Goal: Task Accomplishment & Management: Complete application form

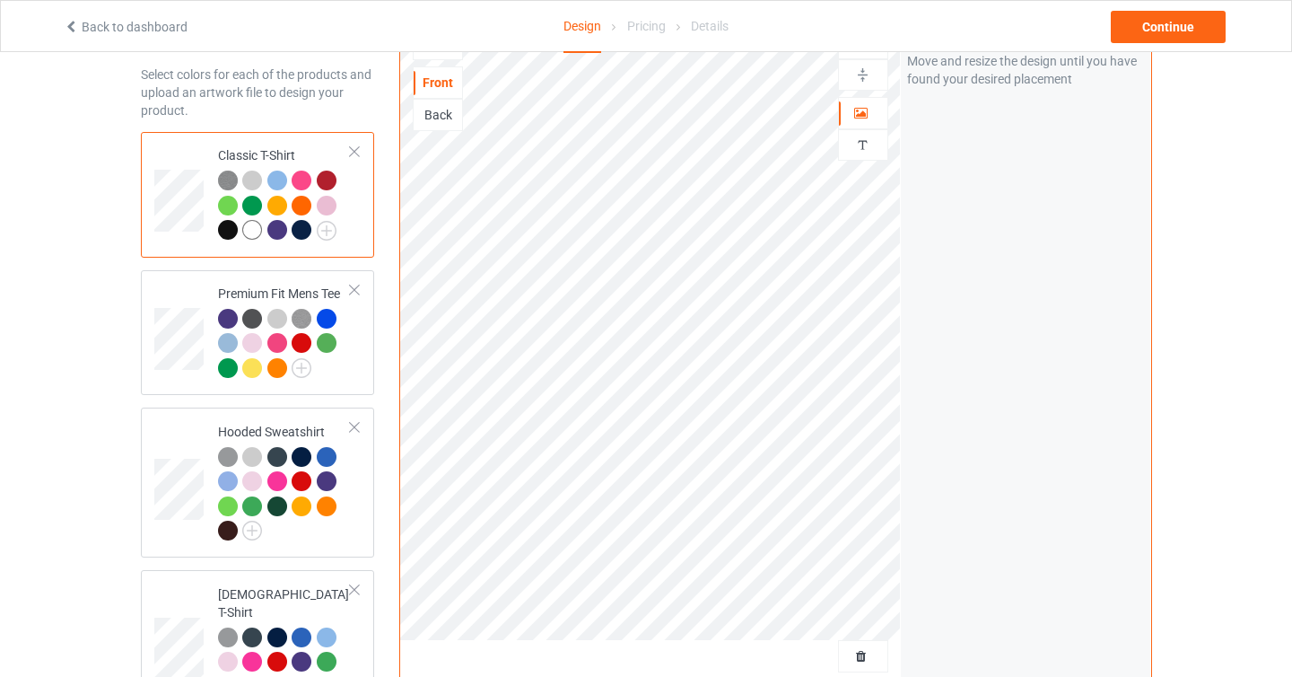
scroll to position [80, 0]
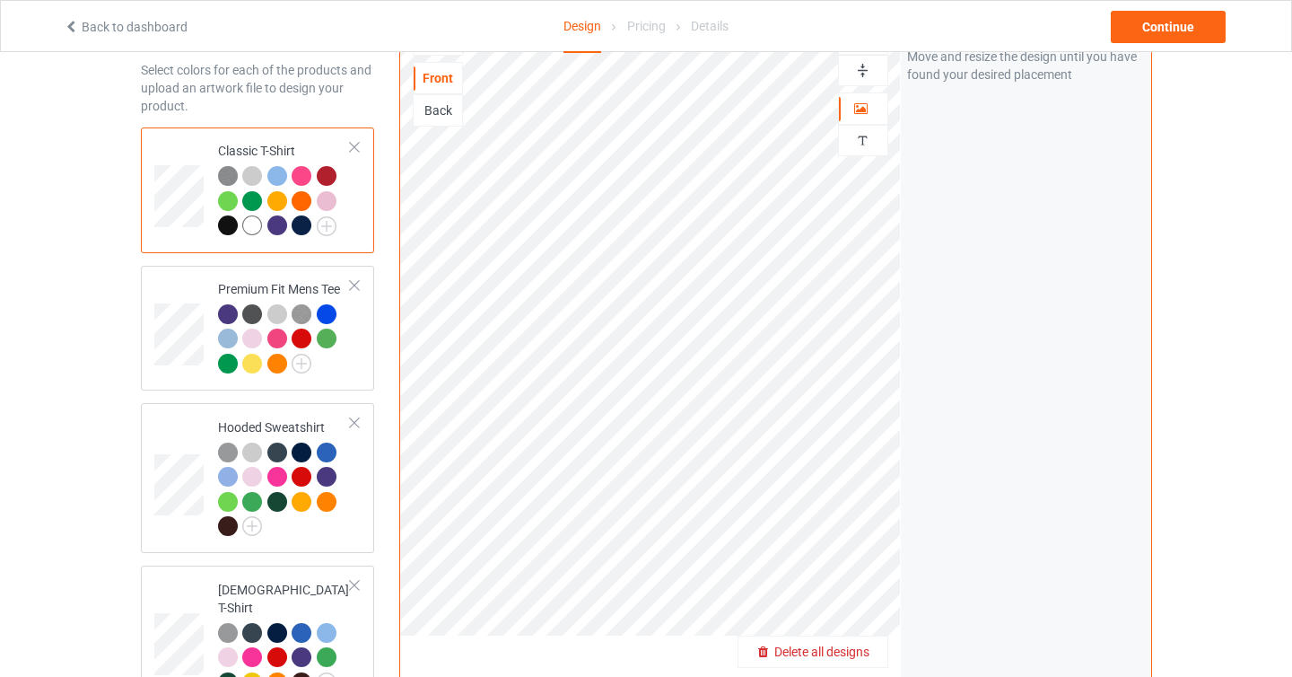
click at [872, 658] on div "Delete all designs" at bounding box center [813, 652] width 149 height 18
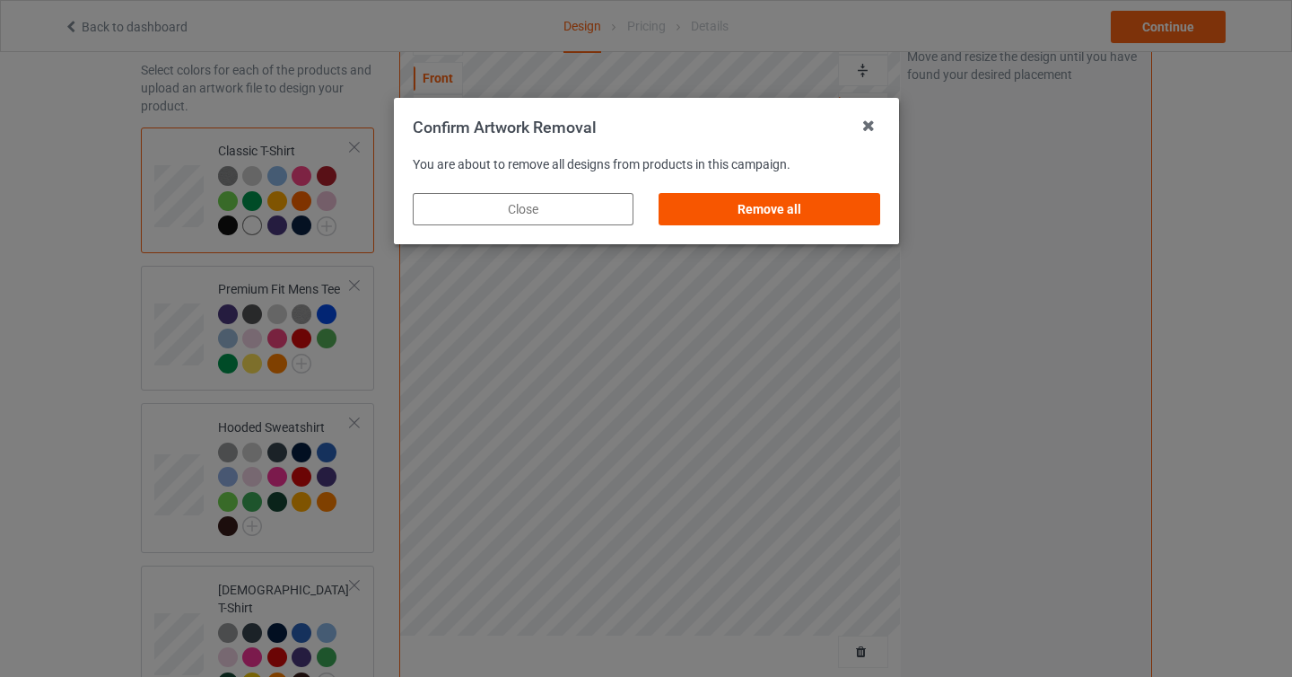
click at [808, 206] on div "Remove all" at bounding box center [769, 209] width 221 height 32
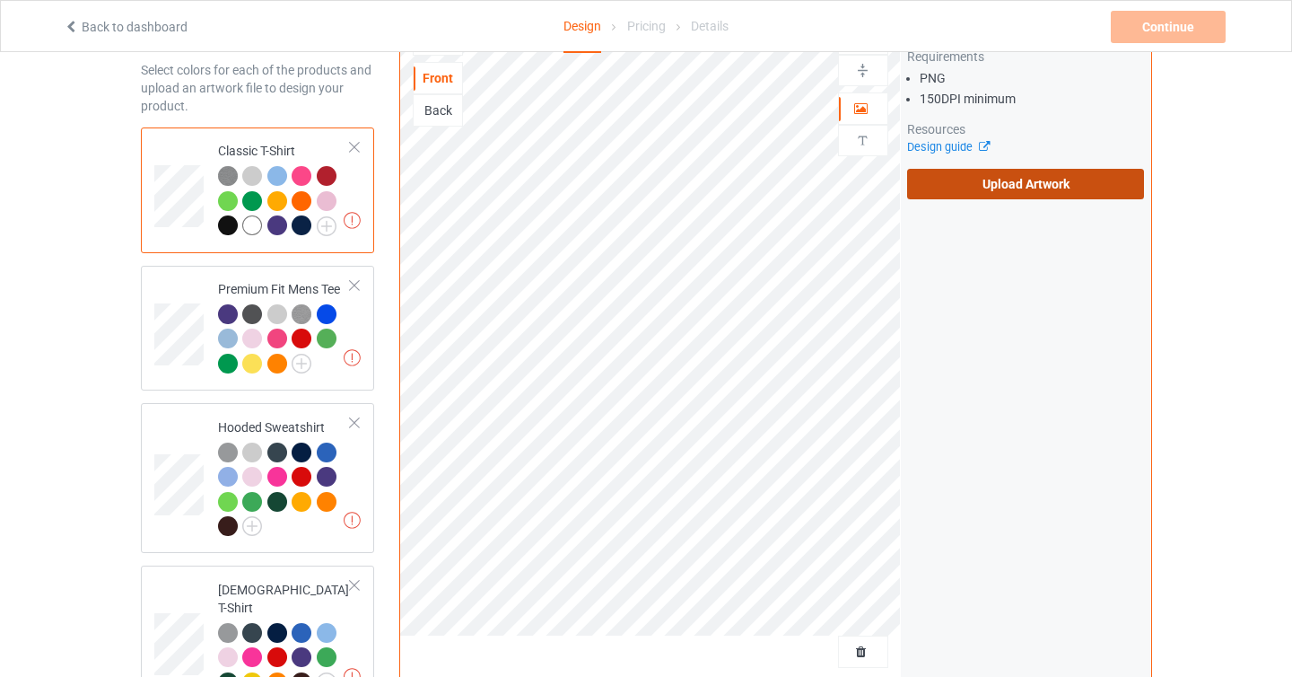
click at [1004, 197] on label "Upload Artwork" at bounding box center [1026, 184] width 238 height 31
click at [0, 0] on input "Upload Artwork" at bounding box center [0, 0] width 0 height 0
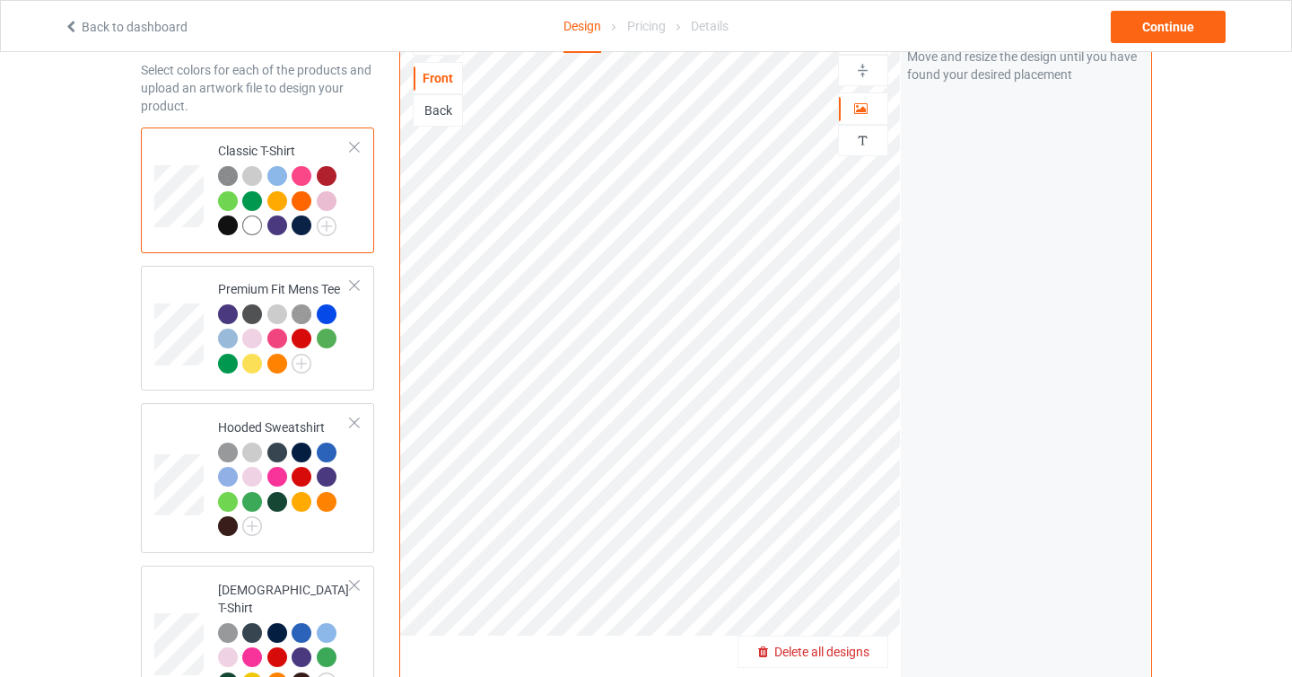
click at [856, 643] on div "Delete all designs" at bounding box center [813, 652] width 149 height 18
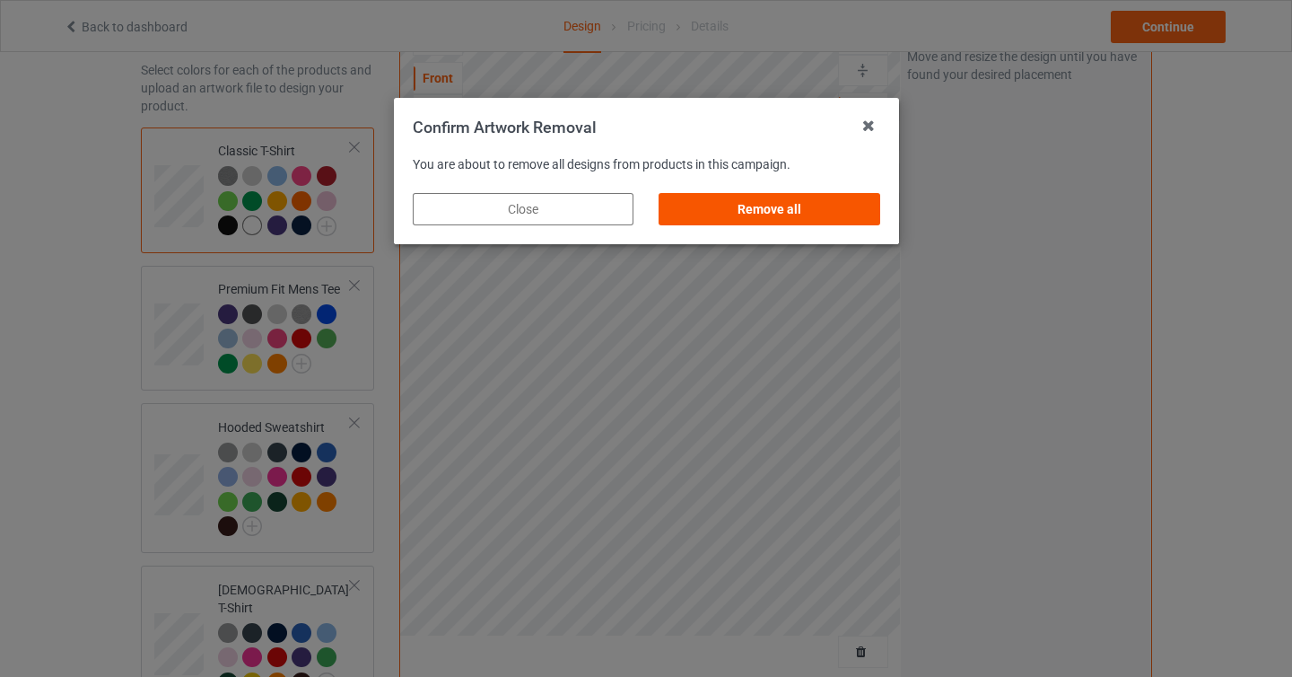
click at [762, 216] on div "Remove all" at bounding box center [769, 209] width 221 height 32
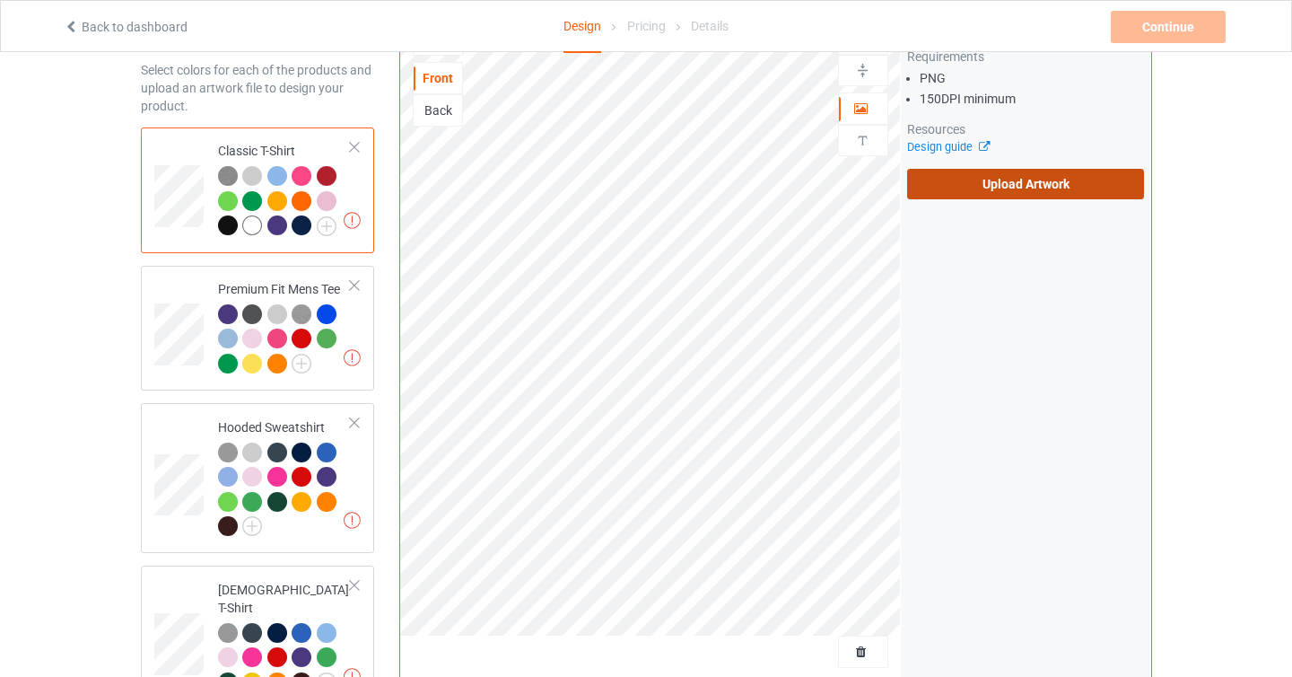
click at [963, 196] on label "Upload Artwork" at bounding box center [1026, 184] width 238 height 31
click at [0, 0] on input "Upload Artwork" at bounding box center [0, 0] width 0 height 0
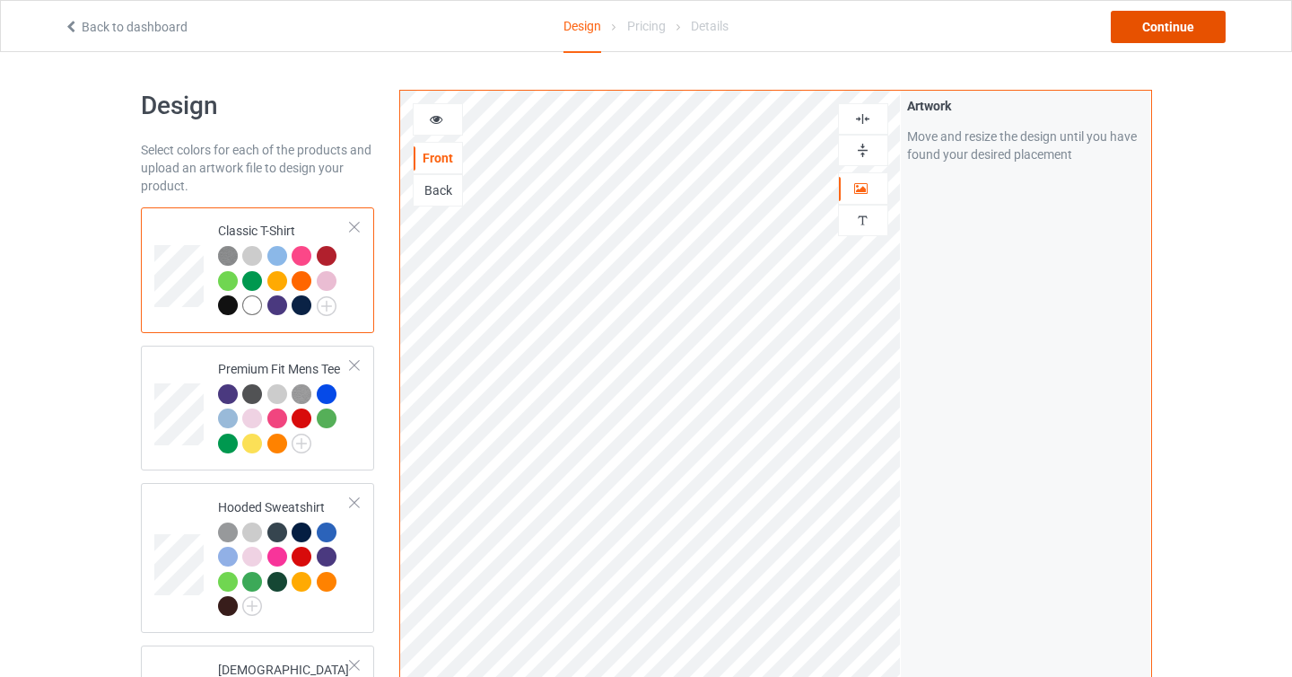
click at [1186, 39] on div "Continue" at bounding box center [1168, 27] width 115 height 32
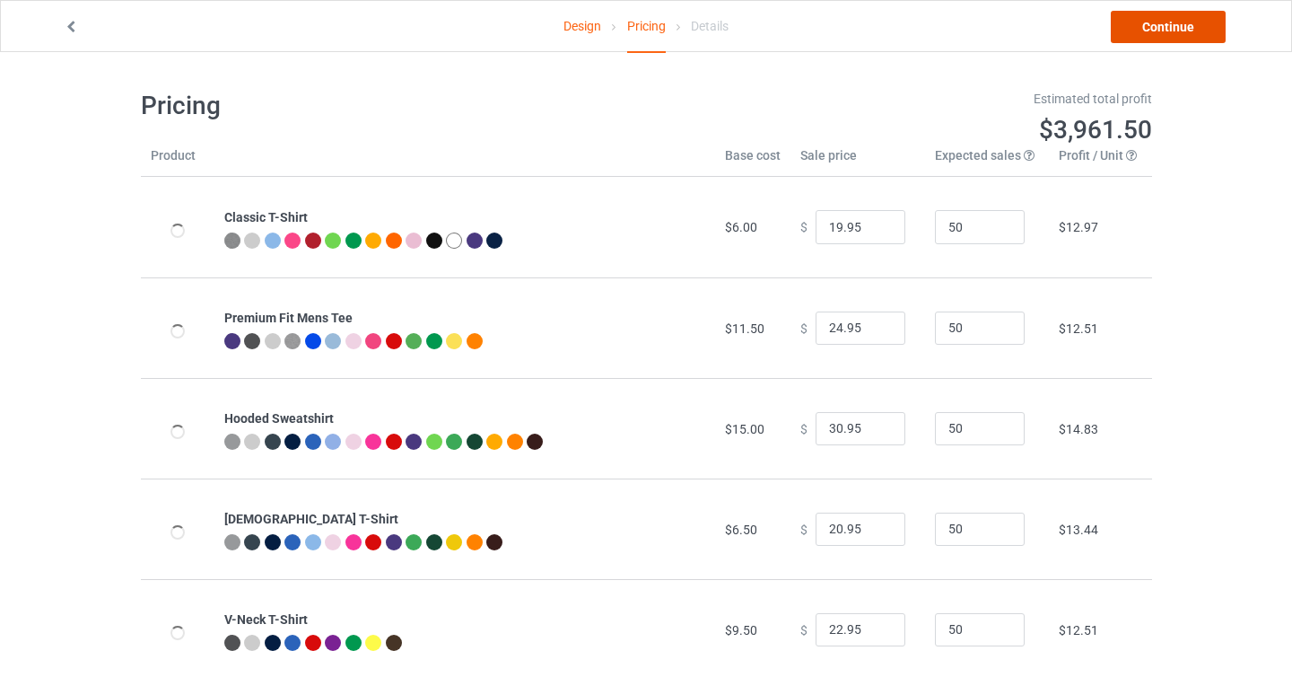
click at [1167, 31] on link "Continue" at bounding box center [1168, 27] width 115 height 32
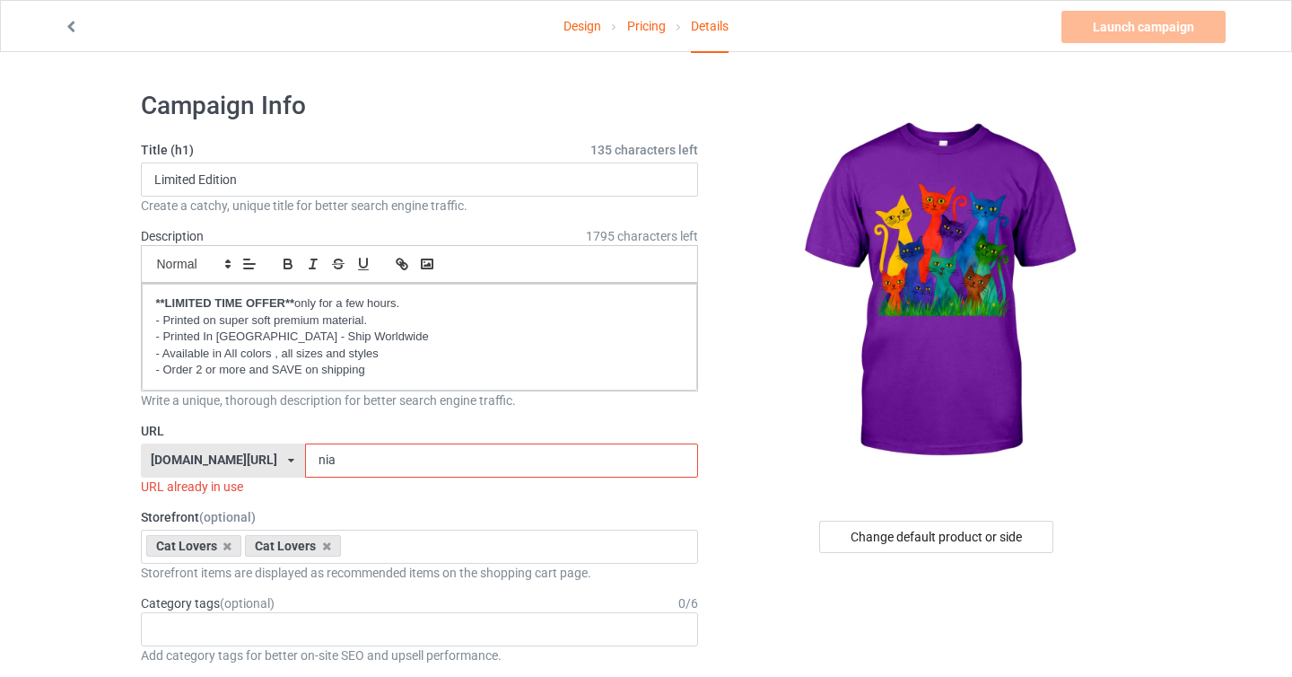
click at [394, 464] on input "nia" at bounding box center [501, 460] width 393 height 34
click at [395, 466] on input "niaض" at bounding box center [501, 460] width 393 height 34
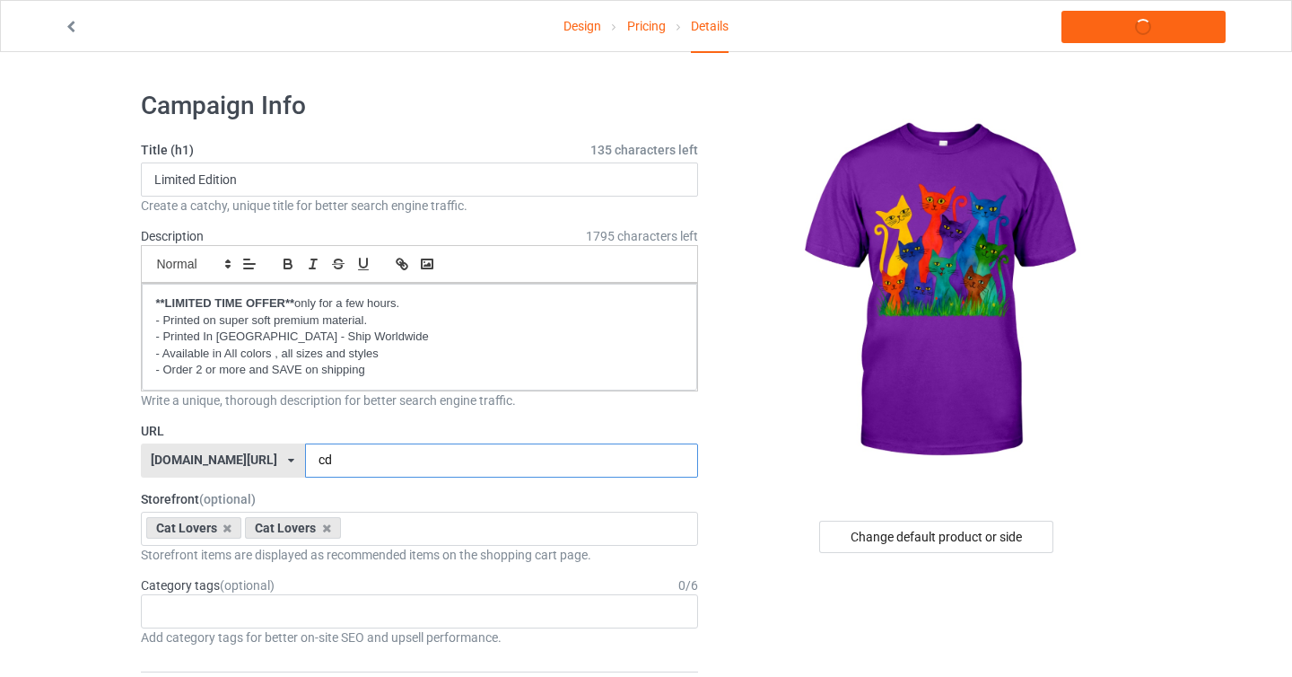
type input "cdf"
click at [1170, 31] on link "Launch campaign" at bounding box center [1144, 27] width 164 height 32
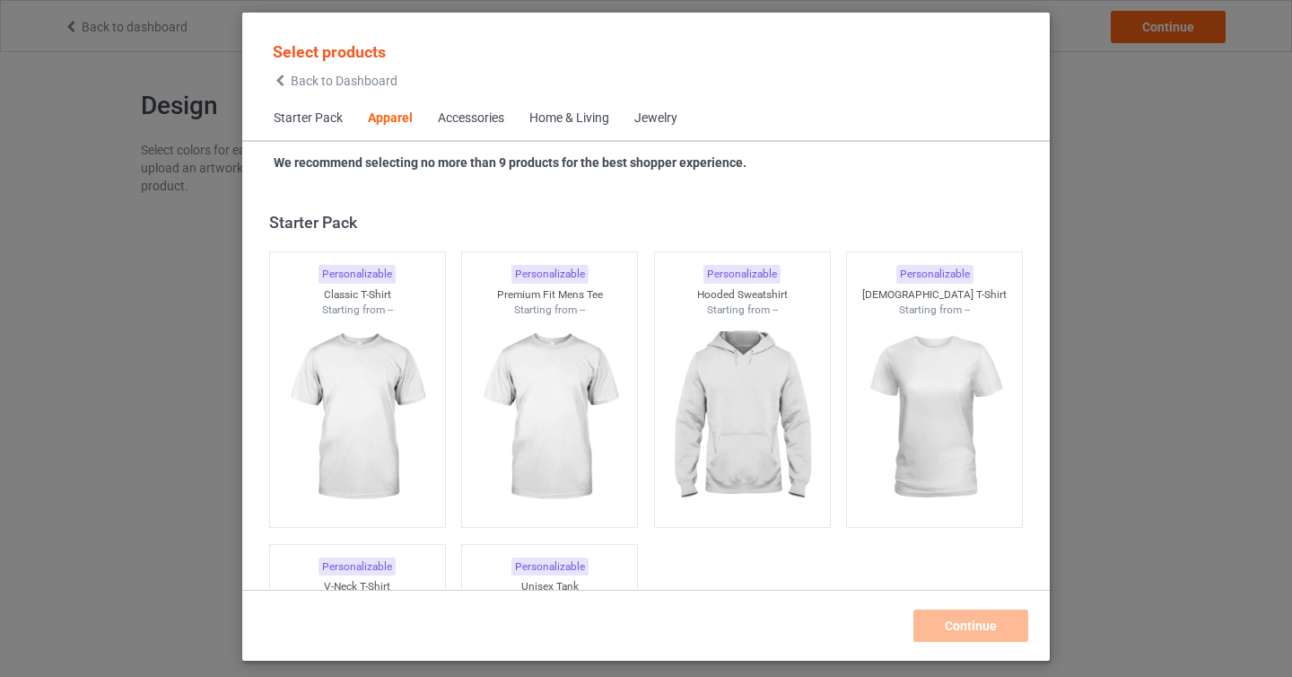
scroll to position [669, 0]
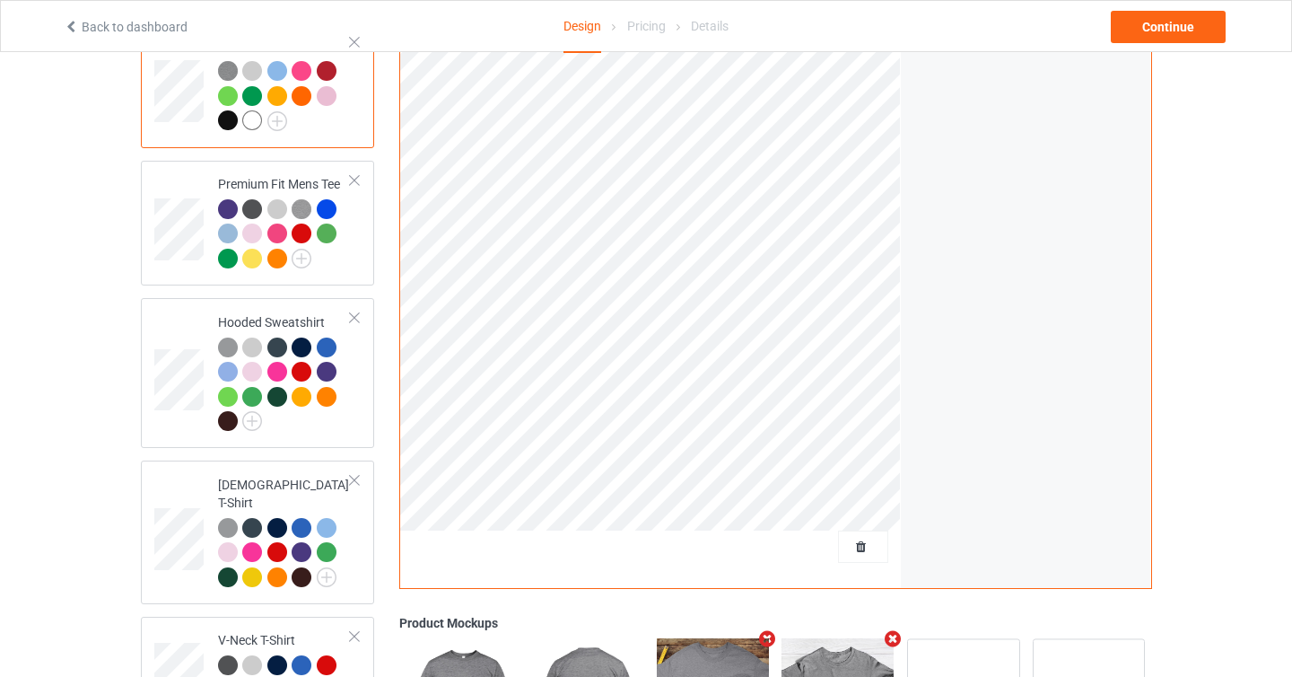
scroll to position [168, 0]
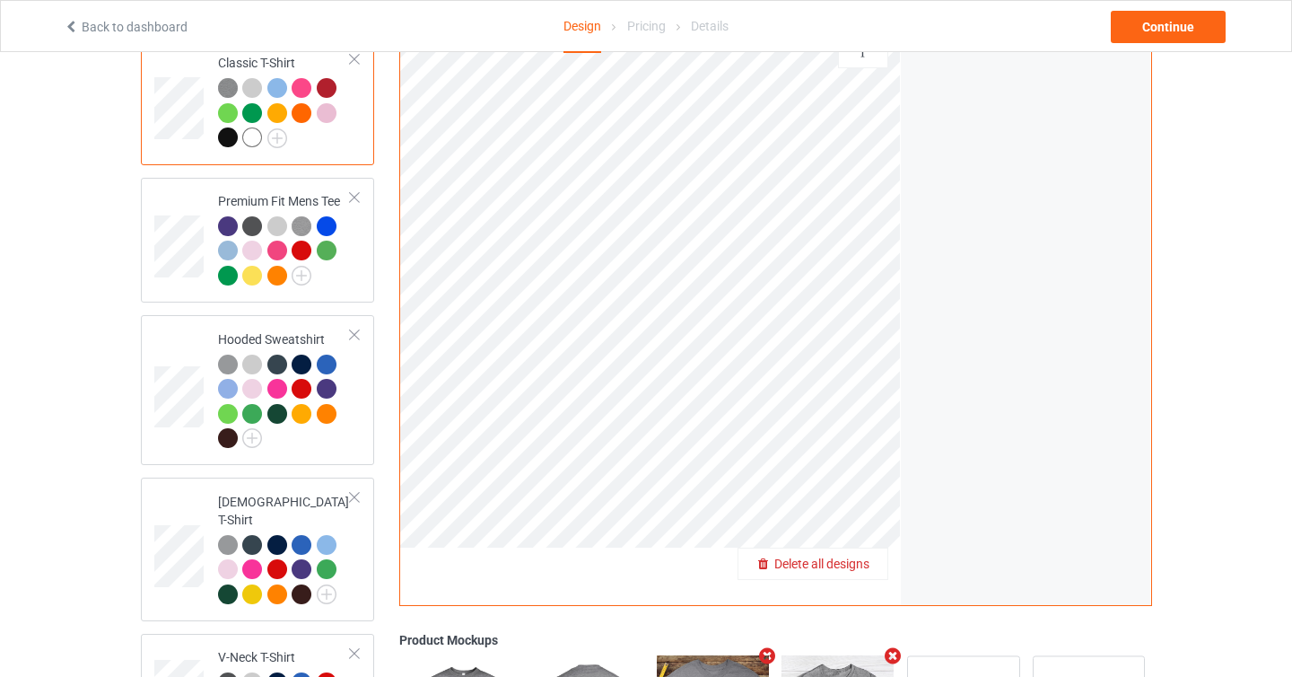
click at [864, 566] on span "Delete all designs" at bounding box center [821, 563] width 95 height 14
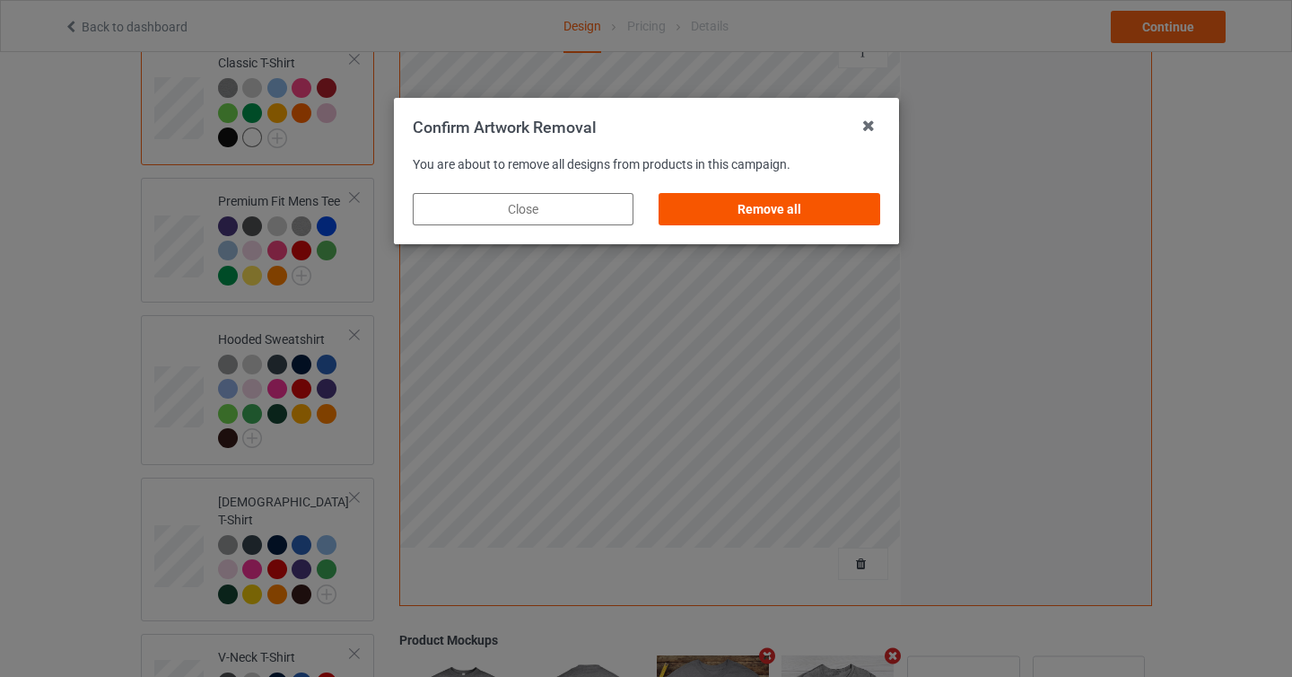
click at [822, 204] on div "Remove all" at bounding box center [769, 209] width 221 height 32
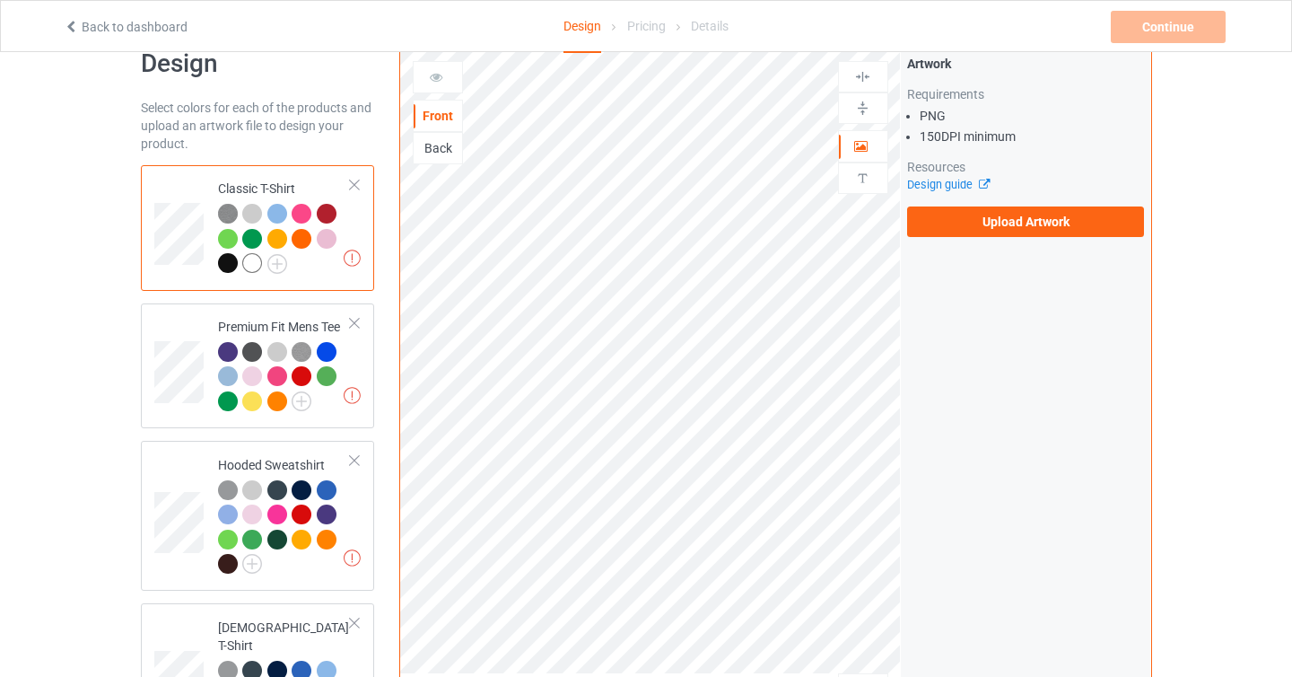
scroll to position [39, 0]
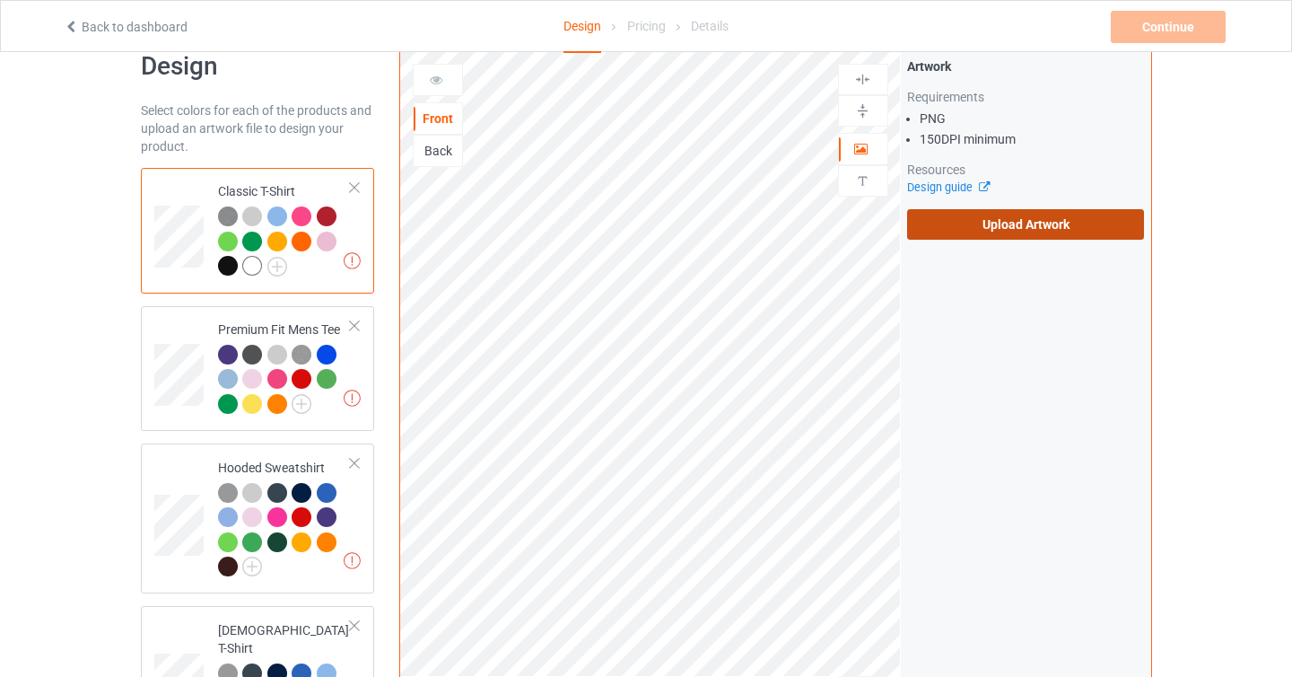
click at [986, 232] on label "Upload Artwork" at bounding box center [1026, 224] width 238 height 31
click at [0, 0] on input "Upload Artwork" at bounding box center [0, 0] width 0 height 0
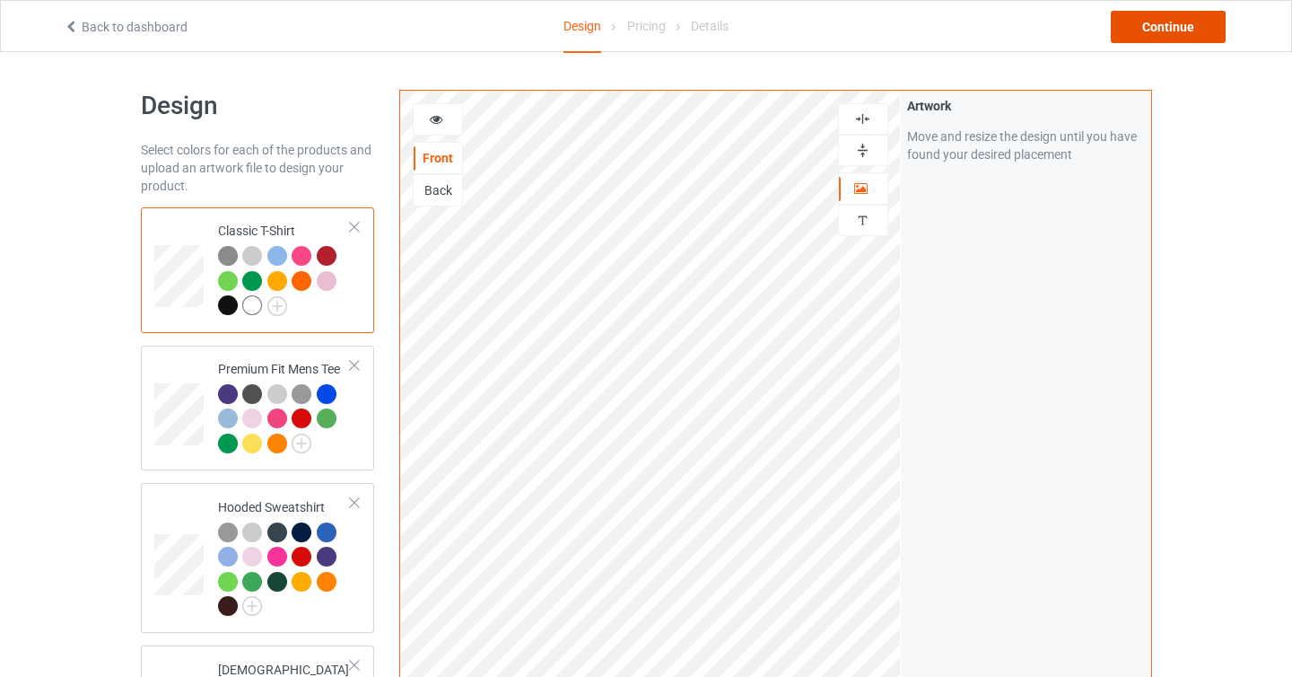
click at [1178, 35] on div "Continue" at bounding box center [1168, 27] width 115 height 32
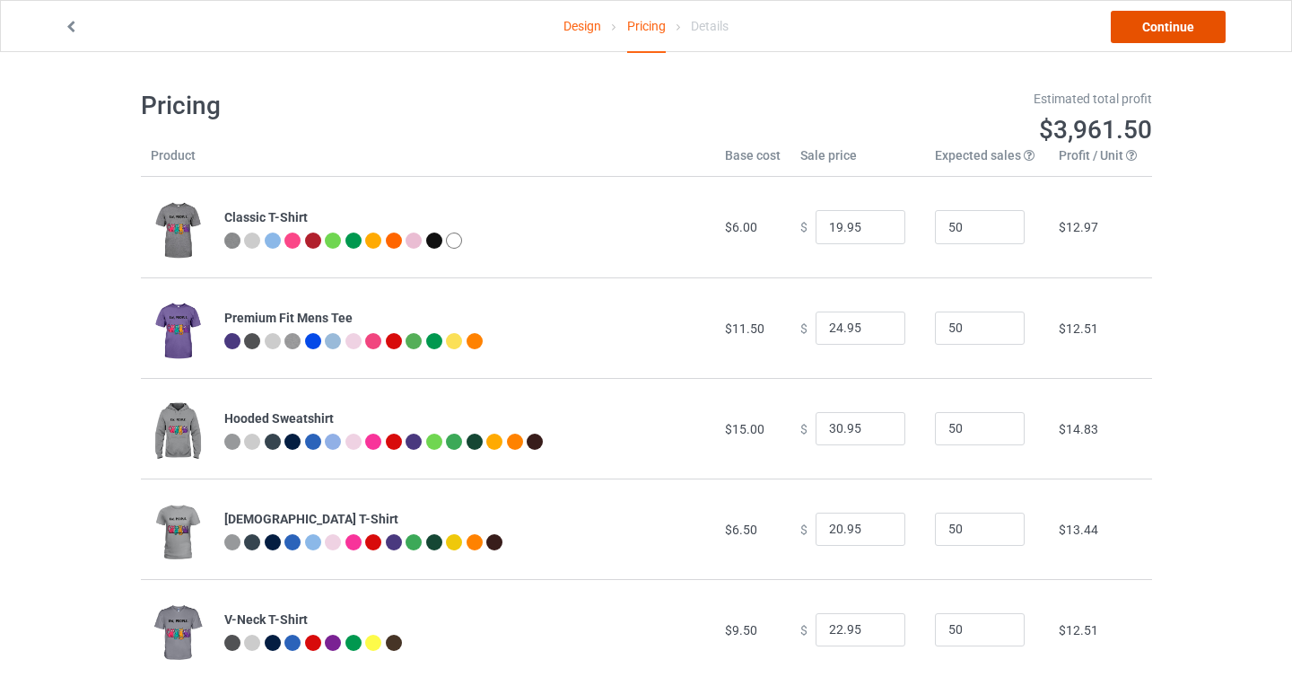
click at [1145, 29] on link "Continue" at bounding box center [1168, 27] width 115 height 32
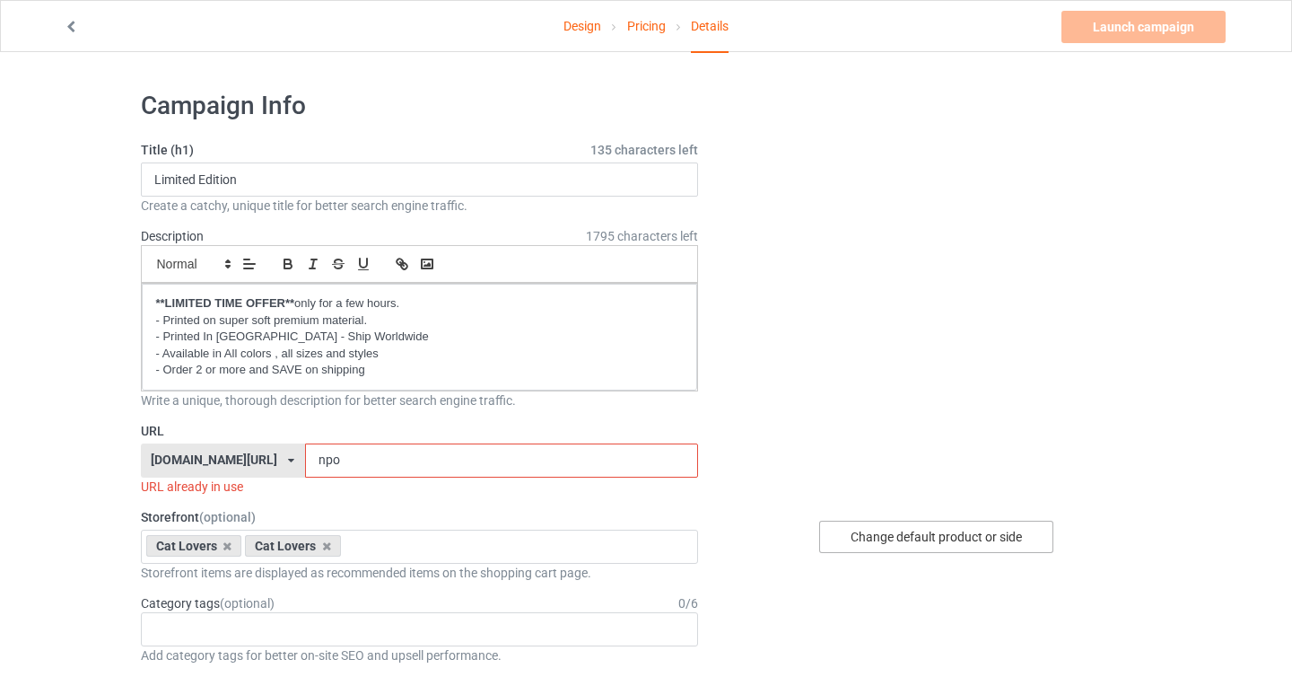
click at [891, 531] on div "Change default product or side" at bounding box center [936, 536] width 234 height 32
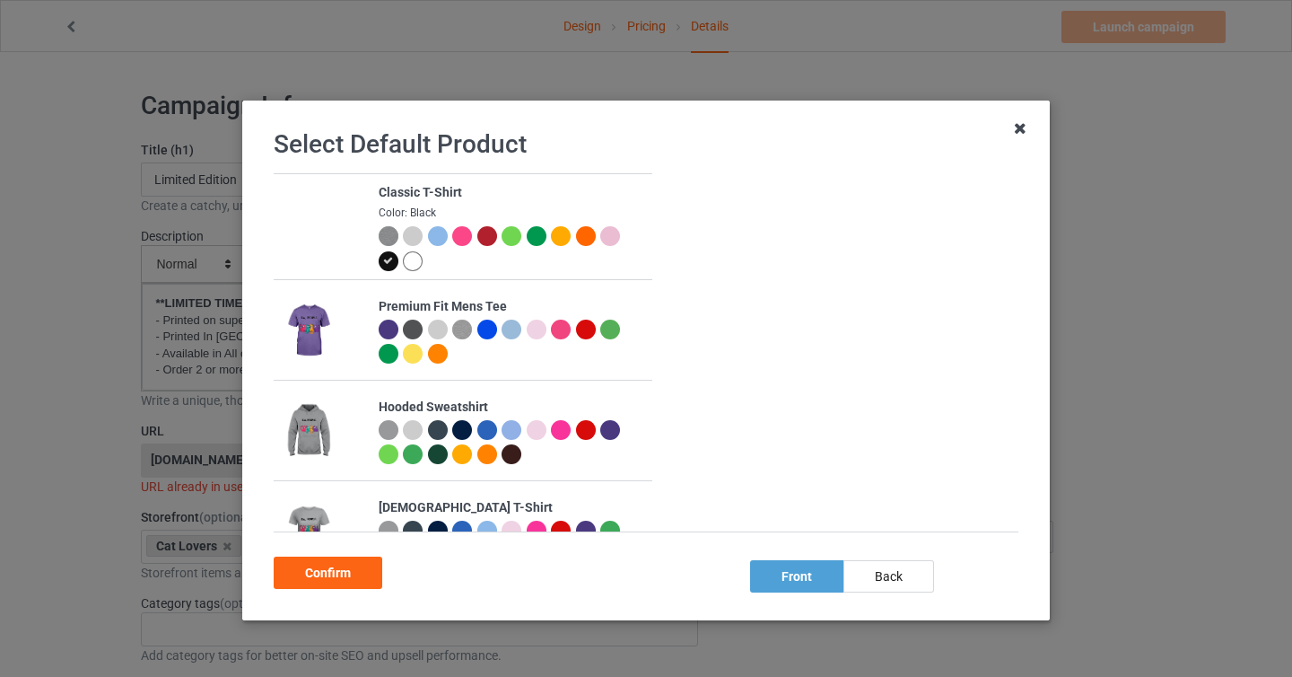
click at [1017, 135] on icon at bounding box center [1020, 128] width 29 height 29
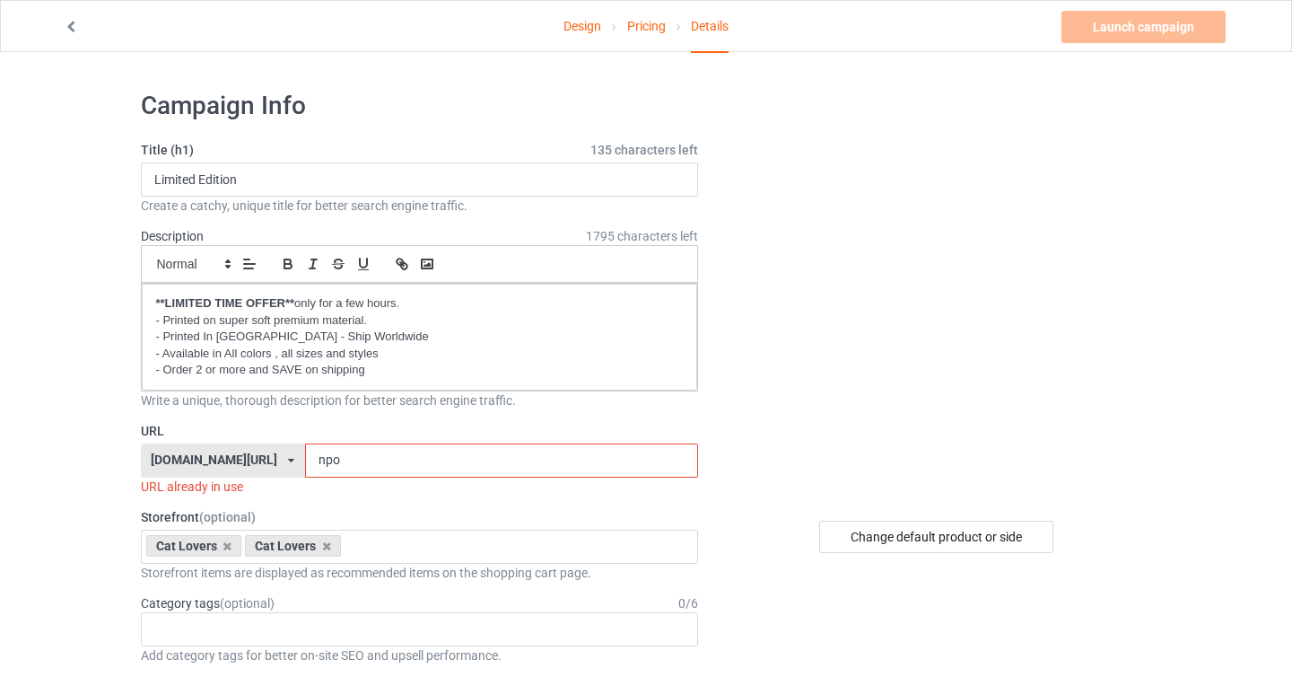
click at [584, 32] on link "Design" at bounding box center [583, 26] width 38 height 50
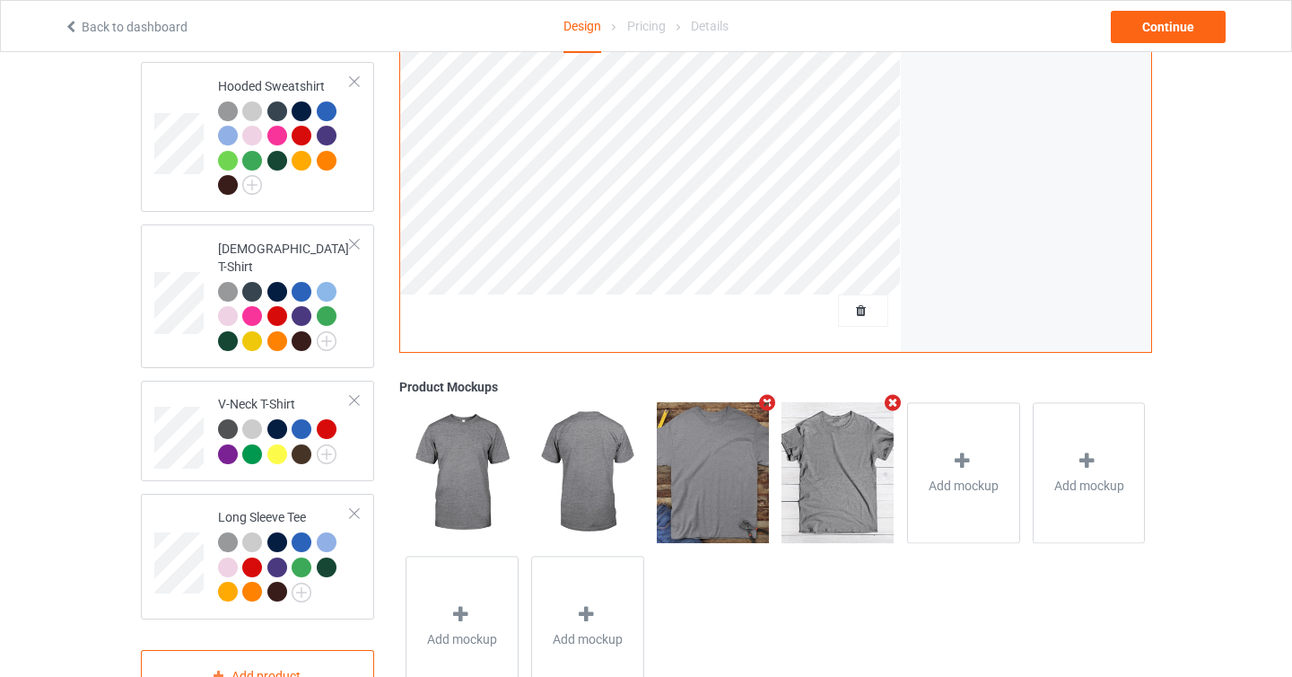
scroll to position [404, 0]
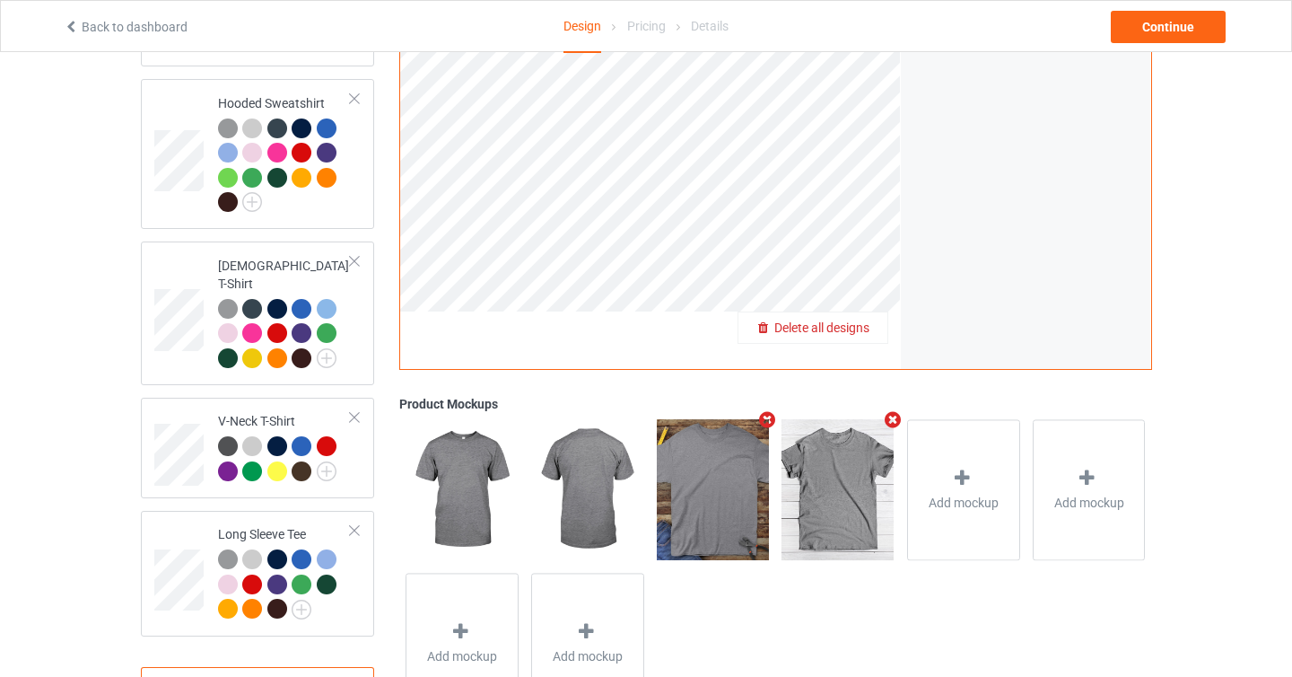
click at [847, 333] on span "Delete all designs" at bounding box center [821, 327] width 95 height 14
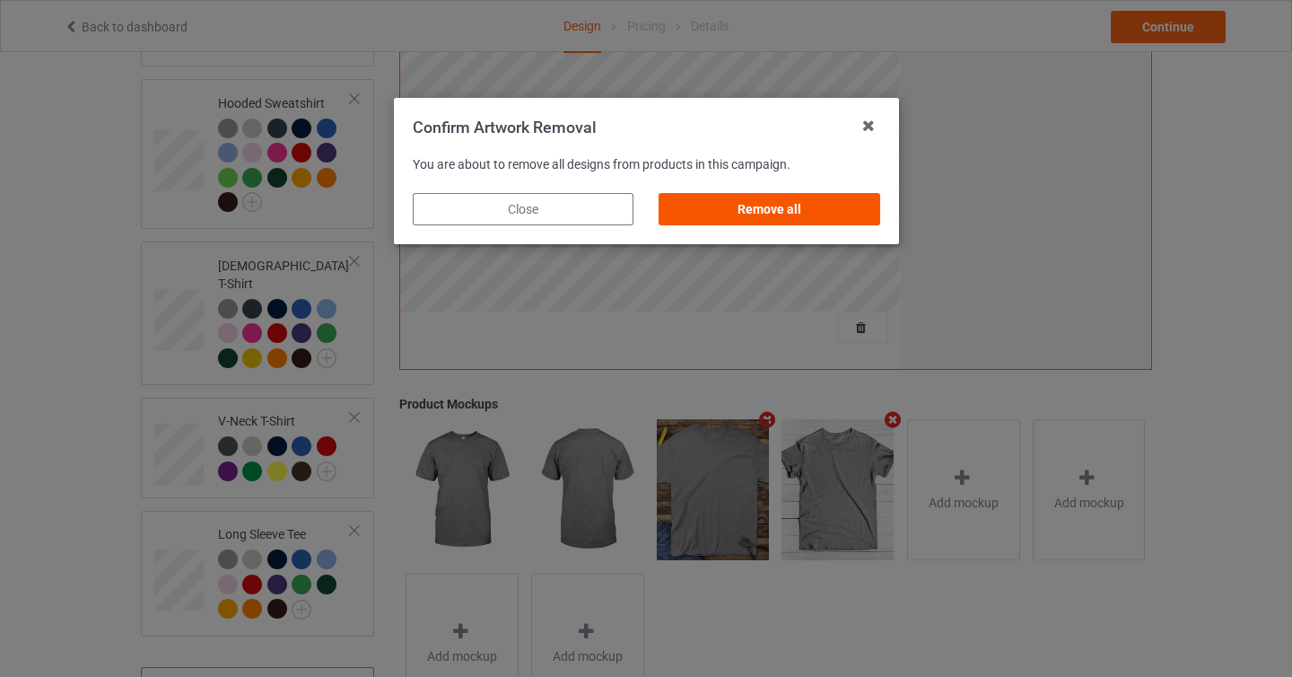
click at [791, 193] on div "Remove all" at bounding box center [769, 209] width 221 height 32
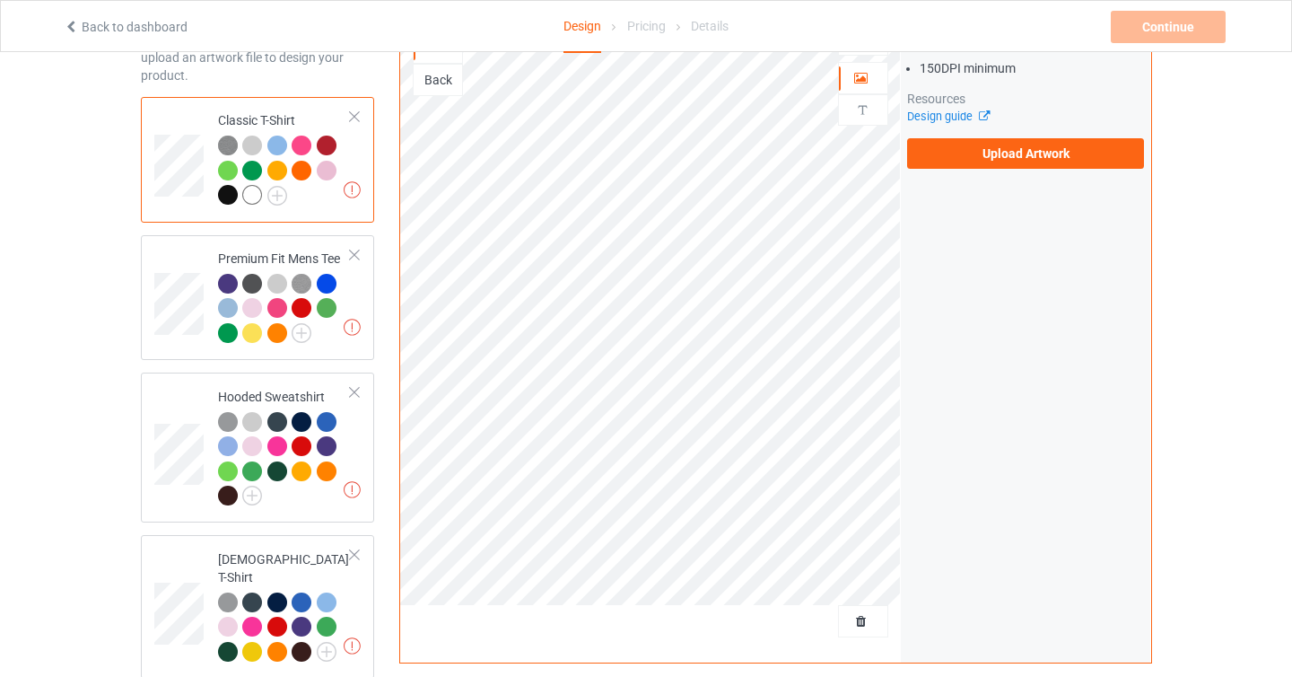
scroll to position [0, 0]
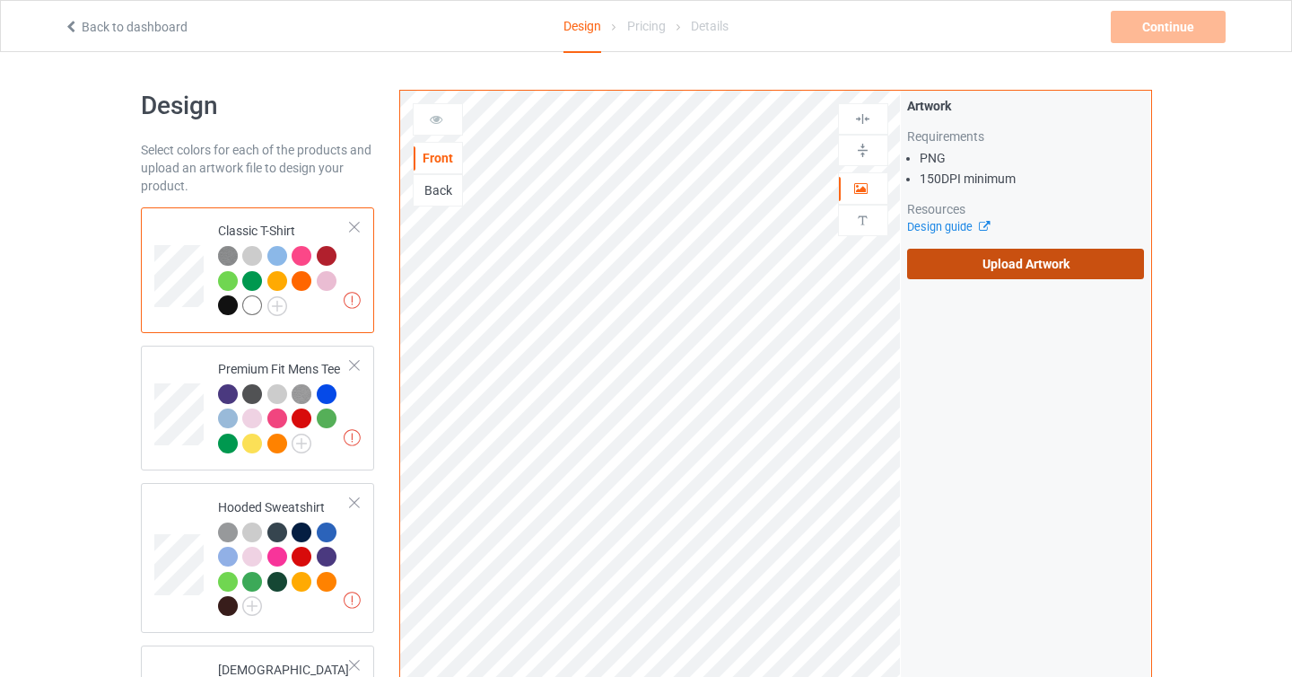
click at [1057, 267] on label "Upload Artwork" at bounding box center [1026, 264] width 238 height 31
click at [0, 0] on input "Upload Artwork" at bounding box center [0, 0] width 0 height 0
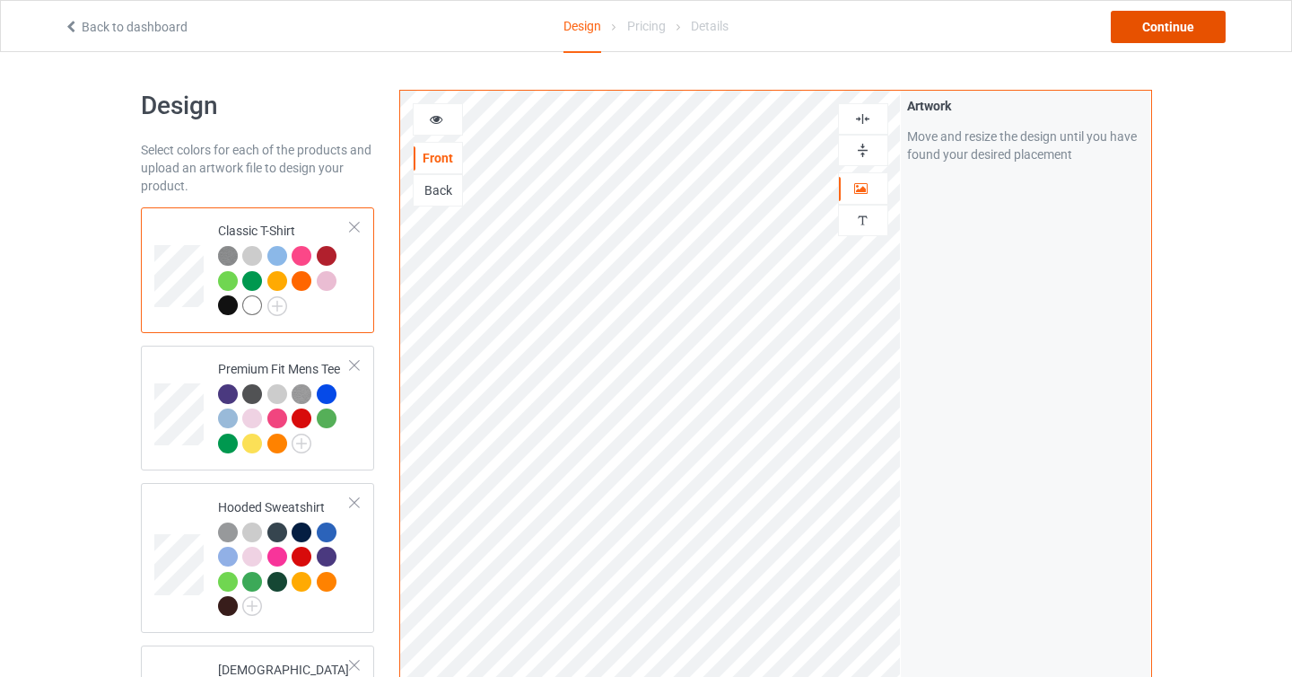
click at [1171, 28] on div "Continue" at bounding box center [1168, 27] width 115 height 32
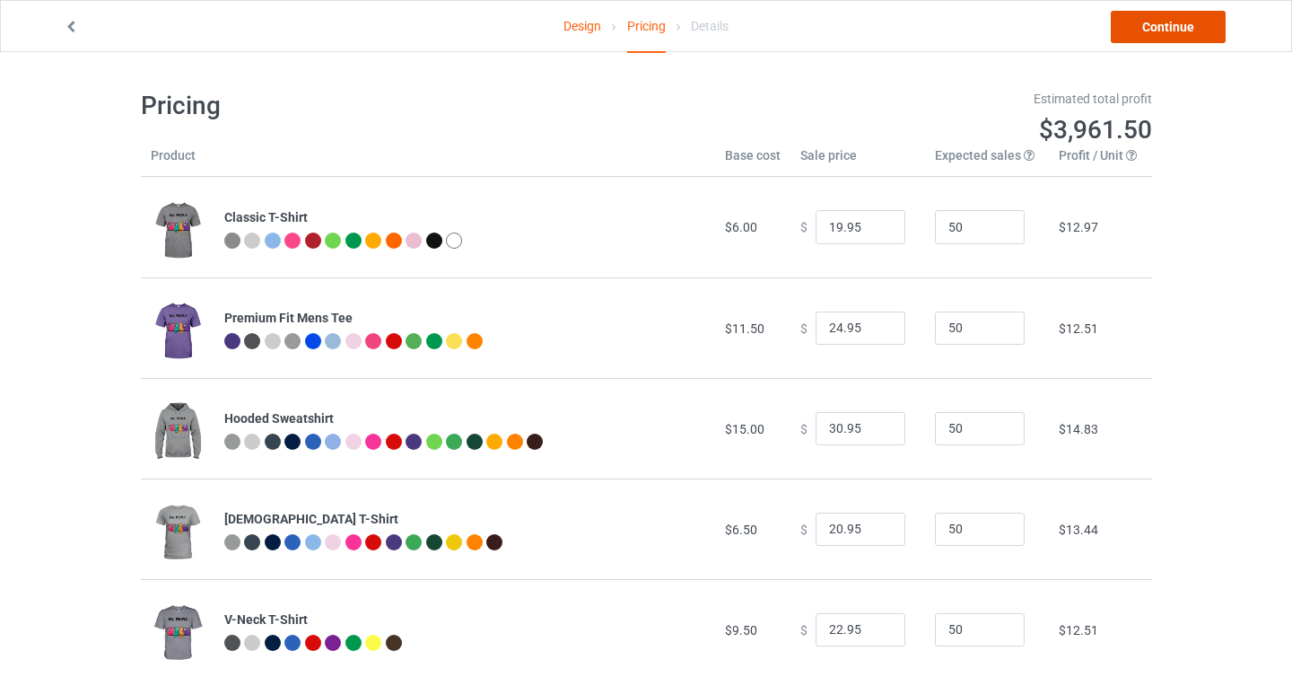
click at [1155, 24] on link "Continue" at bounding box center [1168, 27] width 115 height 32
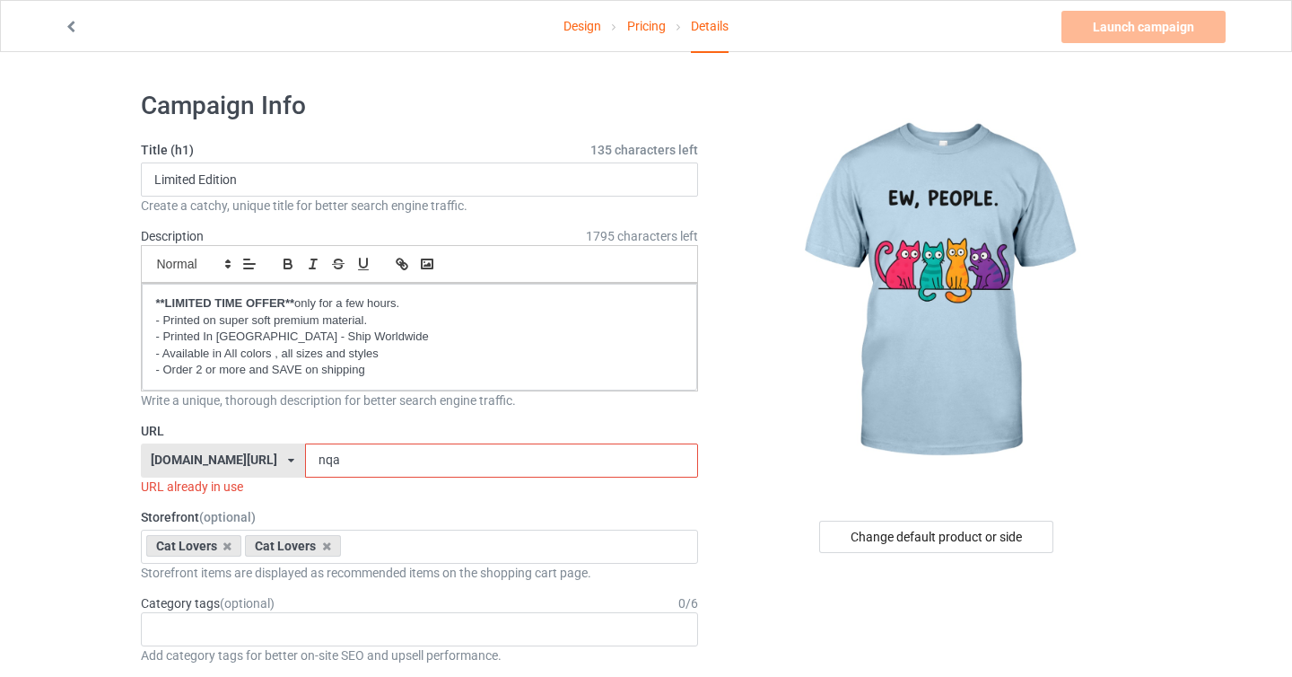
click at [407, 463] on input "nqa" at bounding box center [501, 460] width 393 height 34
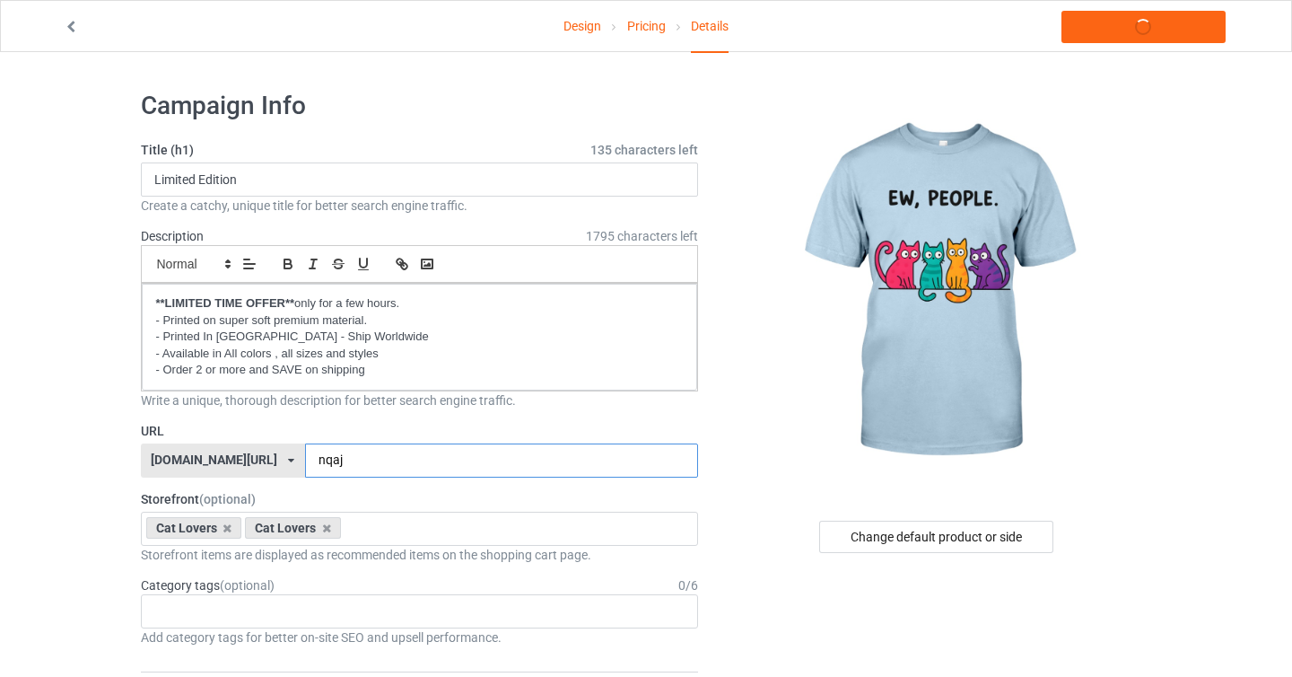
type input "nqajk"
click at [1149, 35] on link "Launch campaign" at bounding box center [1144, 27] width 164 height 32
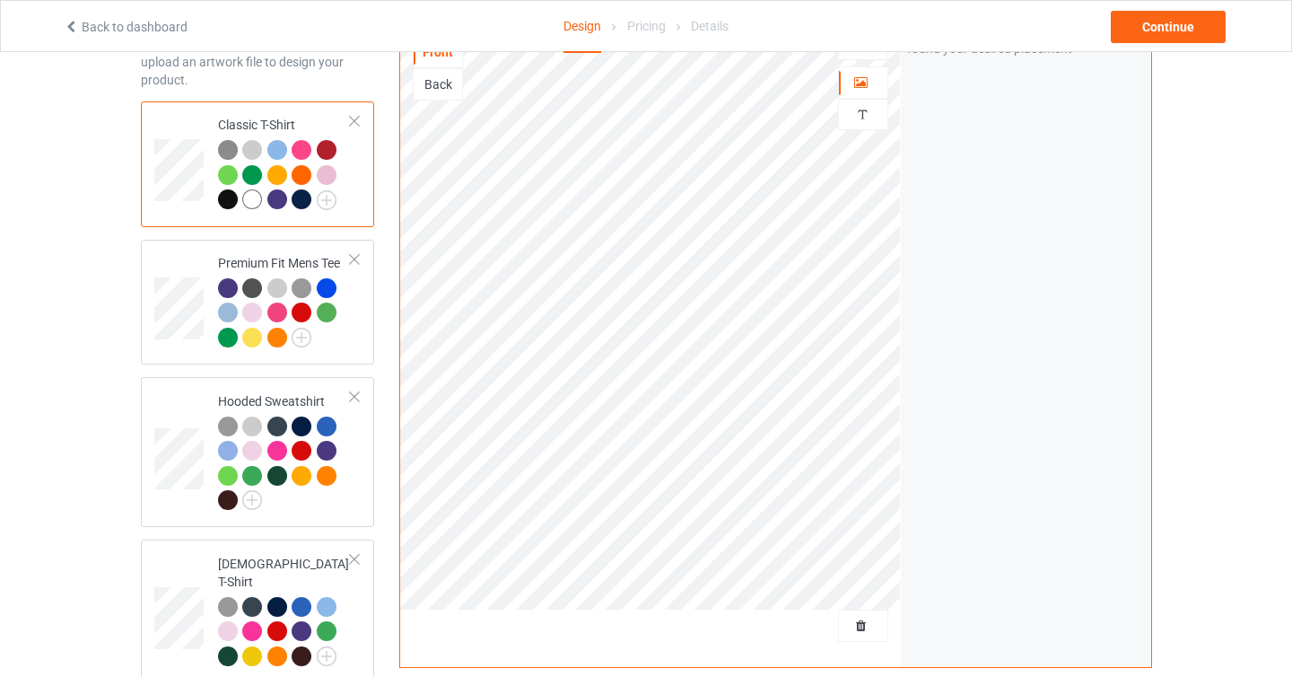
scroll to position [131, 0]
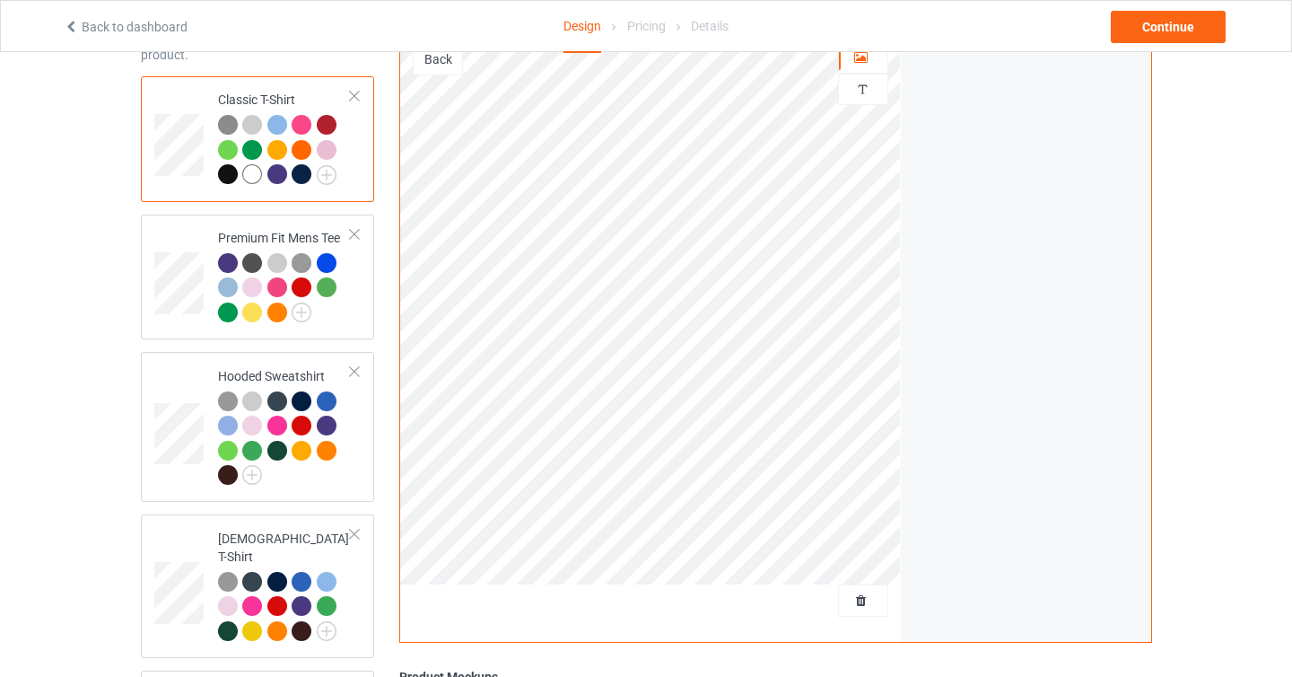
click at [856, 612] on div at bounding box center [863, 600] width 50 height 32
click at [866, 599] on span "Delete all designs" at bounding box center [821, 600] width 95 height 14
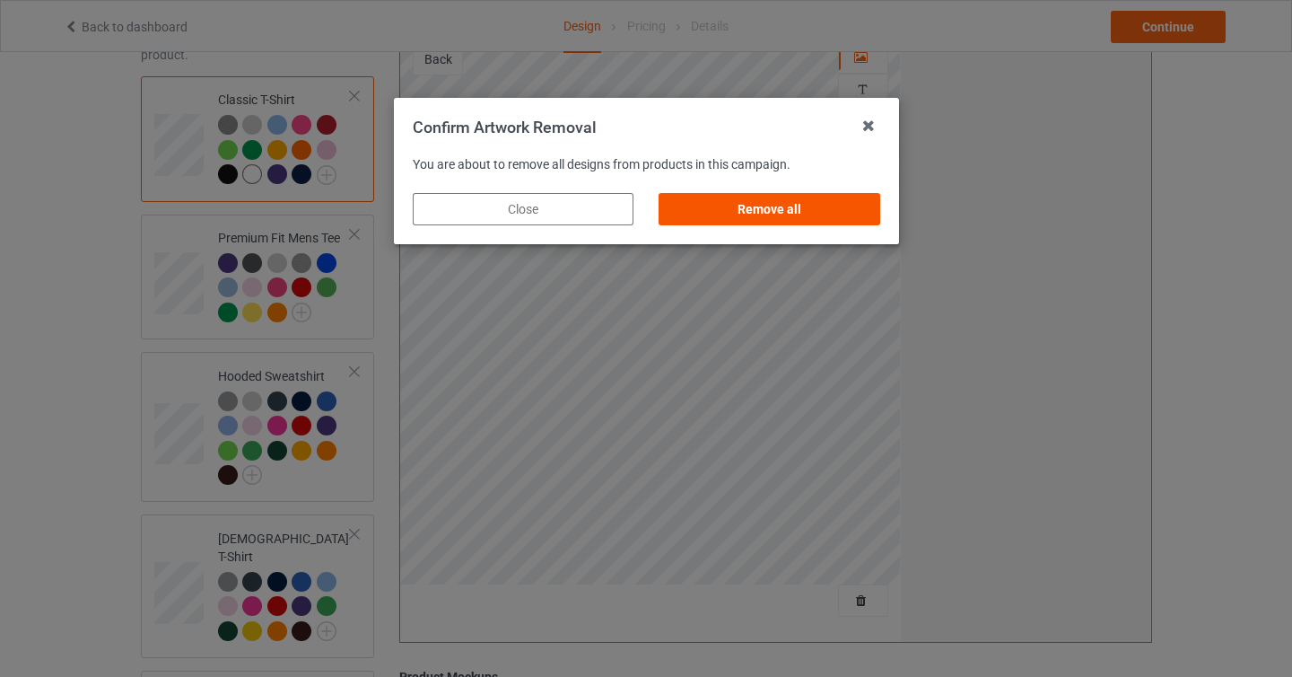
click at [802, 213] on div "Remove all" at bounding box center [769, 209] width 221 height 32
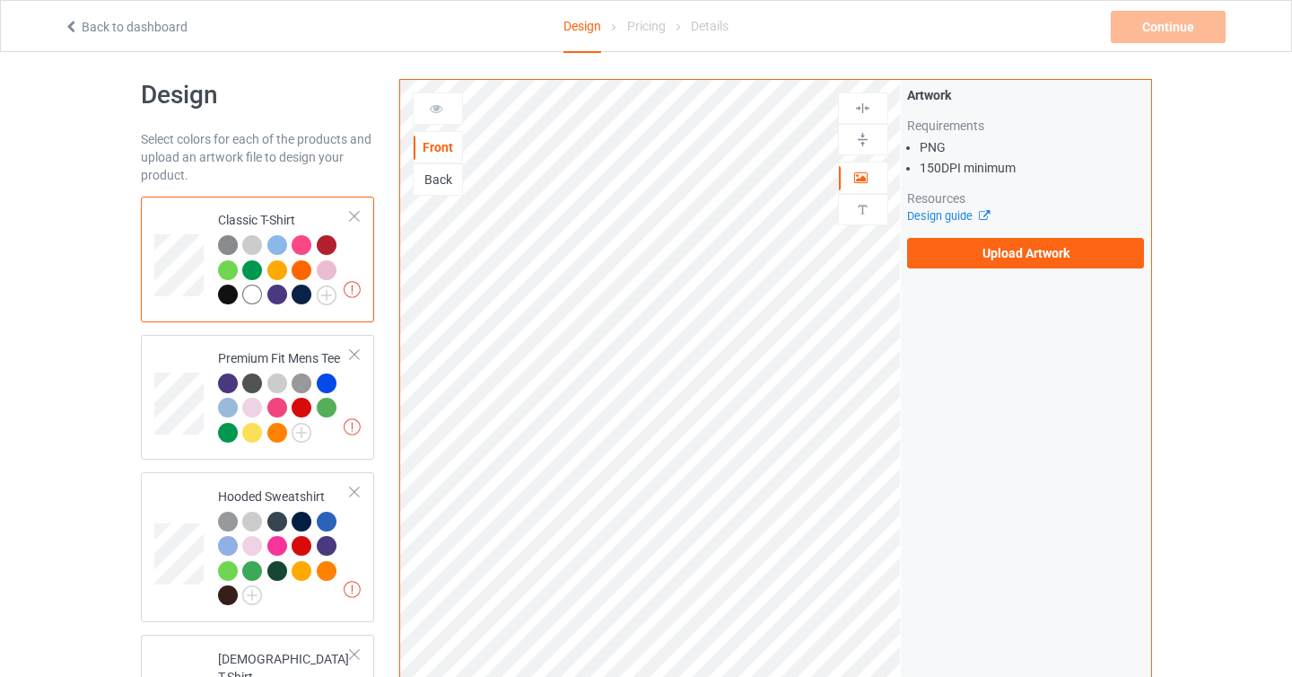
scroll to position [0, 0]
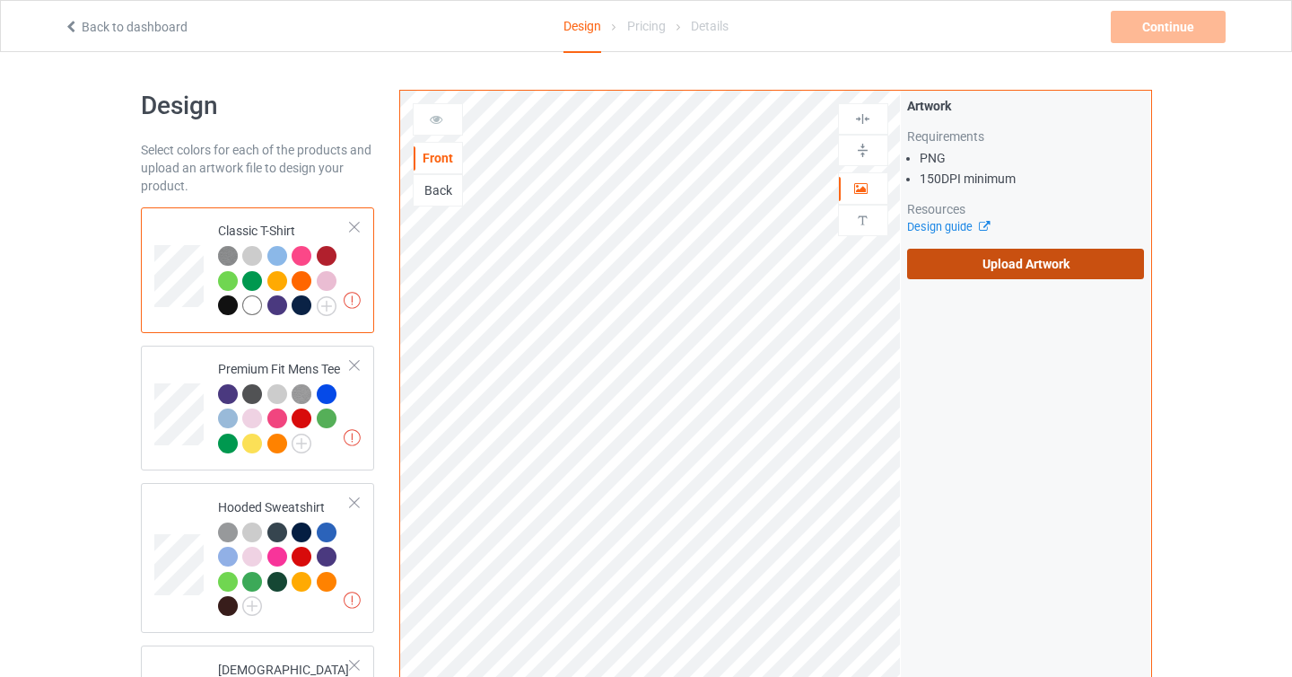
click at [971, 259] on label "Upload Artwork" at bounding box center [1026, 264] width 238 height 31
click at [0, 0] on input "Upload Artwork" at bounding box center [0, 0] width 0 height 0
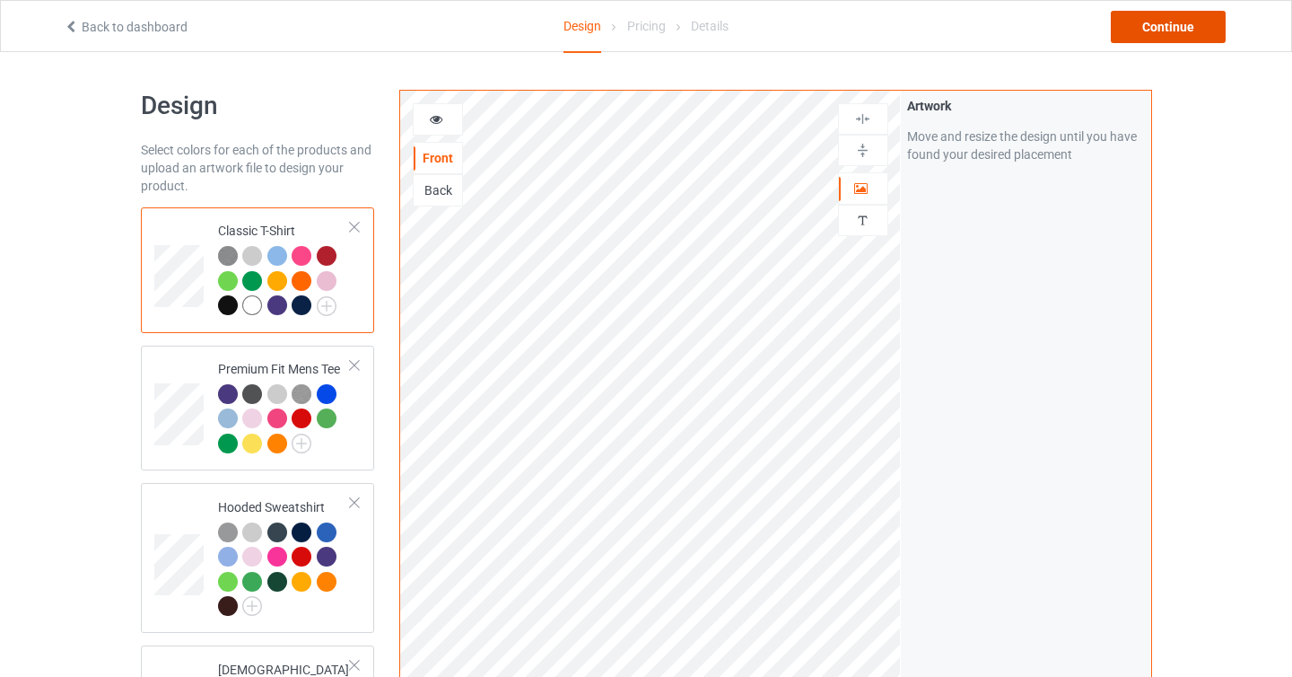
click at [1179, 35] on div "Continue" at bounding box center [1168, 27] width 115 height 32
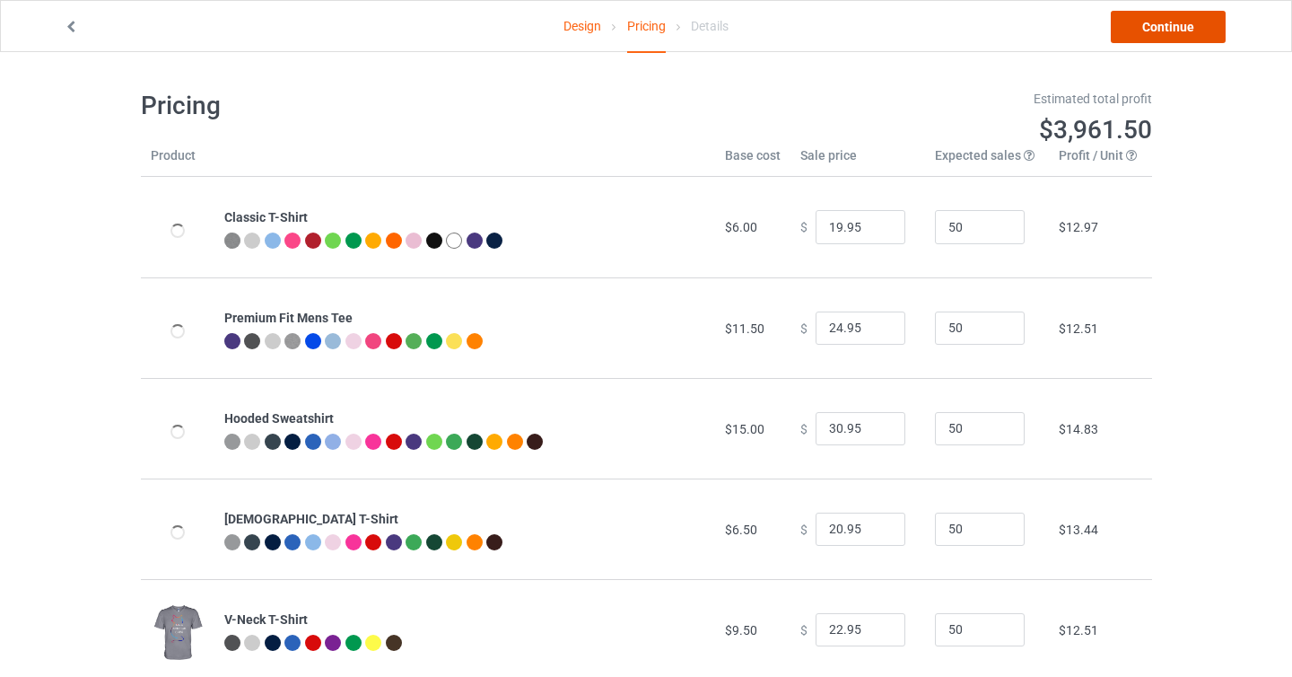
click at [1168, 30] on link "Continue" at bounding box center [1168, 27] width 115 height 32
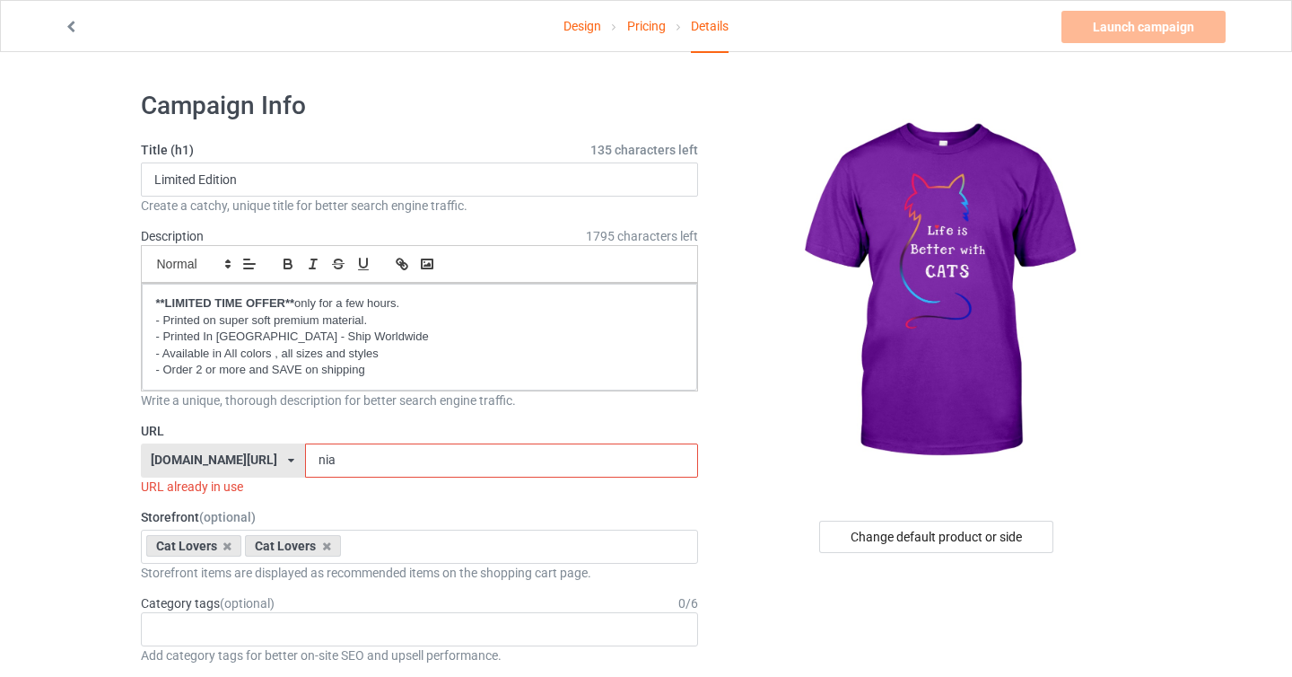
click at [337, 455] on input "nia" at bounding box center [501, 460] width 393 height 34
type input "niaq"
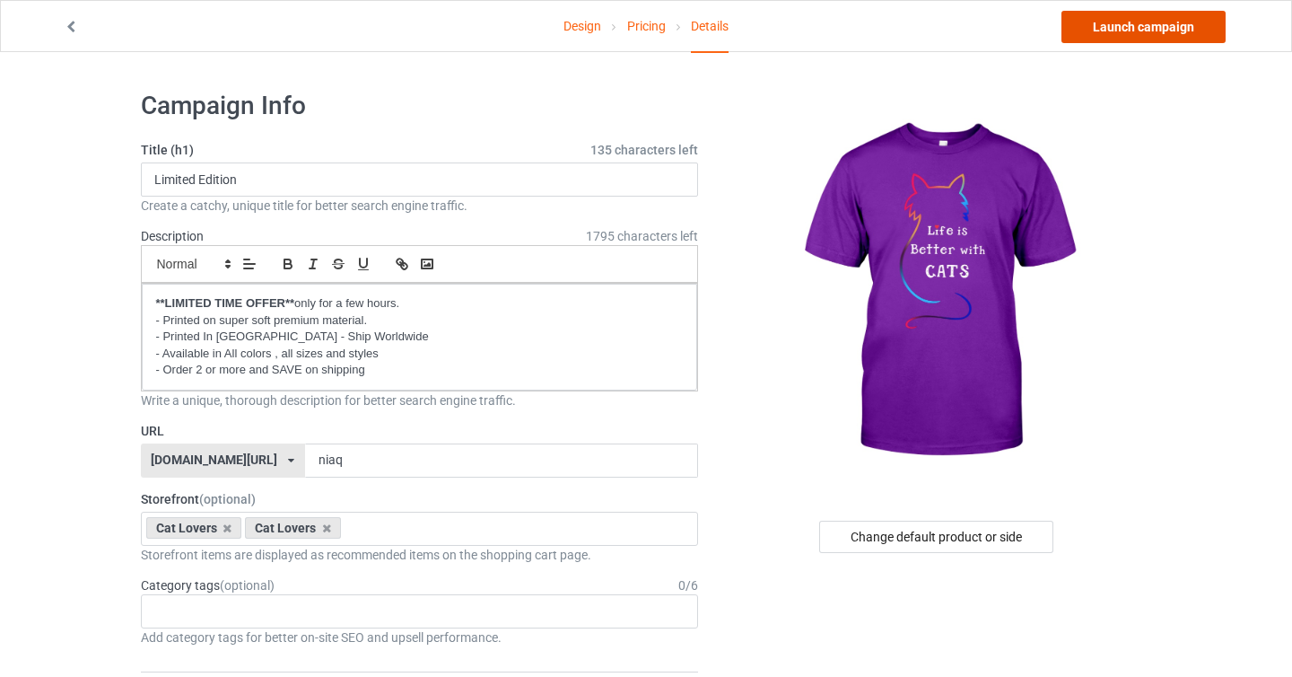
click at [1150, 32] on link "Launch campaign" at bounding box center [1144, 27] width 164 height 32
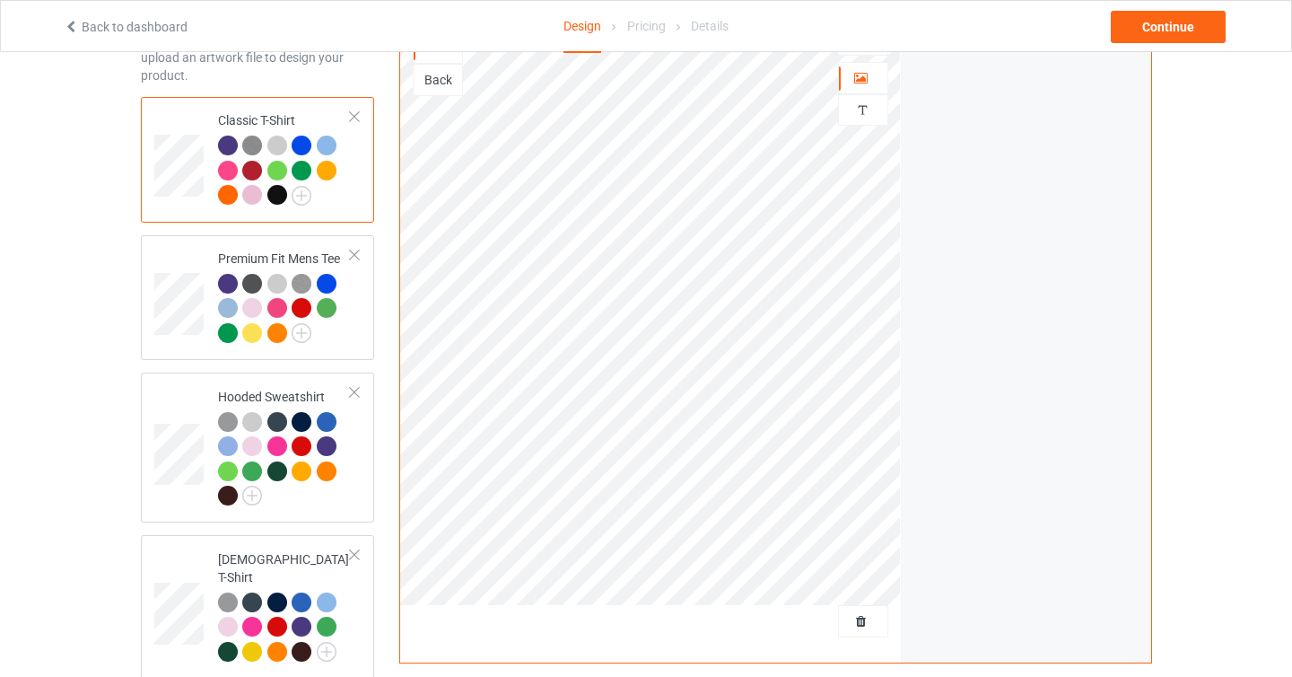
scroll to position [157, 0]
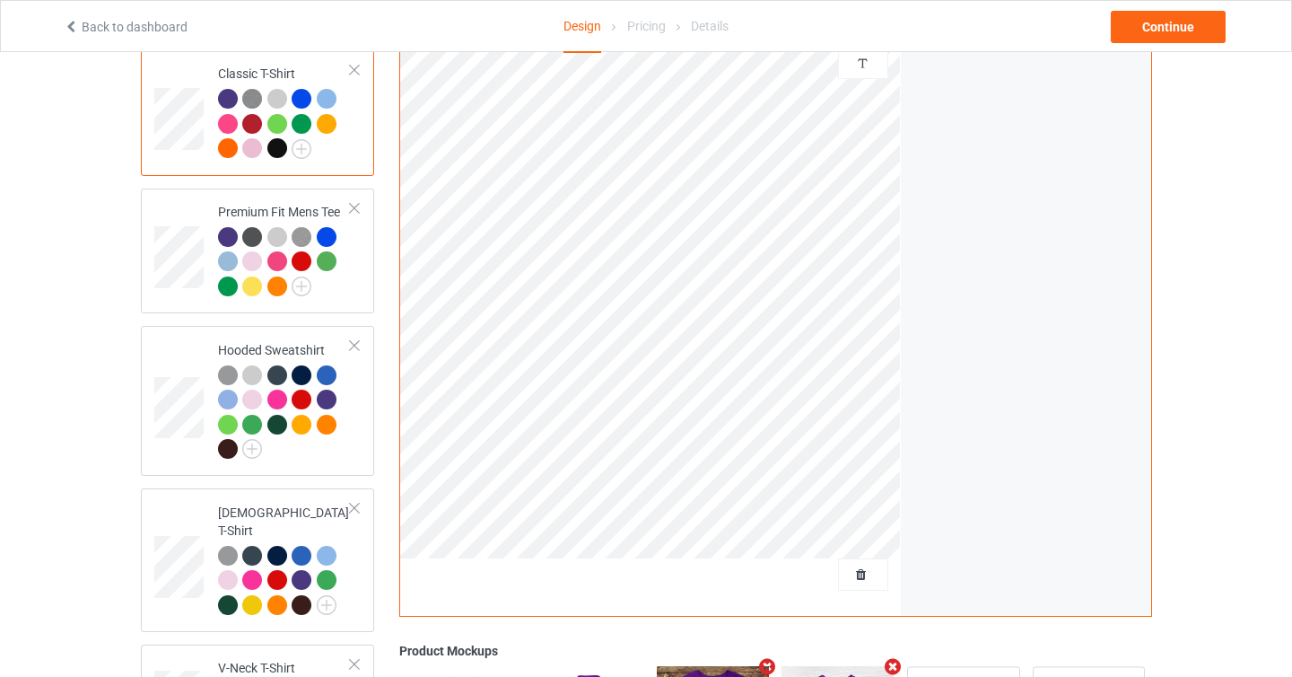
click at [870, 584] on div at bounding box center [863, 574] width 50 height 32
click at [851, 577] on span "Delete all designs" at bounding box center [821, 574] width 95 height 14
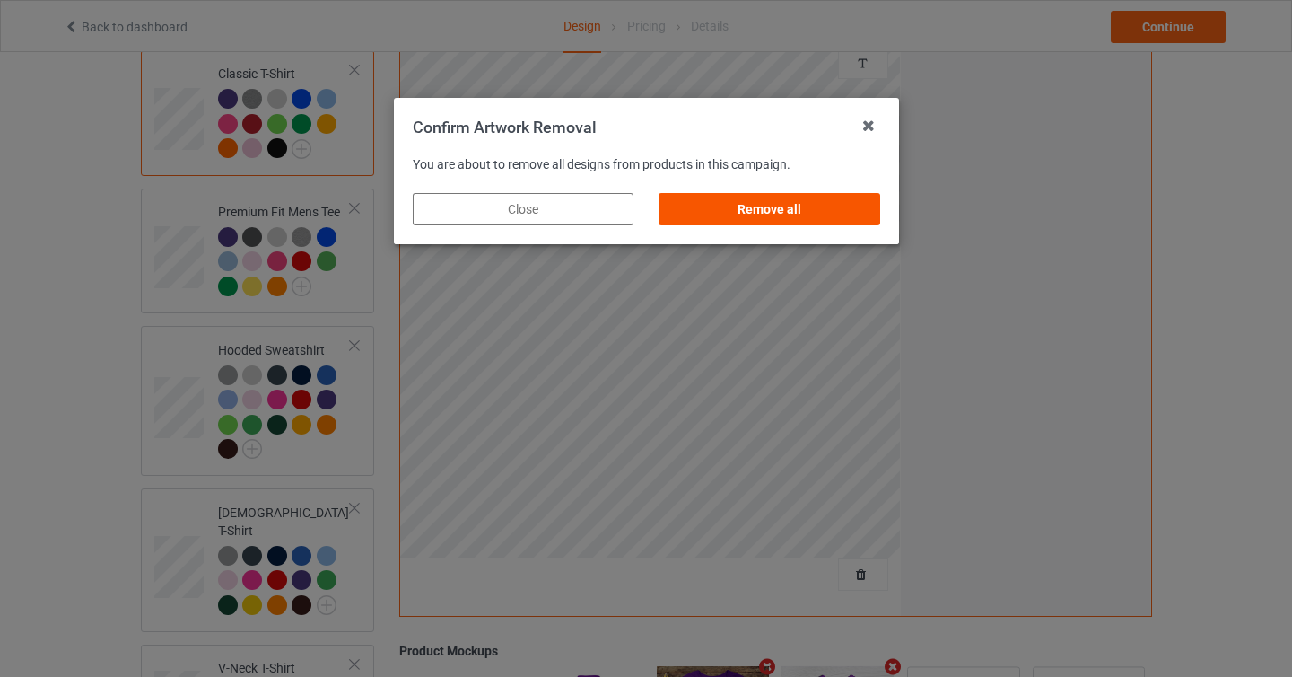
click at [770, 204] on div "Remove all" at bounding box center [769, 209] width 221 height 32
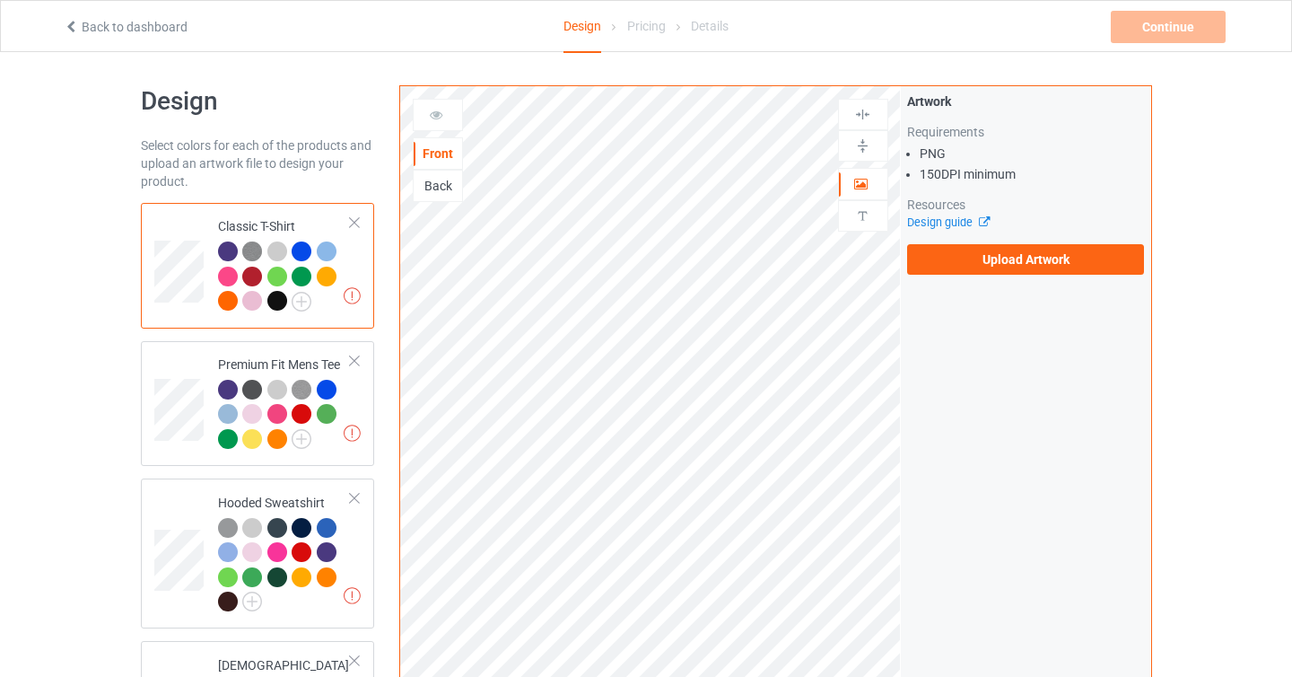
scroll to position [0, 0]
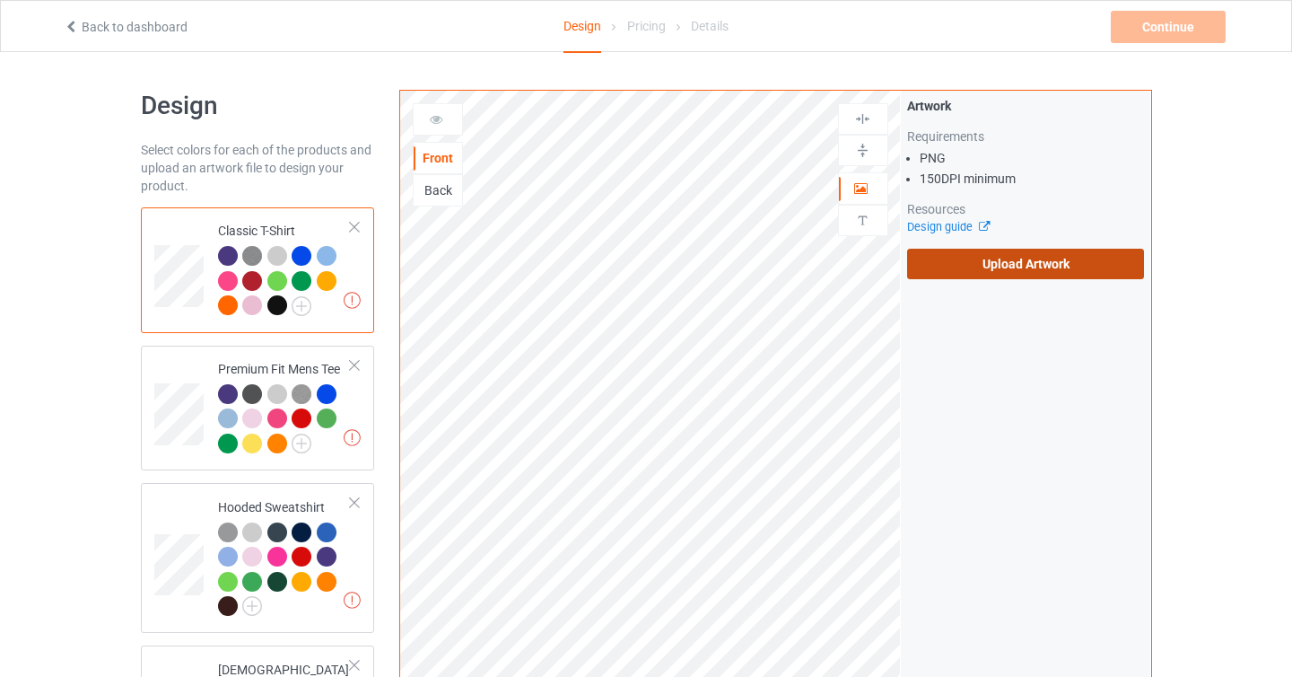
click at [962, 267] on label "Upload Artwork" at bounding box center [1026, 264] width 238 height 31
click at [0, 0] on input "Upload Artwork" at bounding box center [0, 0] width 0 height 0
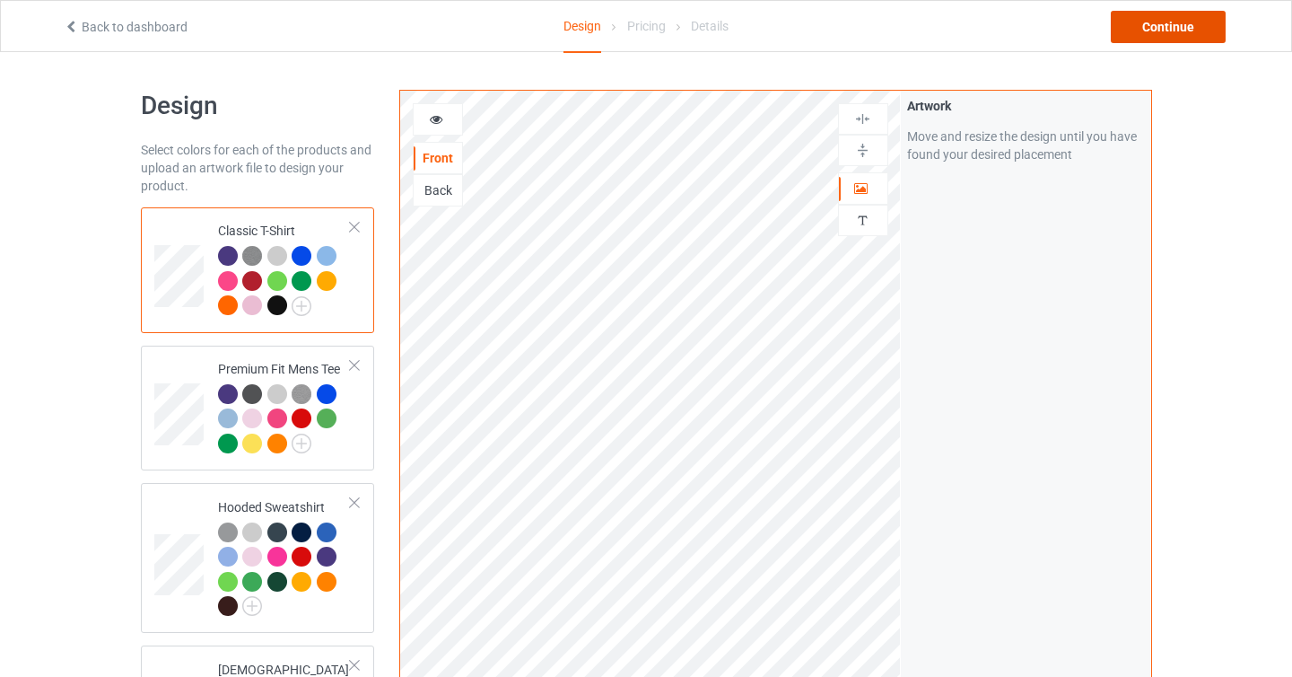
click at [1178, 40] on div "Continue" at bounding box center [1168, 27] width 115 height 32
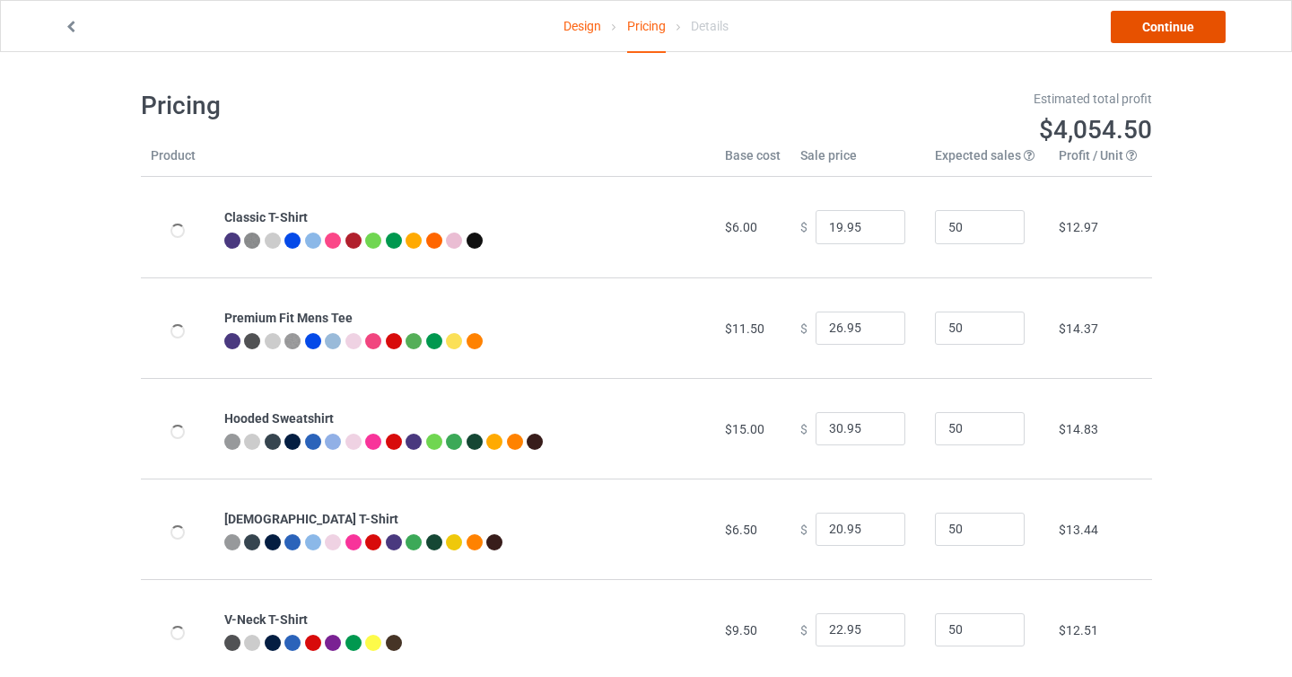
click at [1178, 40] on link "Continue" at bounding box center [1168, 27] width 115 height 32
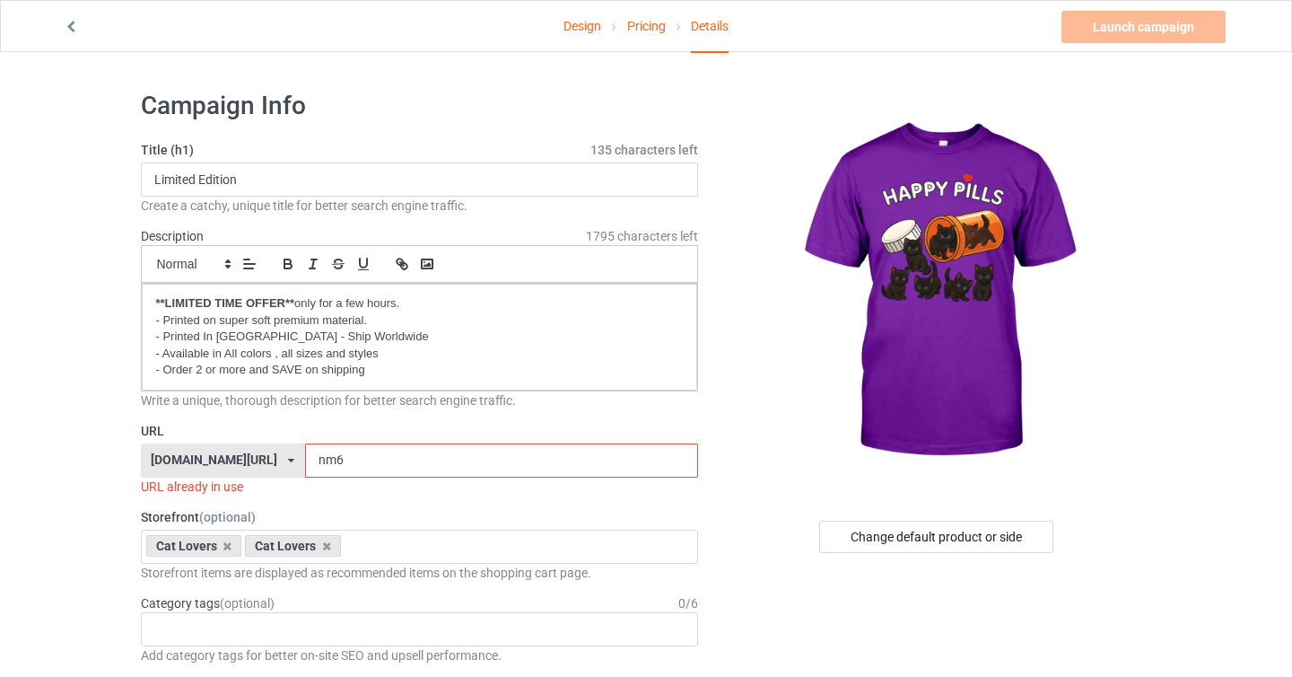
click at [355, 468] on input "nm6" at bounding box center [501, 460] width 393 height 34
type input "nm6a"
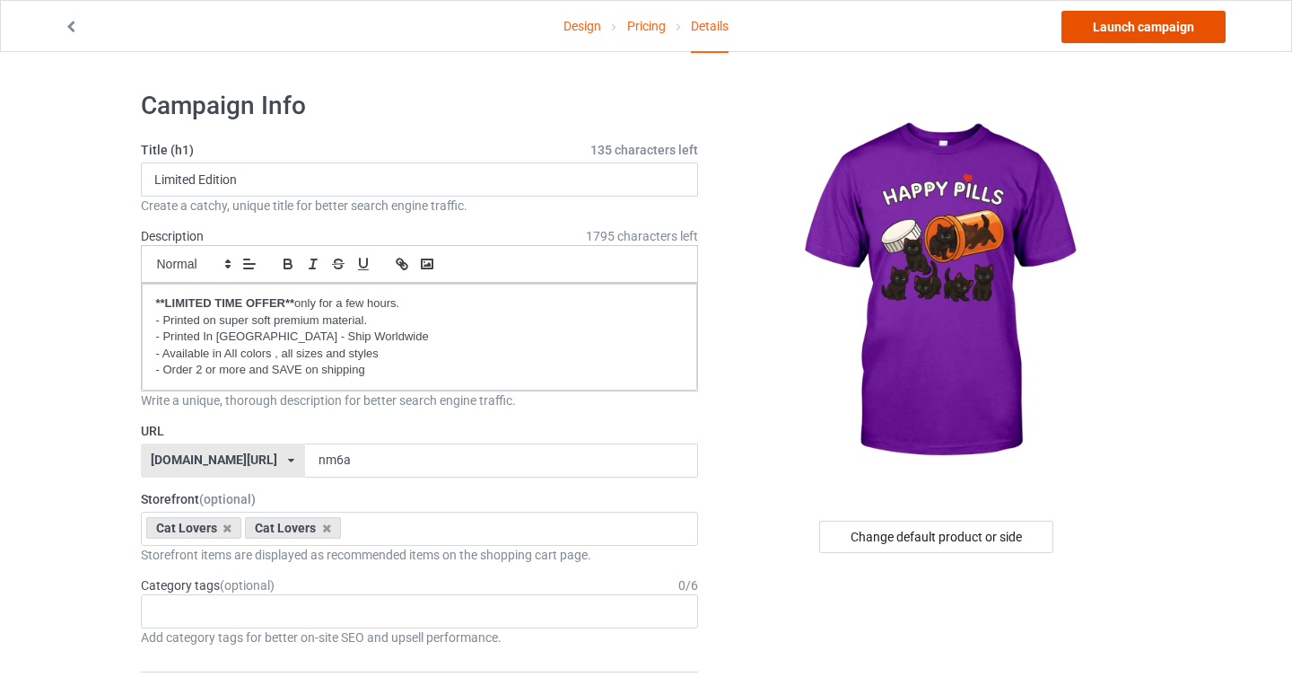
click at [1138, 27] on link "Launch campaign" at bounding box center [1144, 27] width 164 height 32
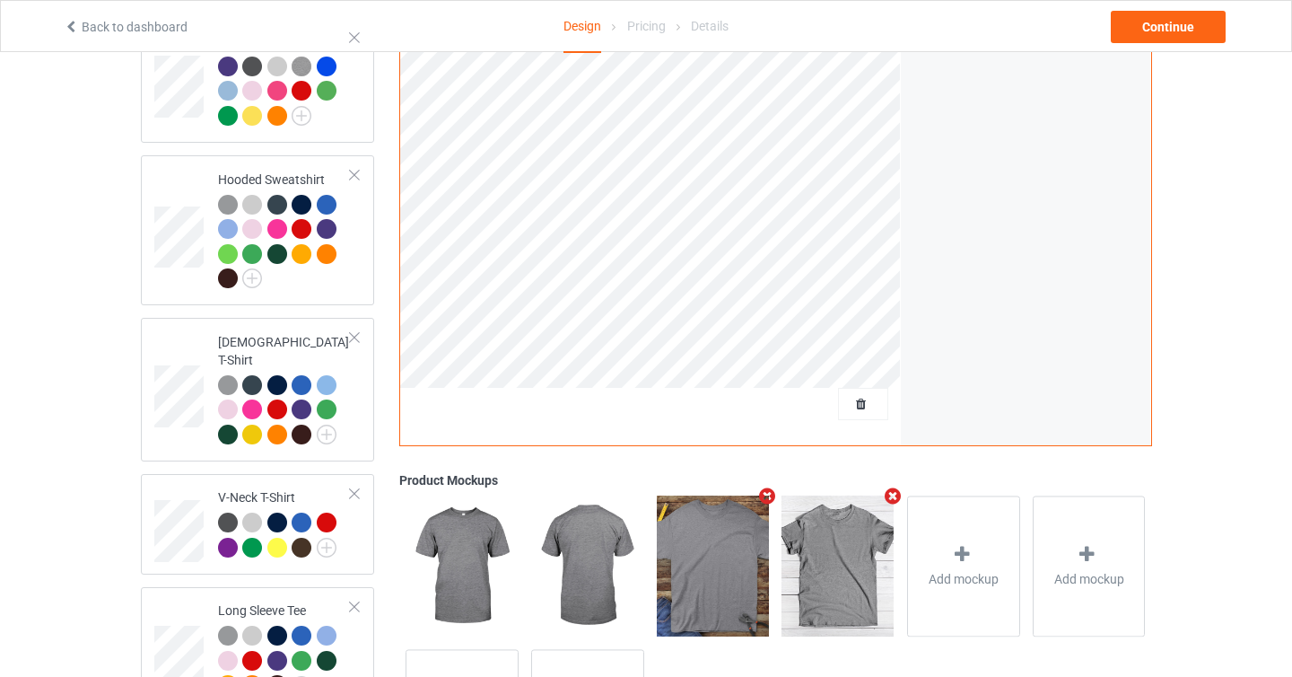
scroll to position [326, 0]
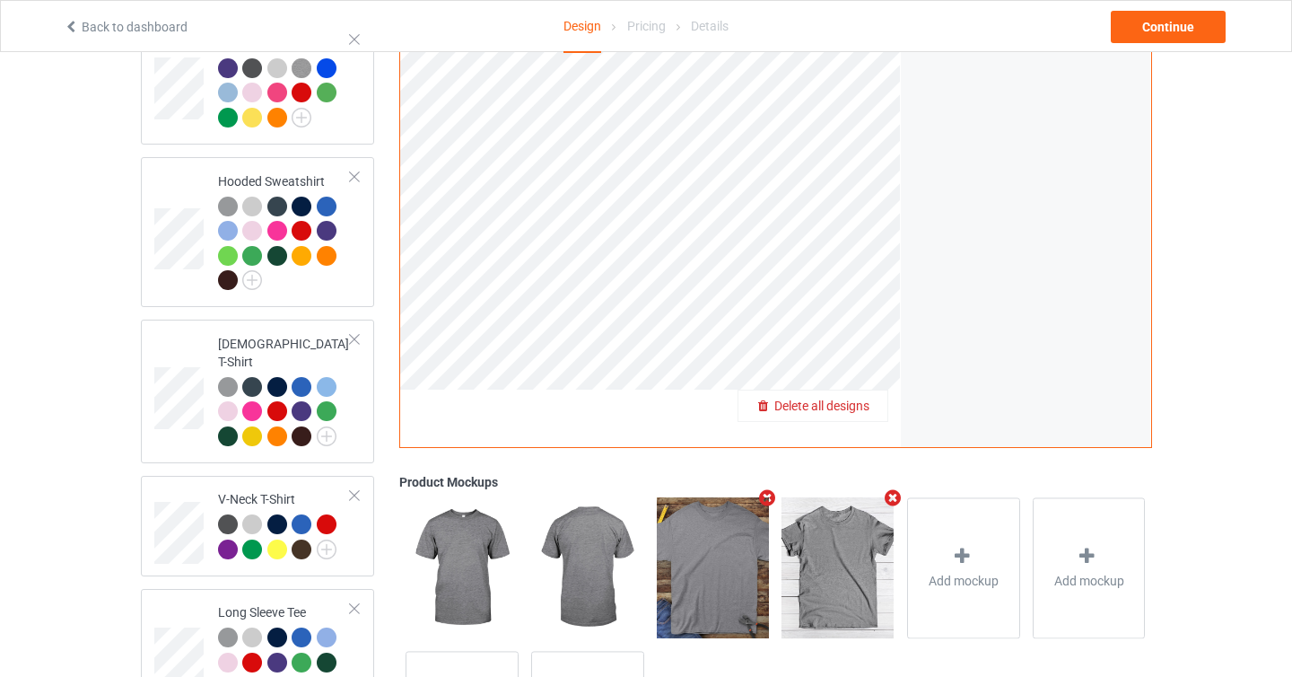
click at [859, 408] on span "Delete all designs" at bounding box center [821, 405] width 95 height 14
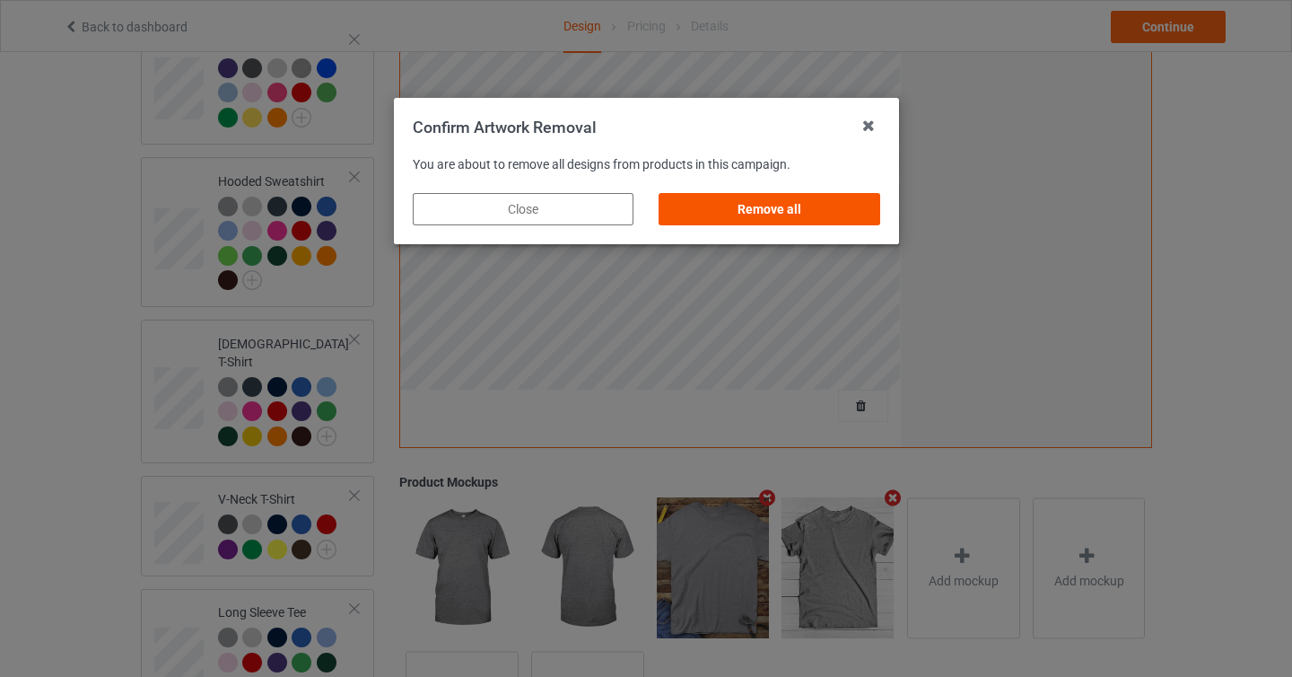
click at [806, 219] on div "Remove all" at bounding box center [769, 209] width 221 height 32
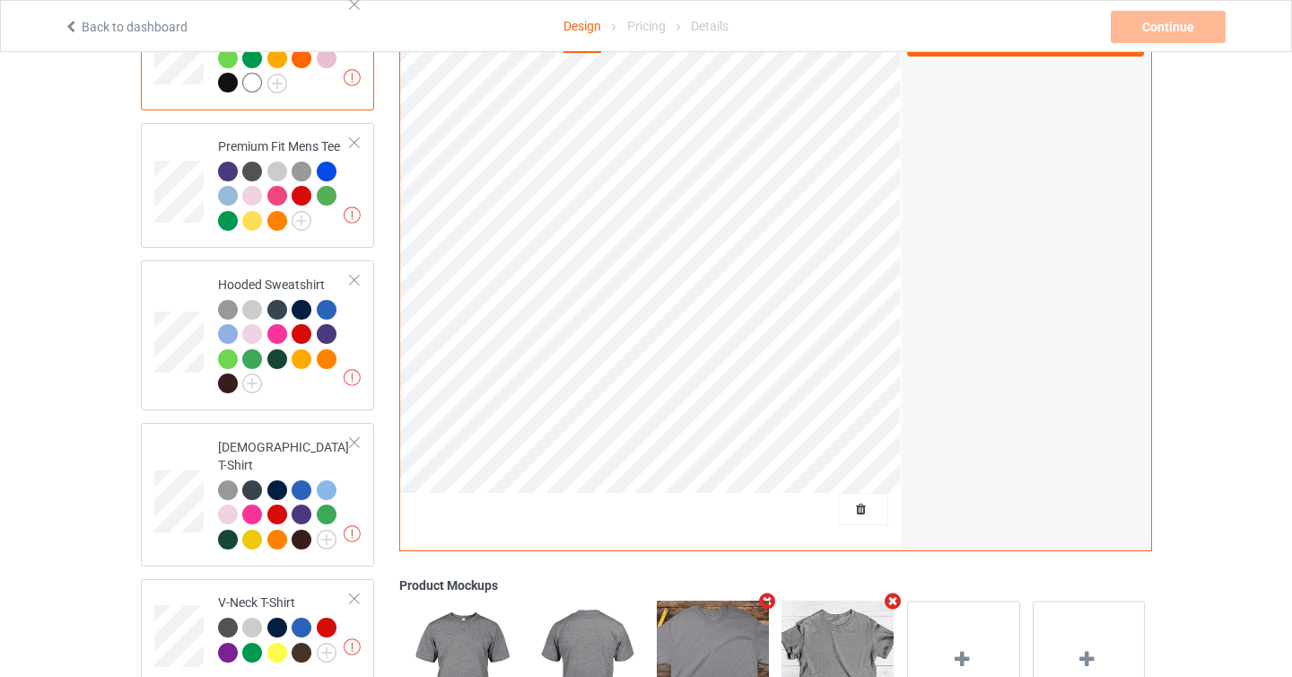
scroll to position [0, 0]
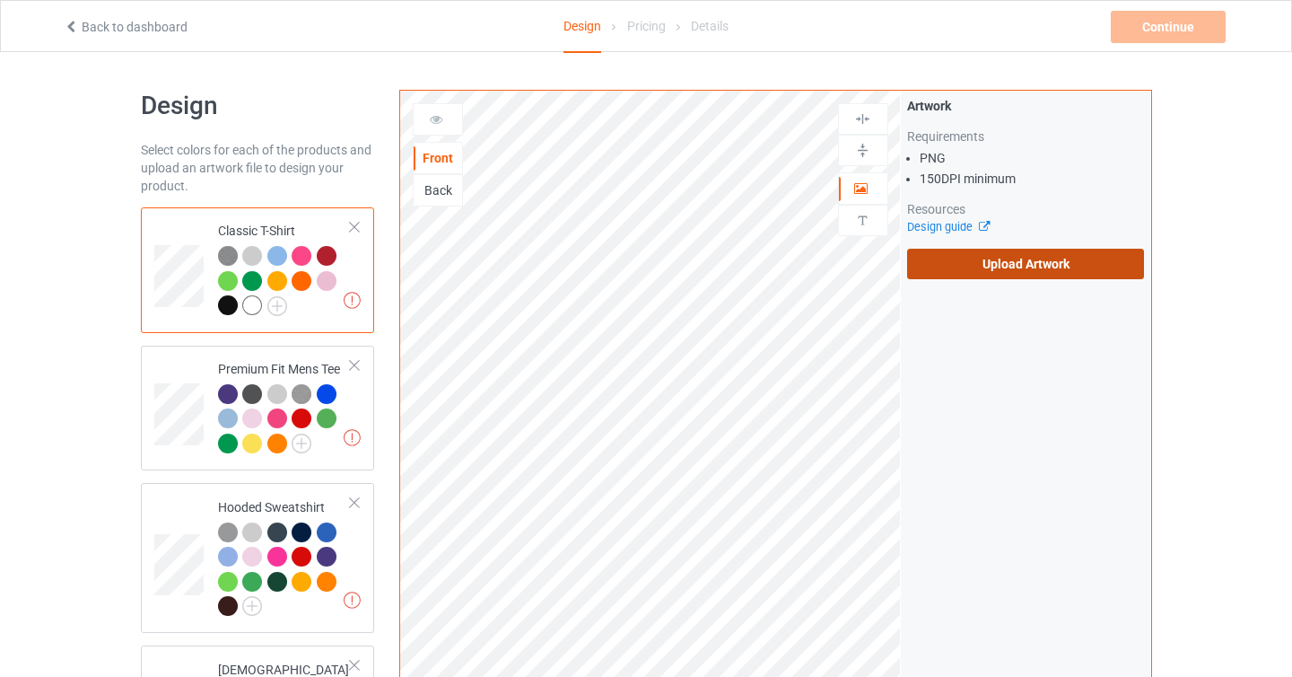
click at [946, 258] on label "Upload Artwork" at bounding box center [1026, 264] width 238 height 31
click at [0, 0] on input "Upload Artwork" at bounding box center [0, 0] width 0 height 0
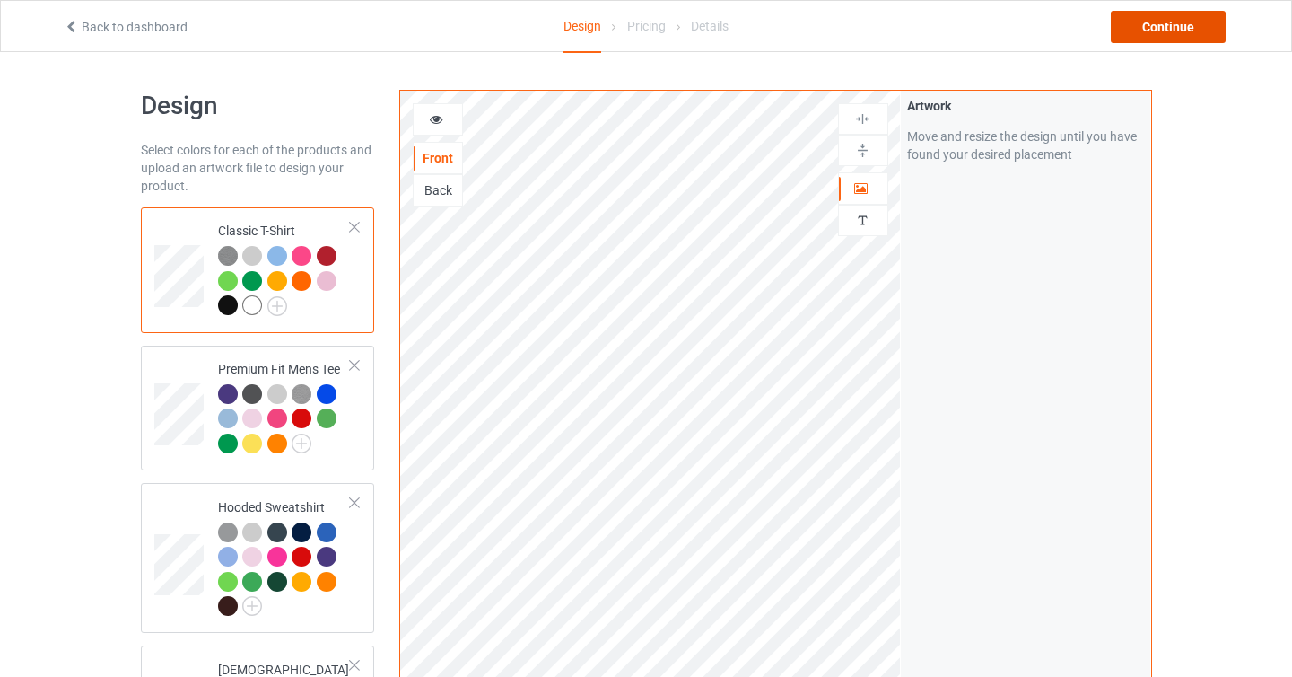
click at [1161, 29] on div "Continue" at bounding box center [1168, 27] width 115 height 32
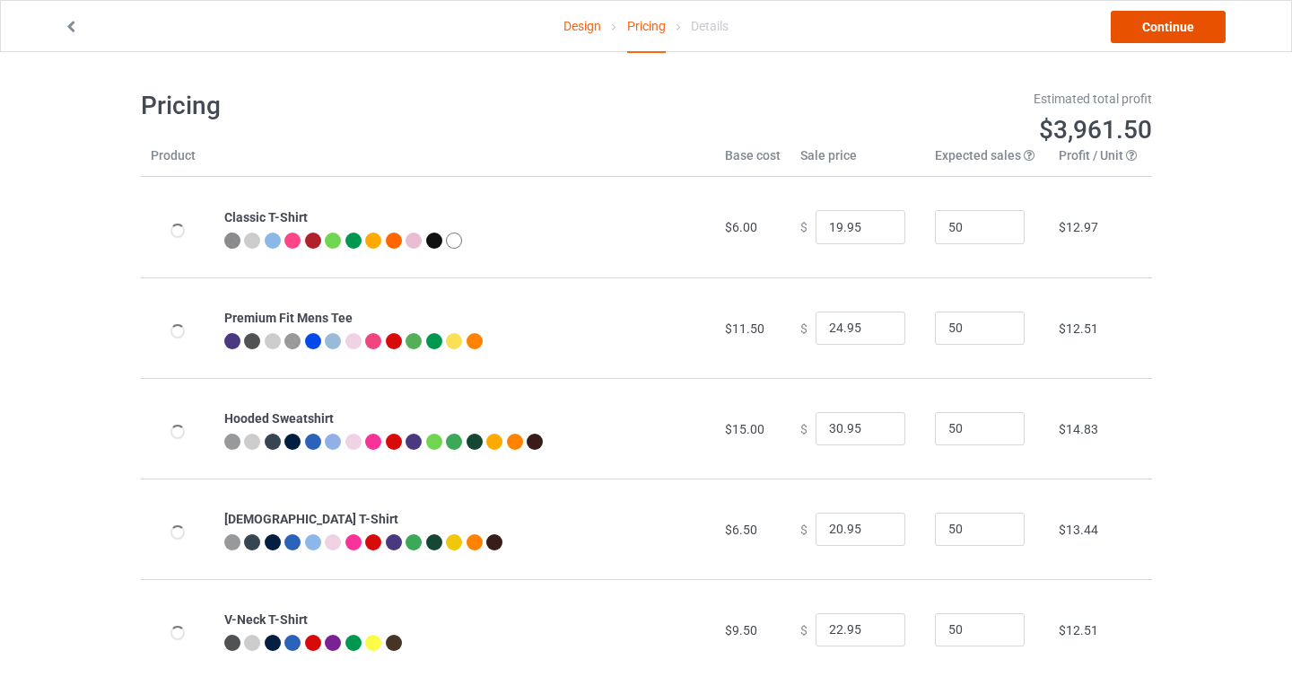
click at [1154, 35] on link "Continue" at bounding box center [1168, 27] width 115 height 32
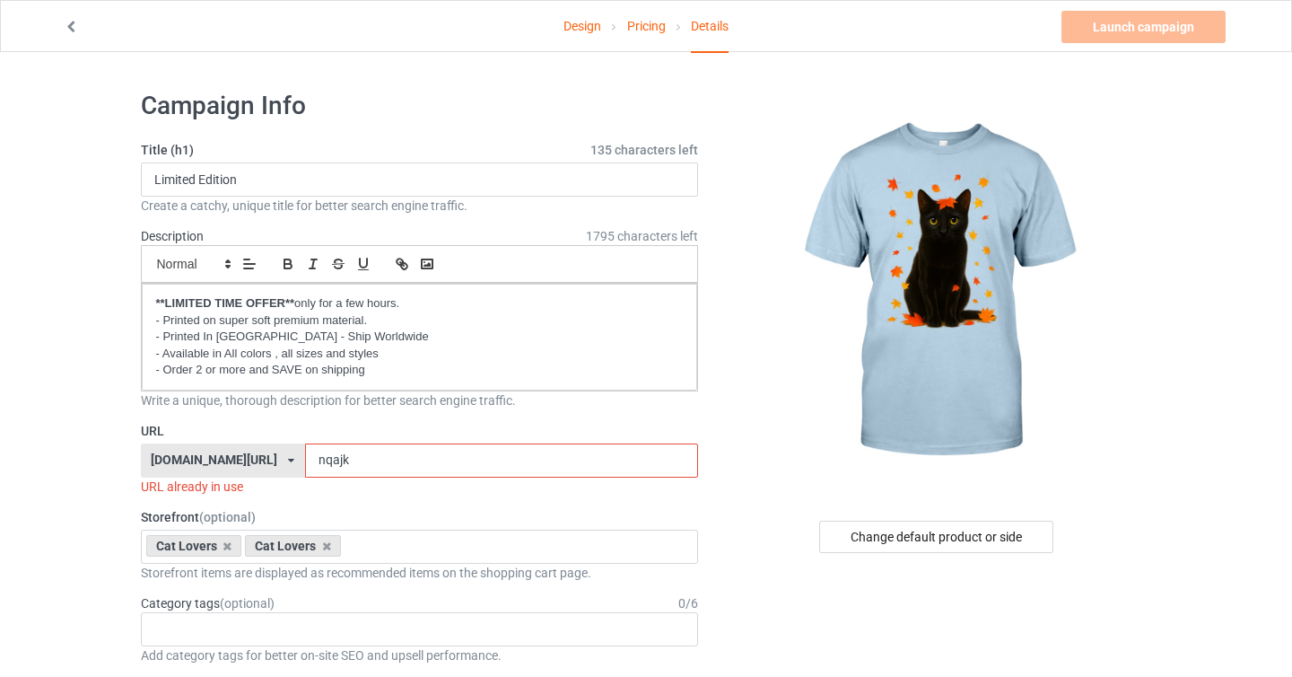
click at [305, 461] on input "nqajk" at bounding box center [501, 460] width 393 height 34
drag, startPoint x: 294, startPoint y: 461, endPoint x: 330, endPoint y: 461, distance: 35.9
click at [330, 461] on input "nqajk" at bounding box center [501, 460] width 393 height 34
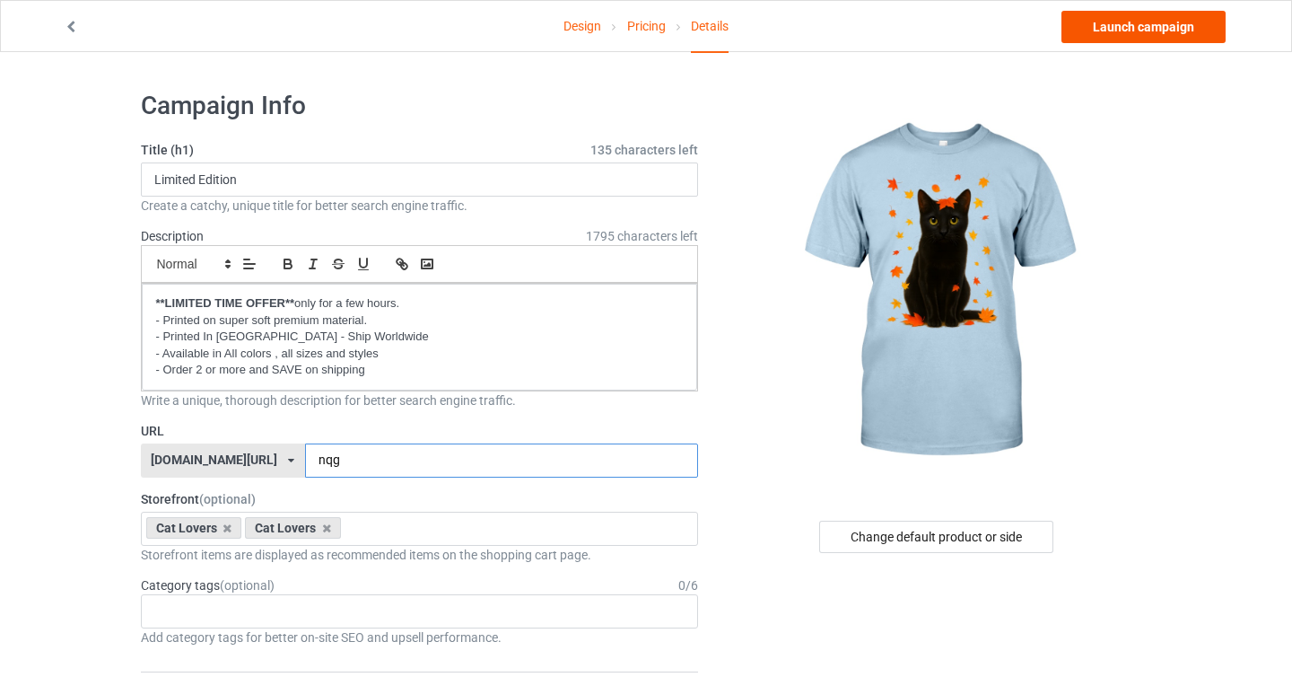
type input "nqg"
click at [1112, 30] on link "Launch campaign" at bounding box center [1144, 27] width 164 height 32
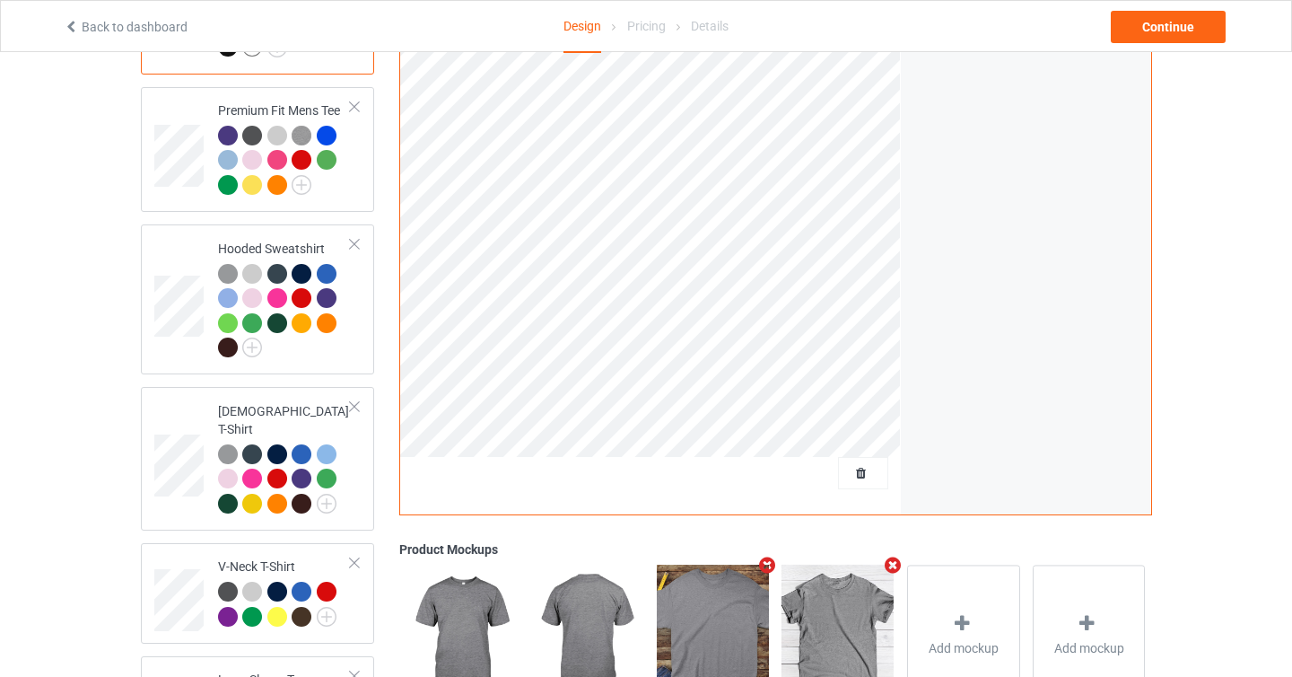
scroll to position [258, 0]
click at [849, 477] on span "Delete all designs" at bounding box center [821, 474] width 95 height 14
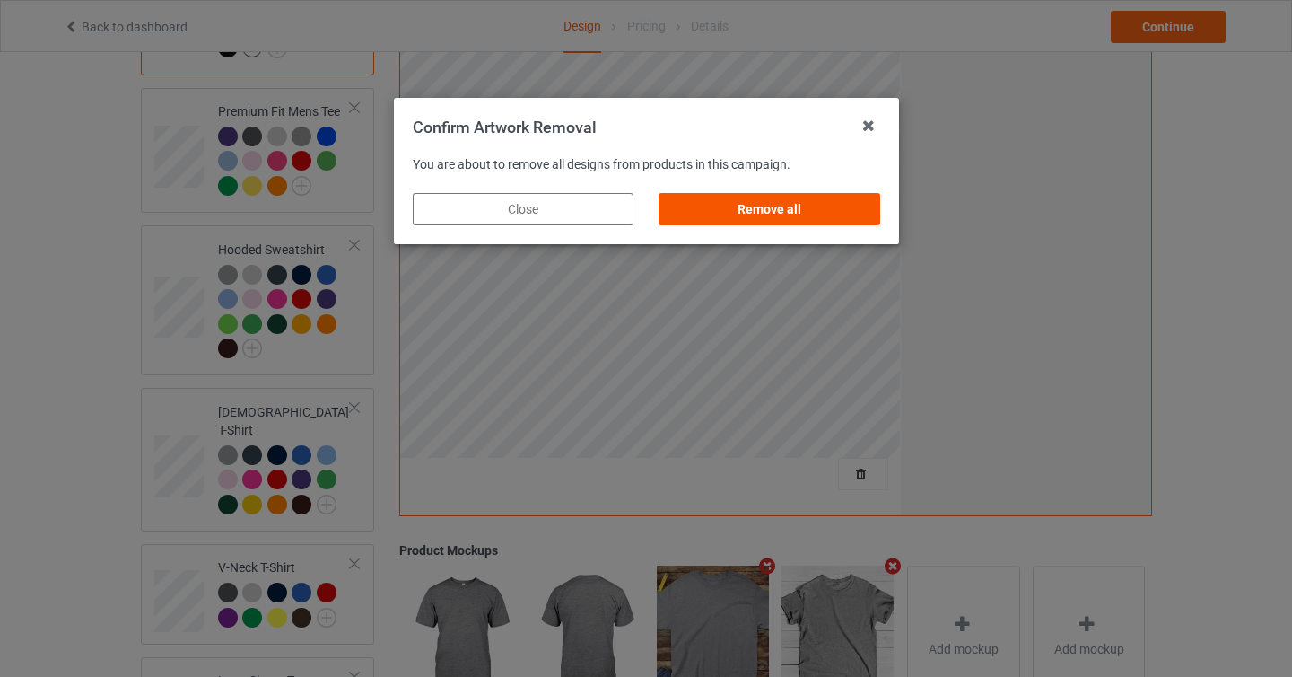
click at [817, 213] on div "Remove all" at bounding box center [769, 209] width 221 height 32
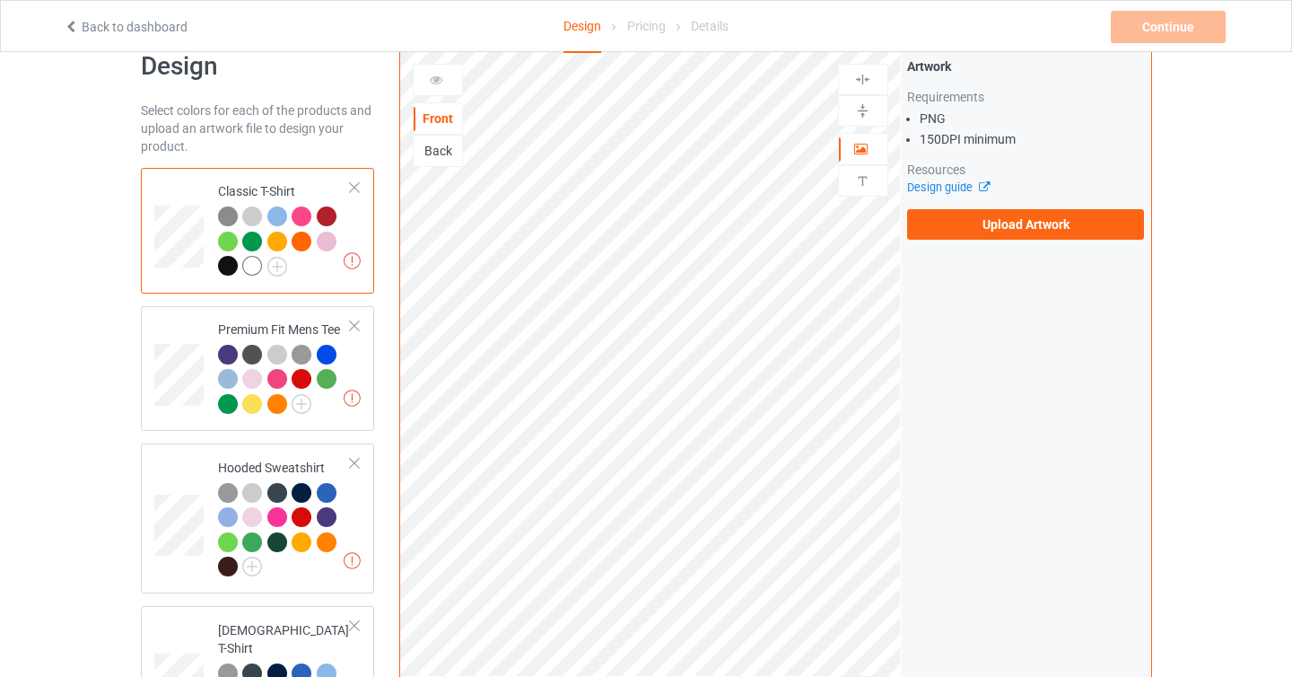
scroll to position [0, 0]
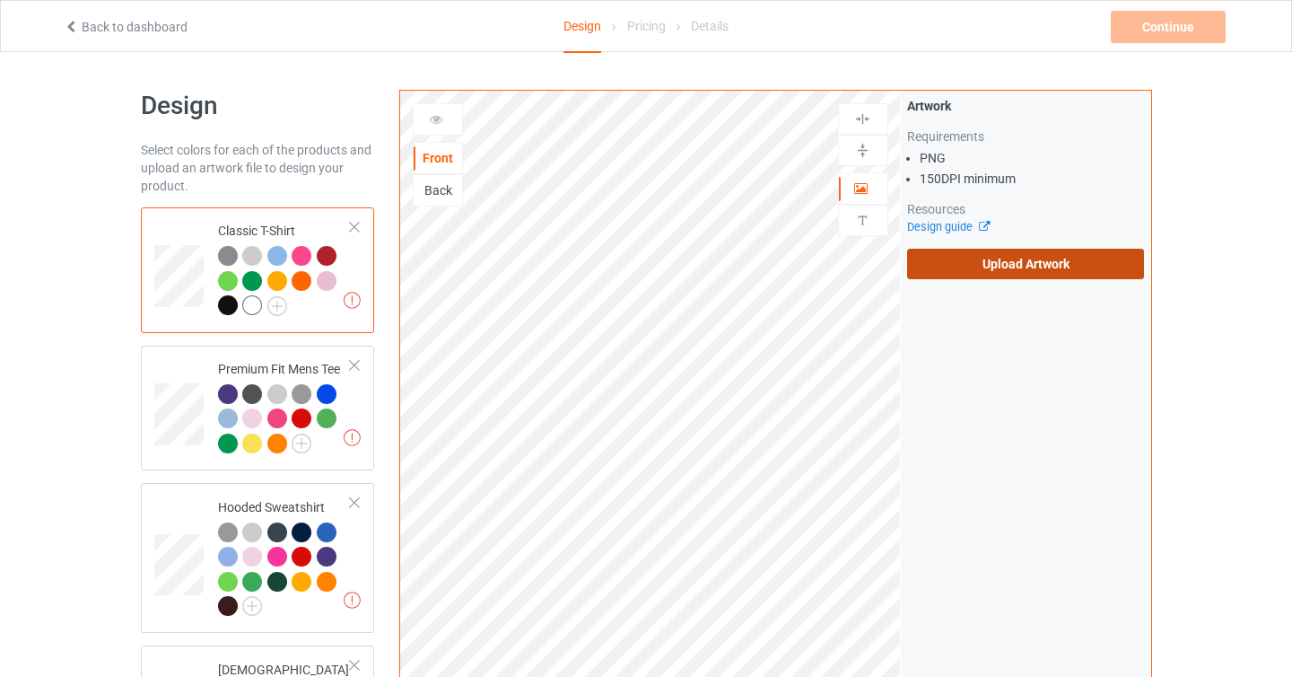
click at [968, 263] on label "Upload Artwork" at bounding box center [1026, 264] width 238 height 31
click at [0, 0] on input "Upload Artwork" at bounding box center [0, 0] width 0 height 0
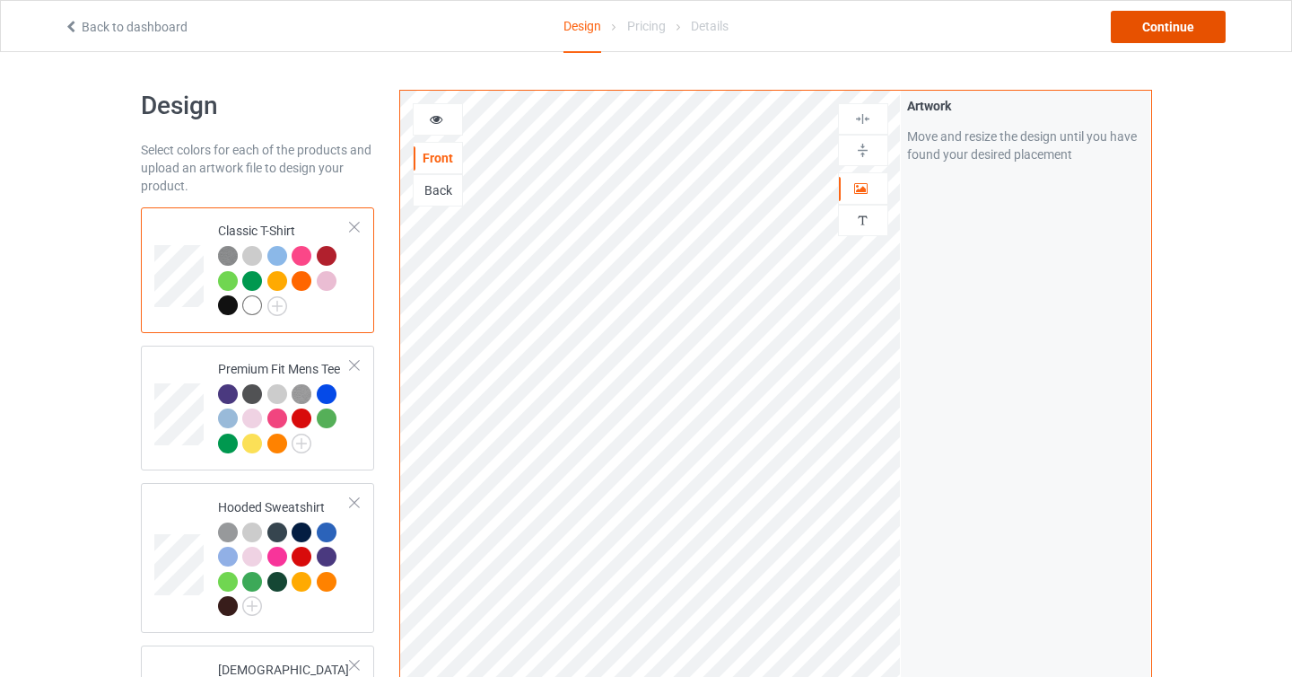
click at [1145, 33] on div "Continue" at bounding box center [1168, 27] width 115 height 32
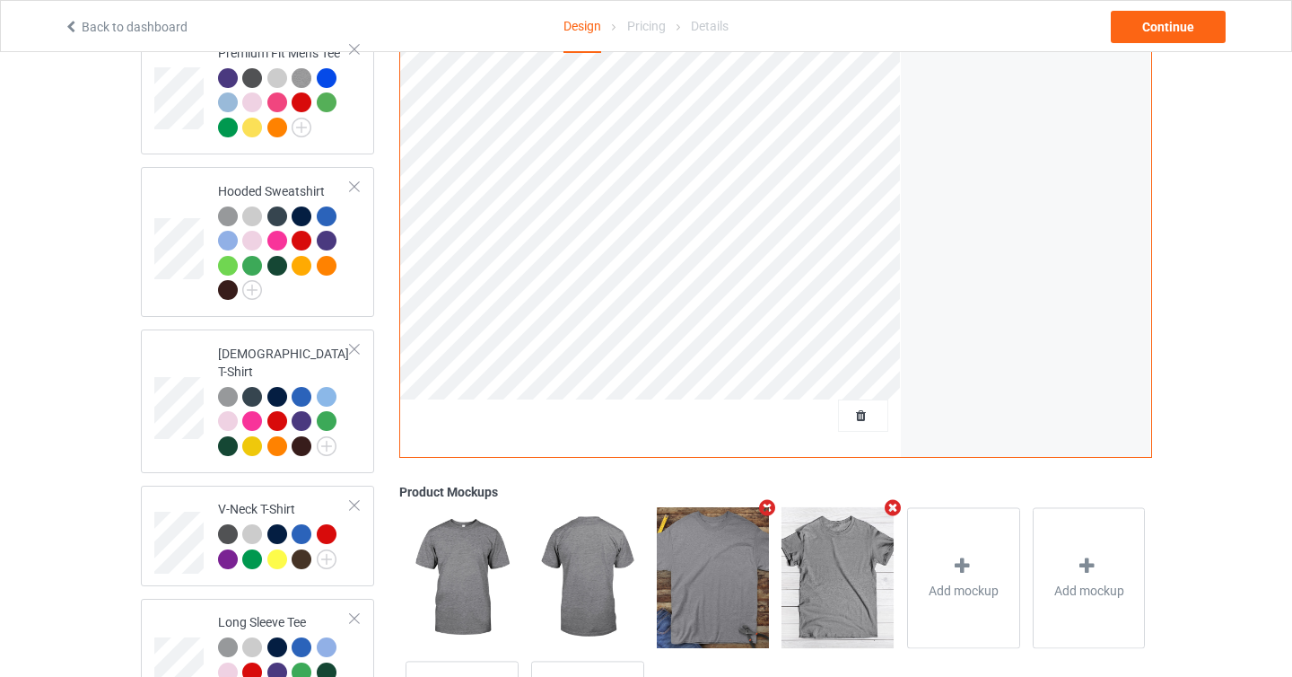
scroll to position [426, 0]
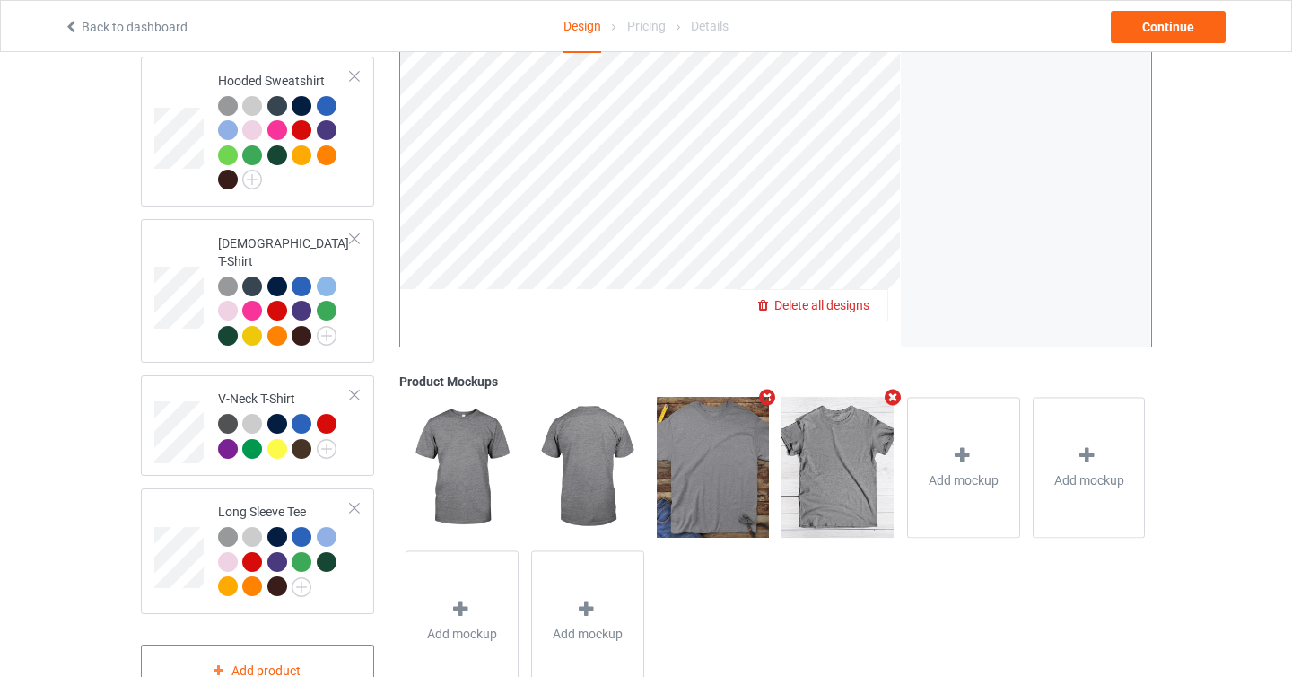
click at [866, 303] on span "Delete all designs" at bounding box center [821, 305] width 95 height 14
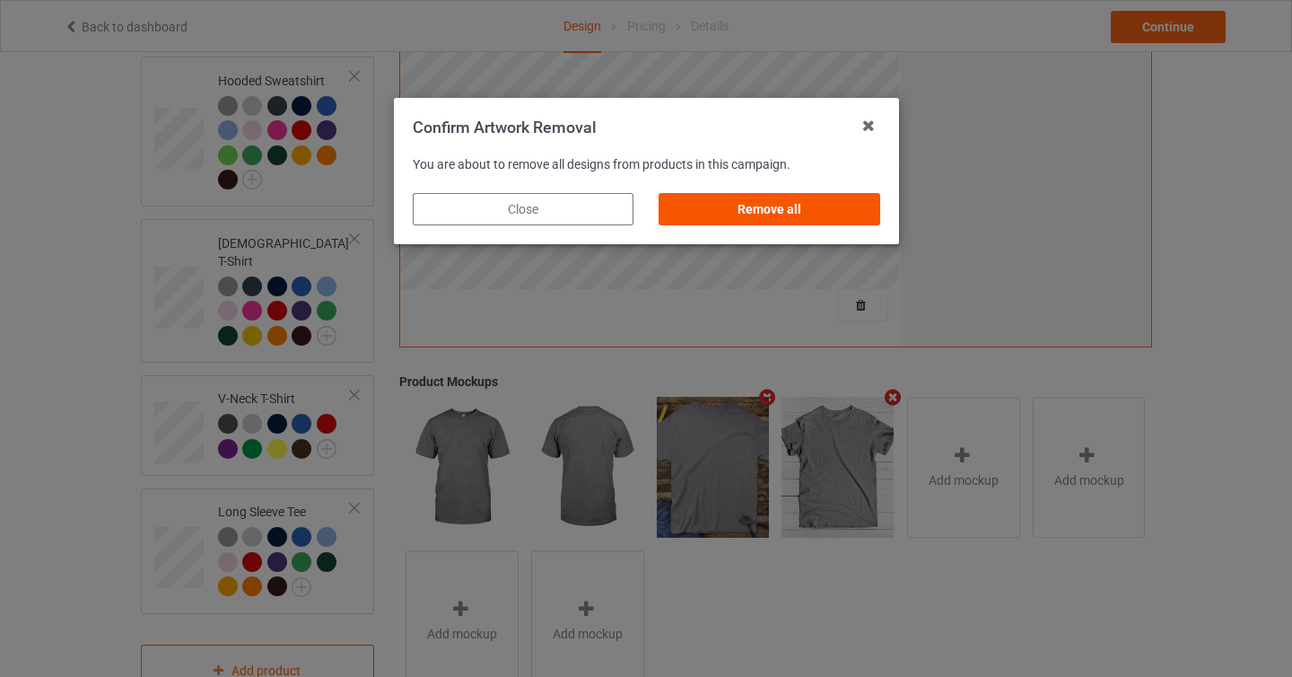
click at [817, 216] on div "Remove all" at bounding box center [769, 209] width 221 height 32
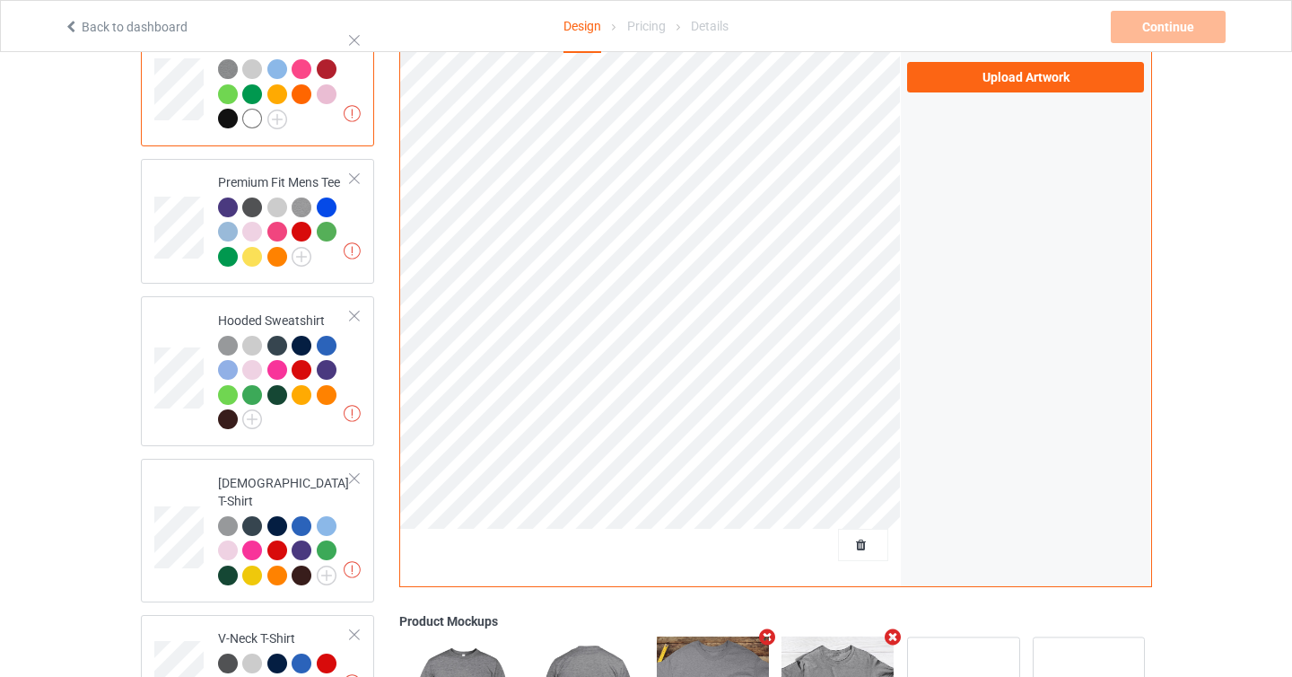
scroll to position [0, 0]
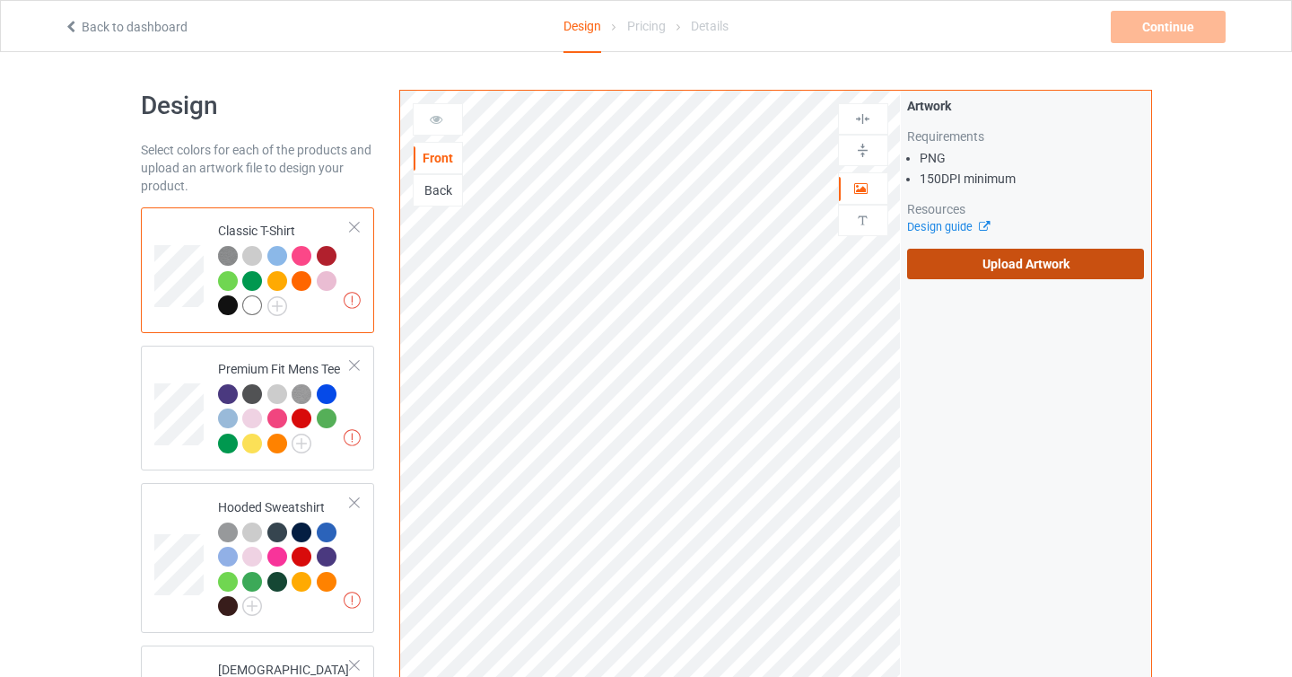
click at [1031, 272] on label "Upload Artwork" at bounding box center [1026, 264] width 238 height 31
click at [0, 0] on input "Upload Artwork" at bounding box center [0, 0] width 0 height 0
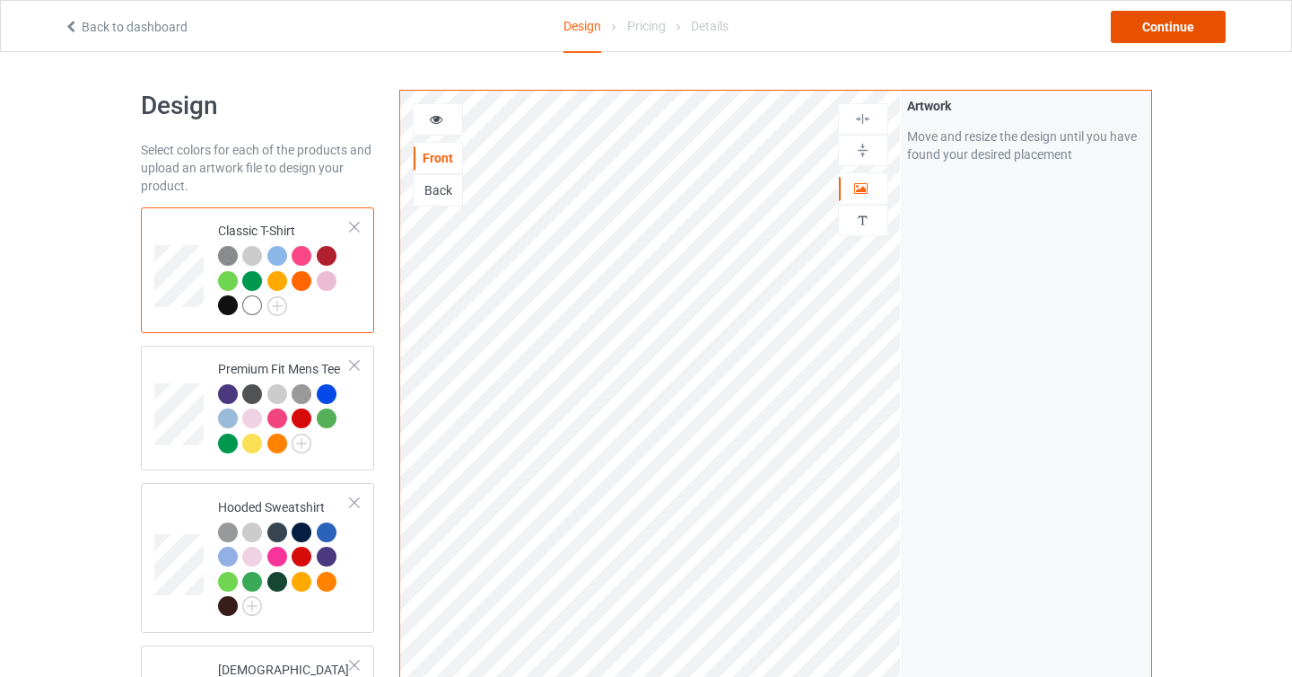
click at [1168, 27] on div "Continue" at bounding box center [1168, 27] width 115 height 32
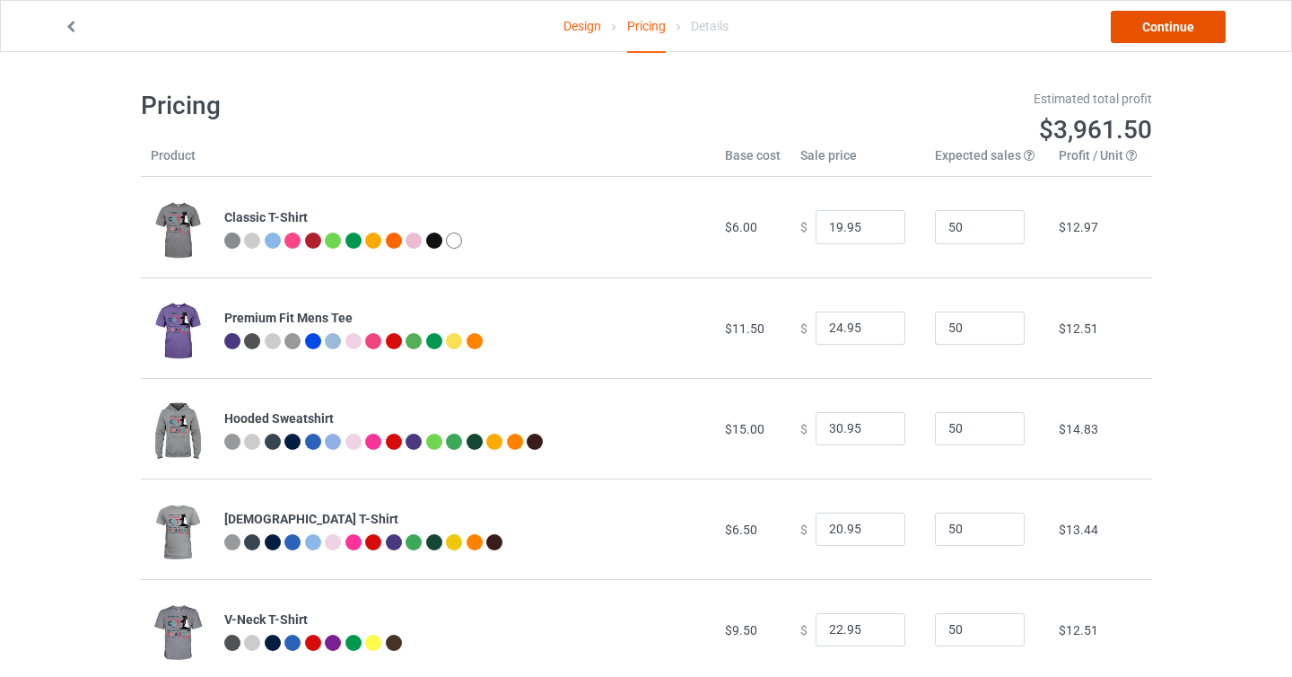
click at [1178, 28] on link "Continue" at bounding box center [1168, 27] width 115 height 32
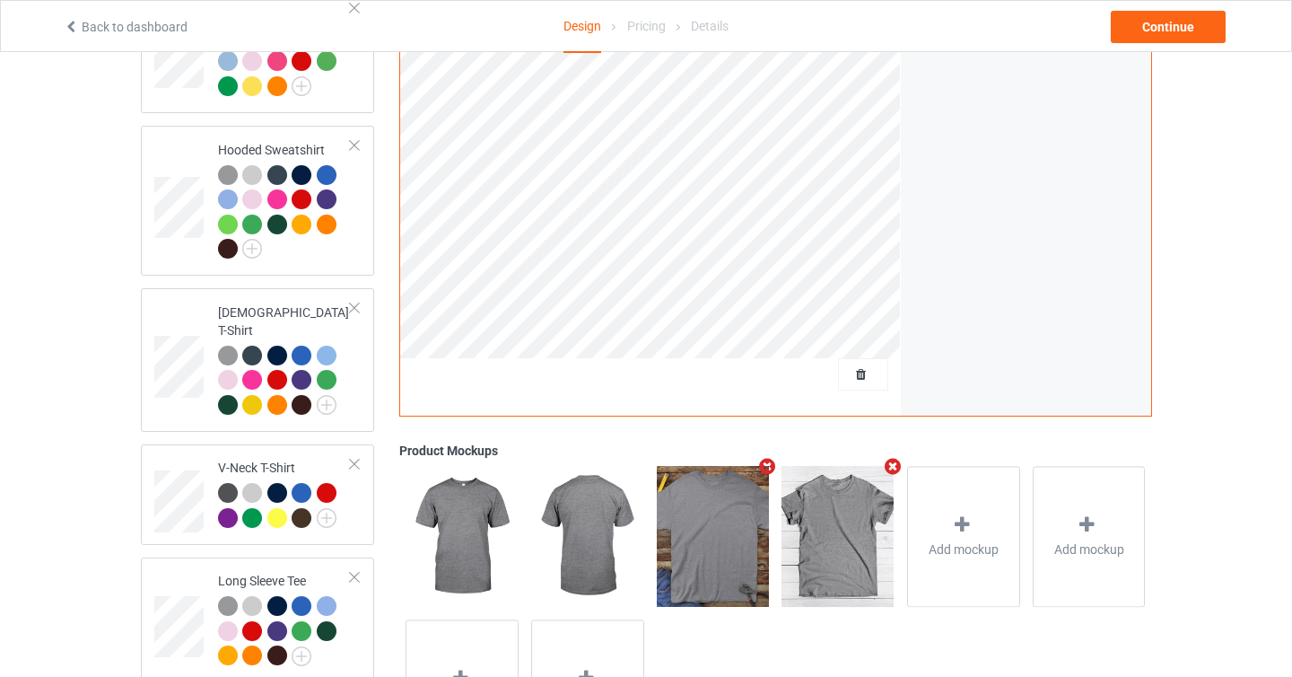
scroll to position [354, 0]
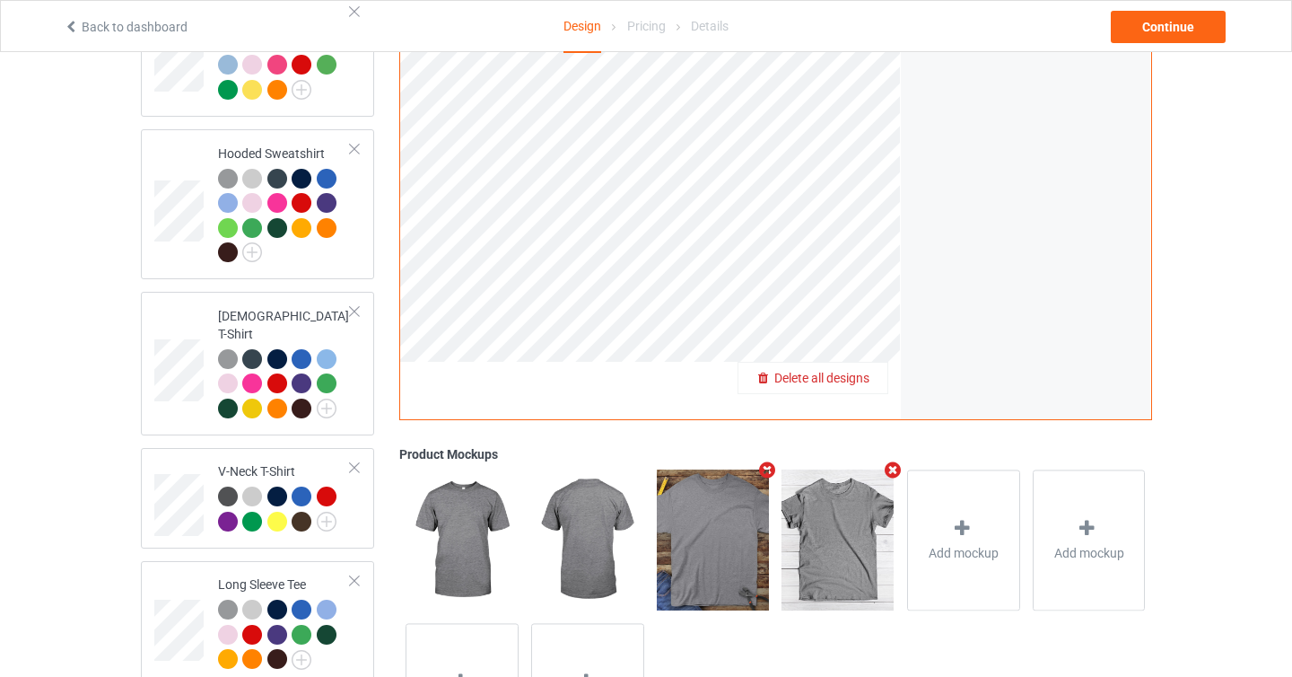
click at [860, 372] on span "Delete all designs" at bounding box center [821, 378] width 95 height 14
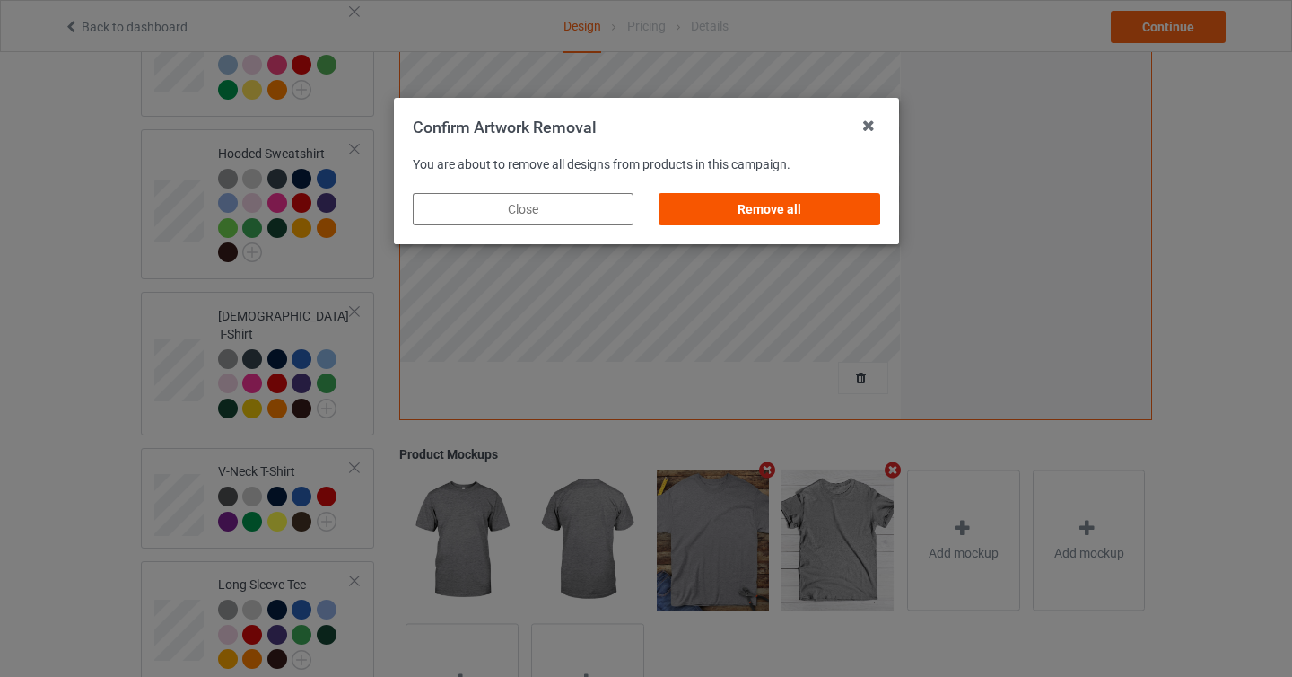
click at [779, 219] on div "Remove all" at bounding box center [769, 209] width 221 height 32
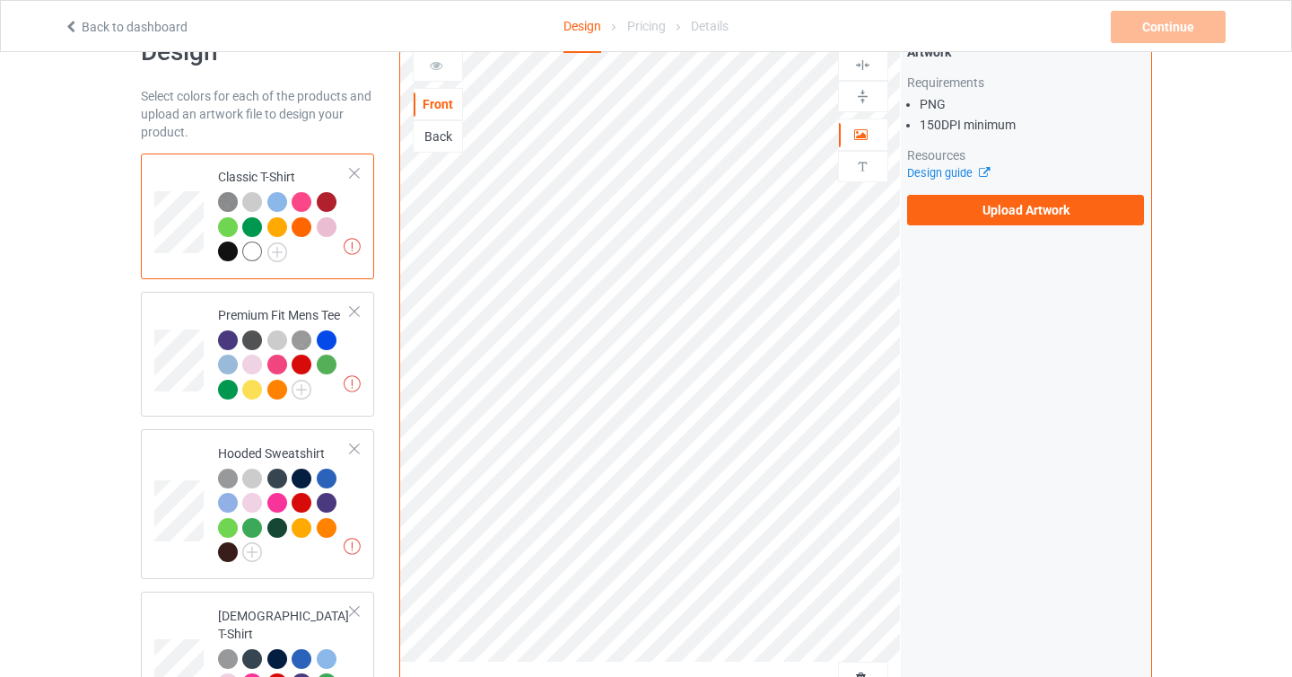
scroll to position [0, 0]
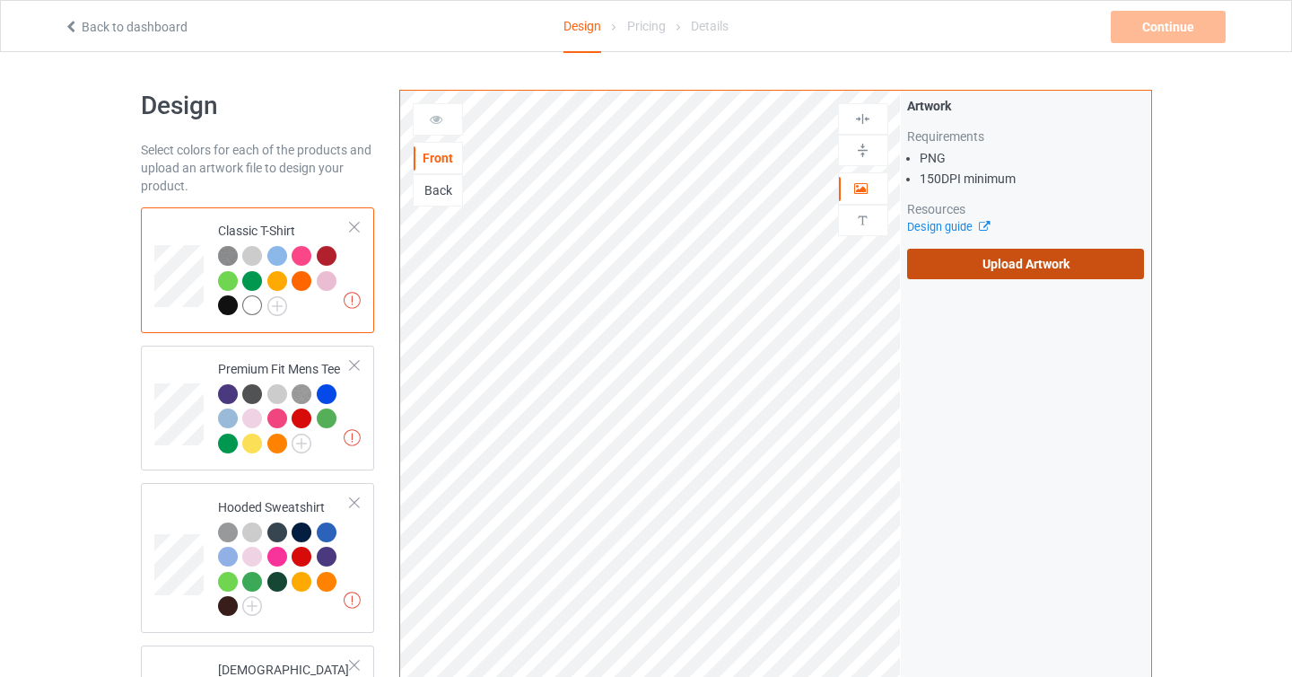
click at [986, 272] on label "Upload Artwork" at bounding box center [1026, 264] width 238 height 31
click at [0, 0] on input "Upload Artwork" at bounding box center [0, 0] width 0 height 0
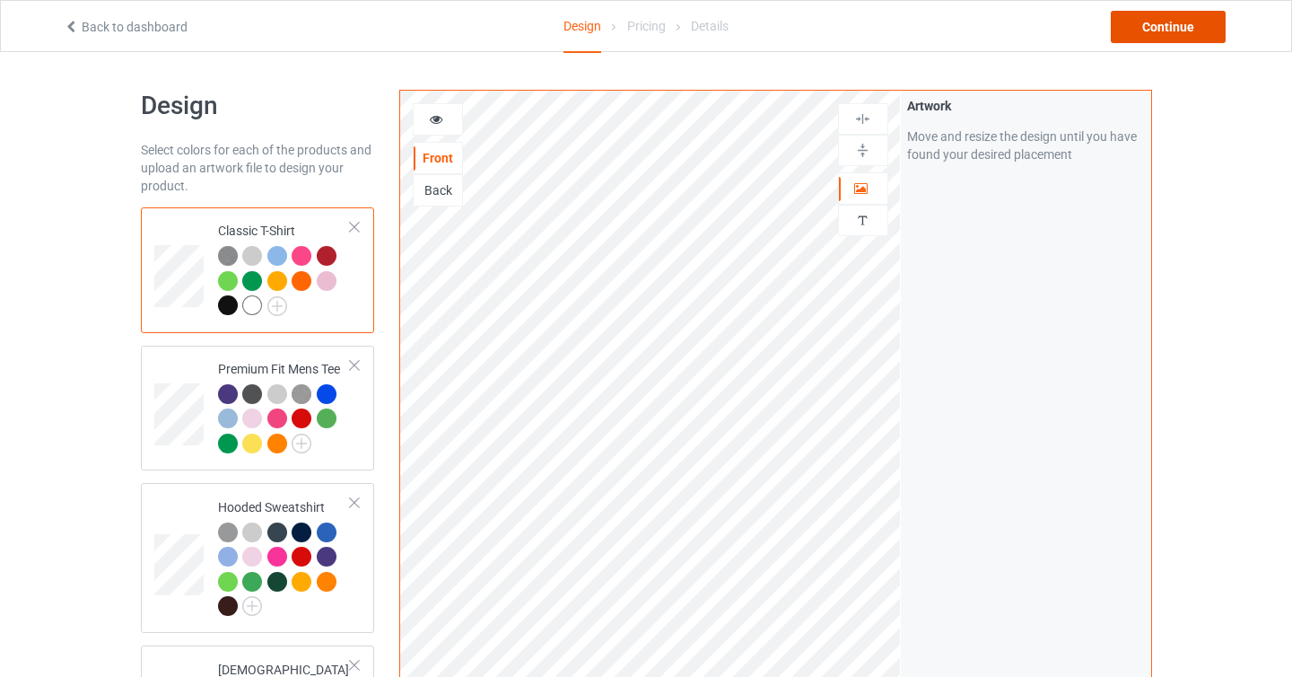
click at [1167, 19] on div "Continue" at bounding box center [1168, 27] width 115 height 32
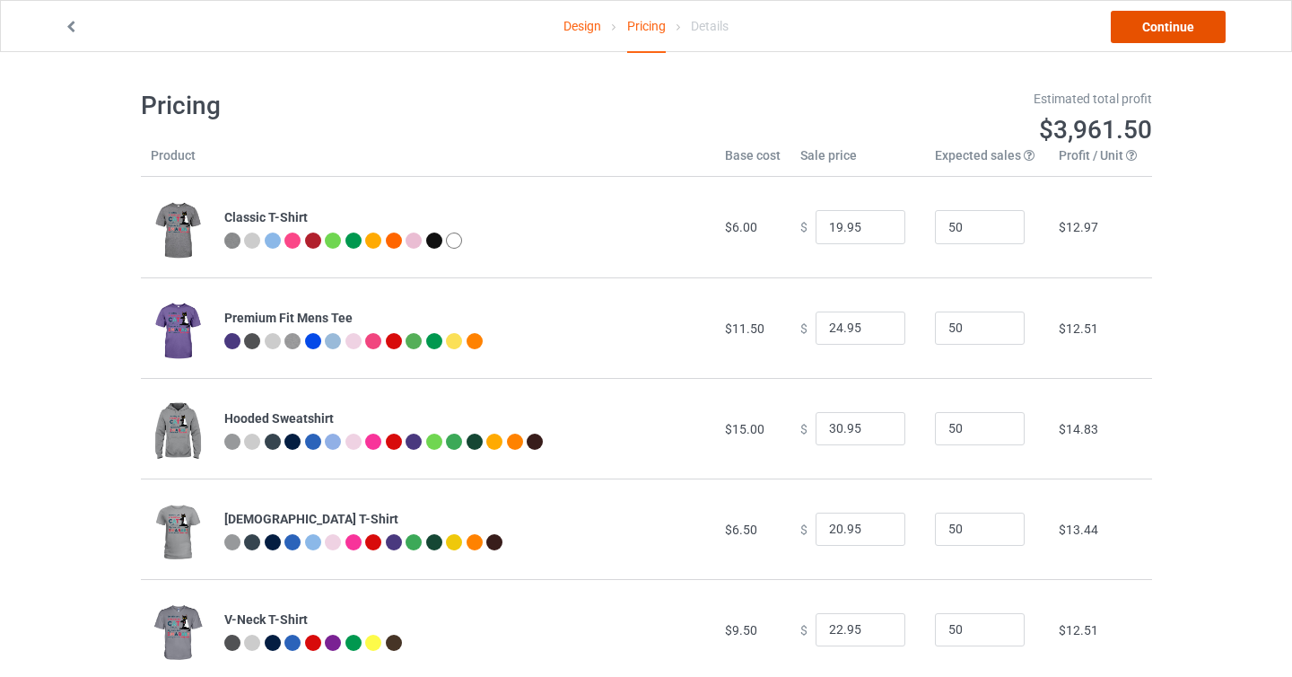
click at [1176, 24] on link "Continue" at bounding box center [1168, 27] width 115 height 32
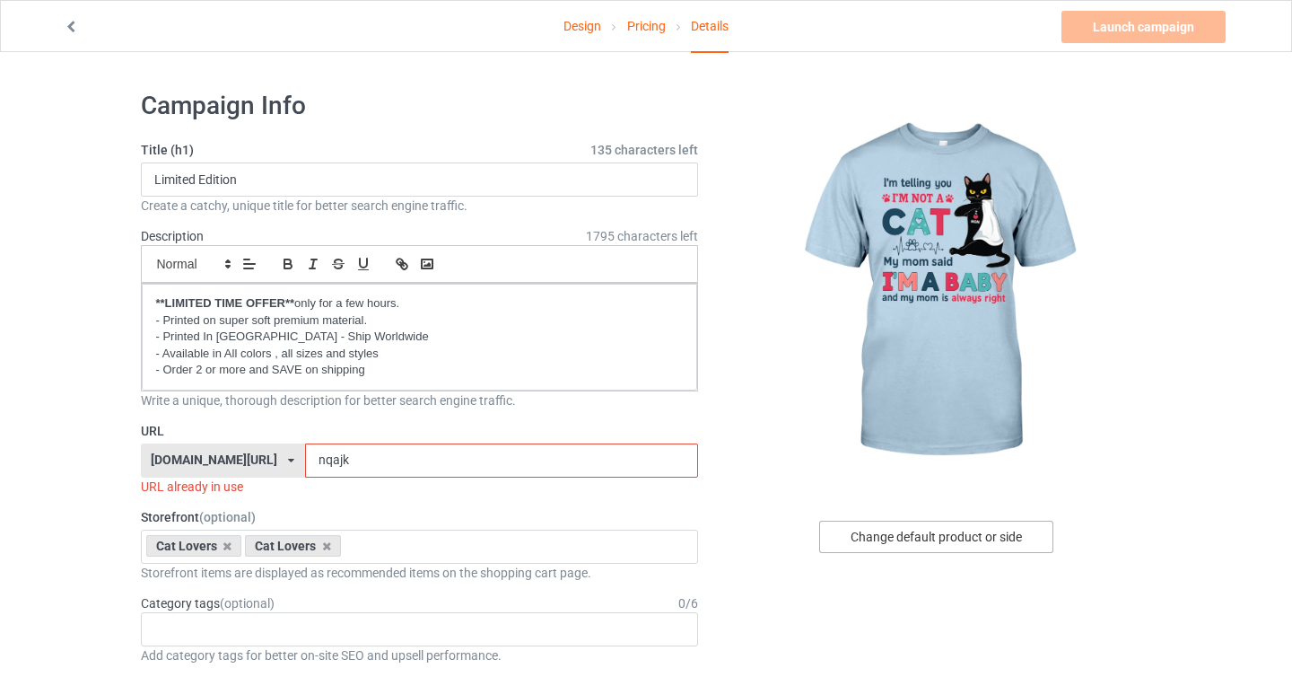
click at [923, 545] on div "Change default product or side" at bounding box center [936, 536] width 234 height 32
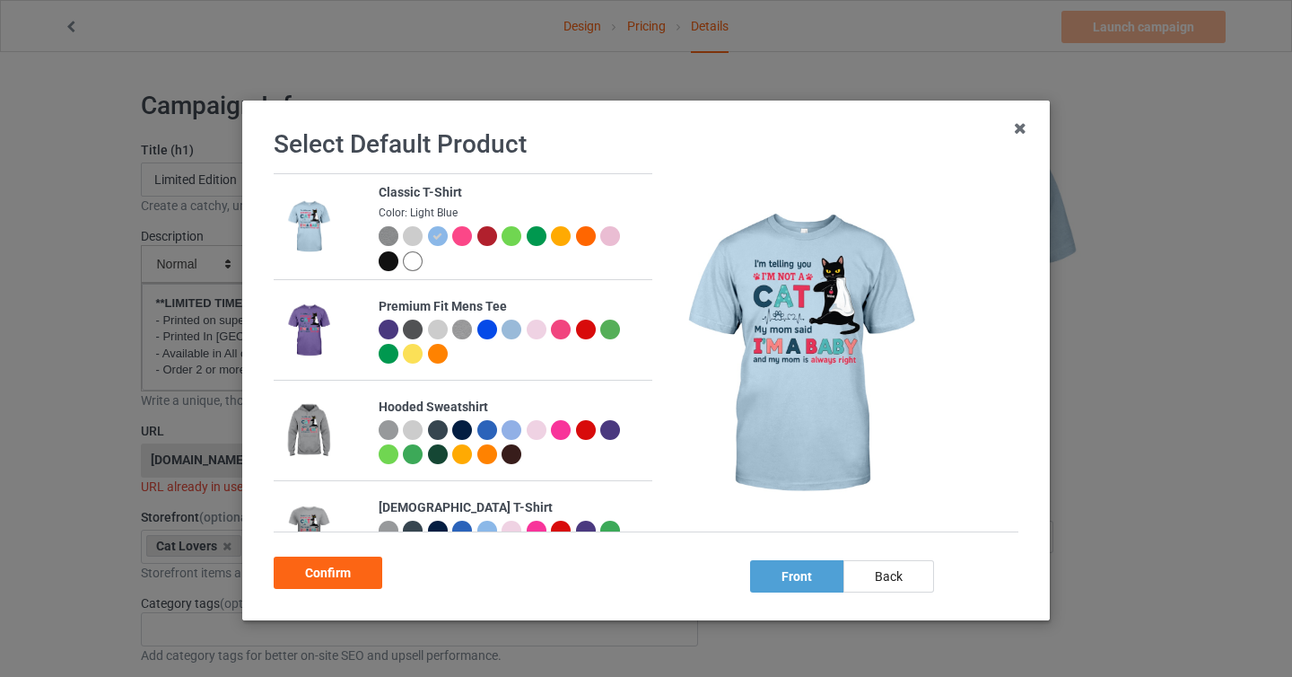
click at [614, 233] on div at bounding box center [610, 236] width 20 height 20
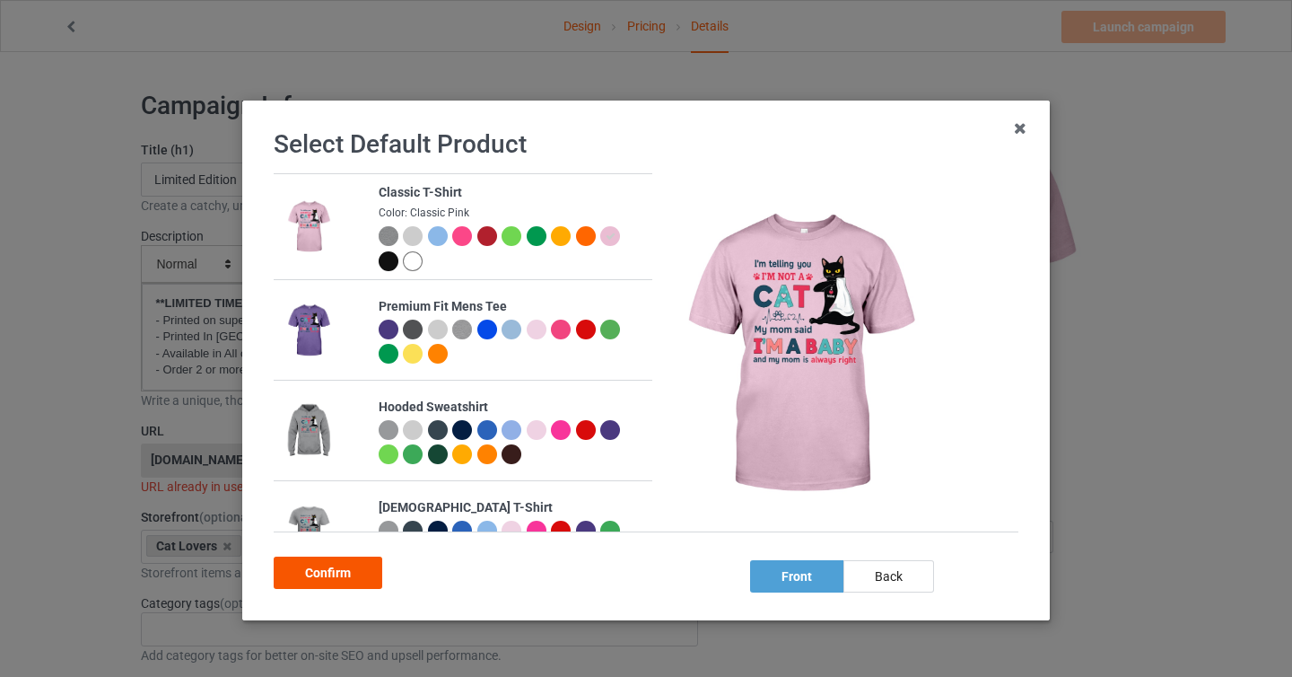
click at [342, 582] on div "Confirm" at bounding box center [328, 572] width 109 height 32
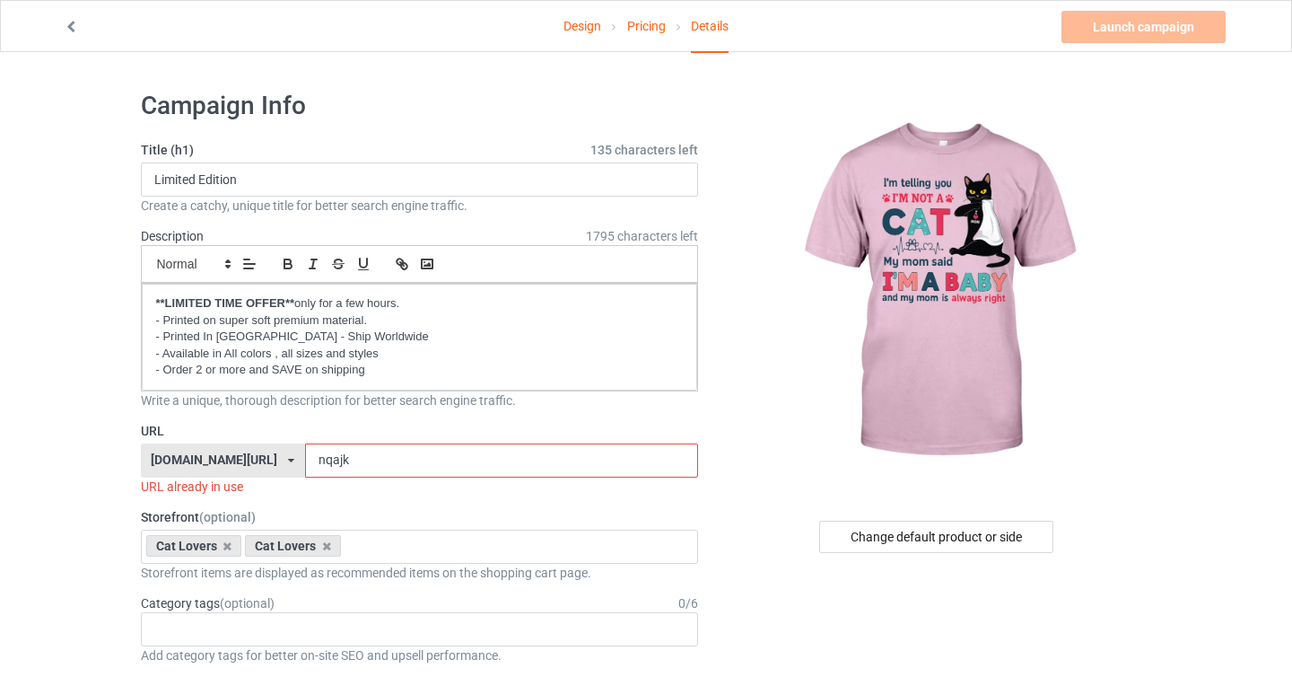
drag, startPoint x: 292, startPoint y: 459, endPoint x: 319, endPoint y: 459, distance: 26.9
click at [319, 459] on input "nqajk" at bounding box center [501, 460] width 393 height 34
type input "nqn"
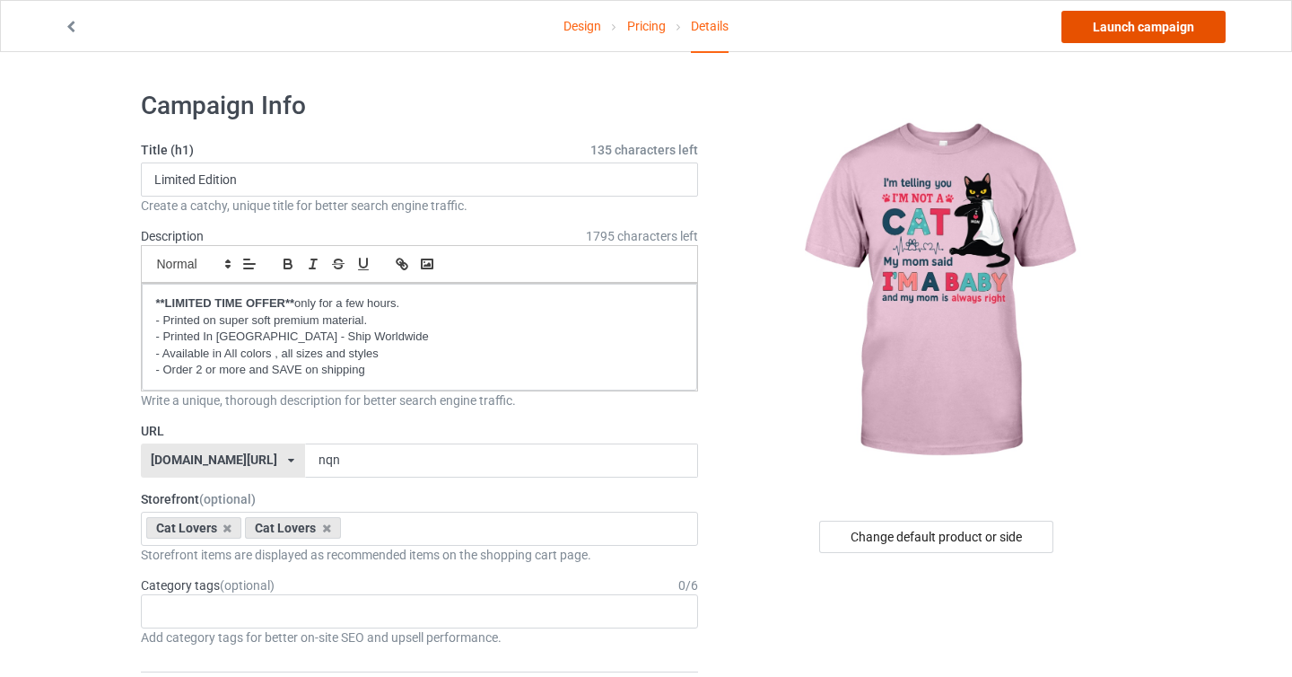
click at [1143, 29] on link "Launch campaign" at bounding box center [1144, 27] width 164 height 32
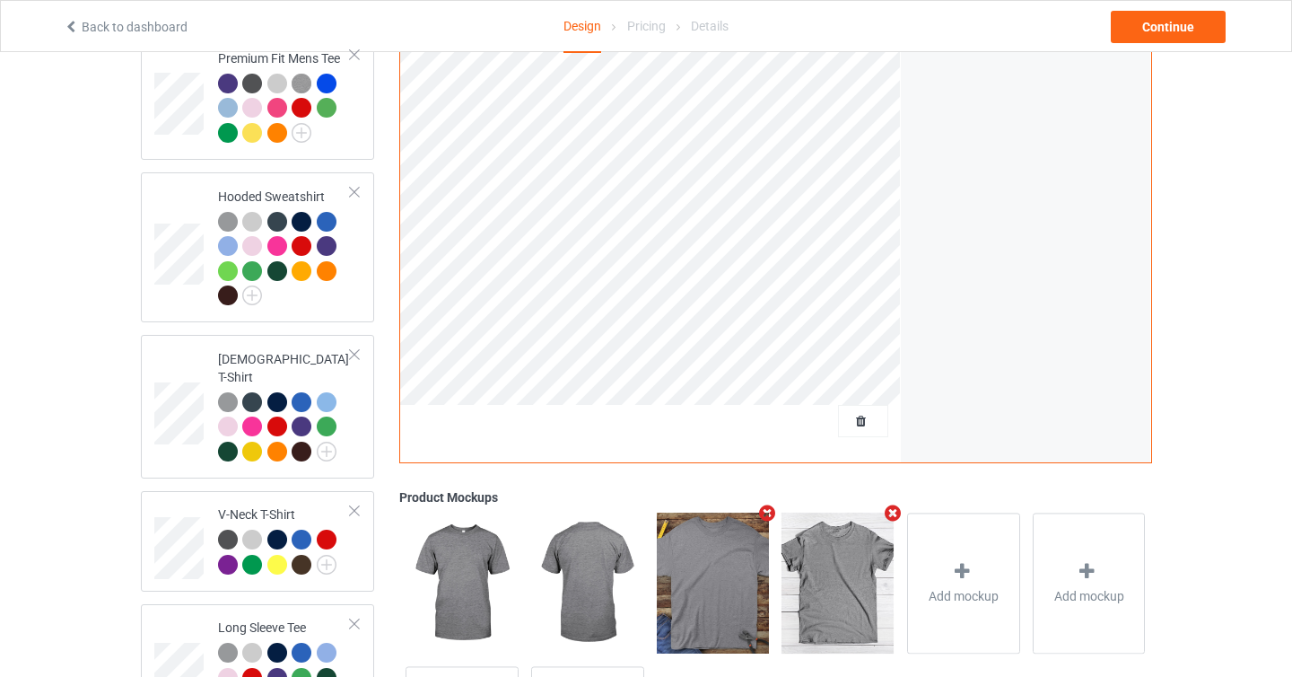
scroll to position [328, 0]
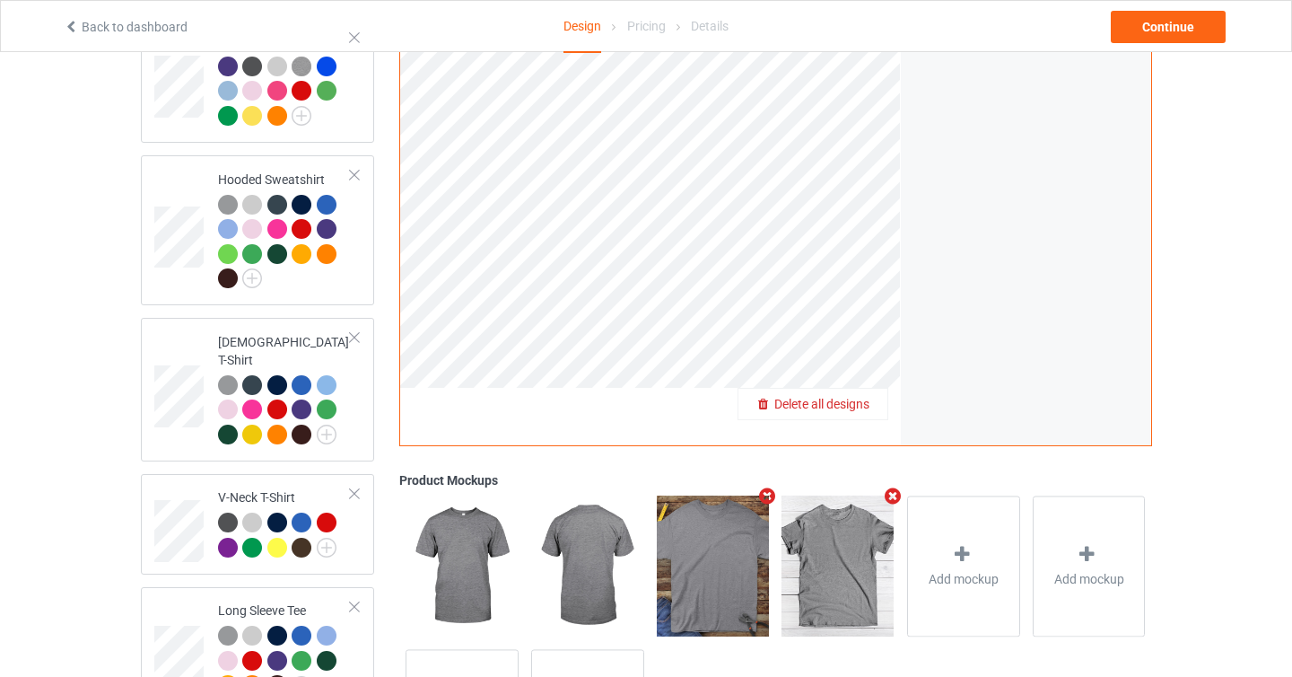
click at [854, 409] on span "Delete all designs" at bounding box center [821, 404] width 95 height 14
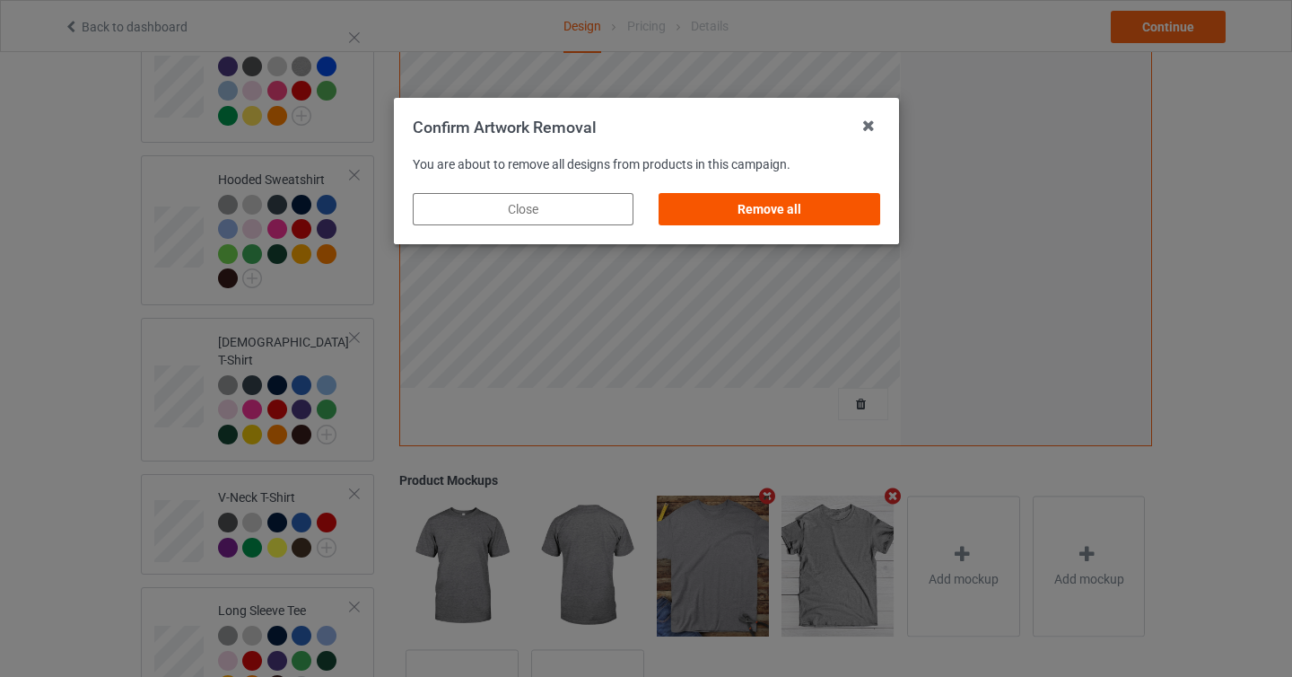
click at [810, 208] on div "Remove all" at bounding box center [769, 209] width 221 height 32
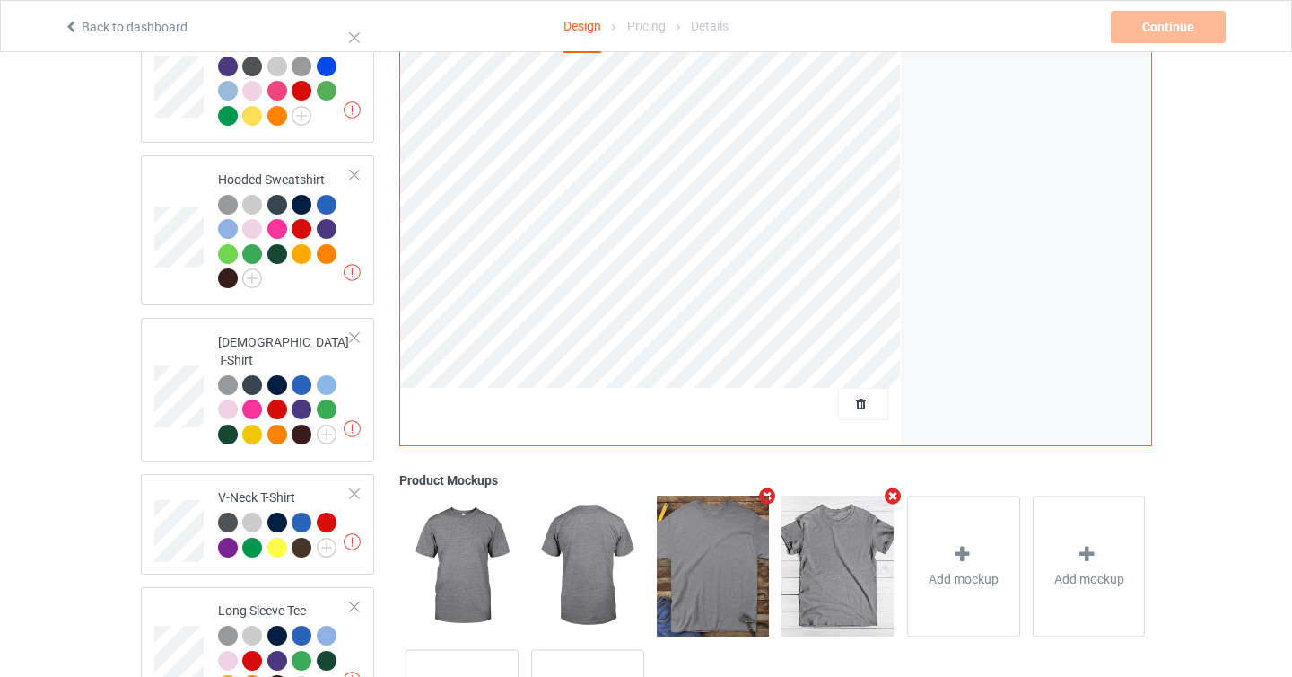
scroll to position [0, 0]
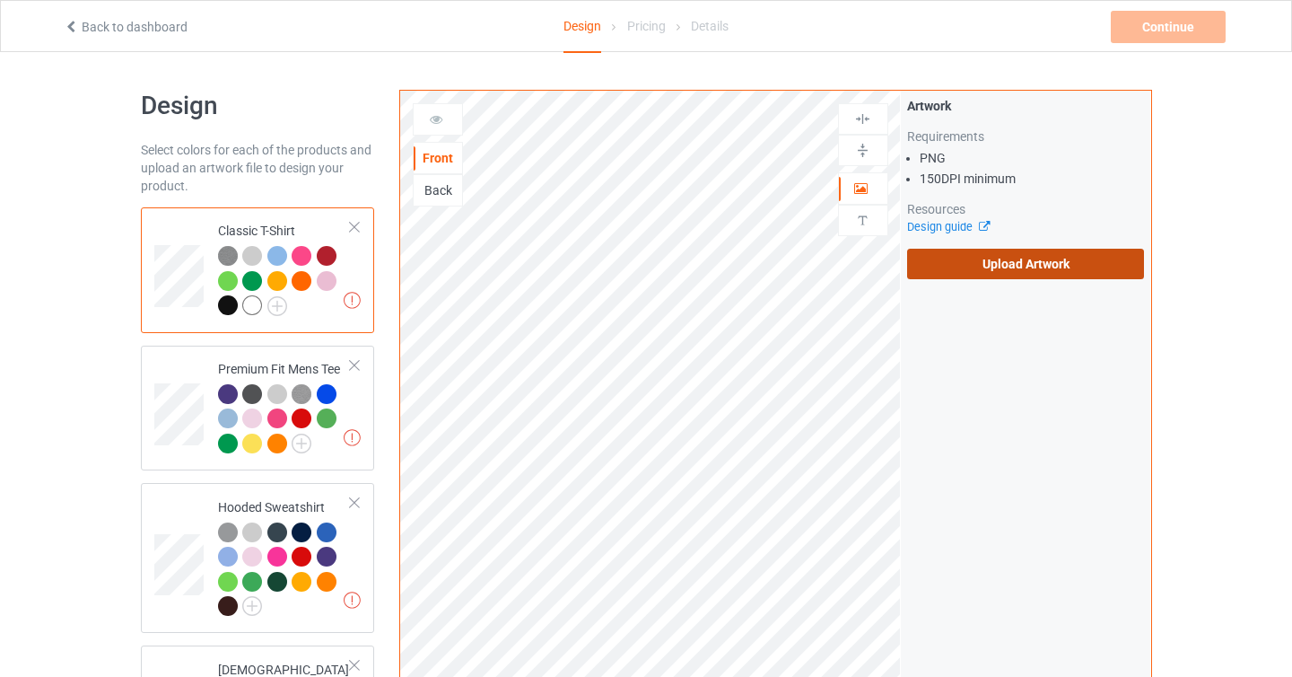
click at [1042, 267] on label "Upload Artwork" at bounding box center [1026, 264] width 238 height 31
click at [0, 0] on input "Upload Artwork" at bounding box center [0, 0] width 0 height 0
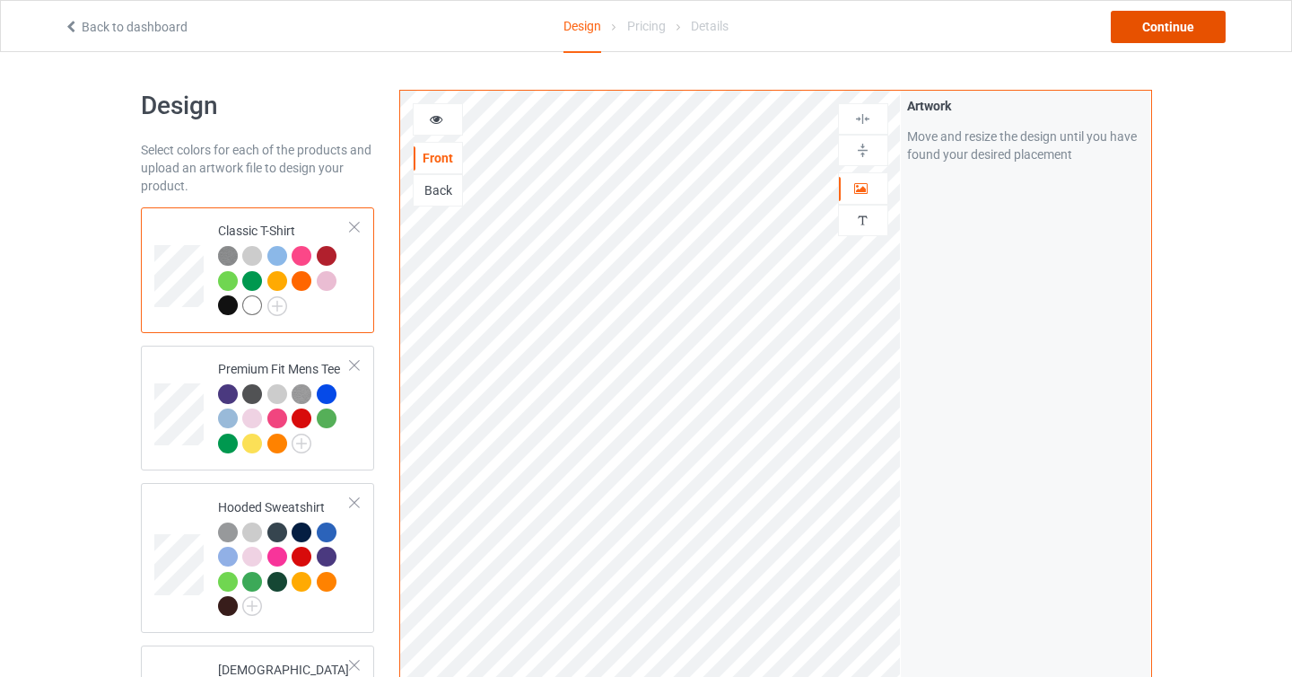
click at [1183, 30] on div "Continue" at bounding box center [1168, 27] width 115 height 32
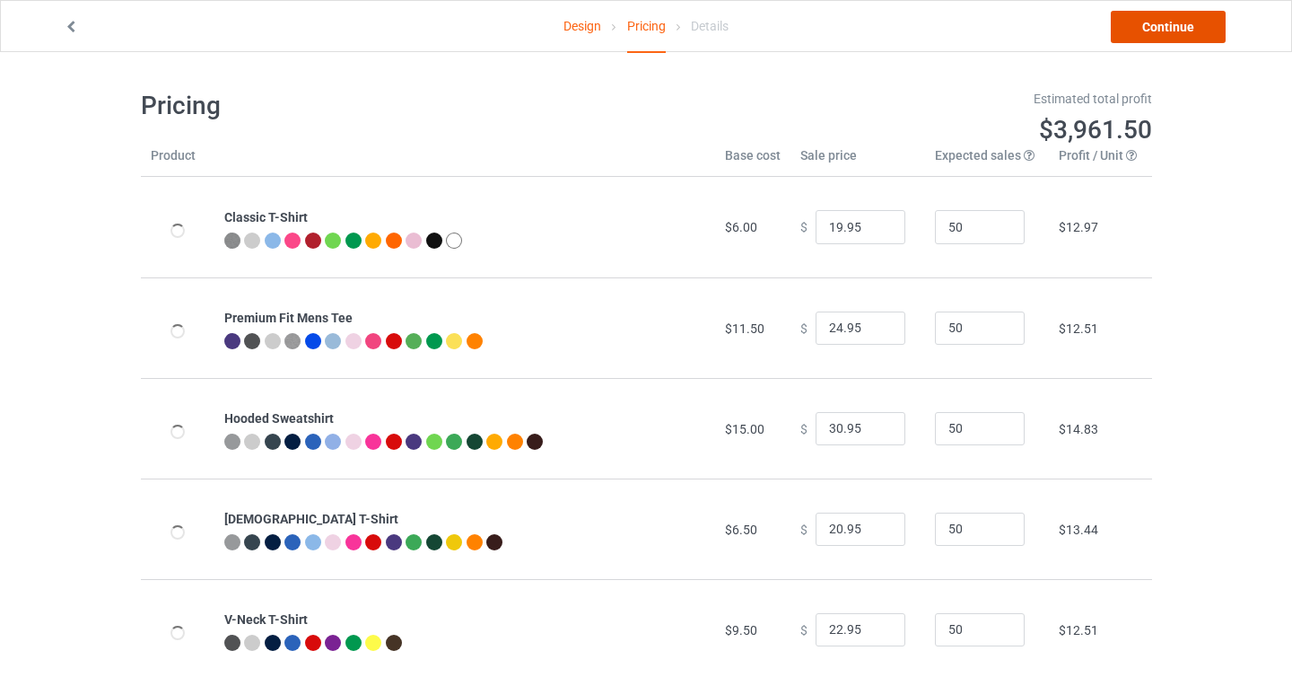
click at [1167, 31] on link "Continue" at bounding box center [1168, 27] width 115 height 32
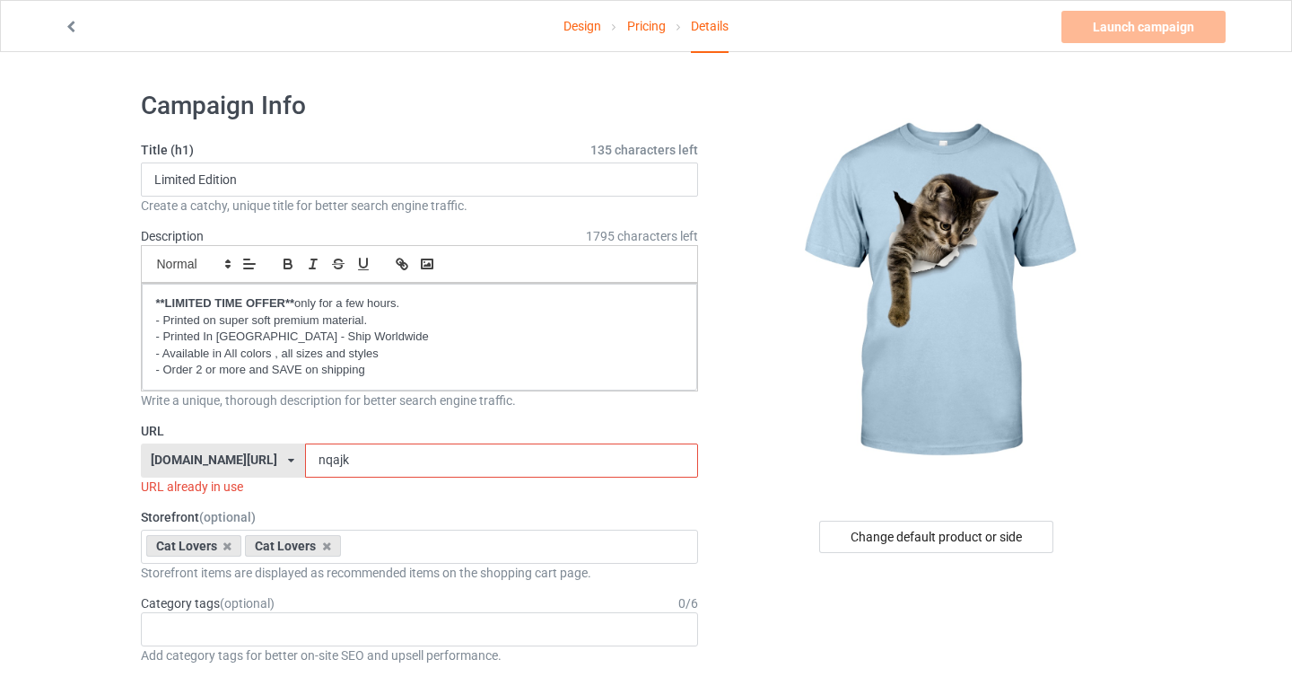
drag, startPoint x: 297, startPoint y: 459, endPoint x: 382, endPoint y: 455, distance: 85.4
click at [382, 455] on input "nqajk" at bounding box center [501, 460] width 393 height 34
click at [927, 538] on div "Change default product or side" at bounding box center [936, 536] width 234 height 32
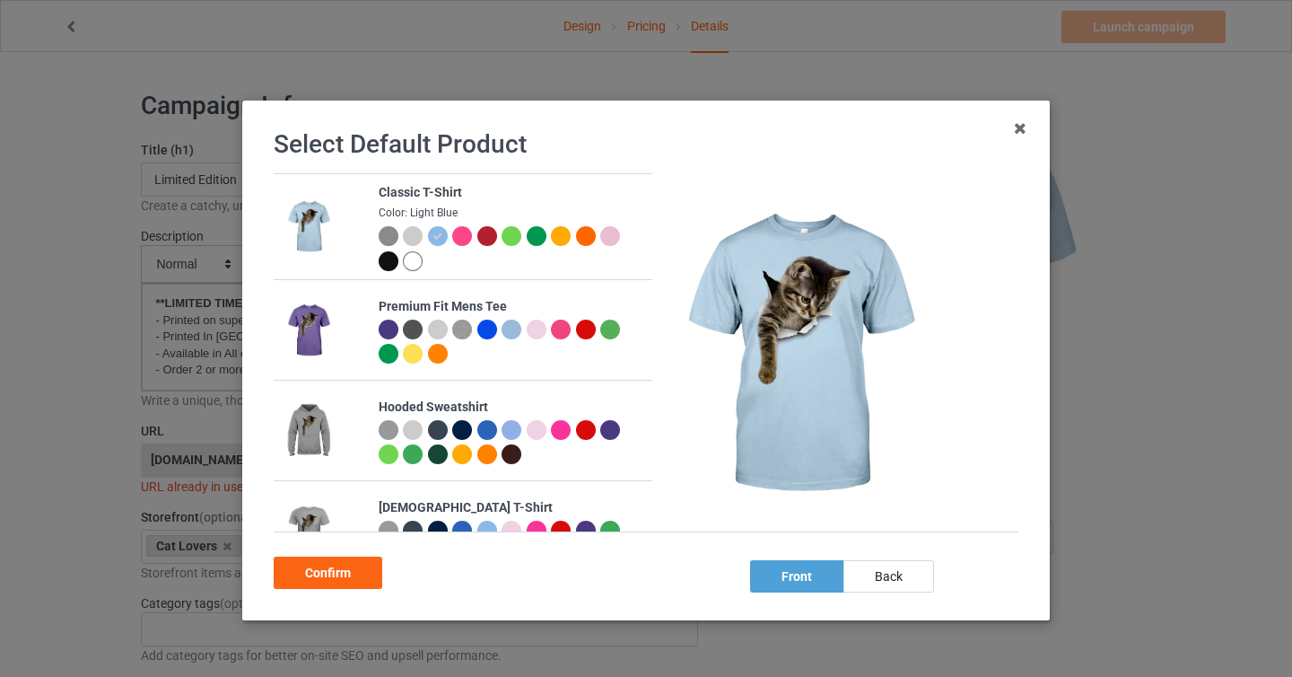
click at [390, 263] on div at bounding box center [389, 261] width 20 height 20
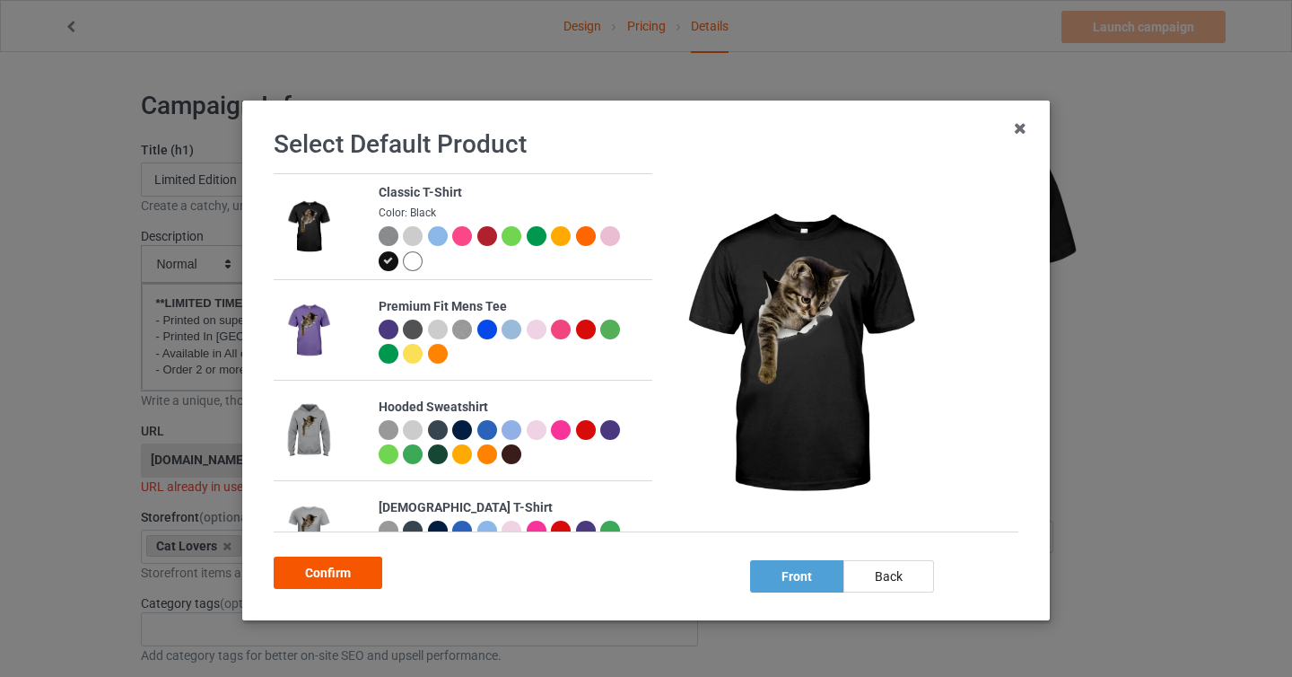
click at [357, 582] on div "Confirm" at bounding box center [328, 572] width 109 height 32
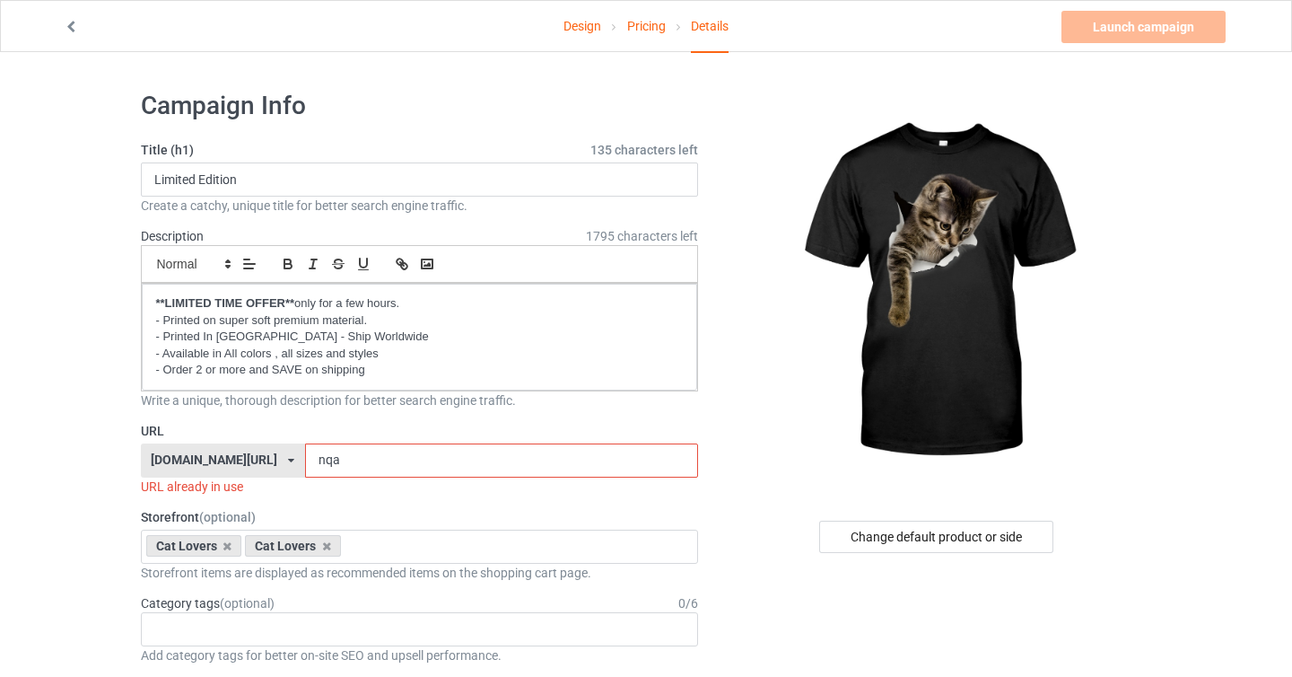
click at [305, 457] on input "nqa" at bounding box center [501, 460] width 393 height 34
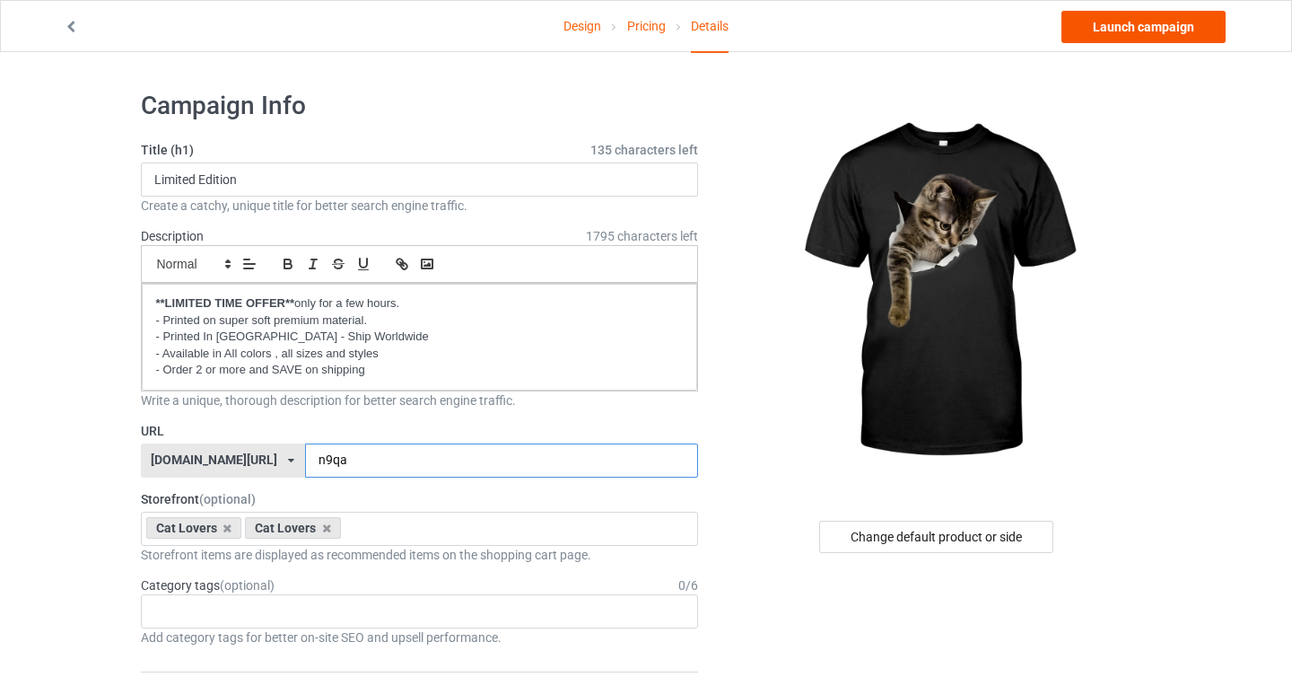
type input "n9qa"
click at [1177, 24] on link "Launch campaign" at bounding box center [1144, 27] width 164 height 32
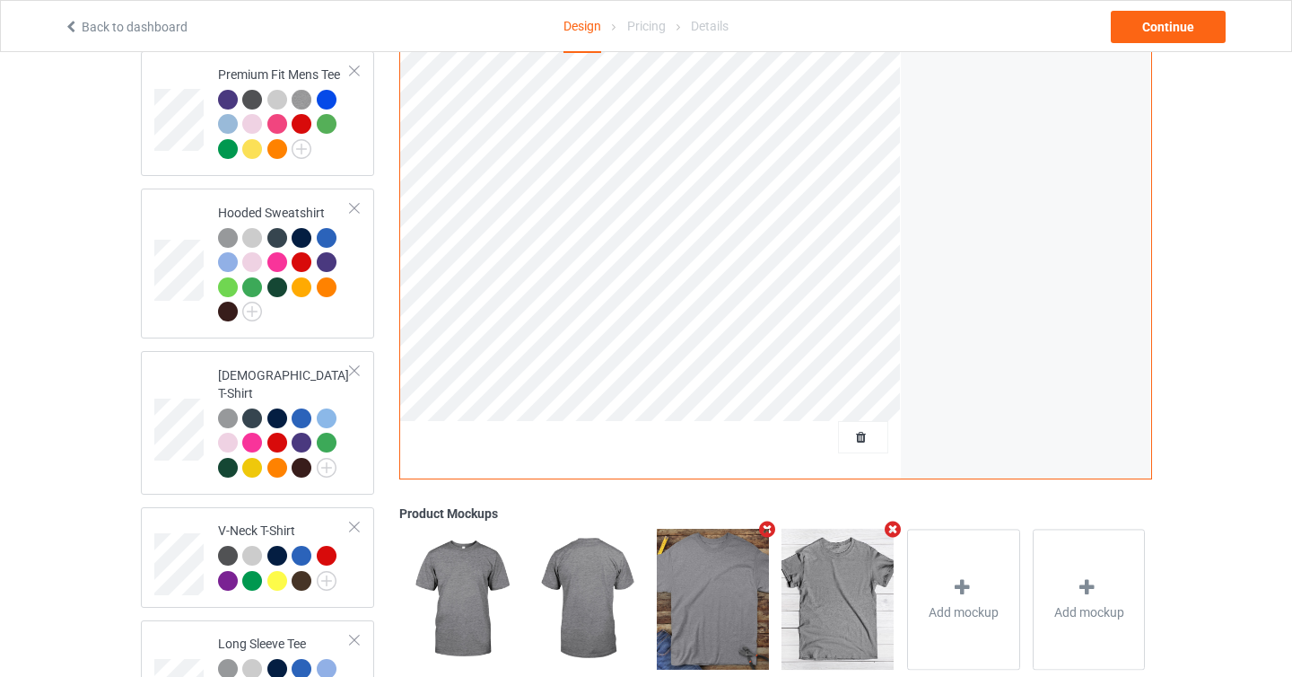
scroll to position [305, 0]
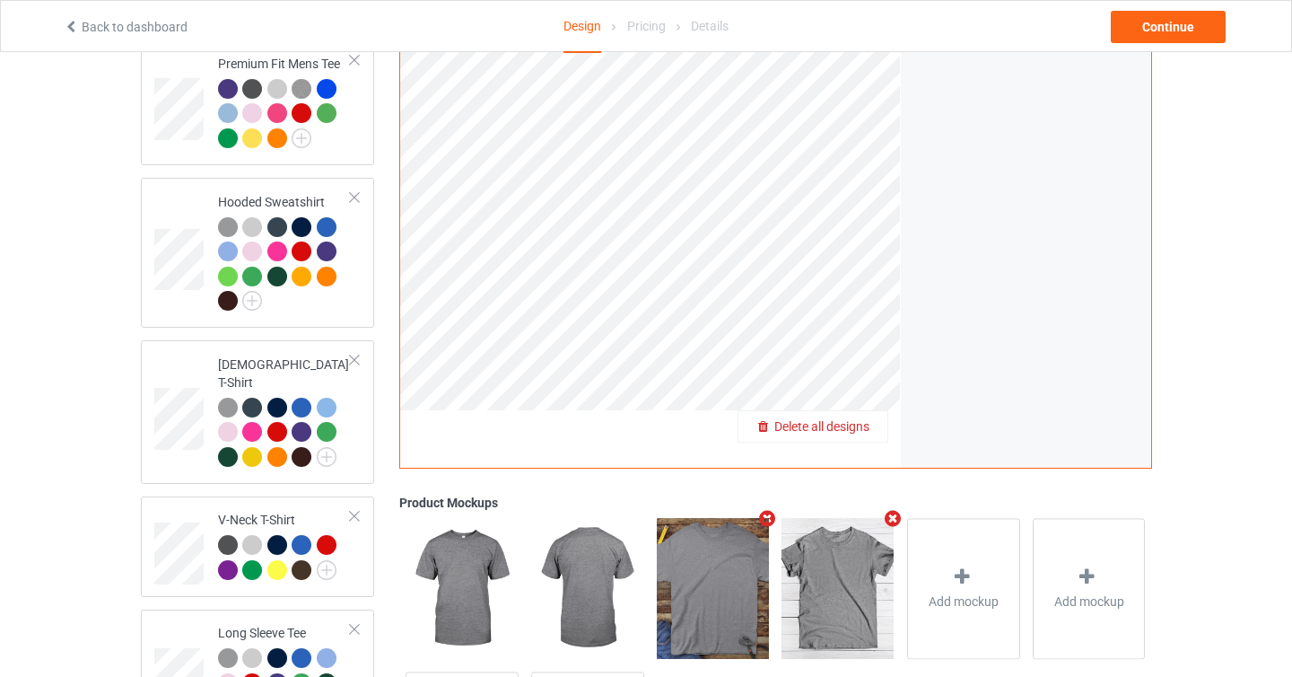
click at [868, 427] on span "Delete all designs" at bounding box center [821, 426] width 95 height 14
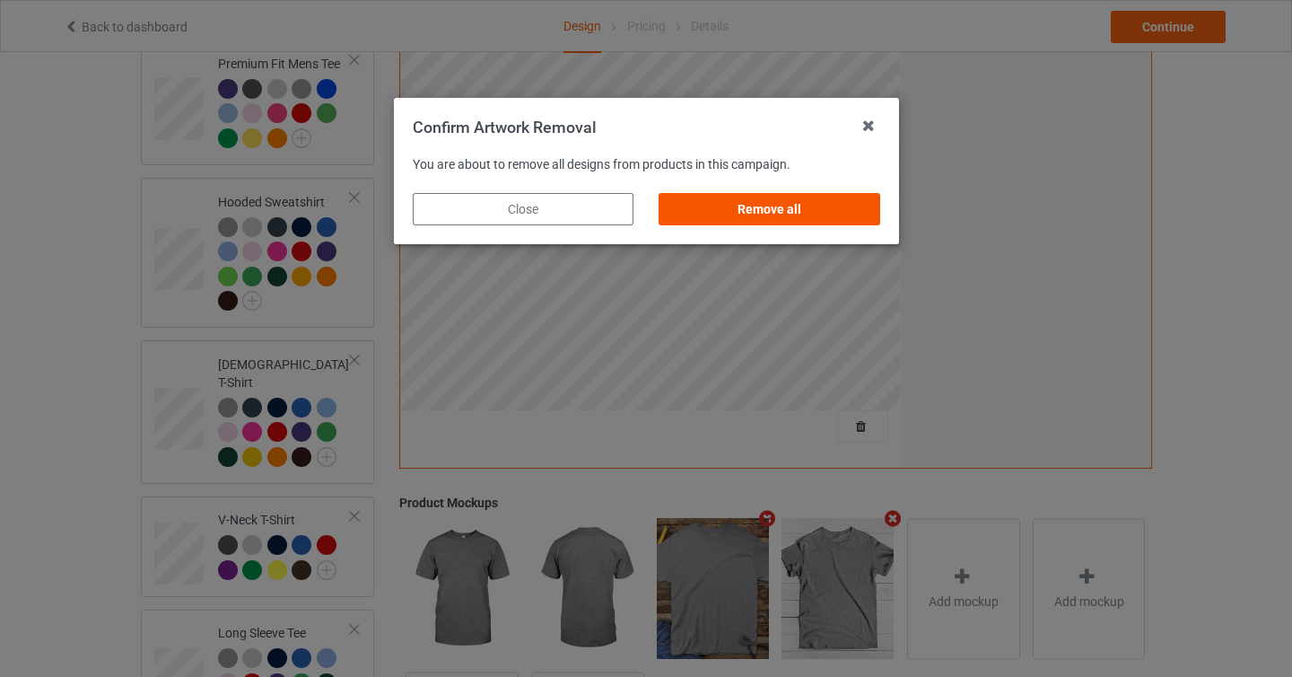
click at [819, 199] on div "Remove all" at bounding box center [769, 209] width 221 height 32
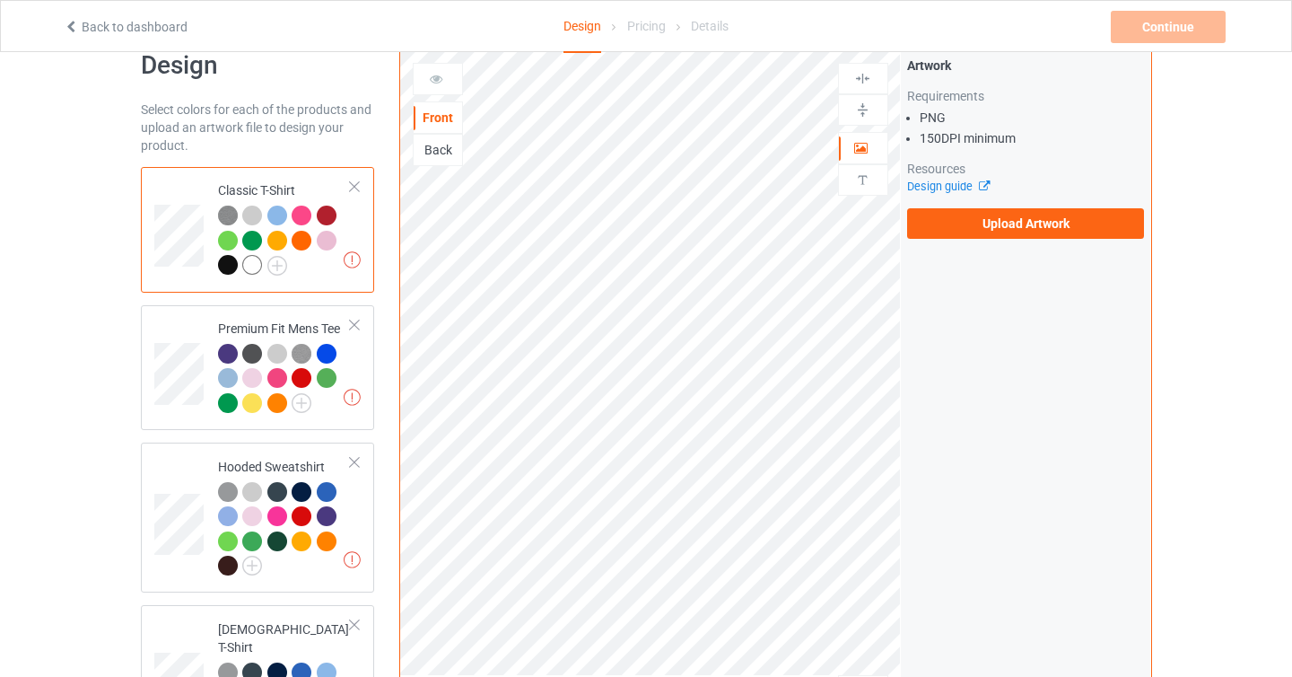
scroll to position [0, 0]
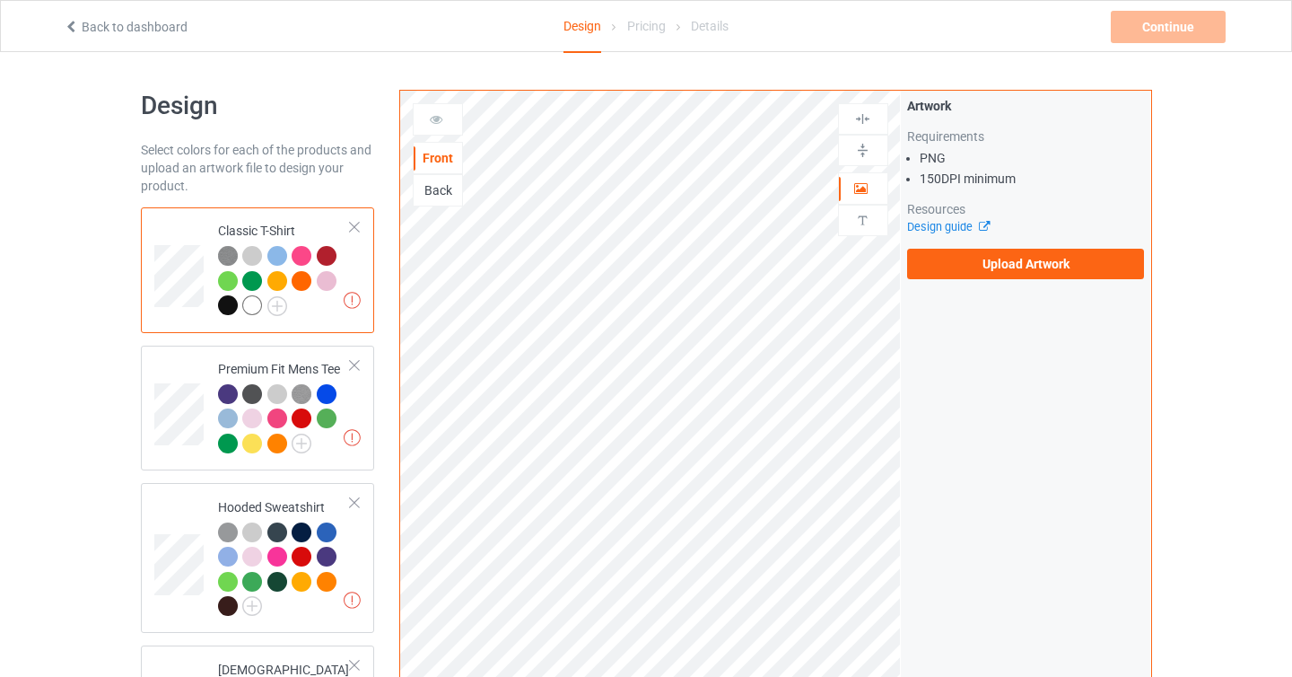
click at [975, 280] on div "Artwork Requirements PNG 150 DPI minimum Resources Design guide Upload Artwork" at bounding box center [1026, 188] width 250 height 195
click at [983, 259] on label "Upload Artwork" at bounding box center [1026, 264] width 238 height 31
click at [0, 0] on input "Upload Artwork" at bounding box center [0, 0] width 0 height 0
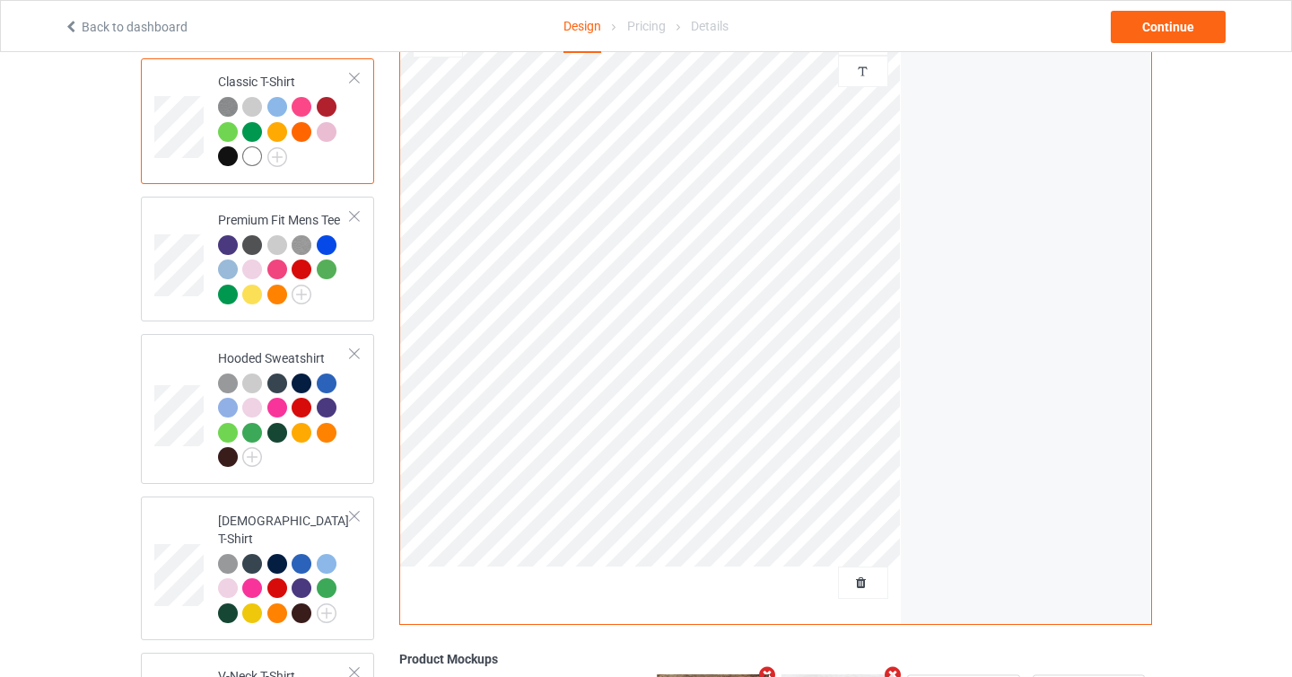
scroll to position [63, 0]
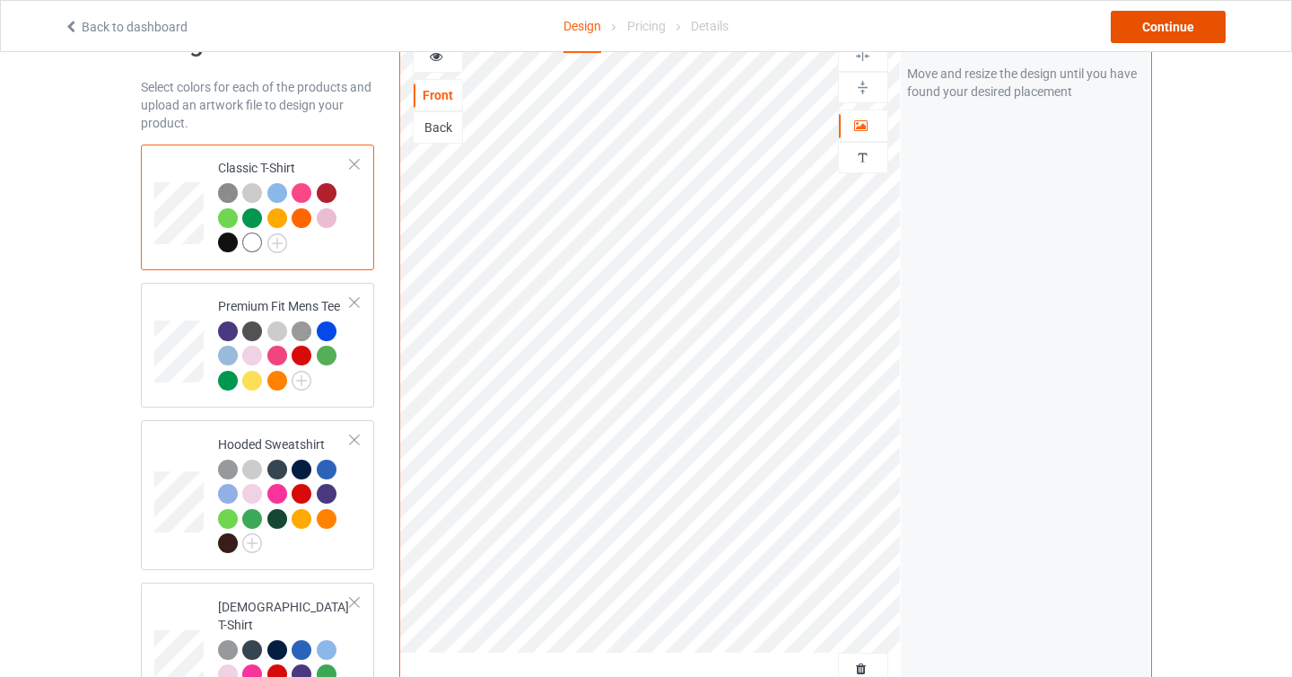
click at [1165, 20] on div "Continue" at bounding box center [1168, 27] width 115 height 32
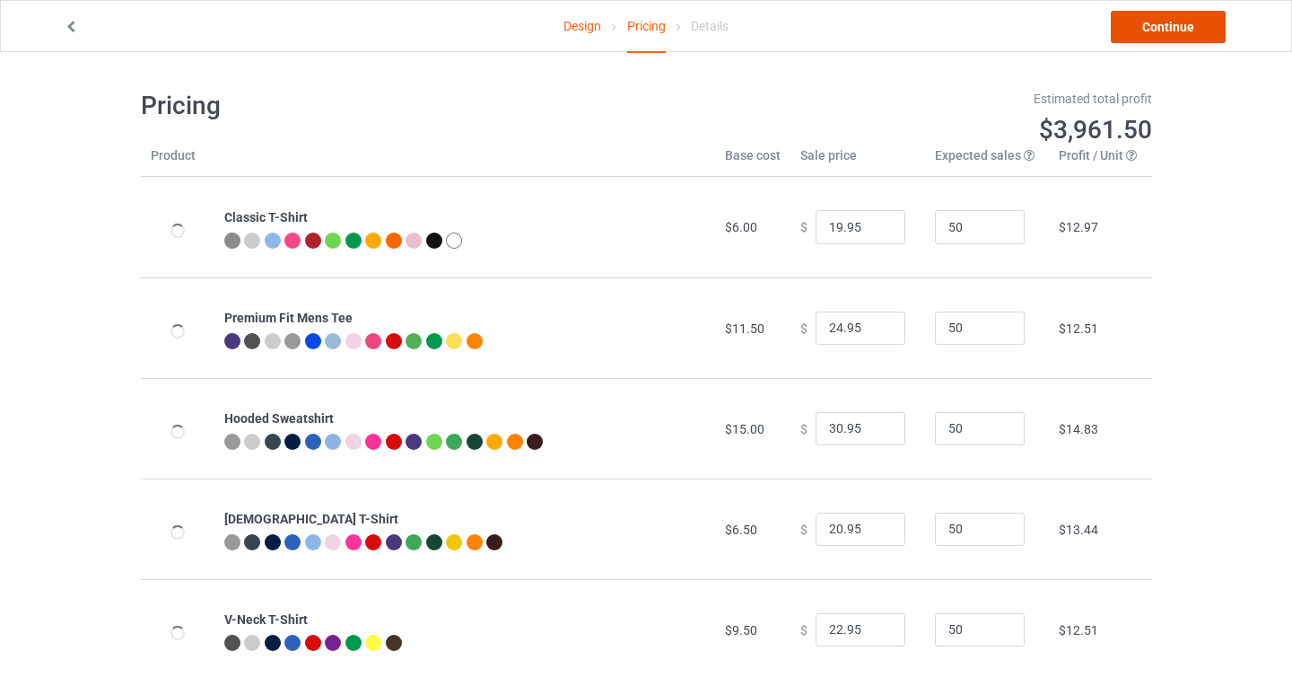
click at [1169, 38] on link "Continue" at bounding box center [1168, 27] width 115 height 32
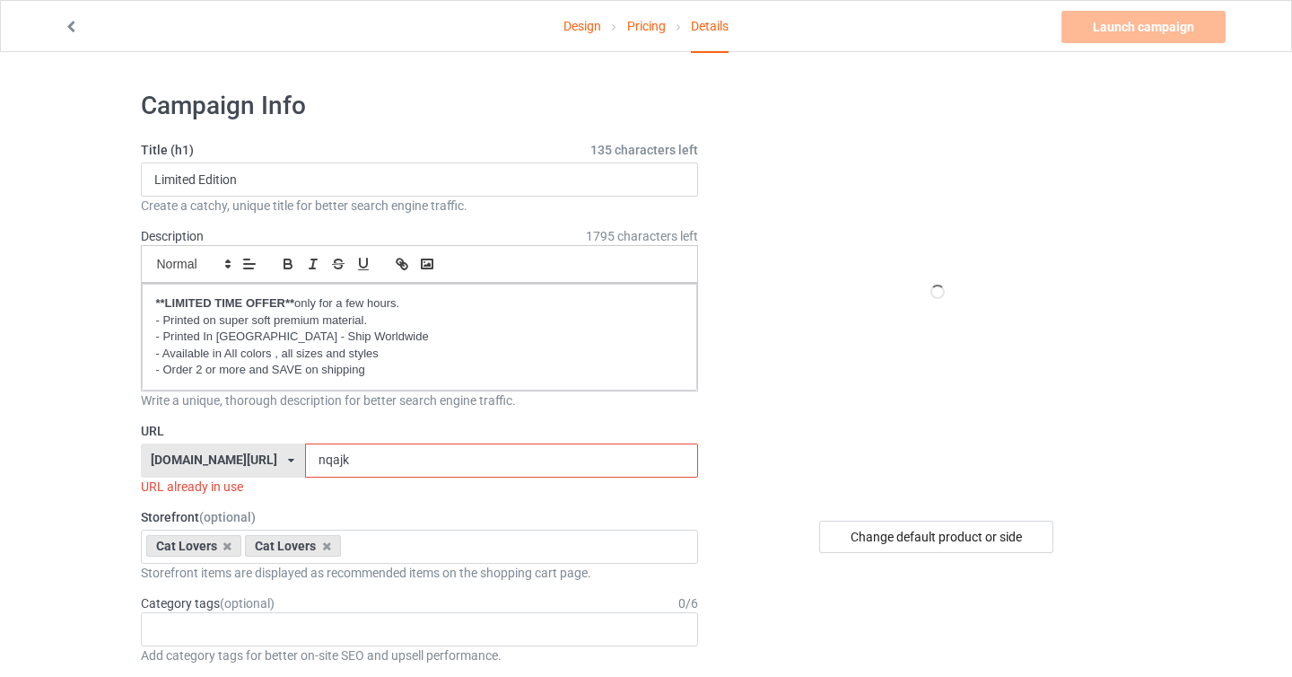
drag, startPoint x: 293, startPoint y: 466, endPoint x: 358, endPoint y: 466, distance: 65.5
click at [358, 466] on input "nqajk" at bounding box center [501, 460] width 393 height 34
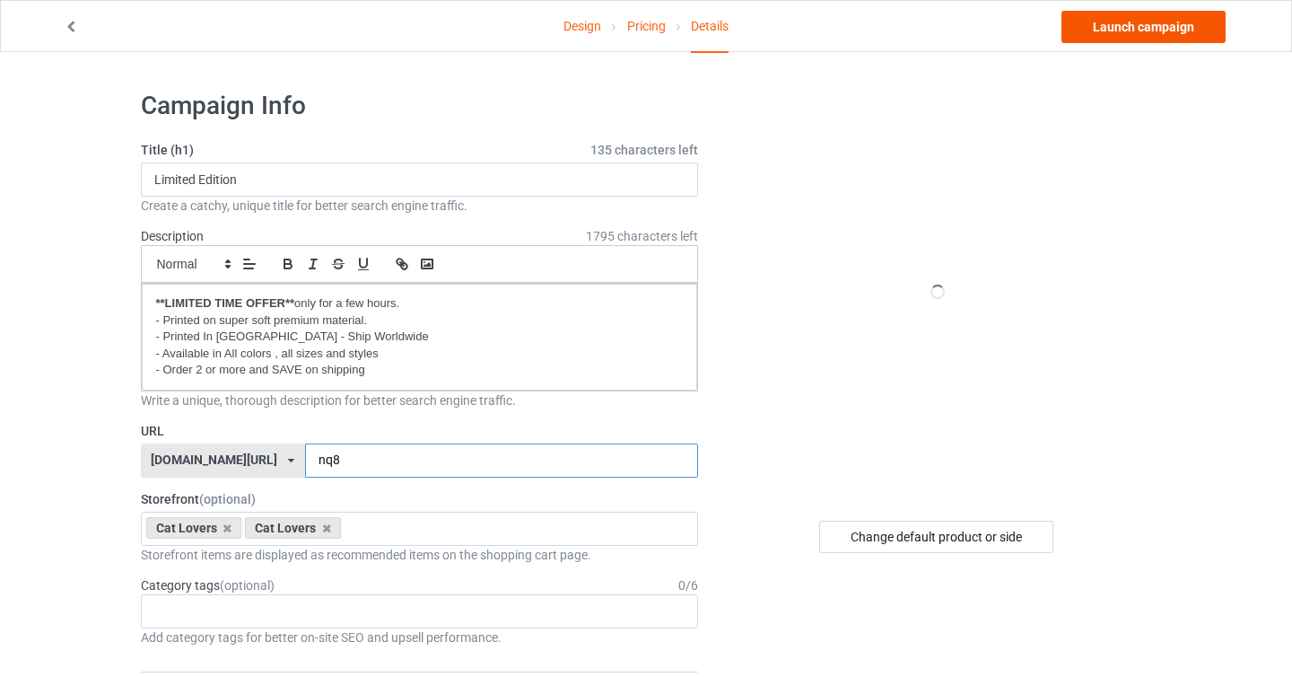
type input "nq8"
click at [1128, 37] on link "Launch campaign" at bounding box center [1144, 27] width 164 height 32
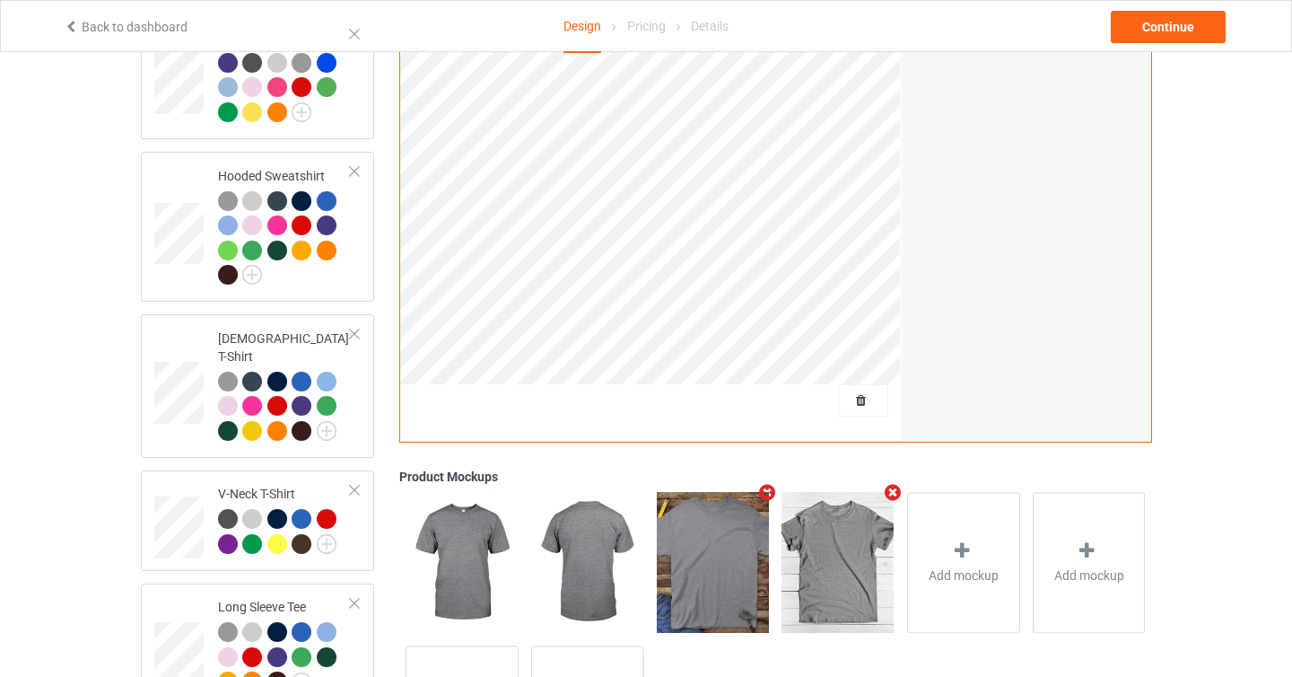
scroll to position [299, 0]
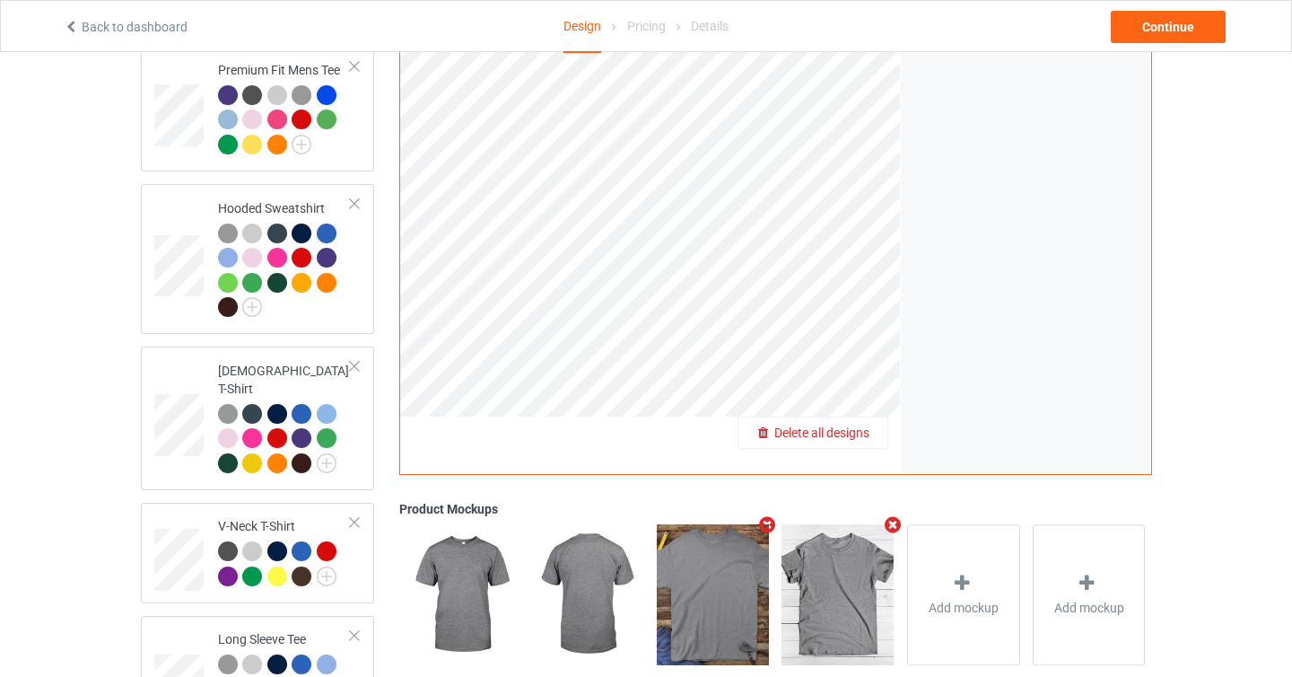
click at [869, 437] on span "Delete all designs" at bounding box center [821, 432] width 95 height 14
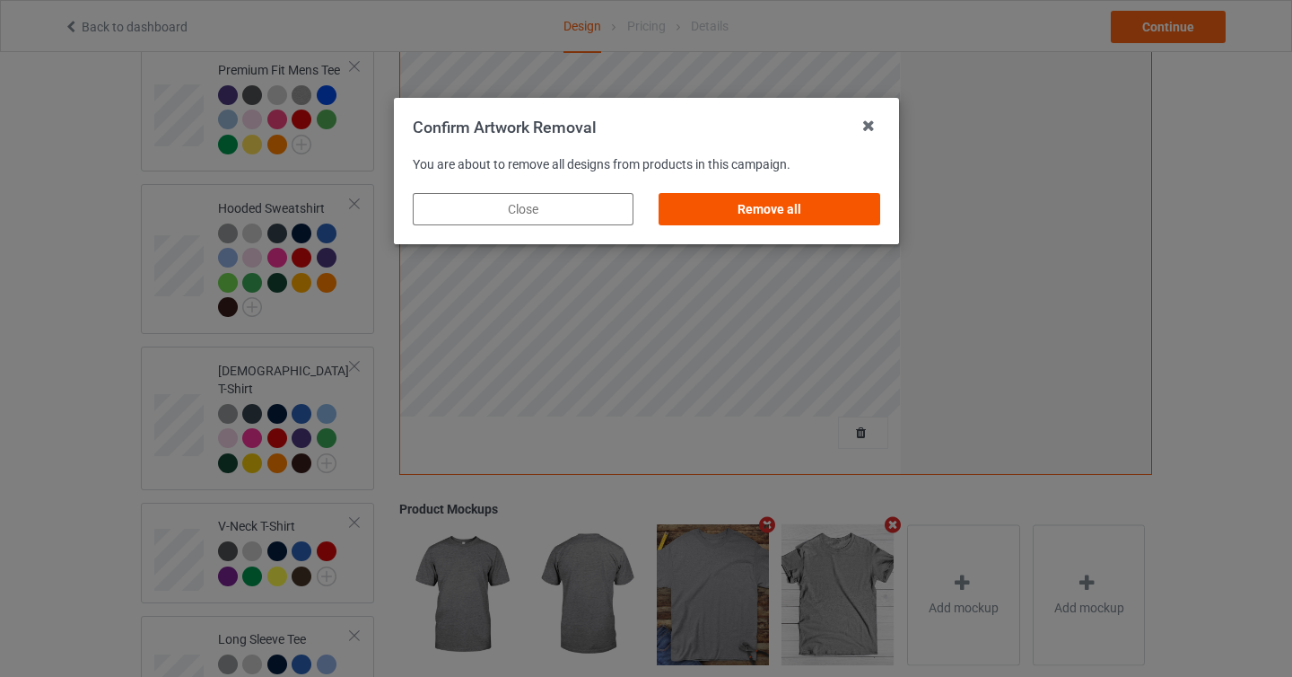
click at [817, 211] on div "Remove all" at bounding box center [769, 209] width 221 height 32
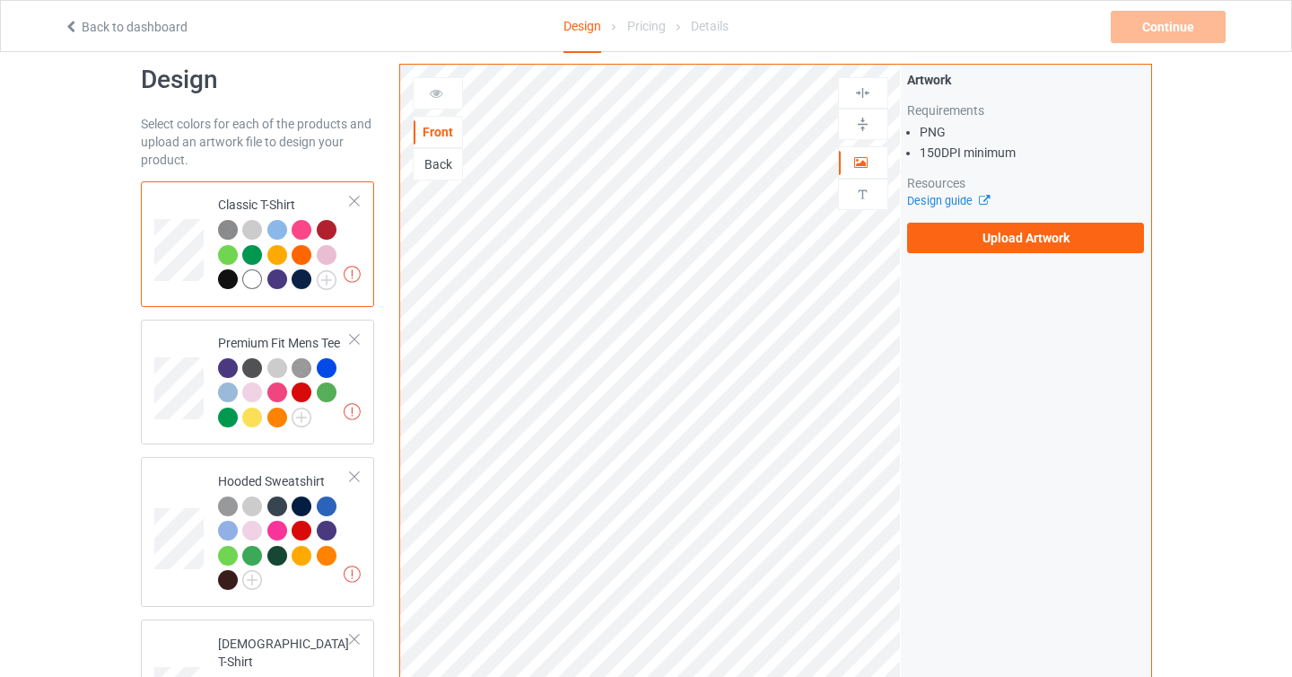
scroll to position [0, 0]
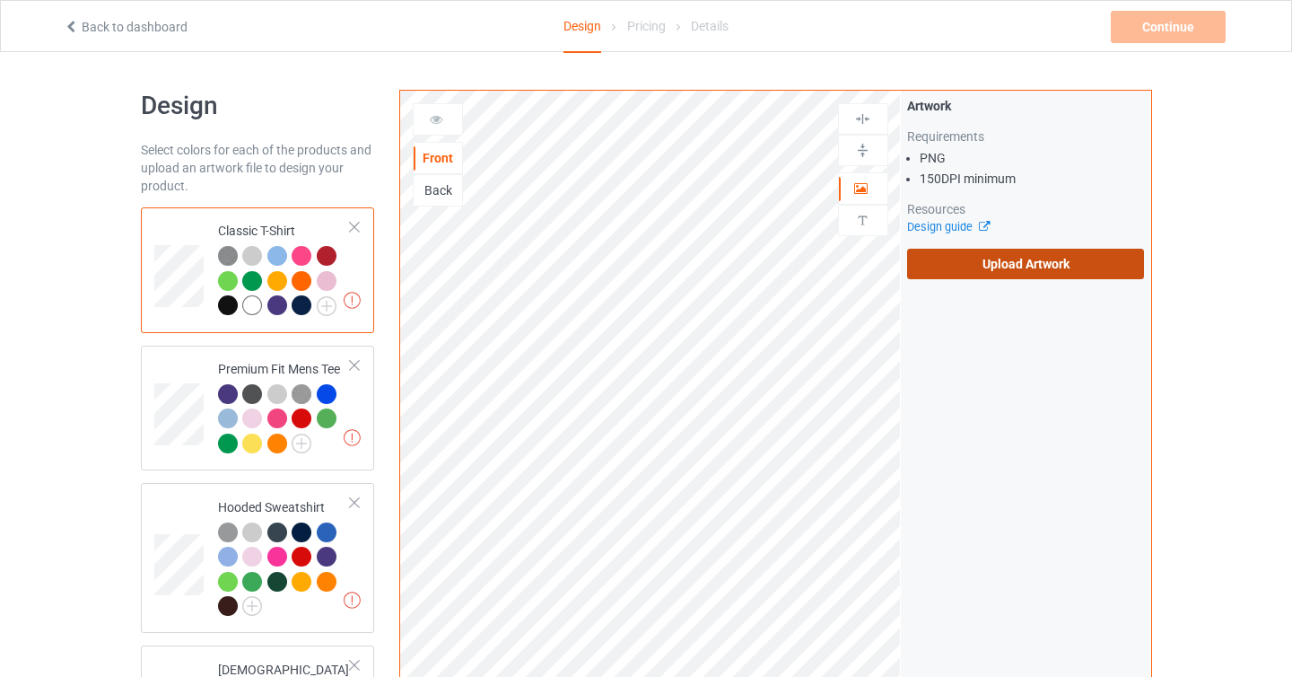
click at [1024, 256] on label "Upload Artwork" at bounding box center [1026, 264] width 238 height 31
click at [0, 0] on input "Upload Artwork" at bounding box center [0, 0] width 0 height 0
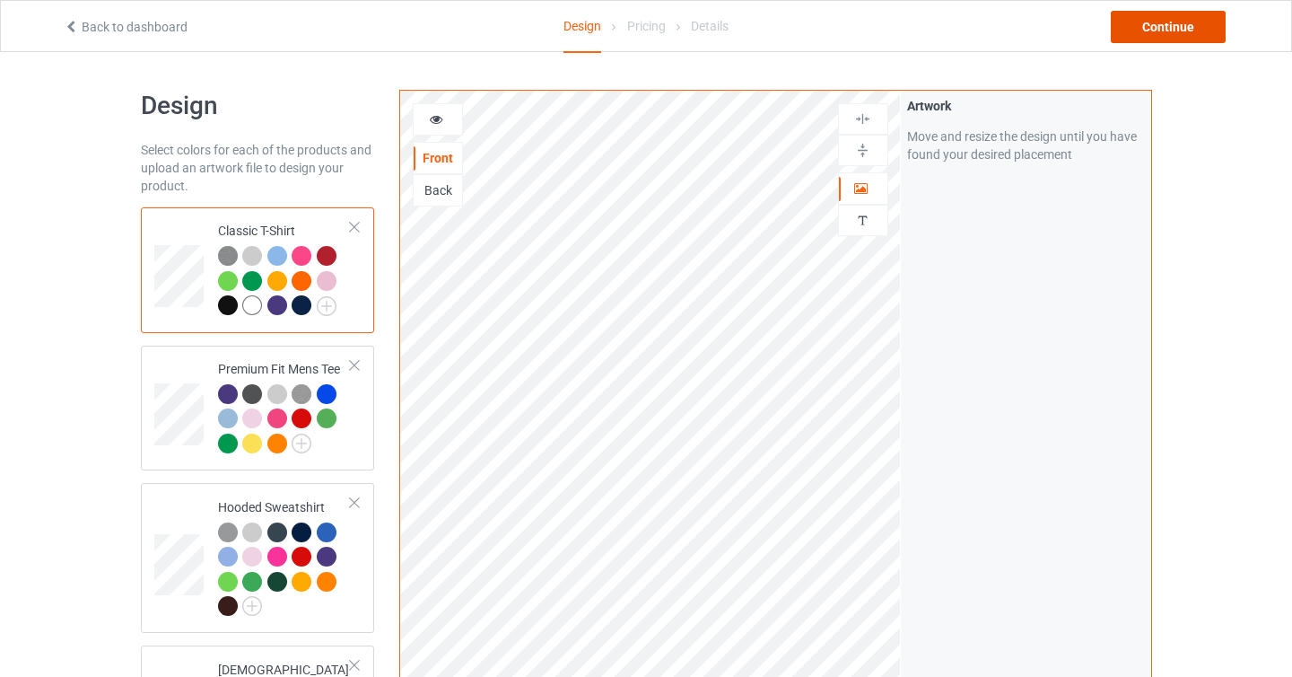
click at [1150, 39] on div "Continue" at bounding box center [1168, 27] width 115 height 32
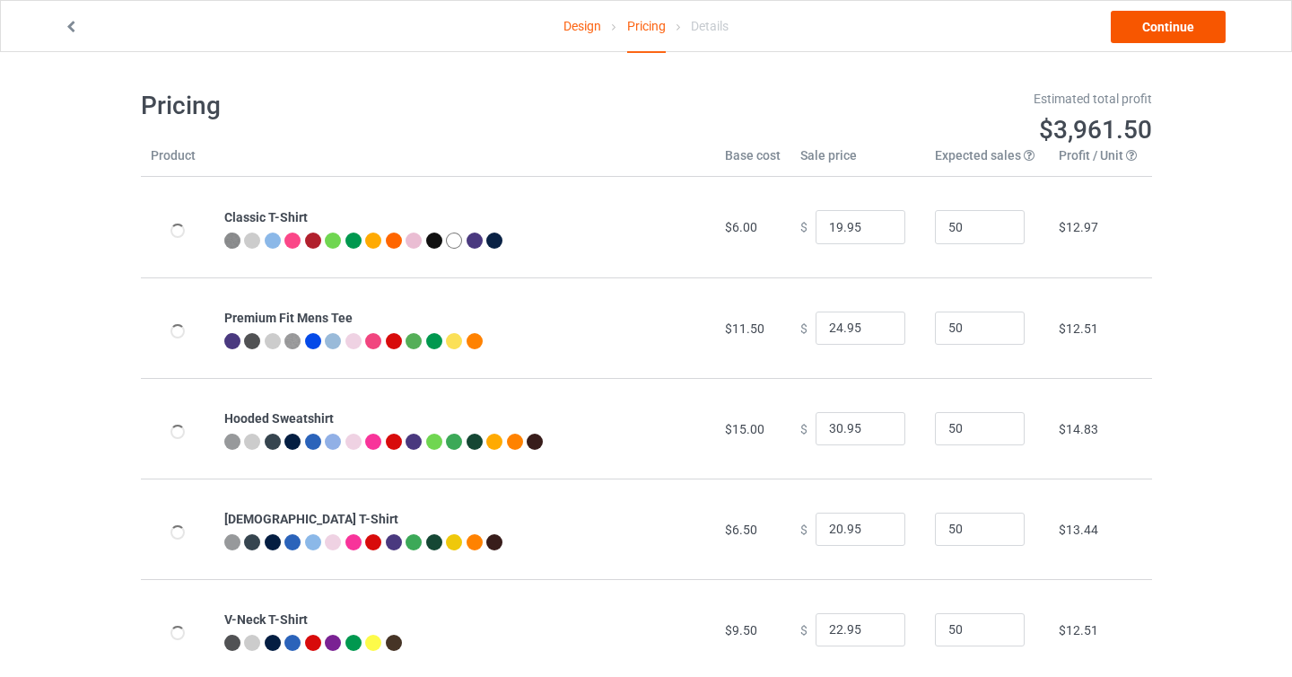
click at [1140, 22] on link "Continue" at bounding box center [1168, 27] width 115 height 32
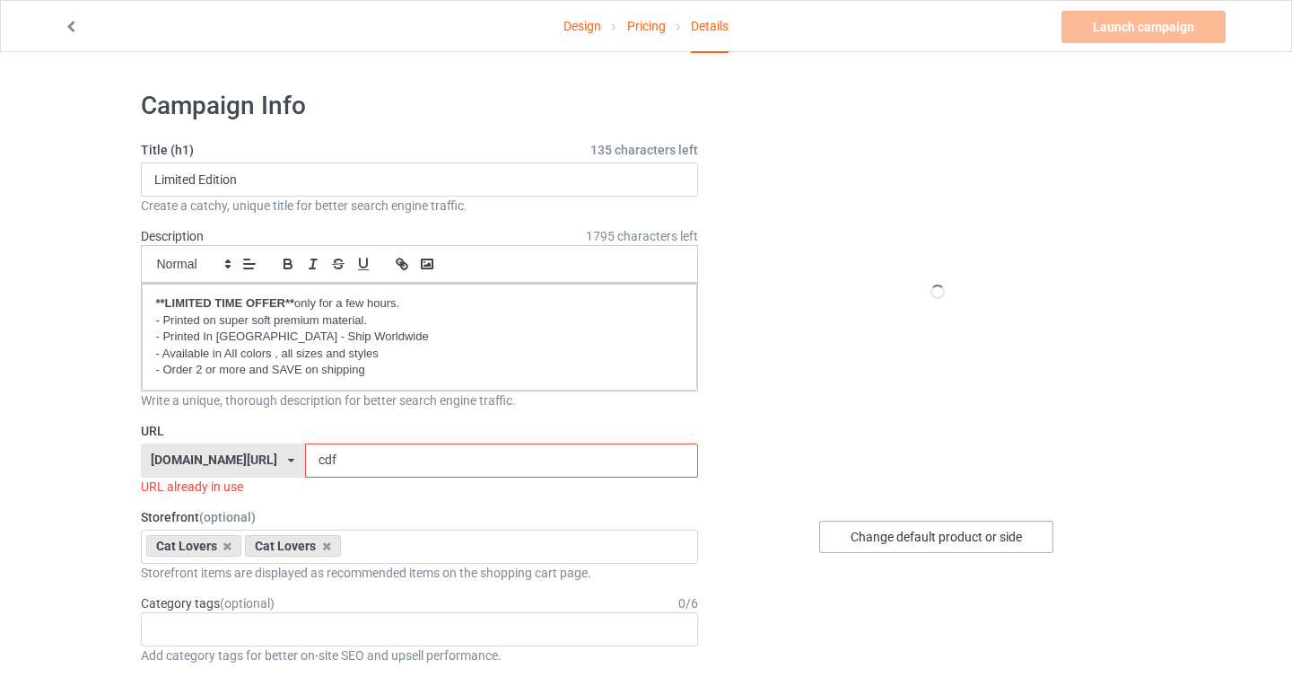
click at [942, 539] on div "Change default product or side" at bounding box center [936, 536] width 234 height 32
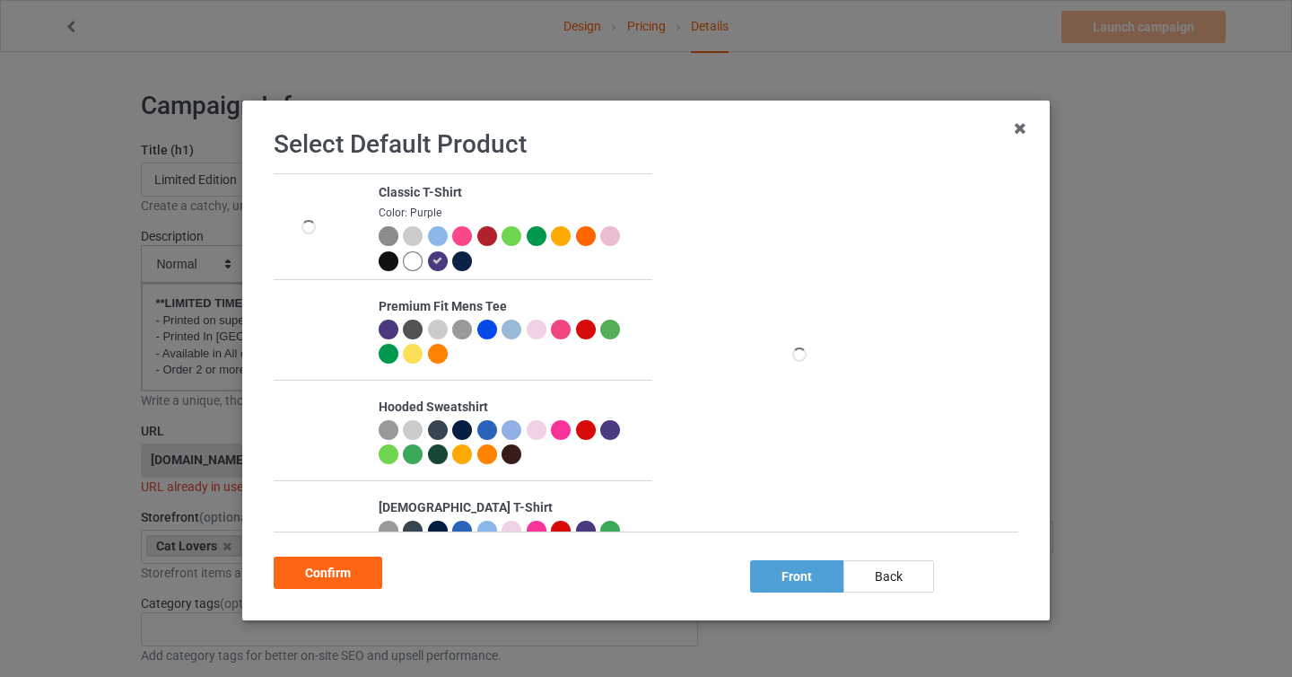
click at [391, 261] on div at bounding box center [389, 261] width 20 height 20
click at [346, 565] on div "Confirm" at bounding box center [328, 572] width 109 height 32
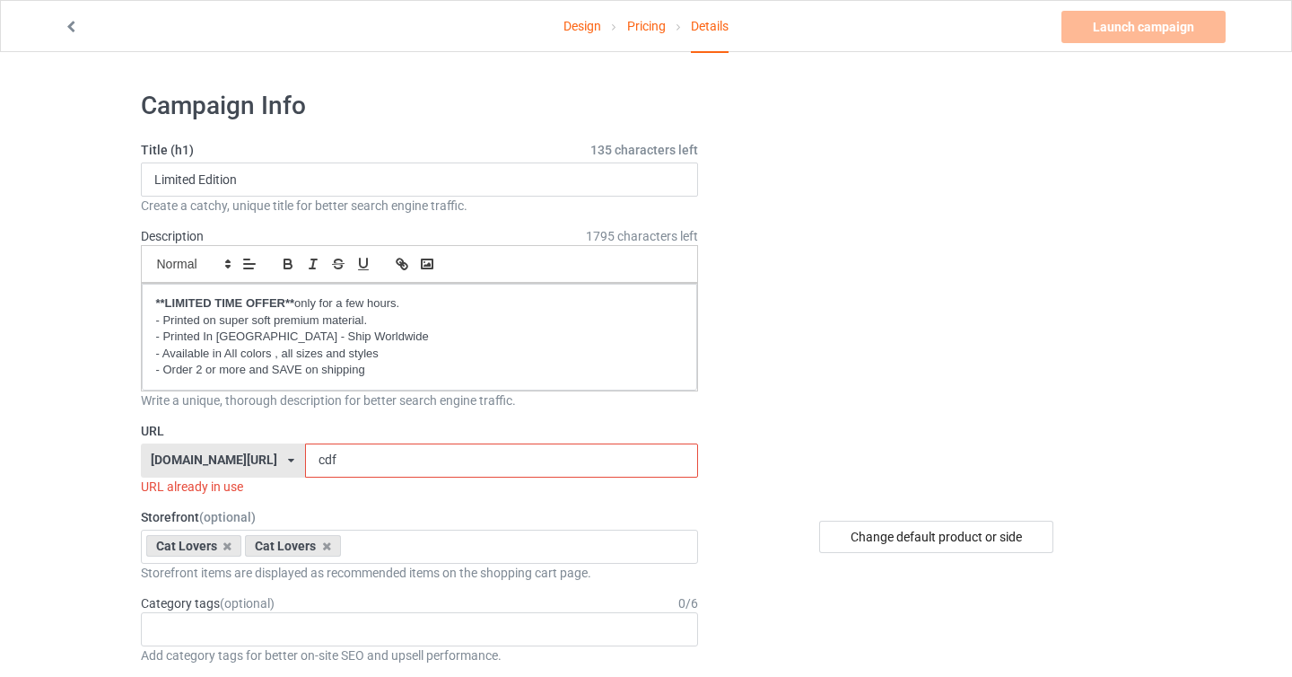
click at [332, 466] on input "cdf" at bounding box center [501, 460] width 393 height 34
type input "cdfj"
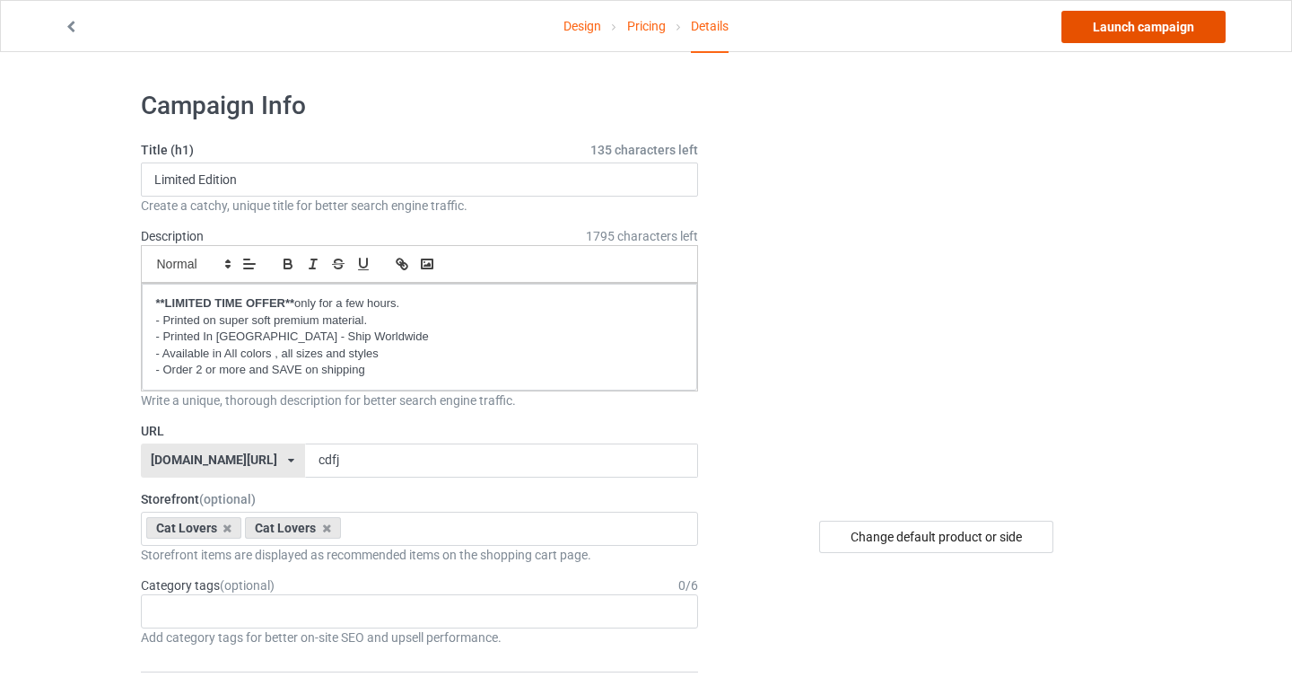
click at [1138, 29] on link "Launch campaign" at bounding box center [1144, 27] width 164 height 32
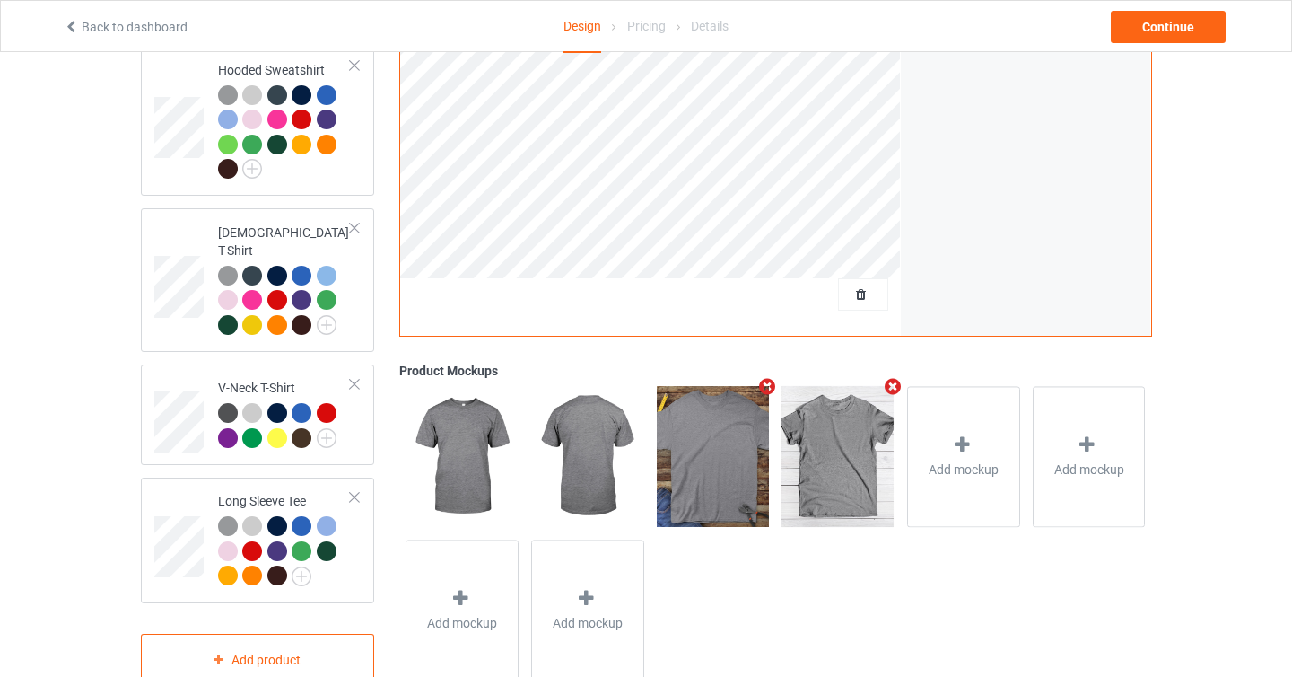
scroll to position [438, 0]
click at [857, 302] on div "Delete all designs" at bounding box center [813, 293] width 149 height 18
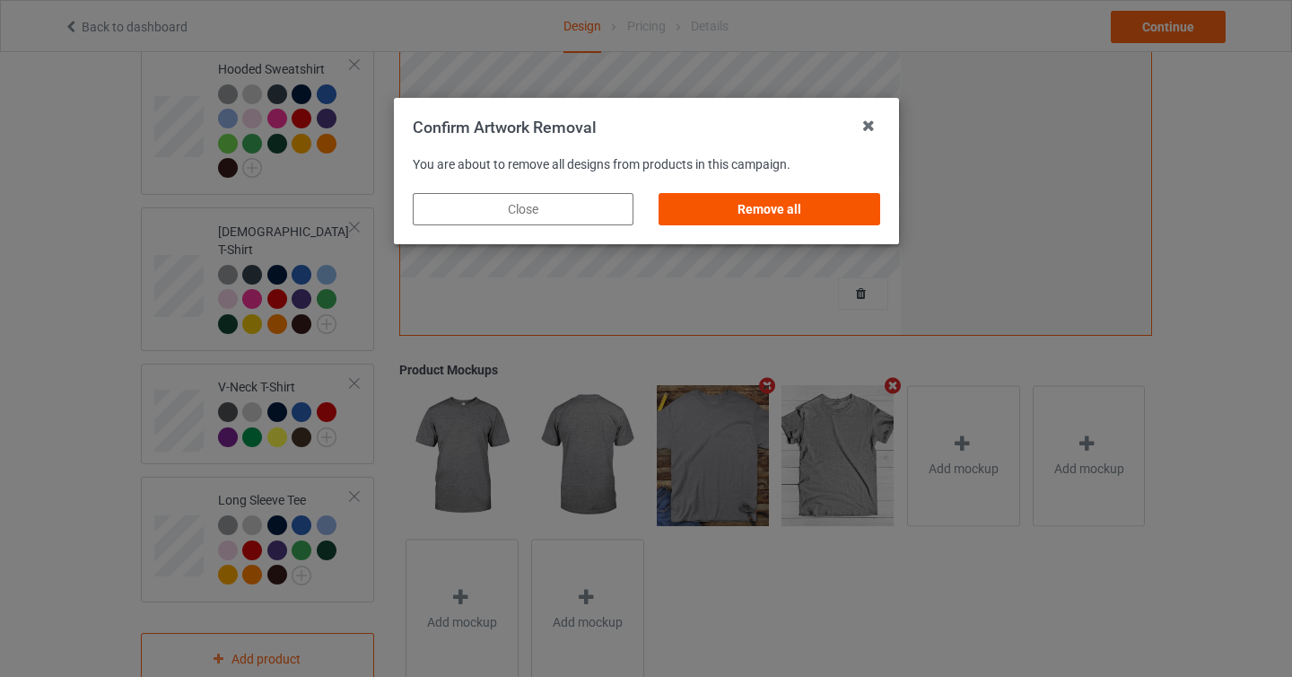
click at [838, 217] on div "Remove all" at bounding box center [769, 209] width 221 height 32
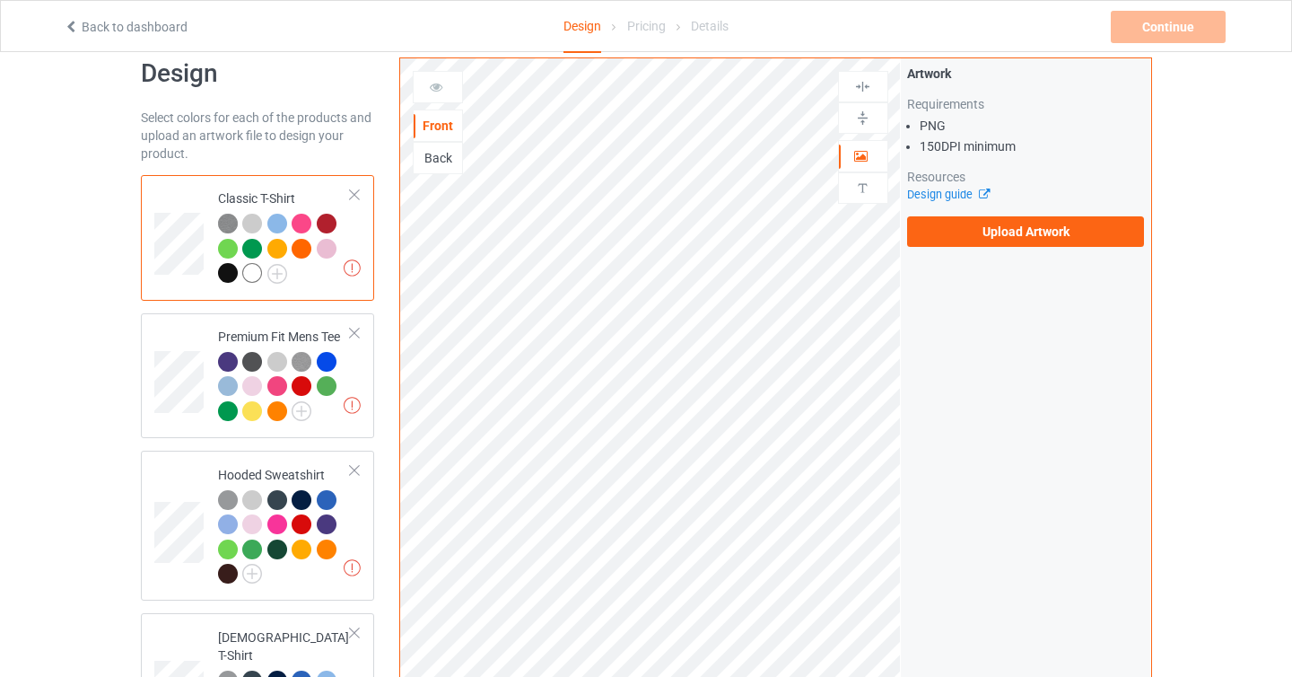
scroll to position [0, 0]
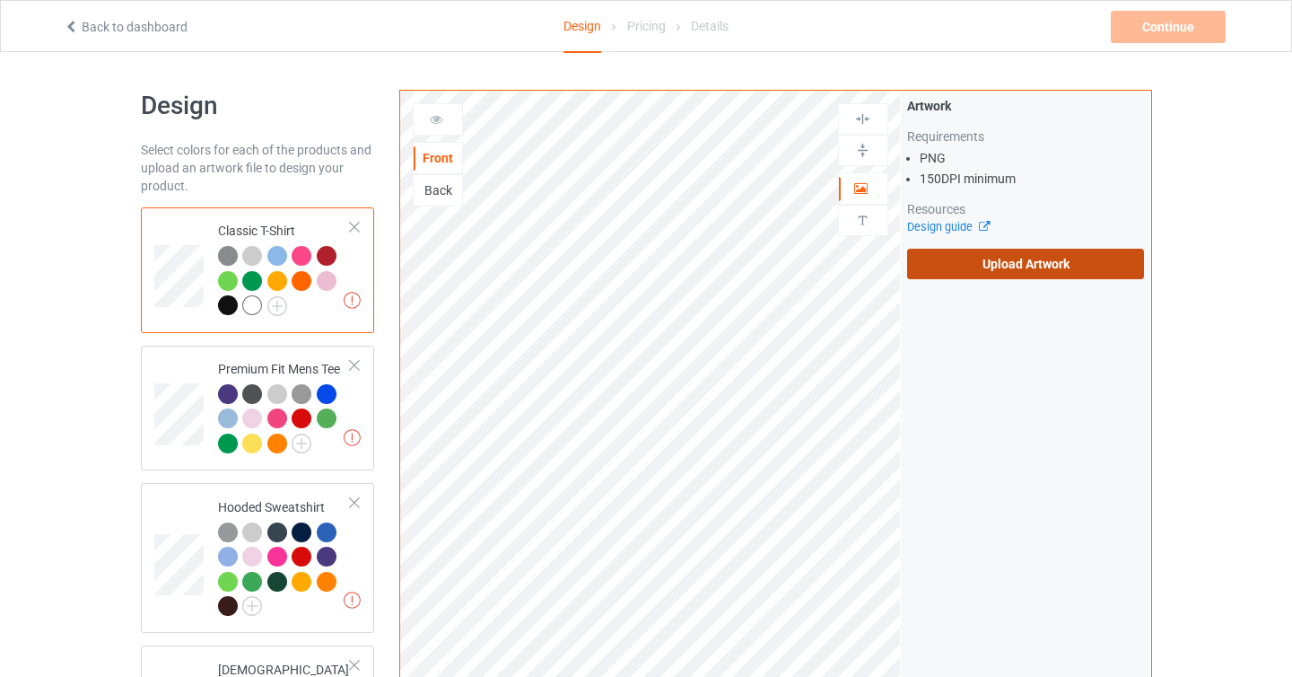
click at [958, 261] on label "Upload Artwork" at bounding box center [1026, 264] width 238 height 31
click at [0, 0] on input "Upload Artwork" at bounding box center [0, 0] width 0 height 0
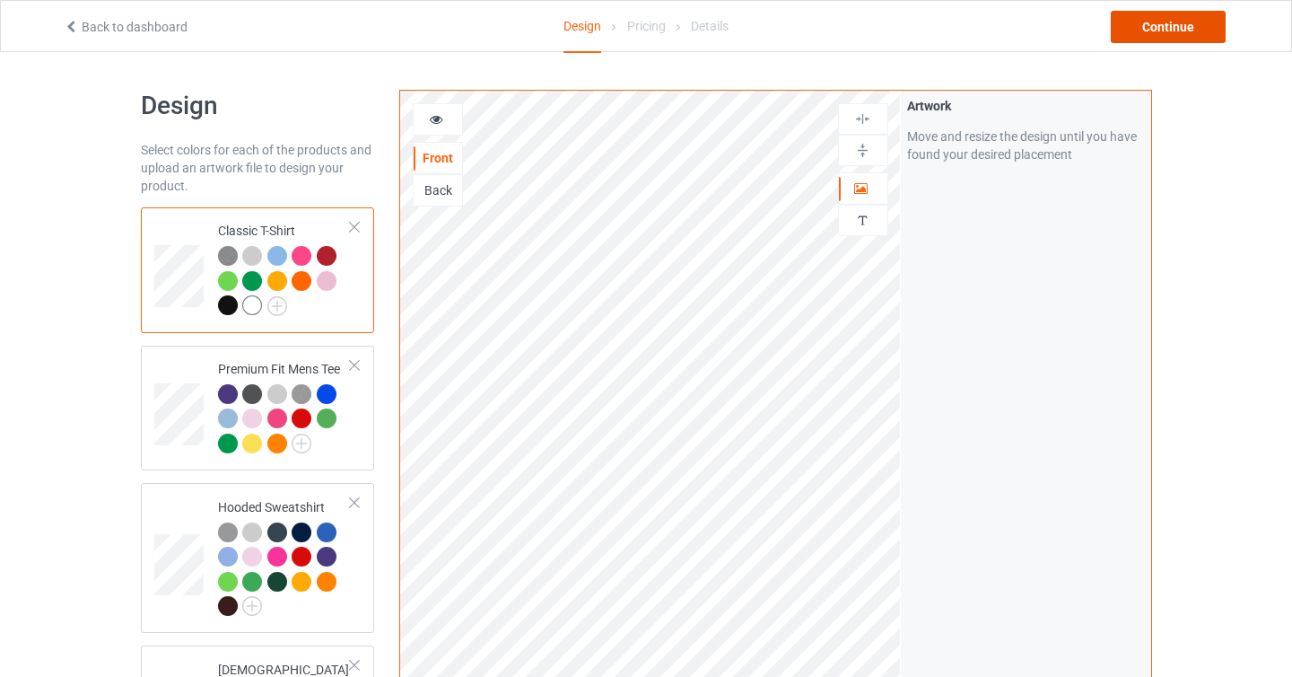
click at [1169, 25] on div "Continue" at bounding box center [1168, 27] width 115 height 32
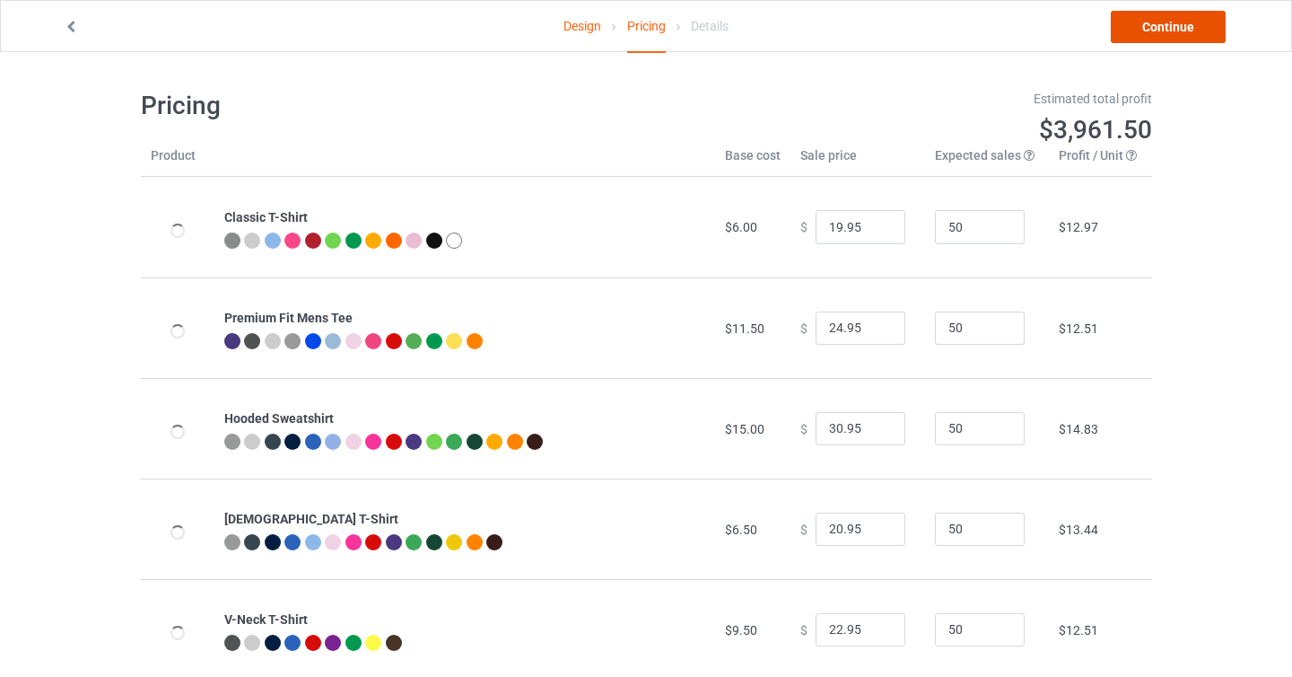
click at [1169, 25] on link "Continue" at bounding box center [1168, 27] width 115 height 32
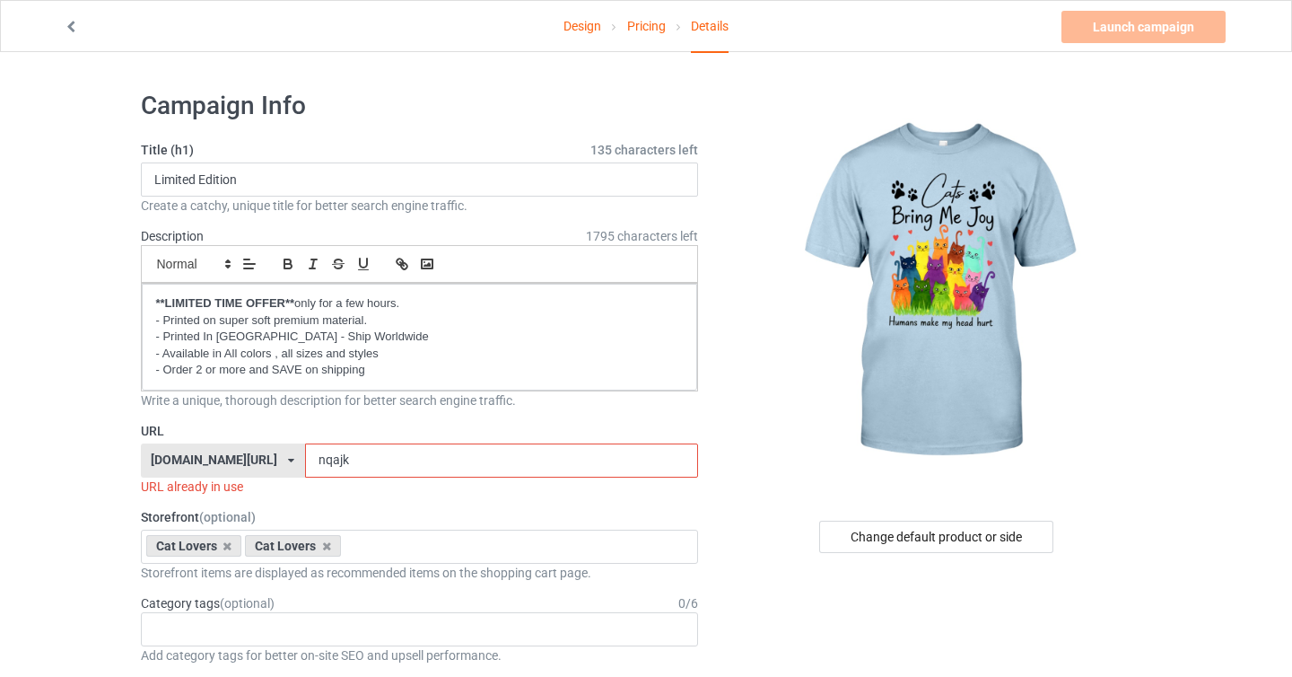
click at [583, 23] on link "Design" at bounding box center [583, 26] width 38 height 50
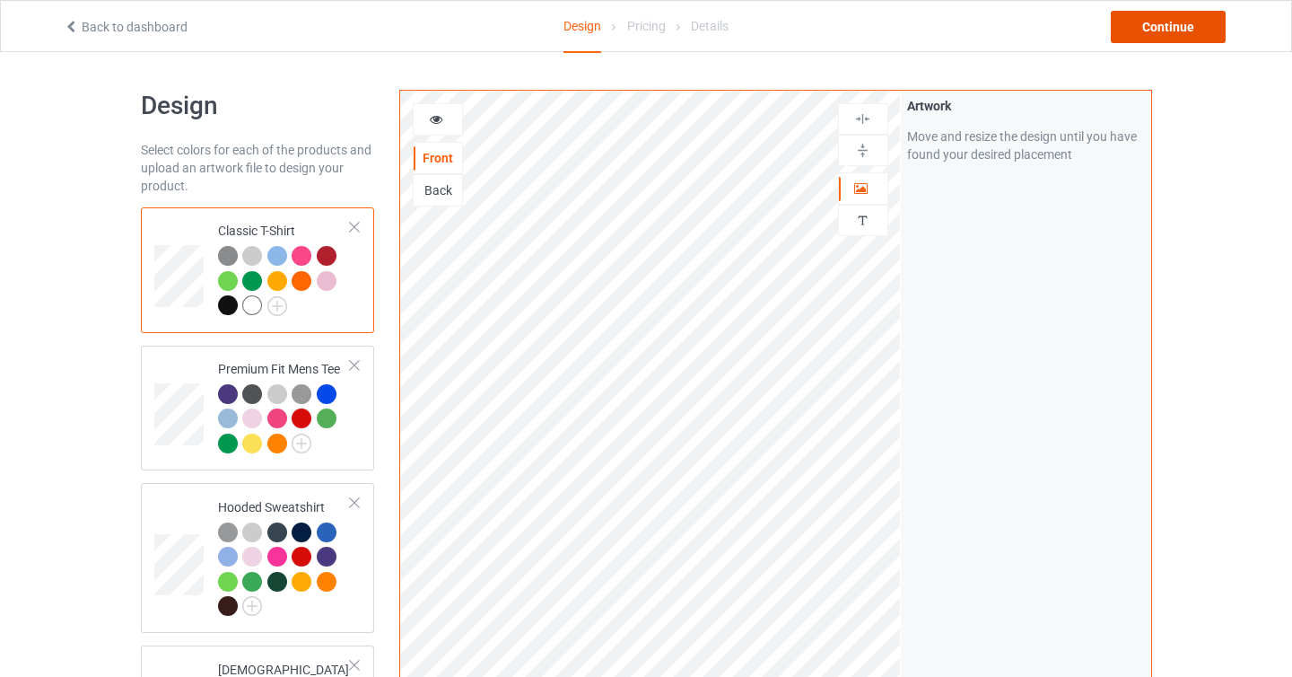
click at [1197, 41] on div "Continue" at bounding box center [1168, 27] width 115 height 32
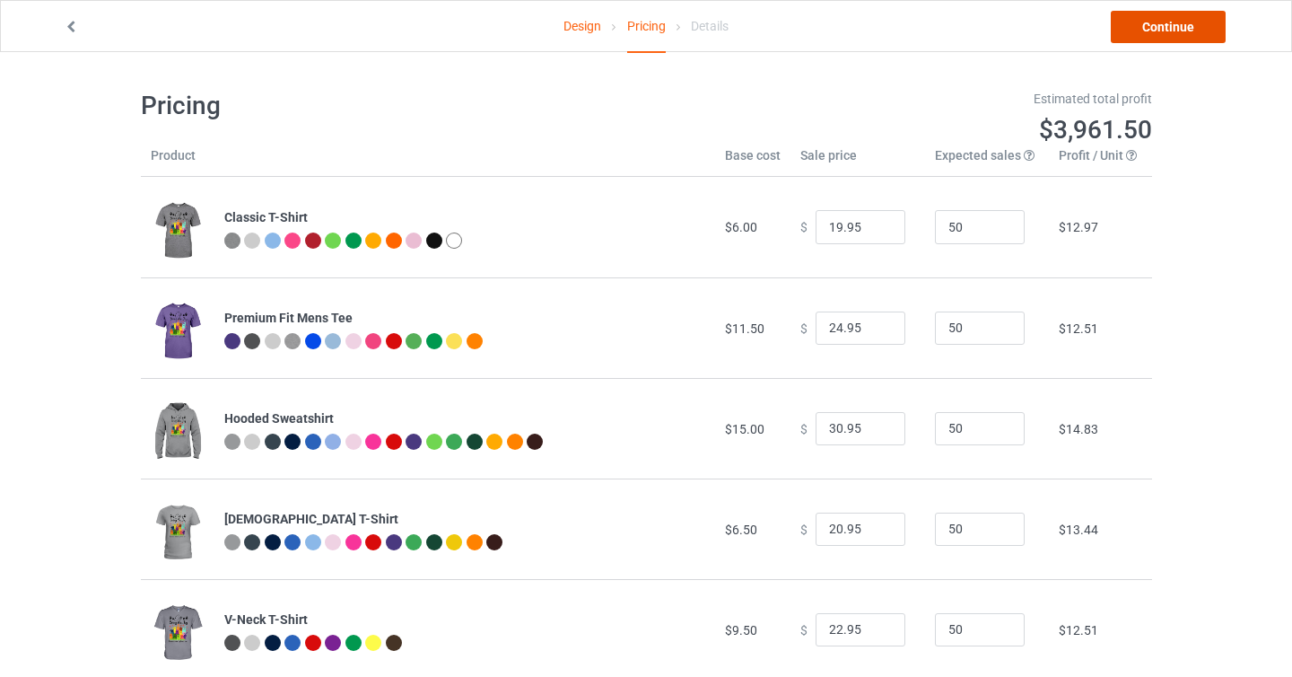
click at [1197, 41] on link "Continue" at bounding box center [1168, 27] width 115 height 32
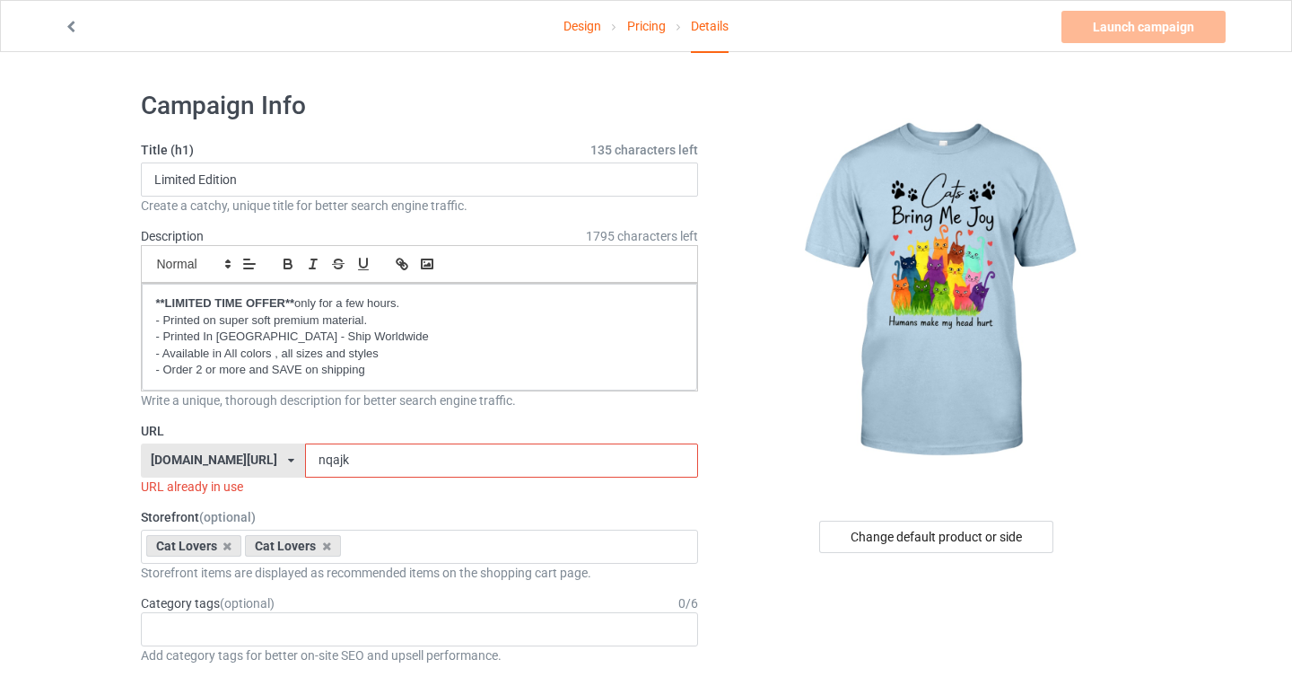
drag, startPoint x: 288, startPoint y: 465, endPoint x: 501, endPoint y: 459, distance: 212.8
click at [496, 460] on input "nqajk" at bounding box center [501, 460] width 393 height 34
type input "nb"
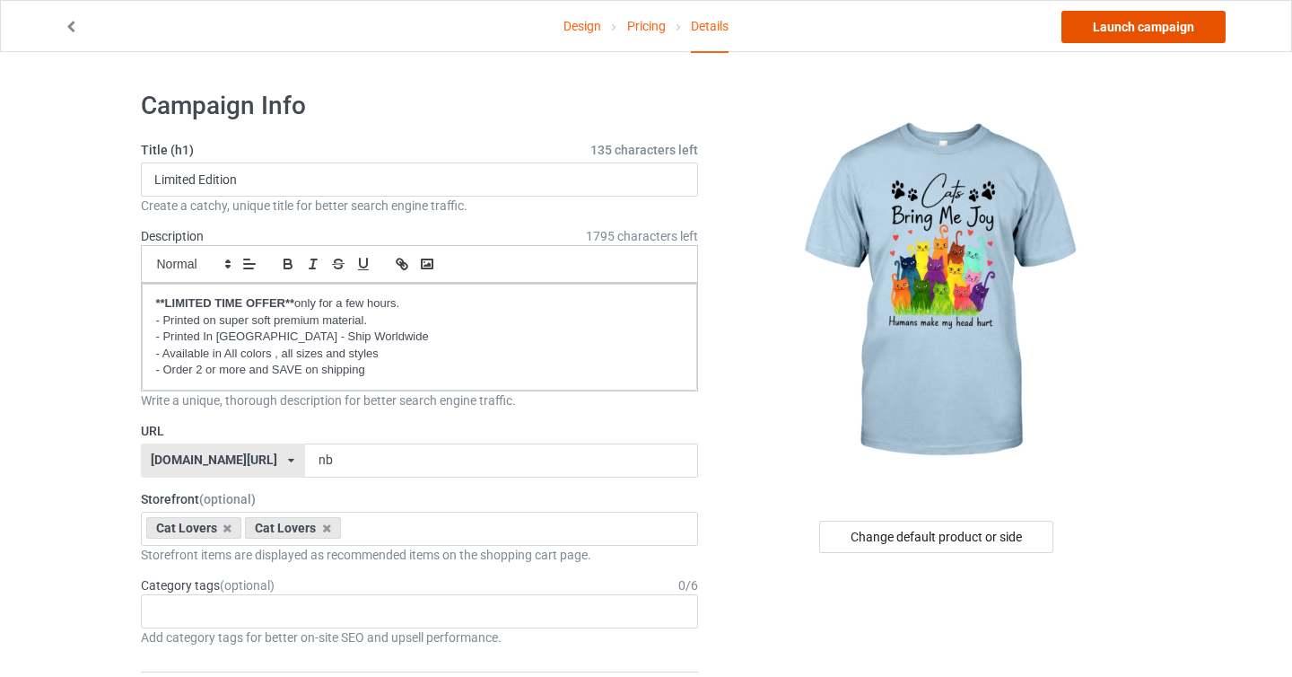
click at [1147, 37] on link "Launch campaign" at bounding box center [1144, 27] width 164 height 32
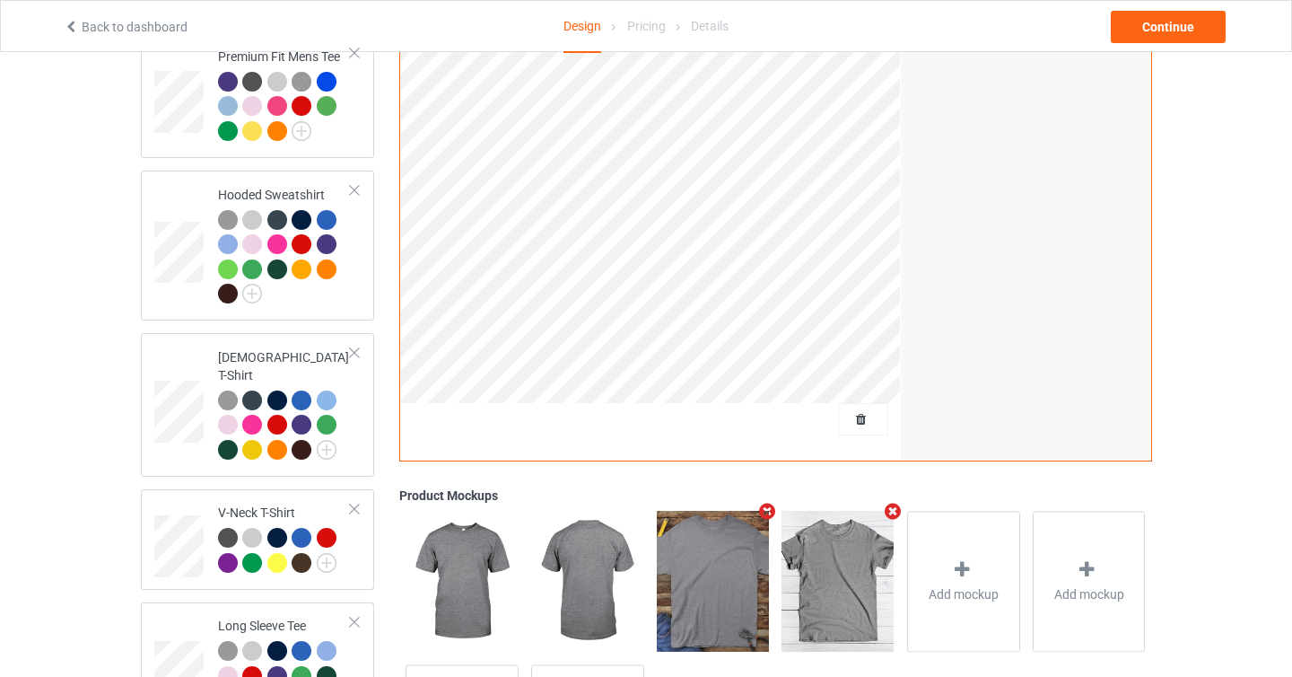
scroll to position [221, 0]
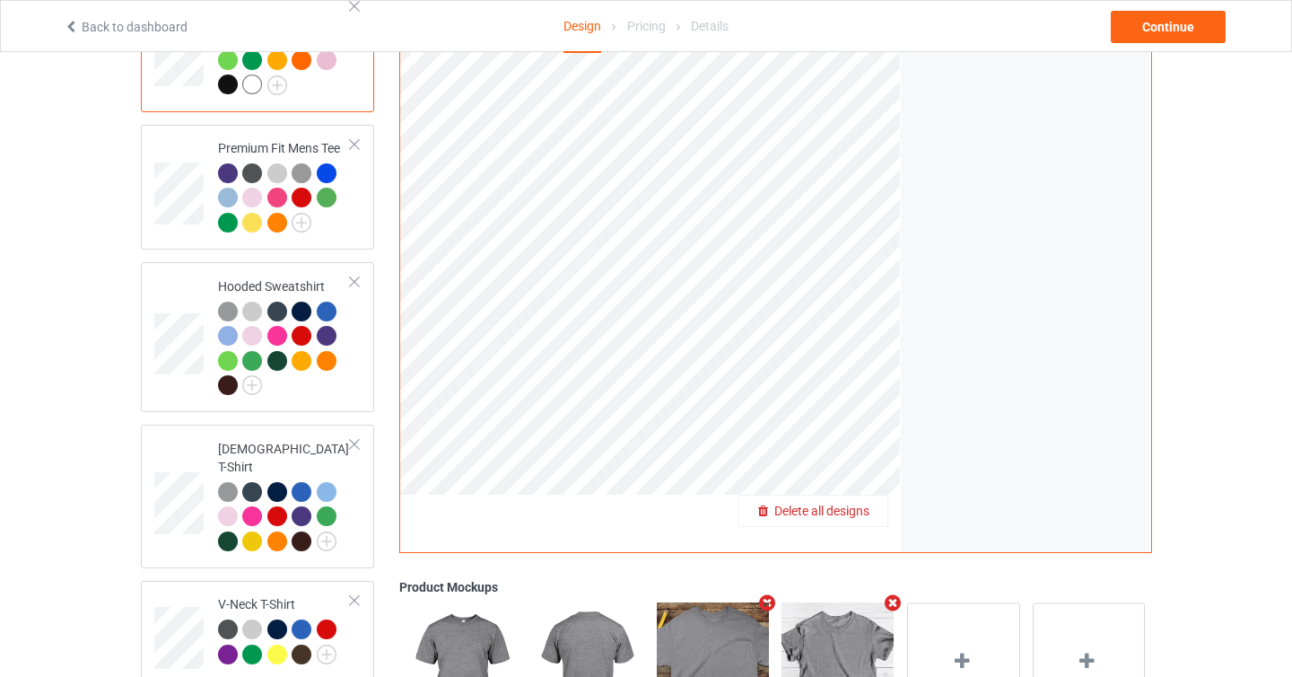
click at [857, 510] on span "Delete all designs" at bounding box center [821, 510] width 95 height 14
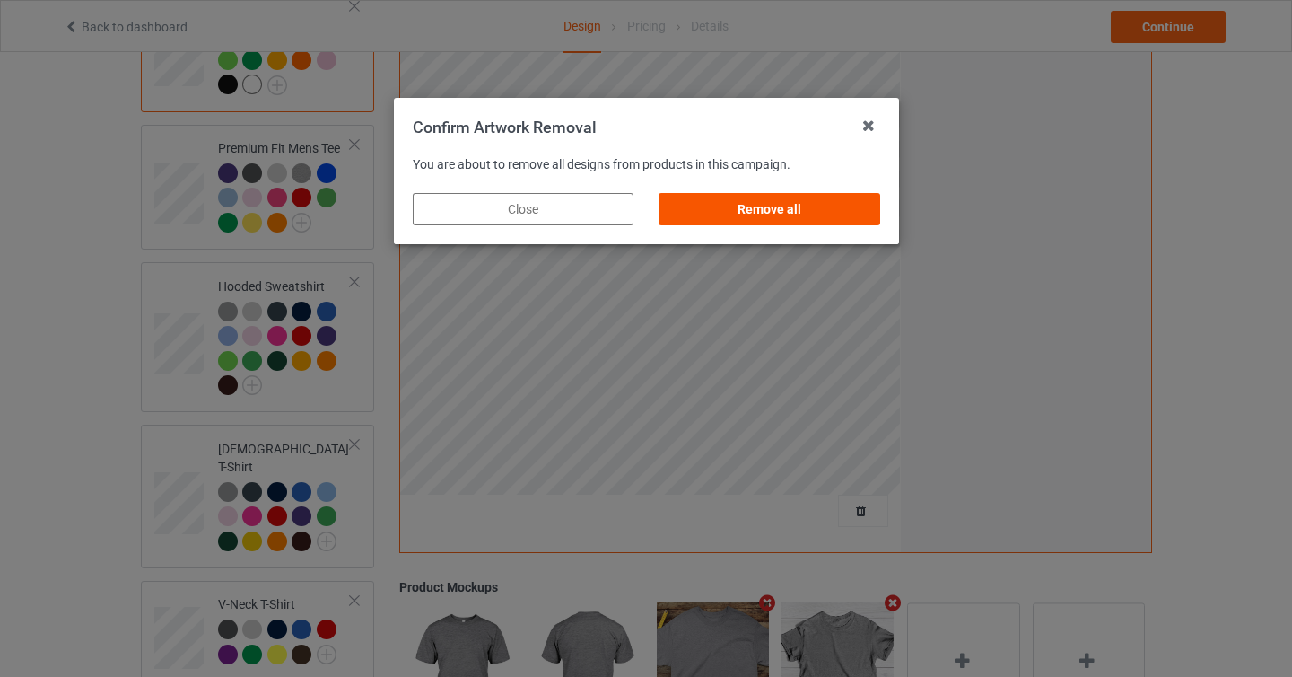
click at [801, 213] on div "Remove all" at bounding box center [769, 209] width 221 height 32
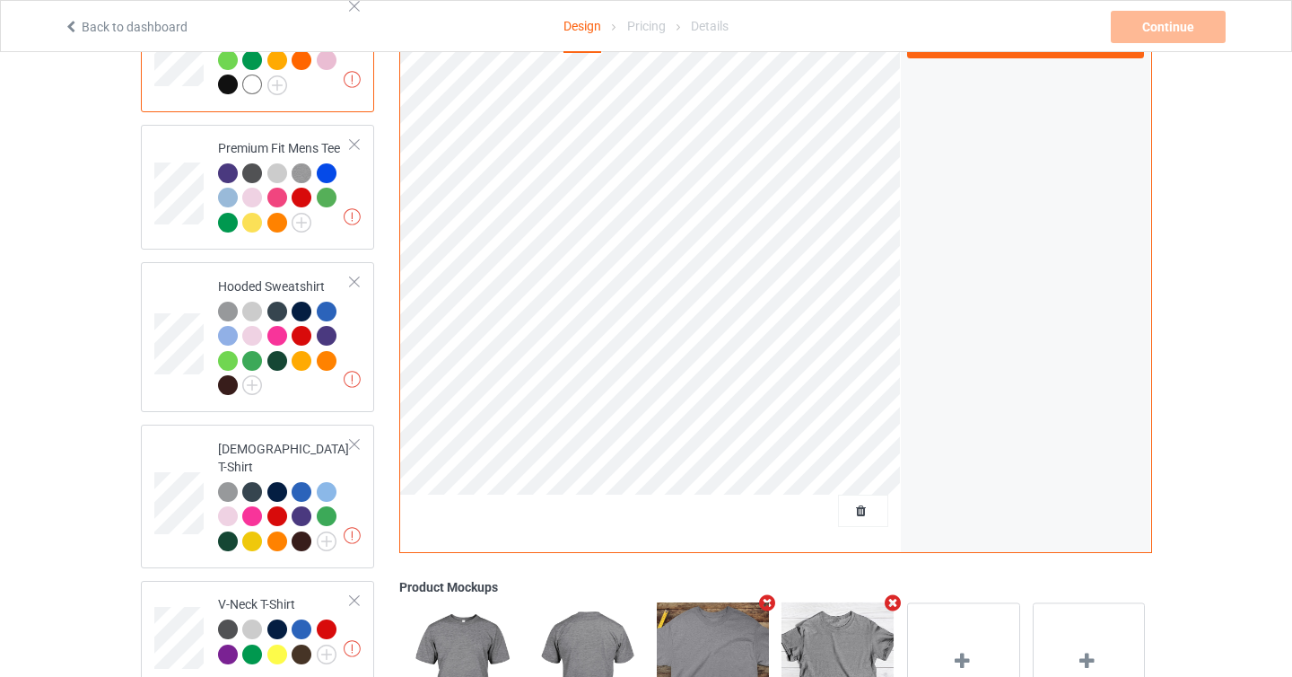
scroll to position [0, 0]
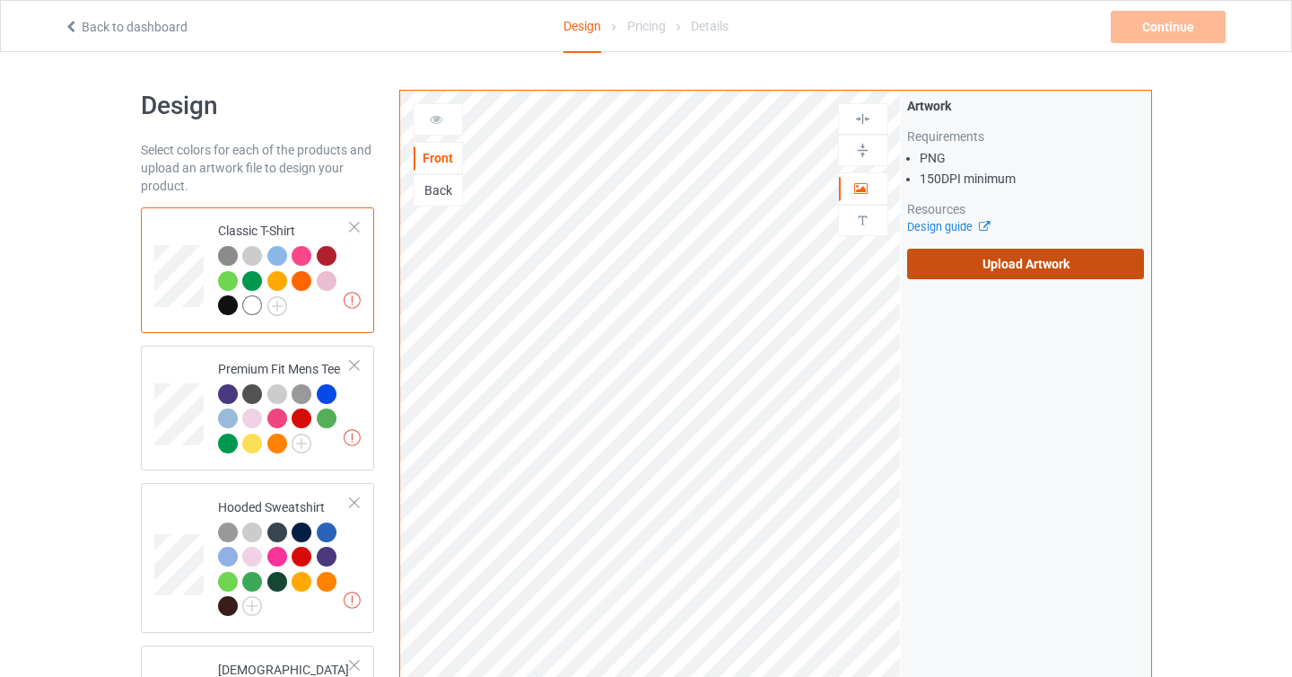
click at [1041, 267] on label "Upload Artwork" at bounding box center [1026, 264] width 238 height 31
click at [0, 0] on input "Upload Artwork" at bounding box center [0, 0] width 0 height 0
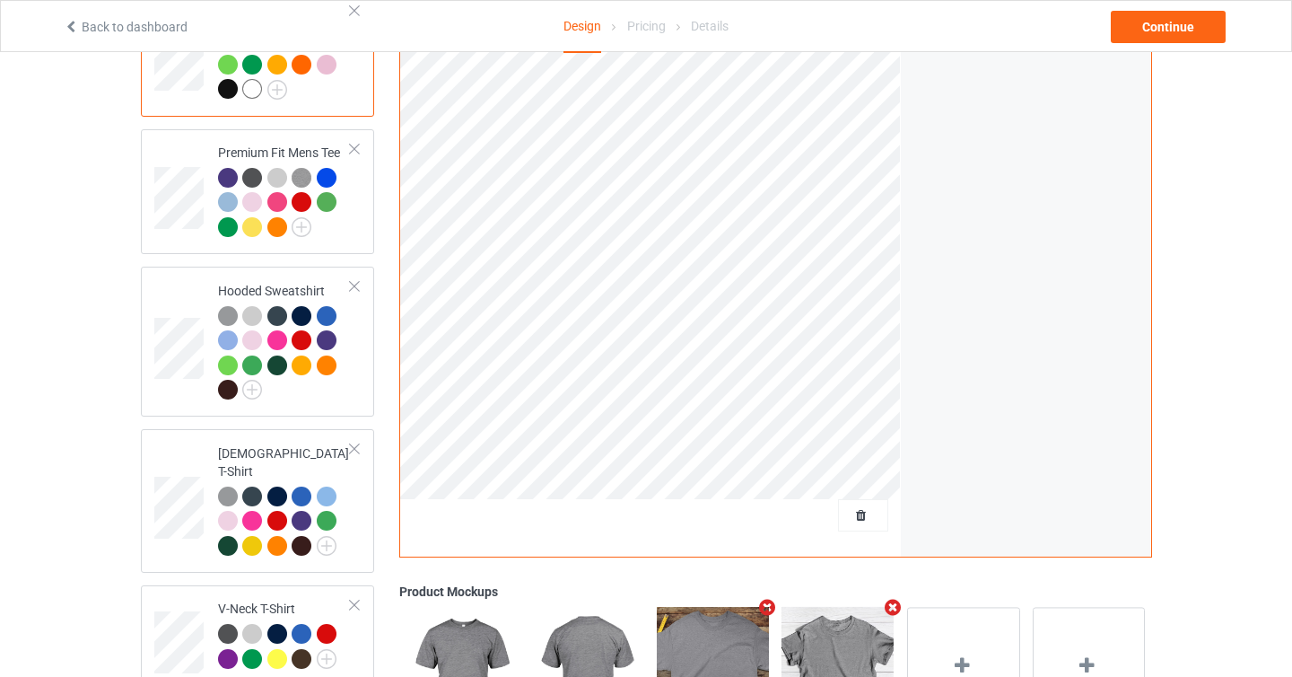
scroll to position [217, 0]
click at [852, 520] on span "Delete all designs" at bounding box center [821, 514] width 95 height 14
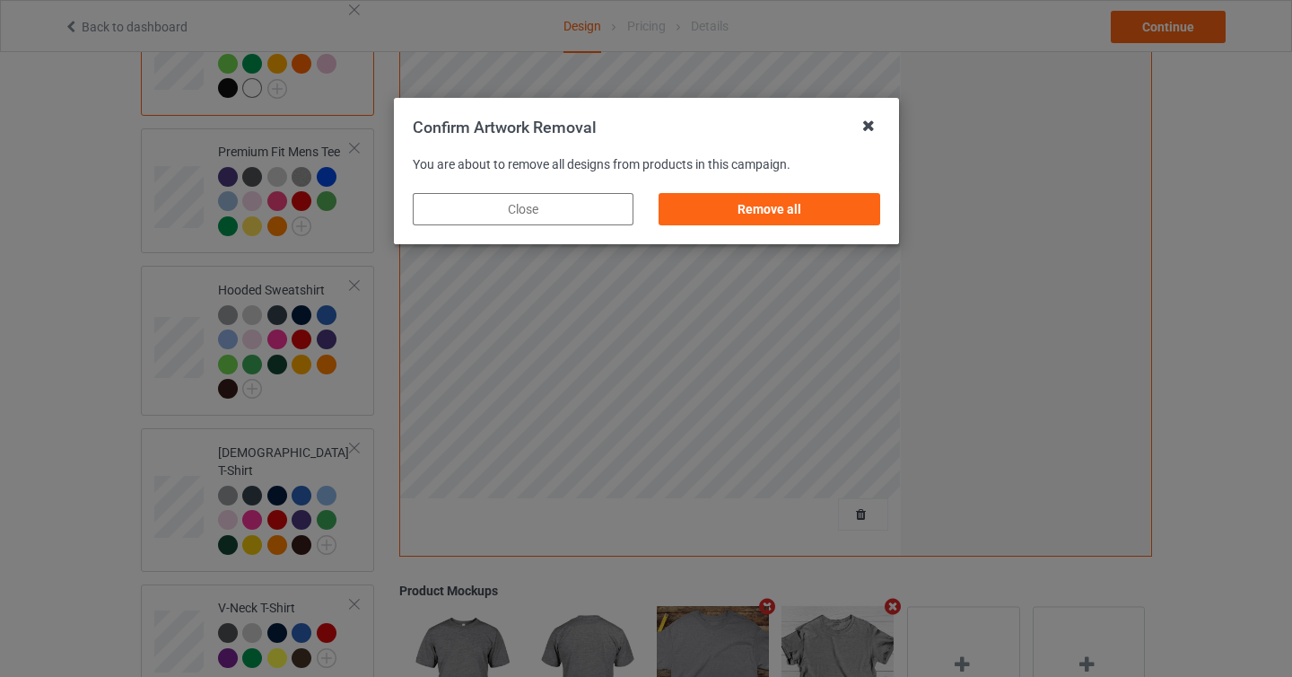
click at [874, 133] on icon at bounding box center [868, 125] width 29 height 29
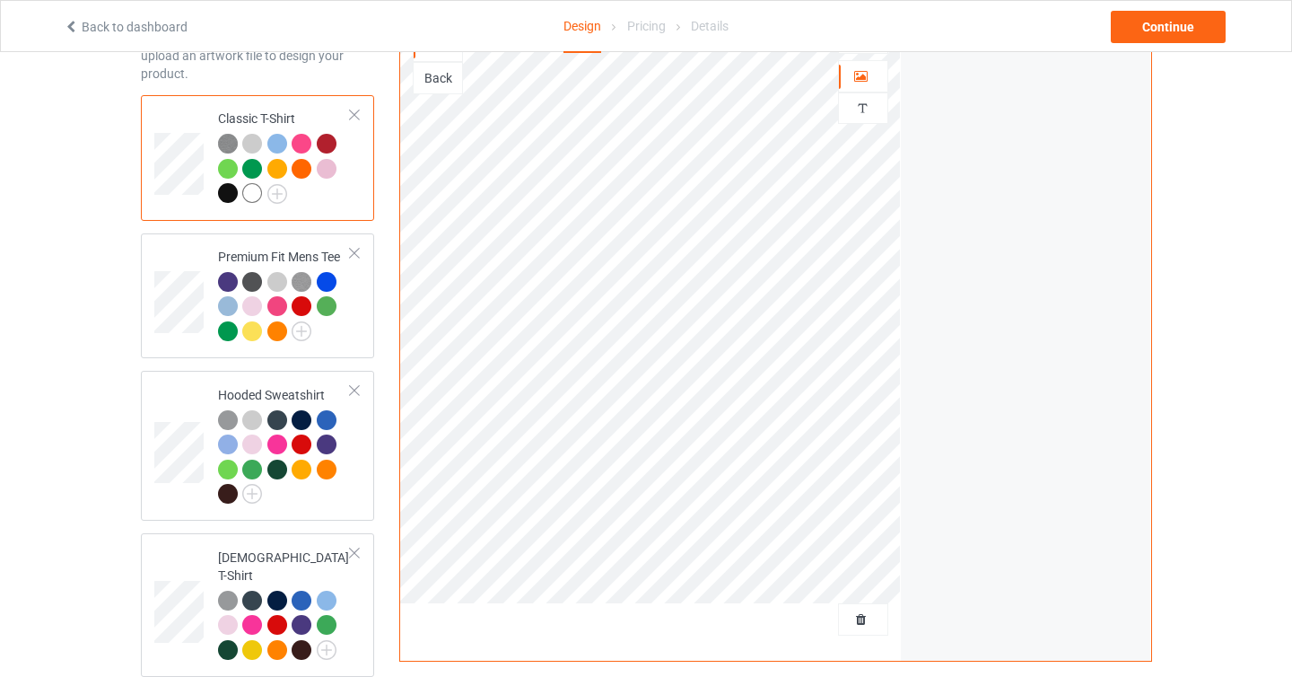
scroll to position [0, 0]
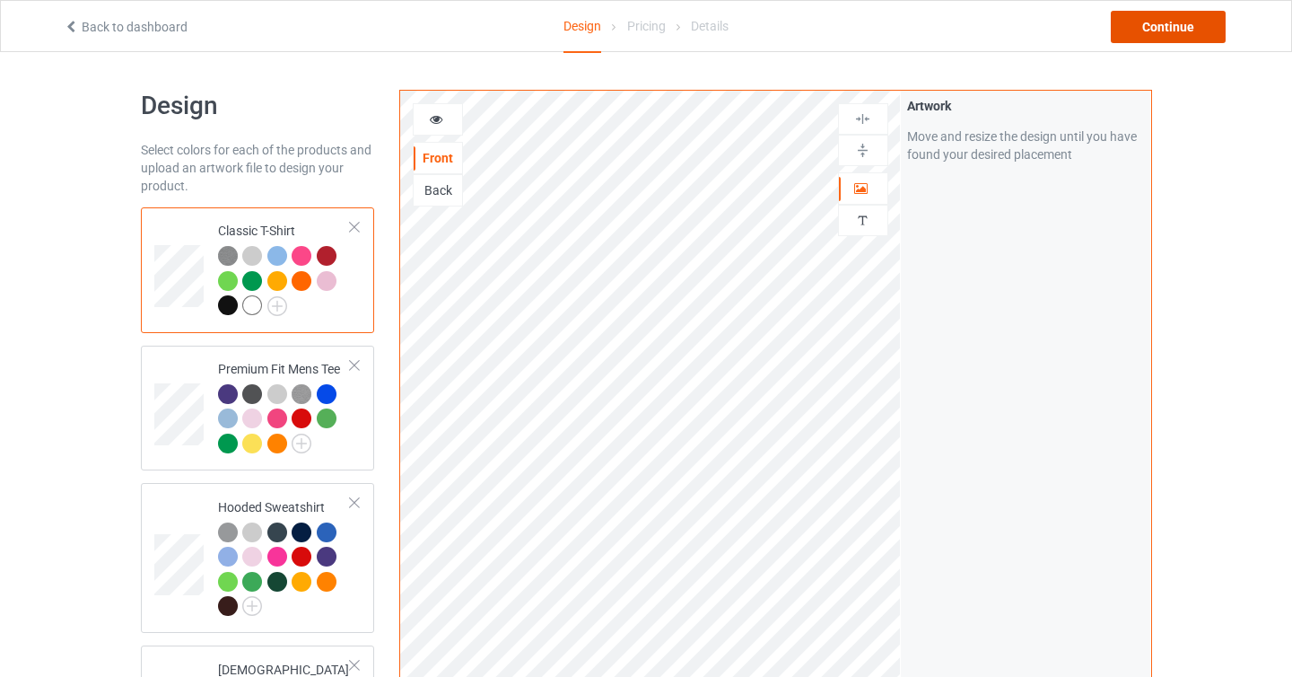
click at [1178, 31] on div "Continue" at bounding box center [1168, 27] width 115 height 32
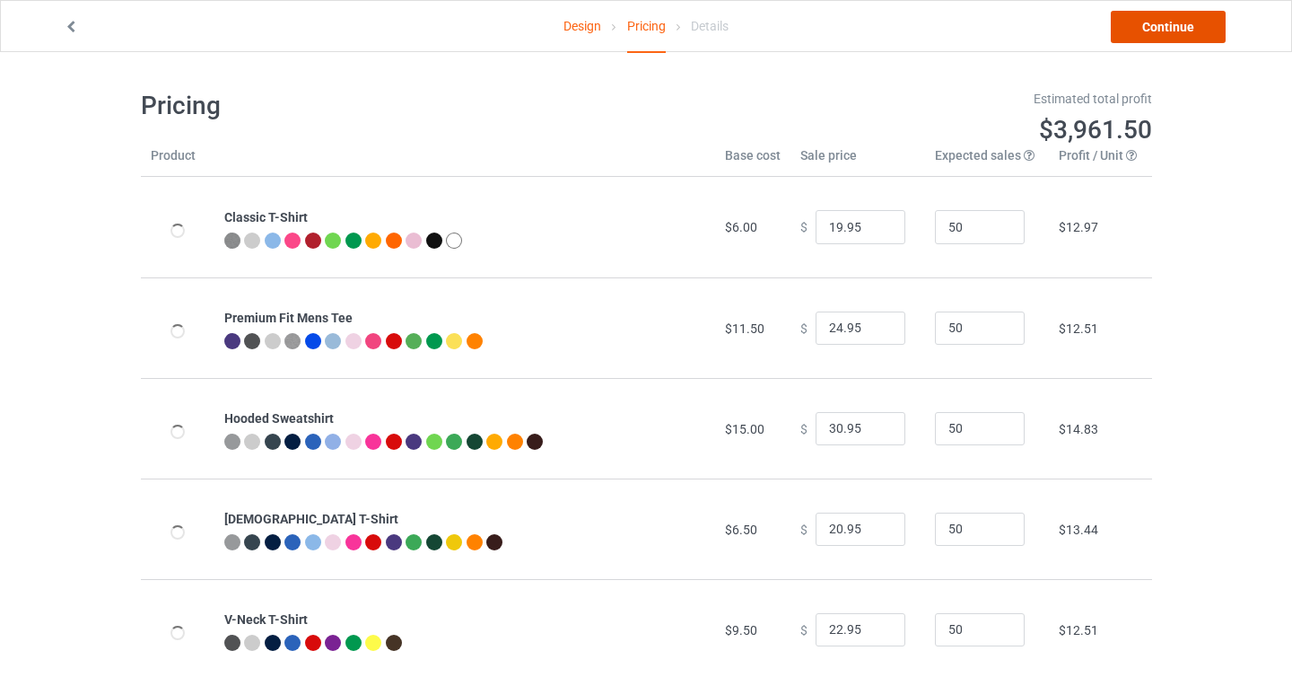
click at [1167, 36] on link "Continue" at bounding box center [1168, 27] width 115 height 32
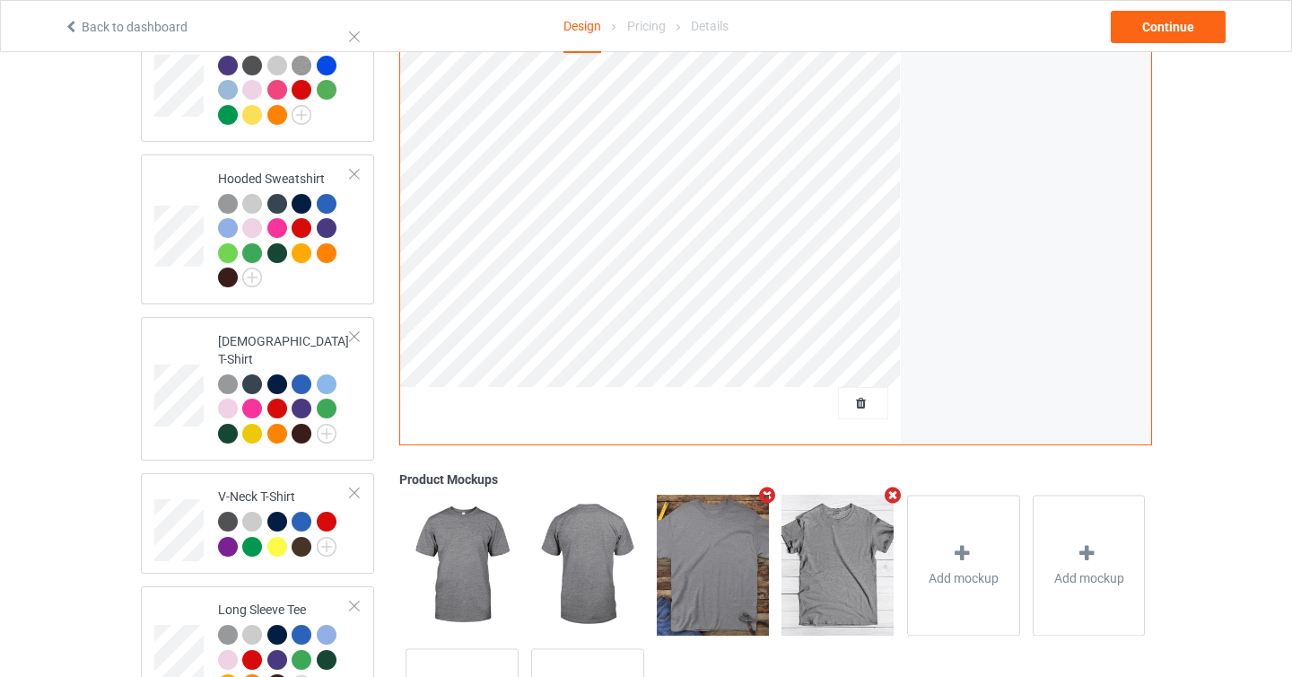
scroll to position [337, 0]
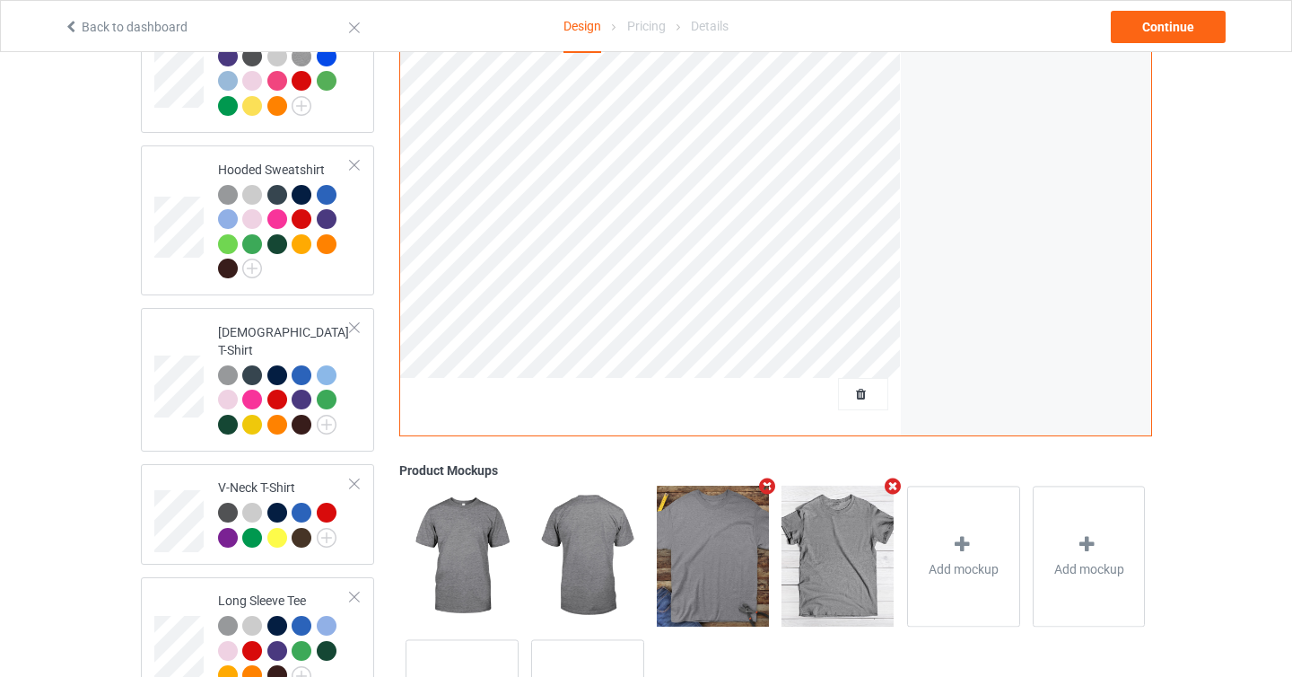
click at [874, 404] on div at bounding box center [863, 394] width 50 height 32
click at [853, 391] on span "Delete all designs" at bounding box center [821, 394] width 95 height 14
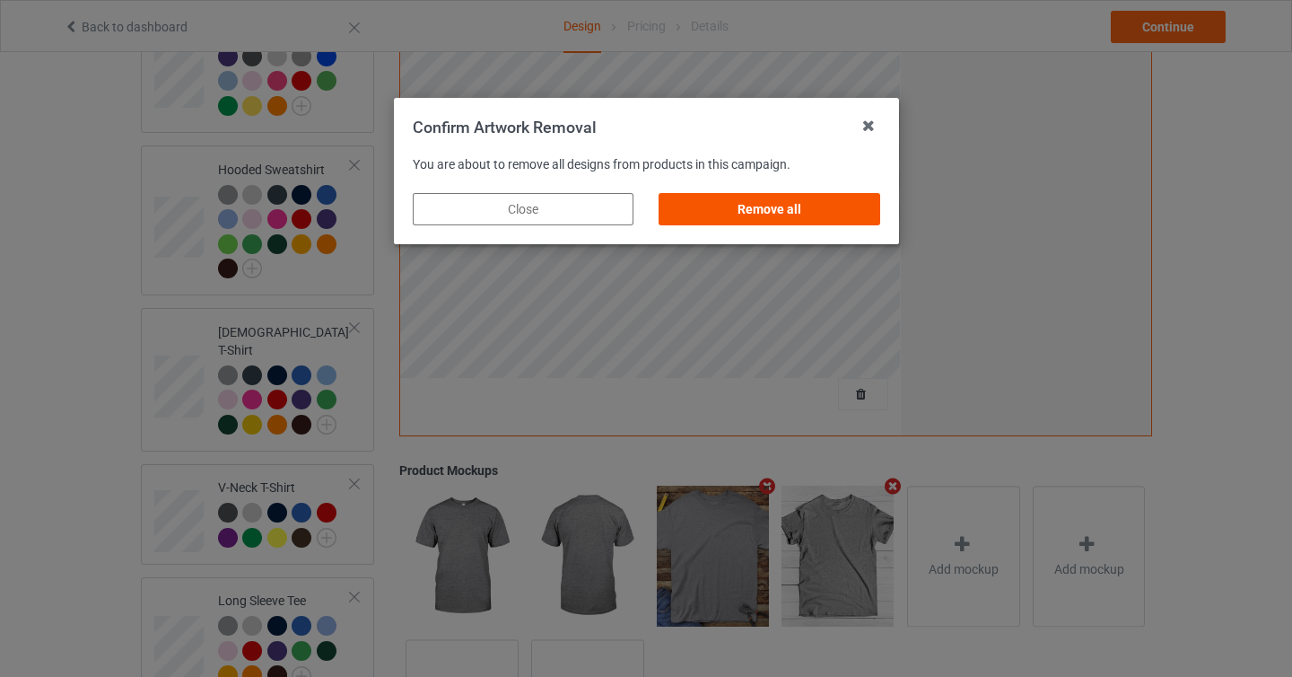
click at [822, 223] on div "Remove all" at bounding box center [769, 209] width 221 height 32
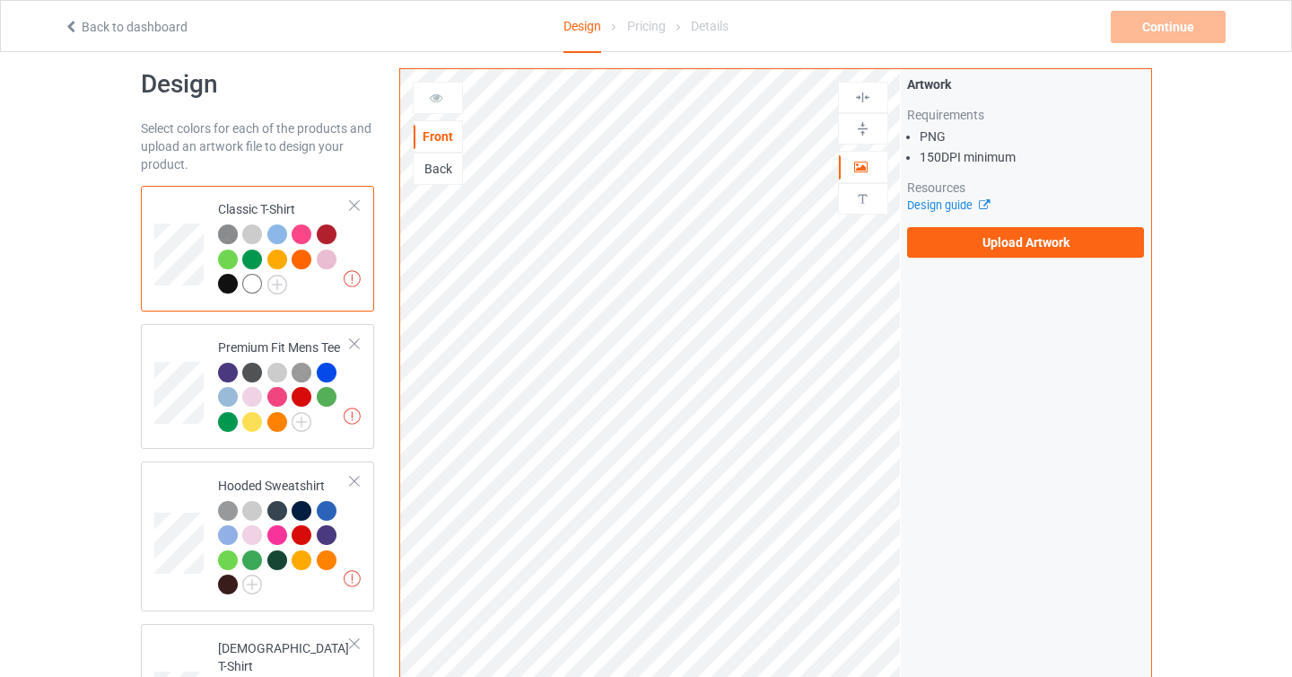
scroll to position [0, 0]
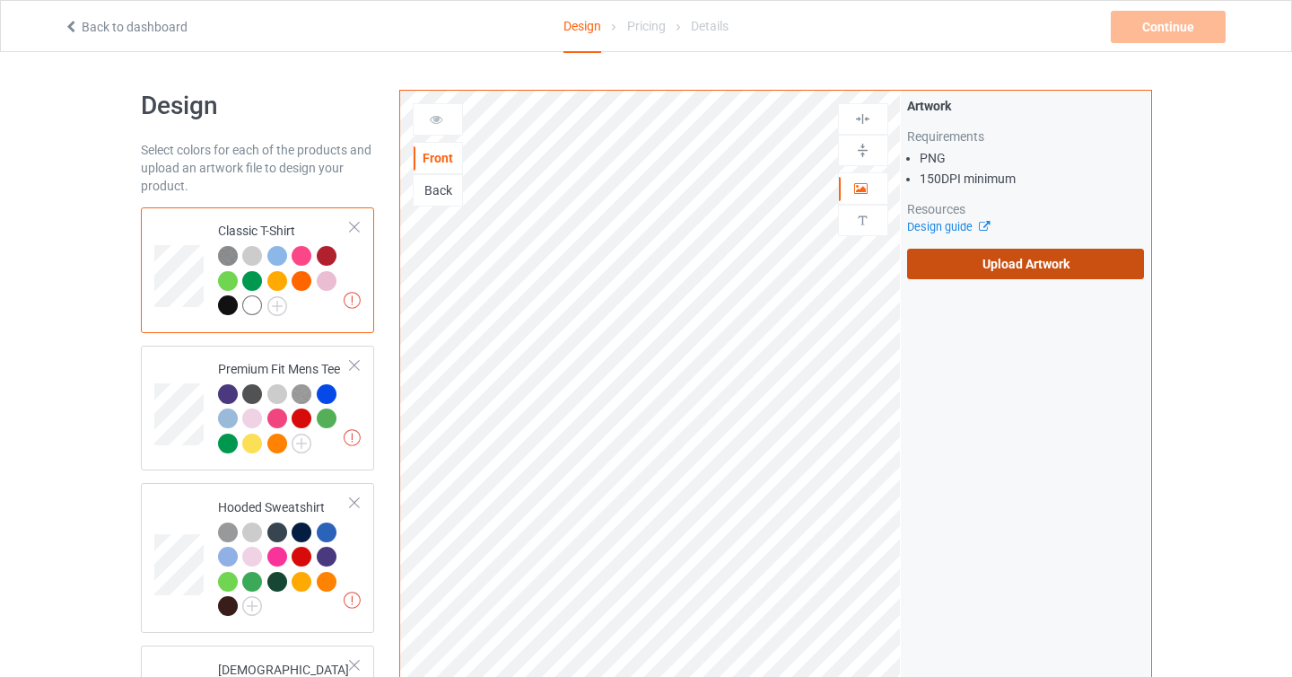
click at [951, 260] on label "Upload Artwork" at bounding box center [1026, 264] width 238 height 31
click at [0, 0] on input "Upload Artwork" at bounding box center [0, 0] width 0 height 0
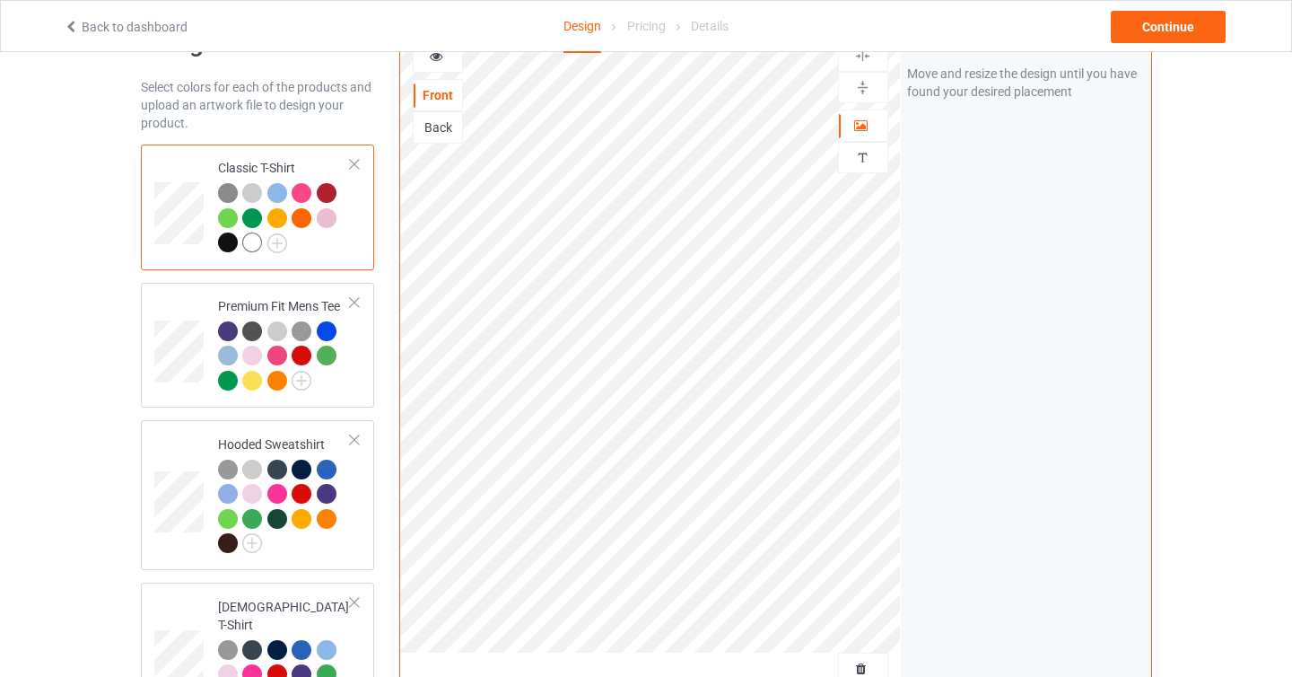
scroll to position [41, 0]
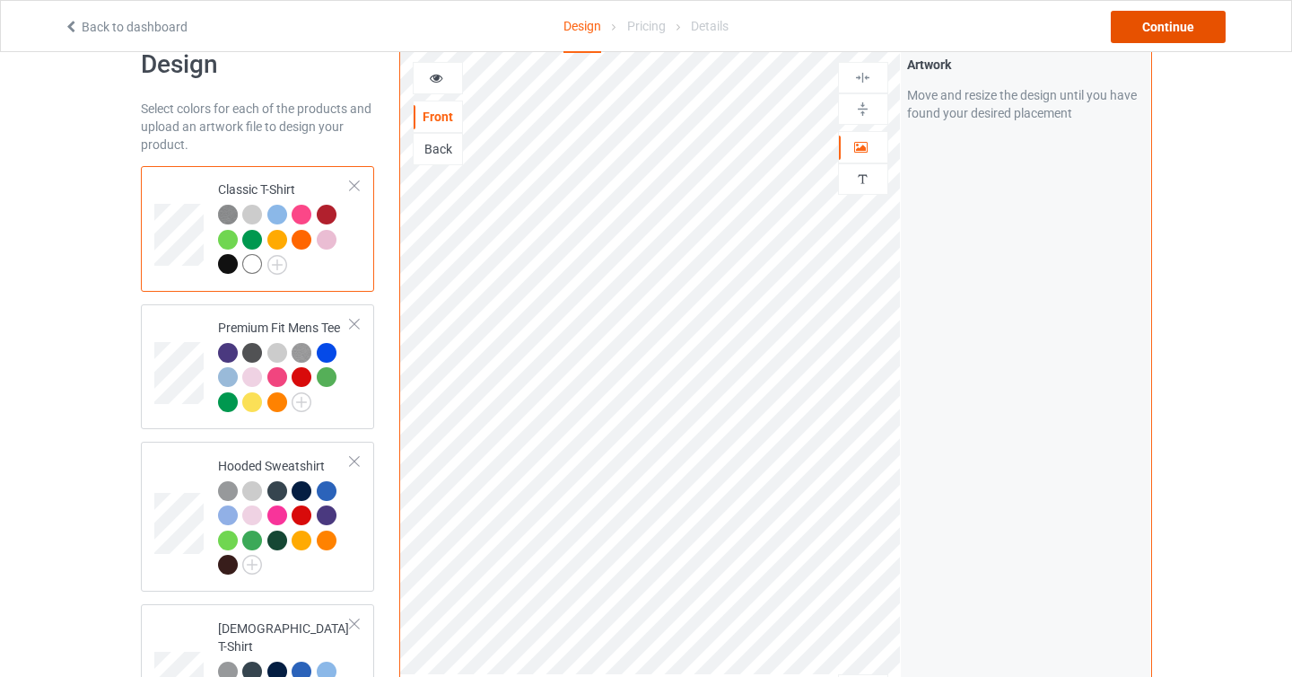
click at [1159, 29] on div "Continue" at bounding box center [1168, 27] width 115 height 32
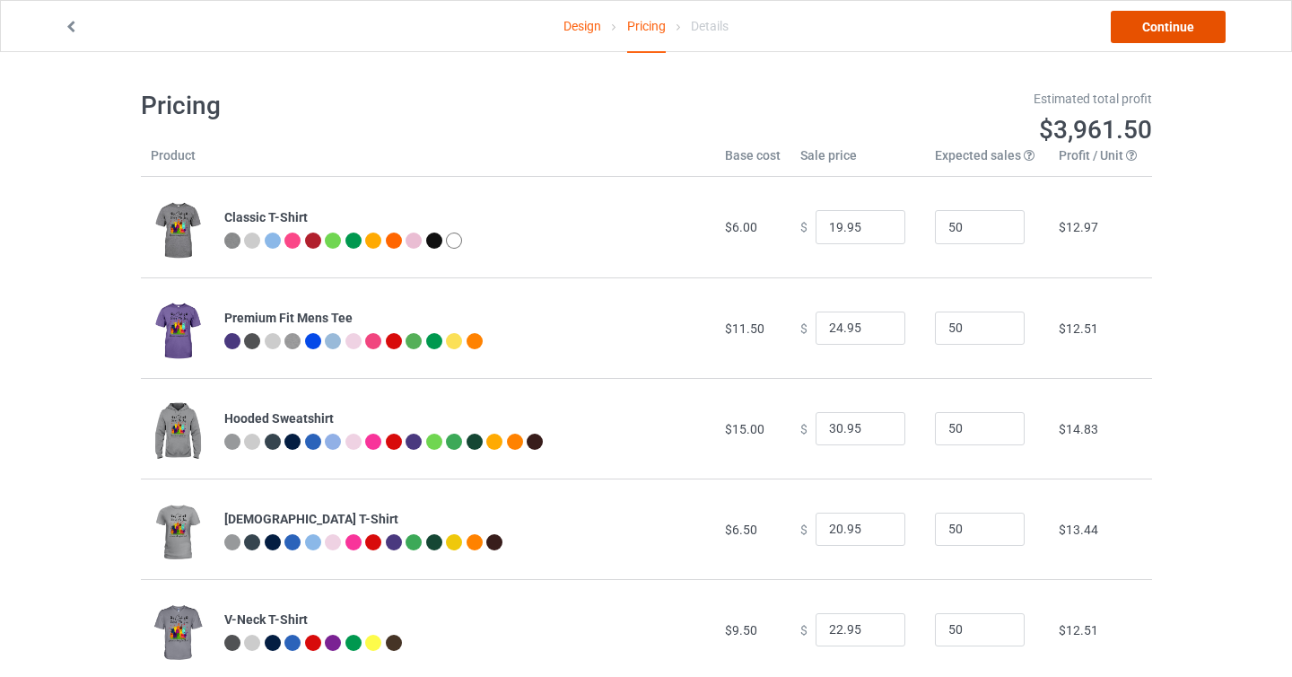
click at [1186, 33] on link "Continue" at bounding box center [1168, 27] width 115 height 32
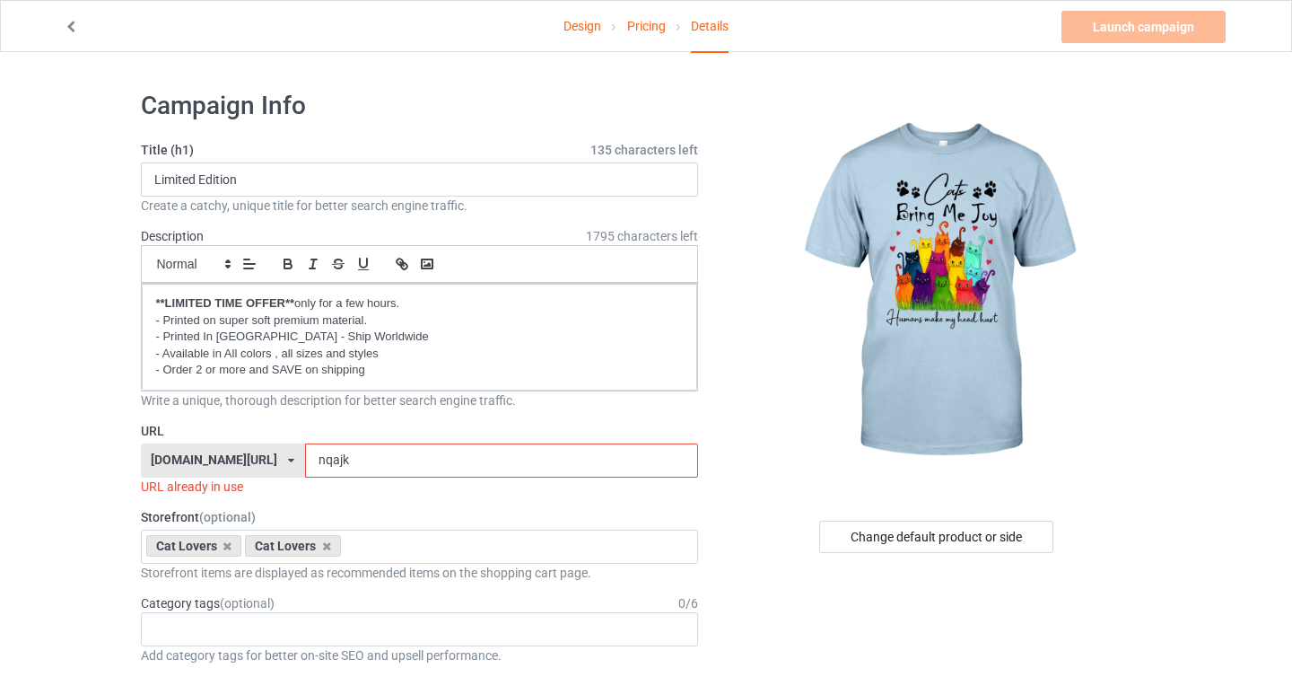
drag, startPoint x: 293, startPoint y: 460, endPoint x: 333, endPoint y: 460, distance: 39.5
click at [333, 460] on input "nqajk" at bounding box center [501, 460] width 393 height 34
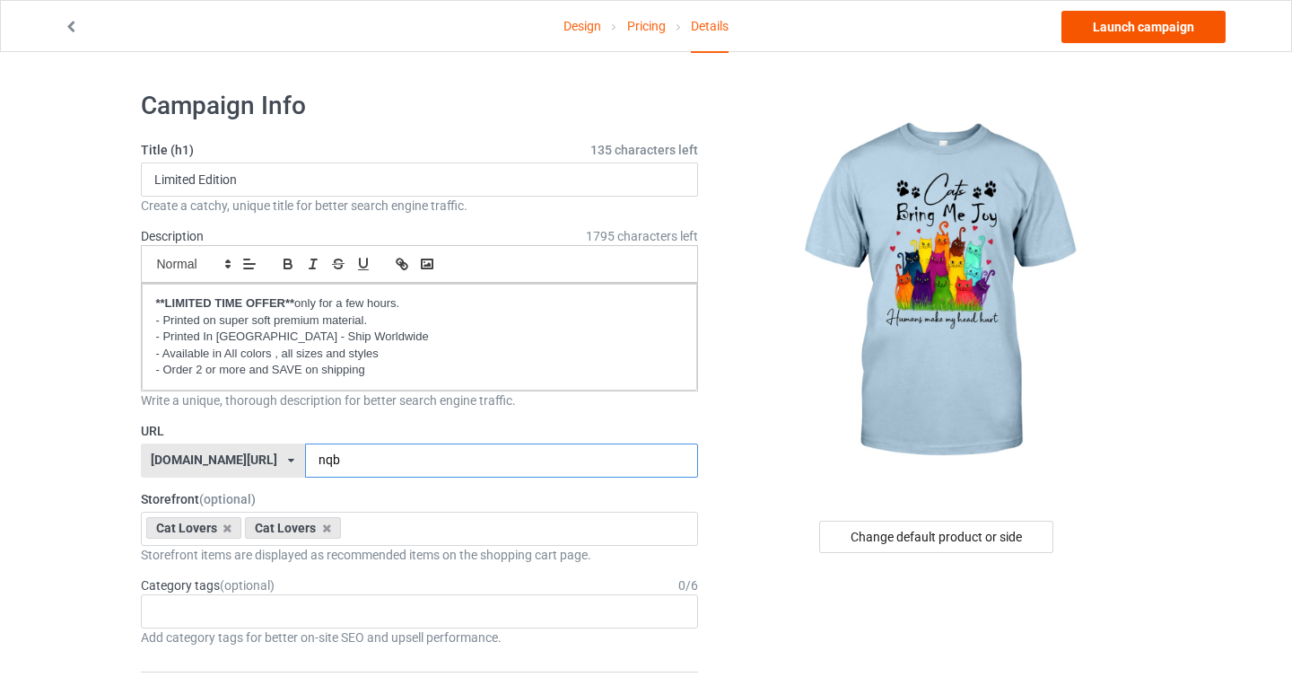
type input "nqb"
click at [1124, 33] on link "Launch campaign" at bounding box center [1144, 27] width 164 height 32
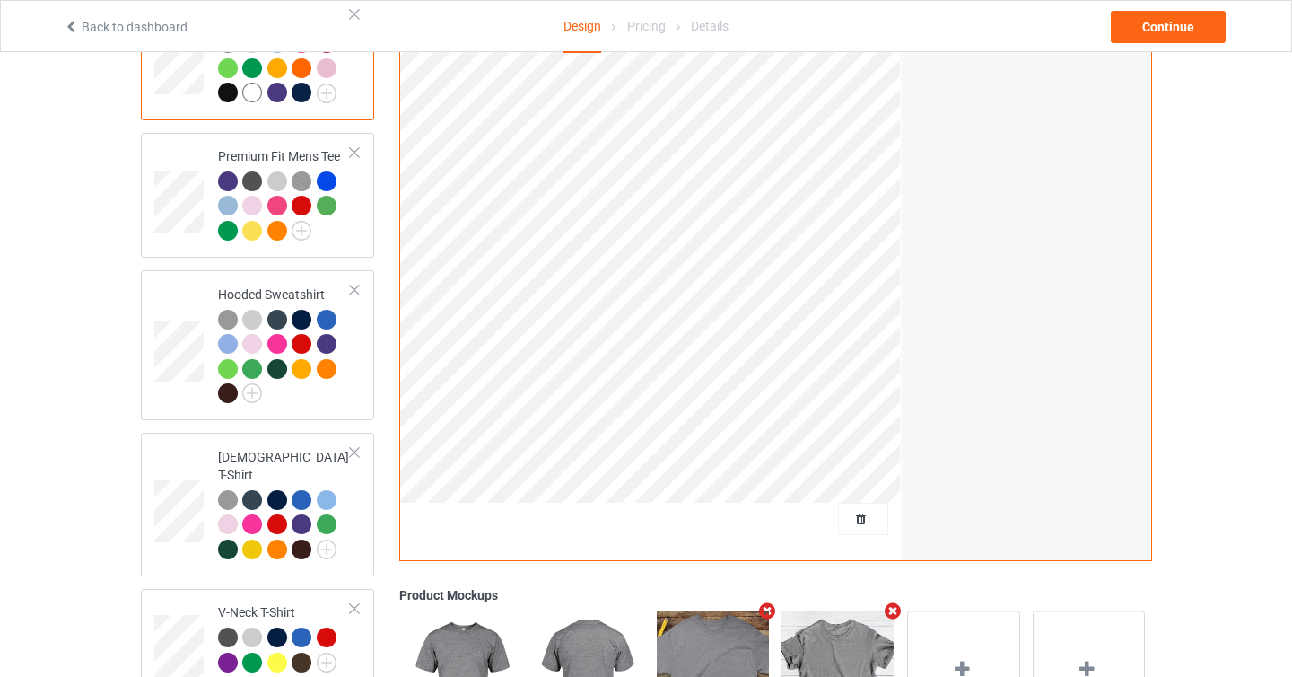
scroll to position [485, 0]
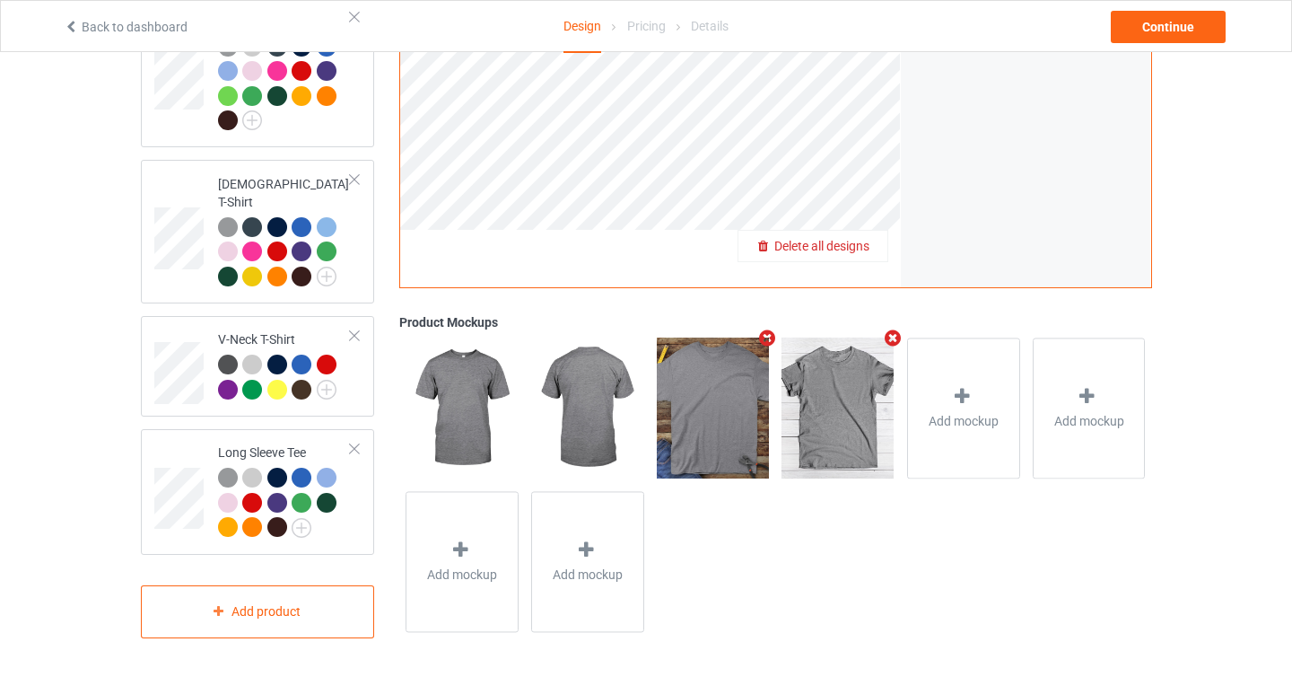
click at [858, 250] on span "Delete all designs" at bounding box center [821, 246] width 95 height 14
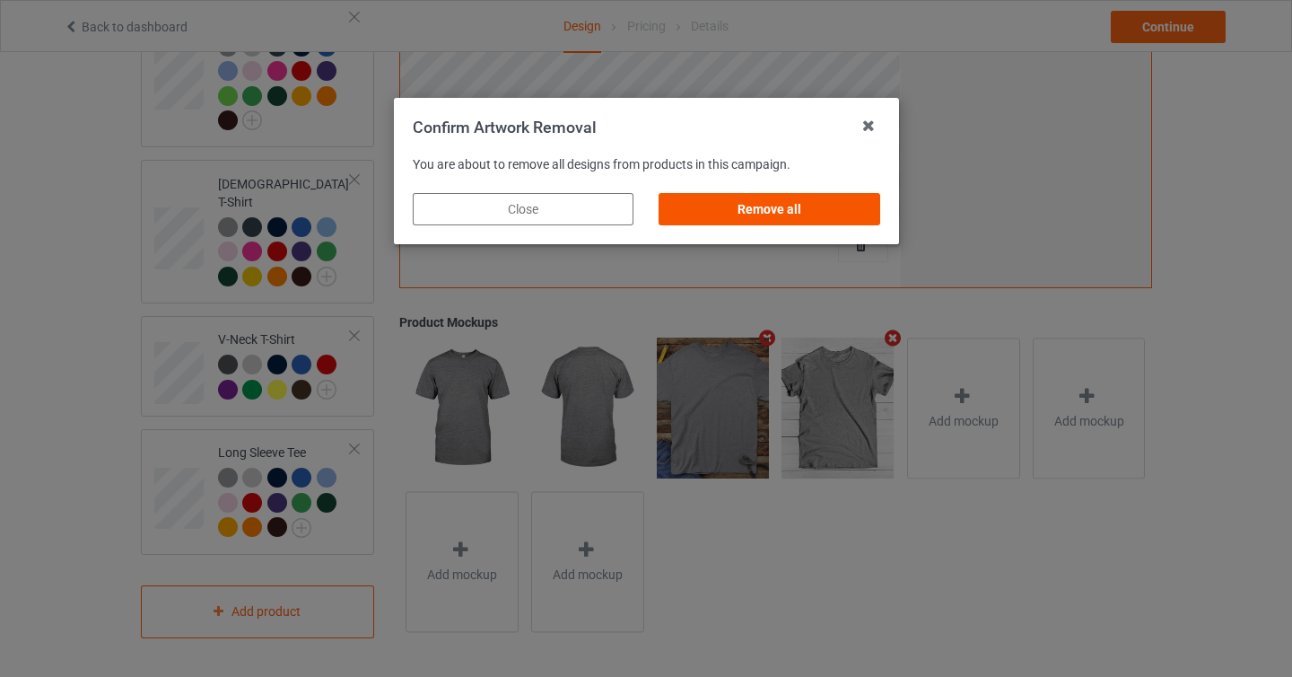
click at [841, 222] on div "Remove all" at bounding box center [769, 209] width 221 height 32
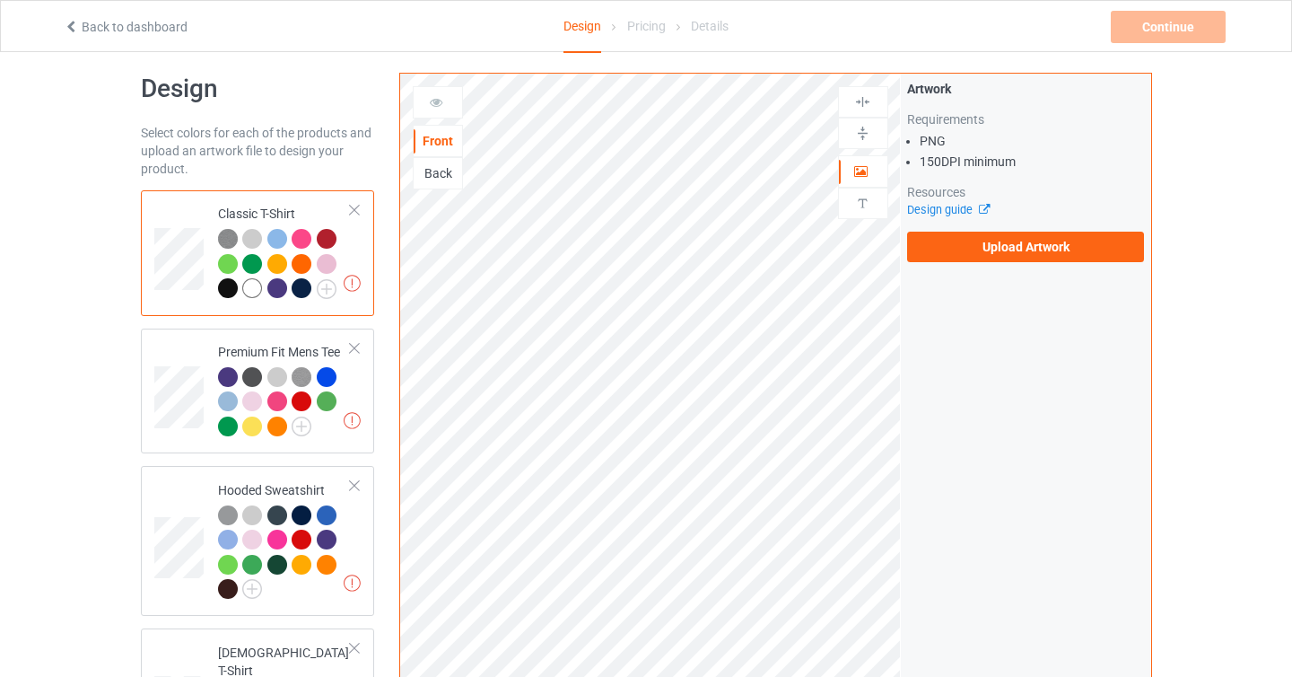
scroll to position [0, 0]
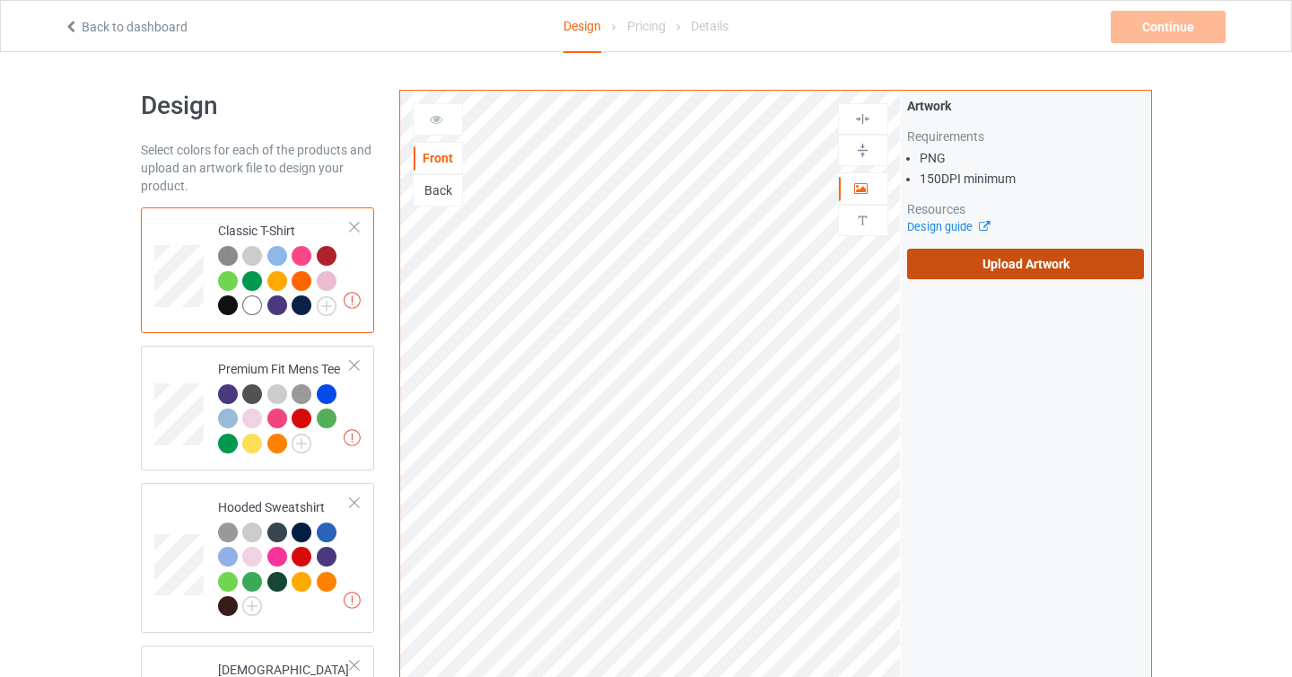
click at [963, 260] on label "Upload Artwork" at bounding box center [1026, 264] width 238 height 31
click at [0, 0] on input "Upload Artwork" at bounding box center [0, 0] width 0 height 0
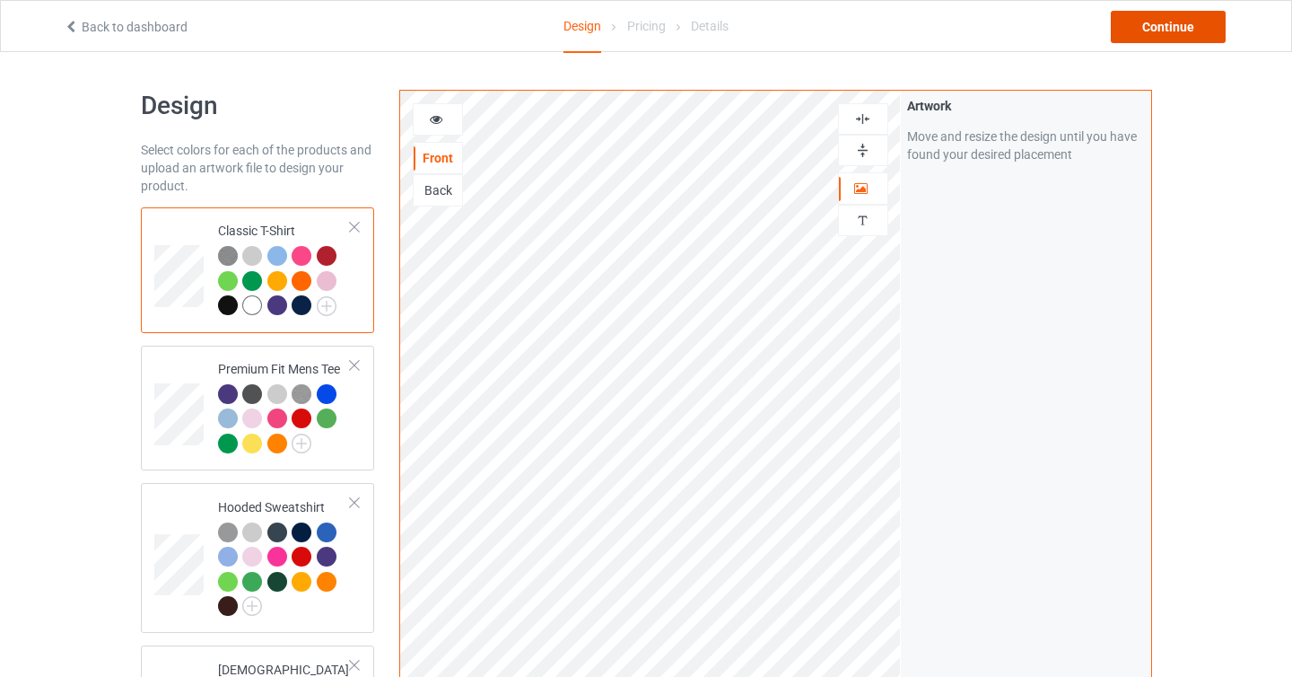
click at [1172, 13] on div "Continue" at bounding box center [1168, 27] width 115 height 32
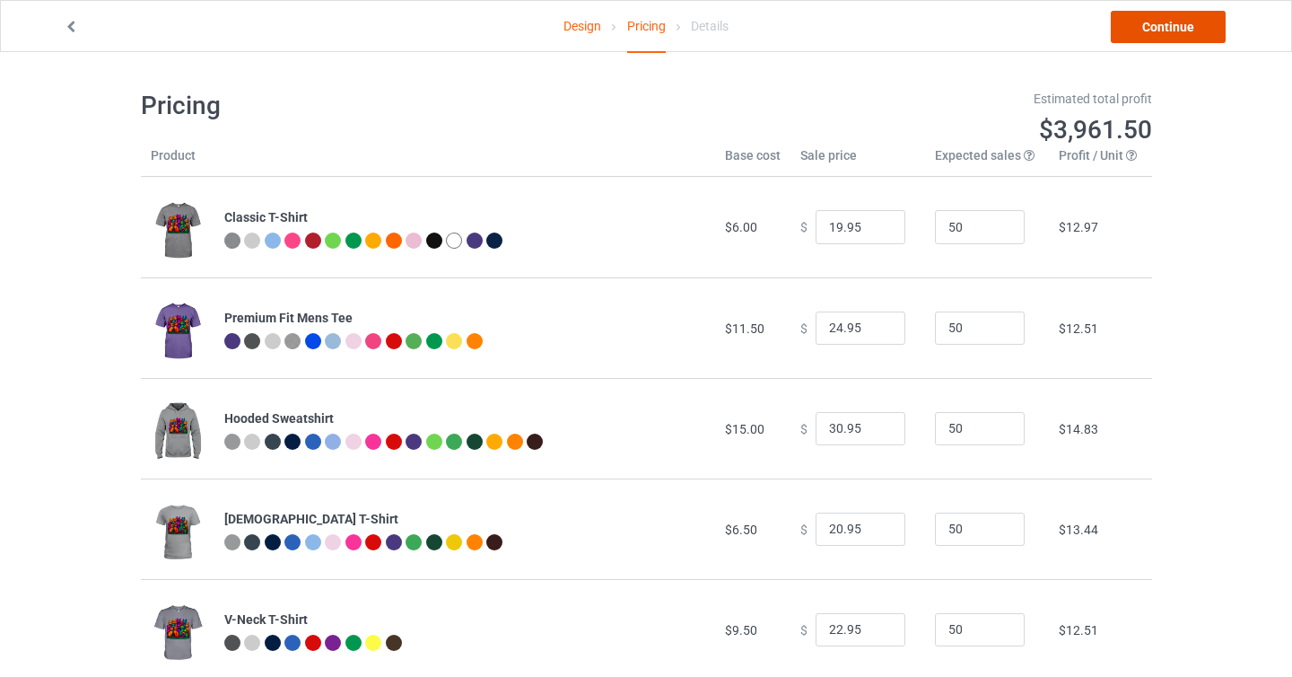
click at [1162, 24] on link "Continue" at bounding box center [1168, 27] width 115 height 32
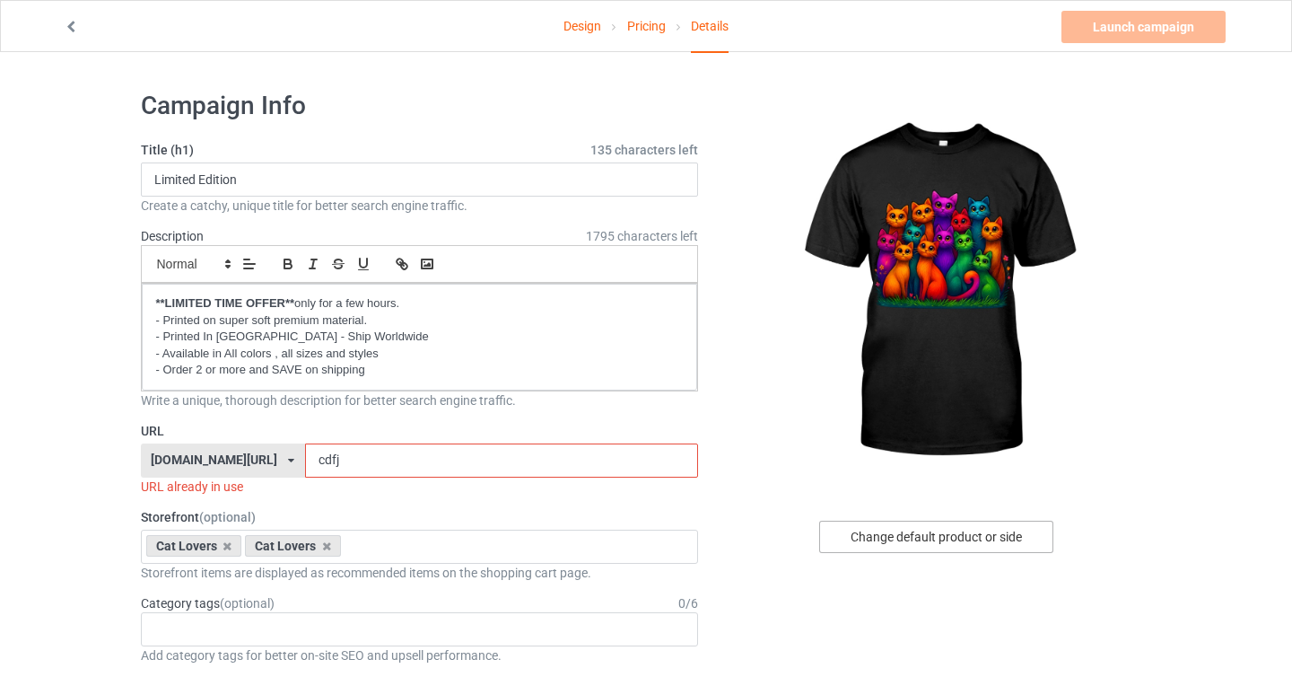
click at [935, 538] on div "Change default product or side" at bounding box center [936, 536] width 234 height 32
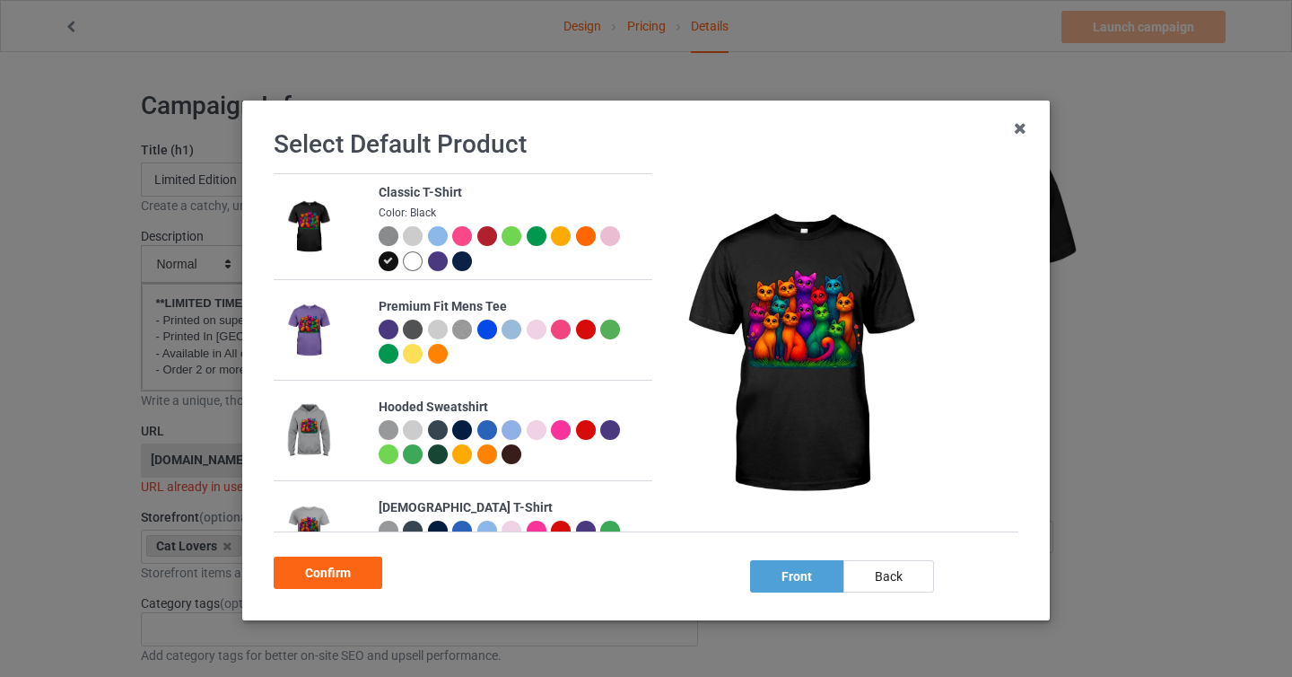
click at [304, 338] on img at bounding box center [308, 331] width 49 height 62
click at [389, 331] on div at bounding box center [389, 329] width 20 height 20
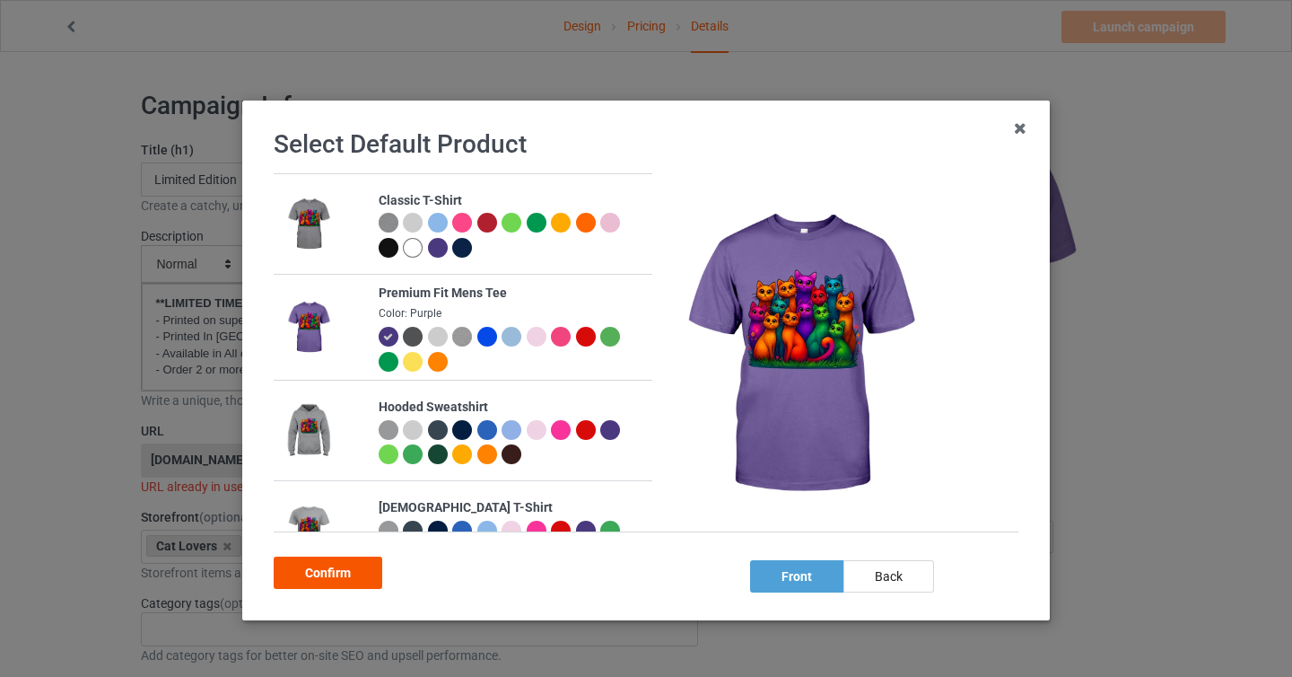
click at [354, 584] on div "Confirm" at bounding box center [328, 572] width 109 height 32
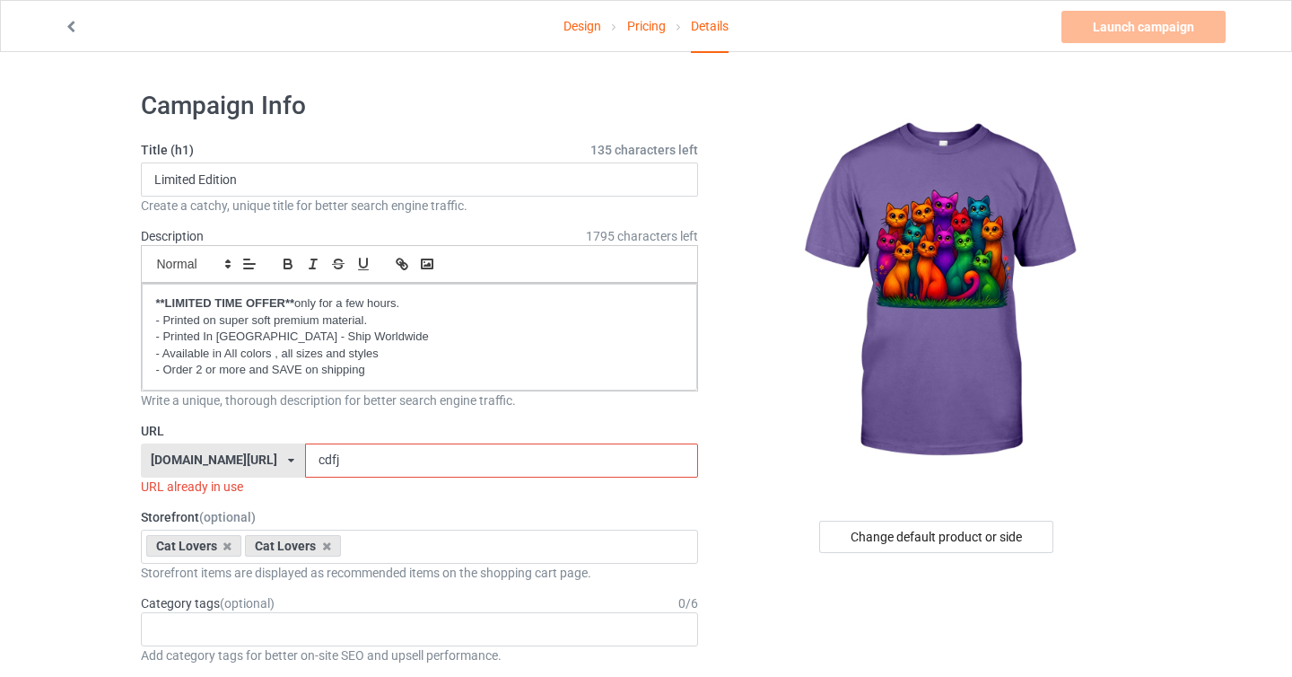
drag, startPoint x: 284, startPoint y: 459, endPoint x: 330, endPoint y: 461, distance: 45.8
click at [330, 461] on input "cdfj" at bounding box center [501, 460] width 393 height 34
type input "ci"
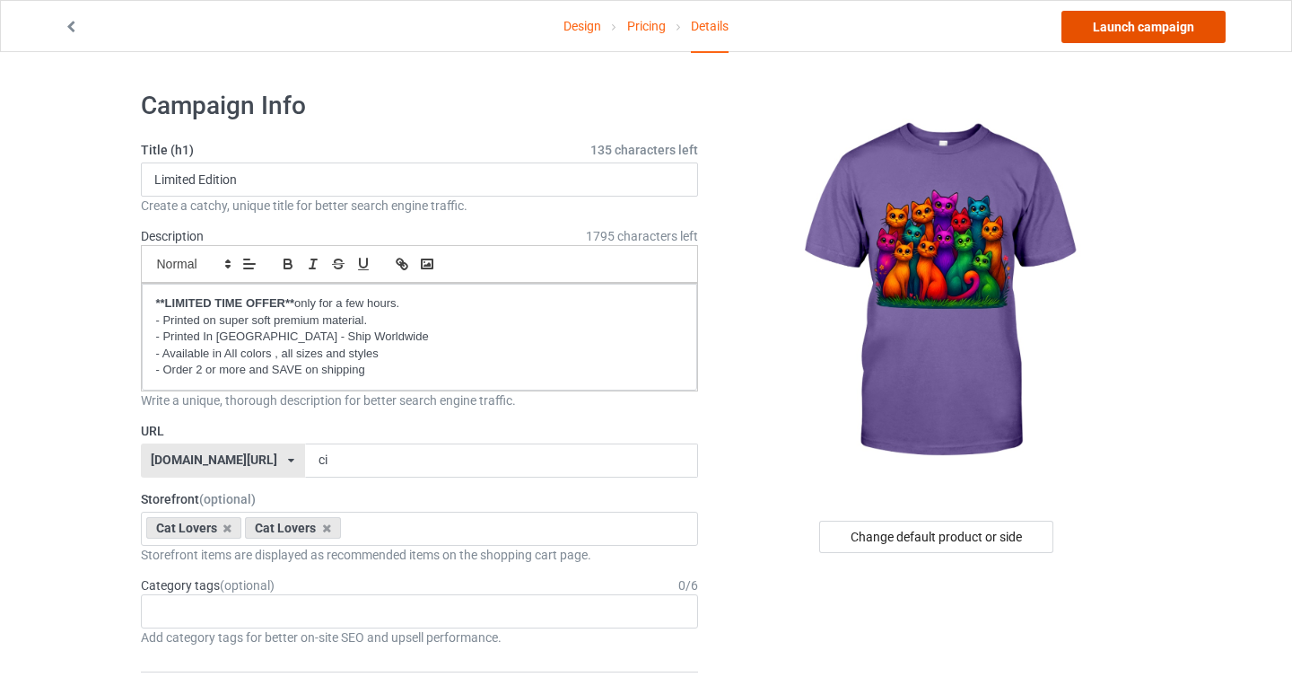
click at [1144, 33] on link "Launch campaign" at bounding box center [1144, 27] width 164 height 32
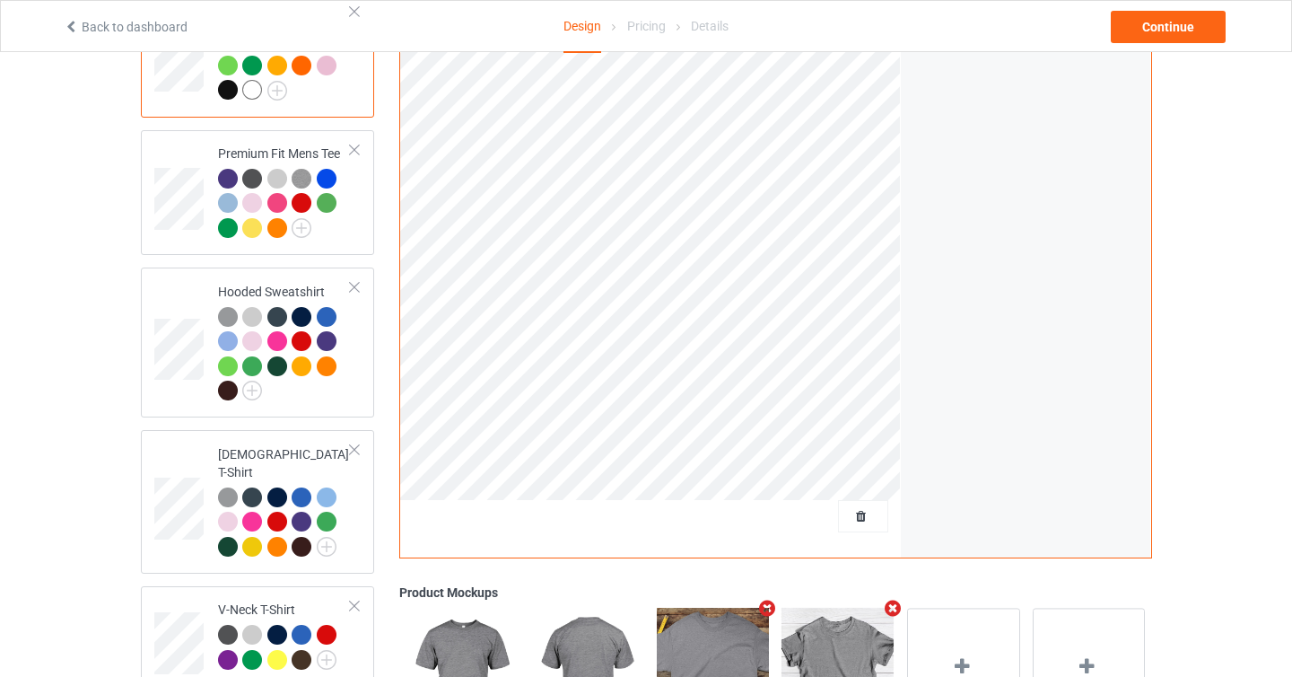
scroll to position [194, 0]
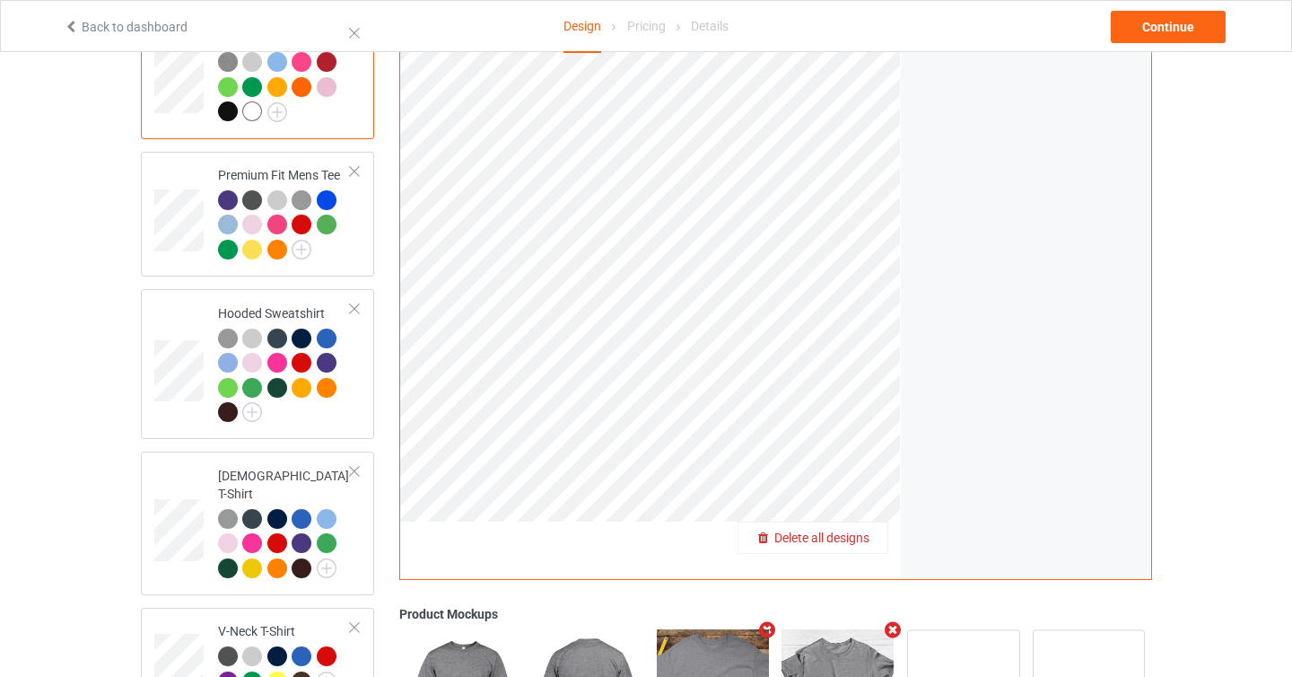
click at [864, 542] on span "Delete all designs" at bounding box center [821, 537] width 95 height 14
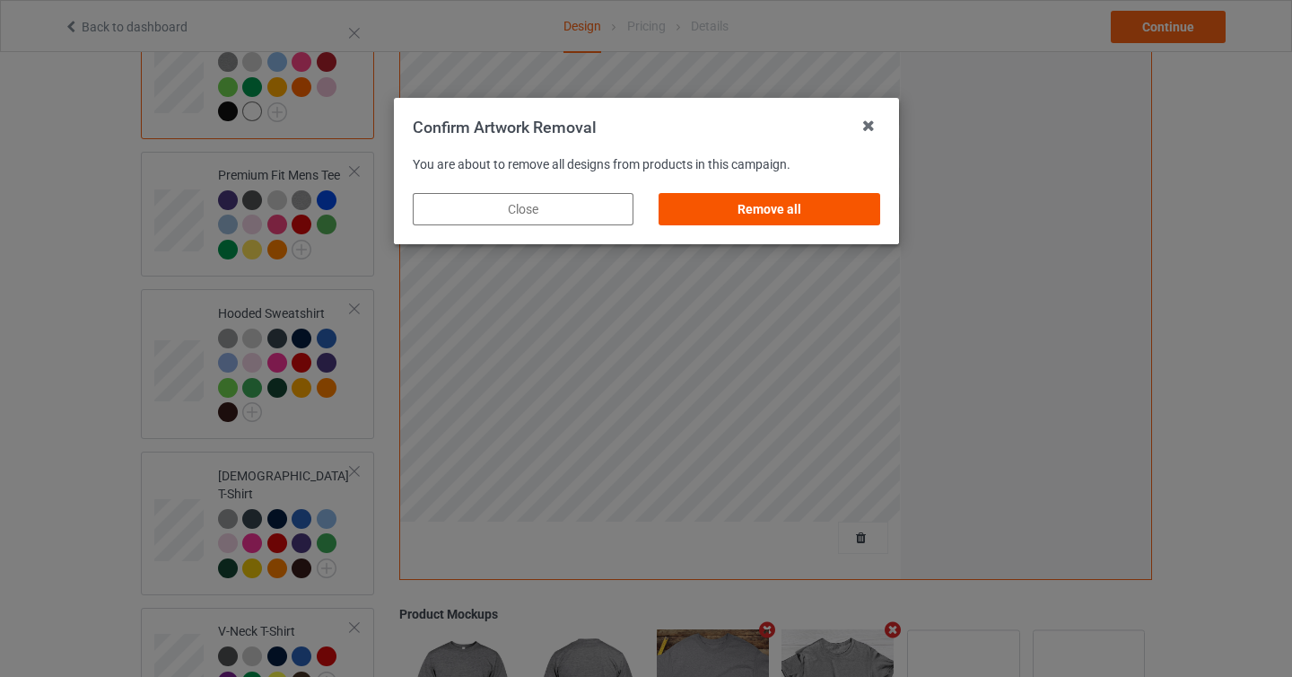
click at [818, 216] on div "Remove all" at bounding box center [769, 209] width 221 height 32
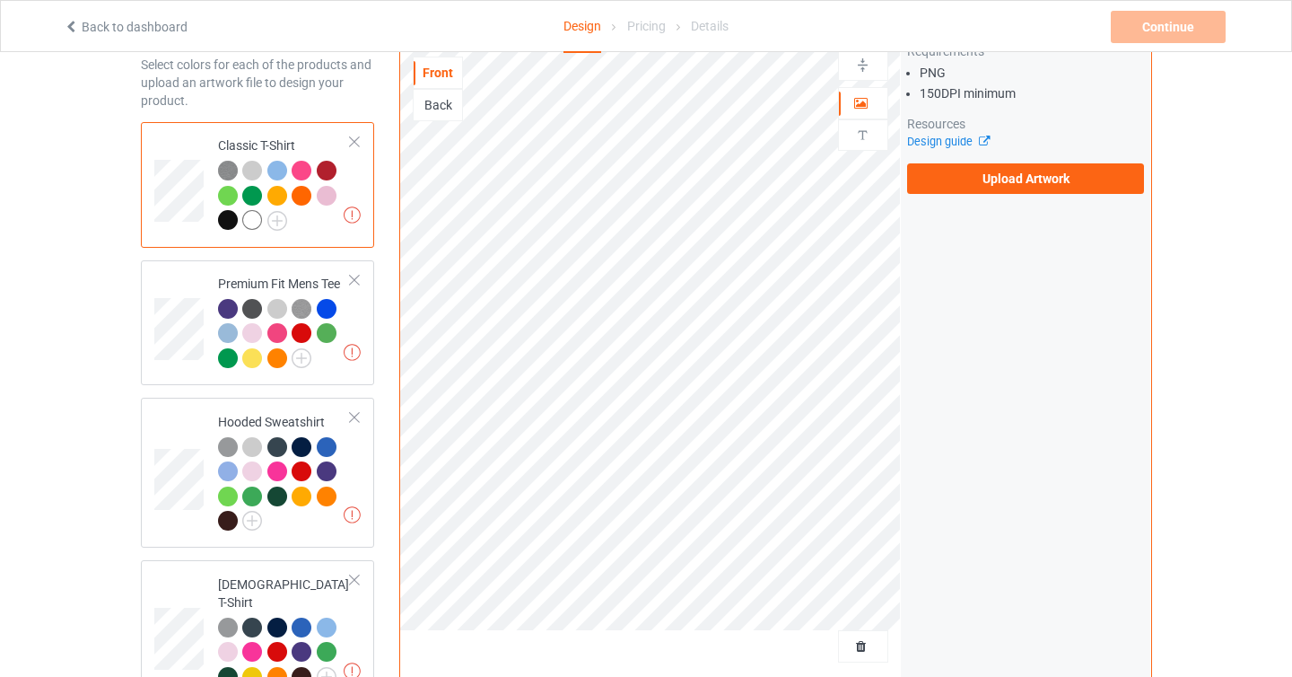
scroll to position [0, 0]
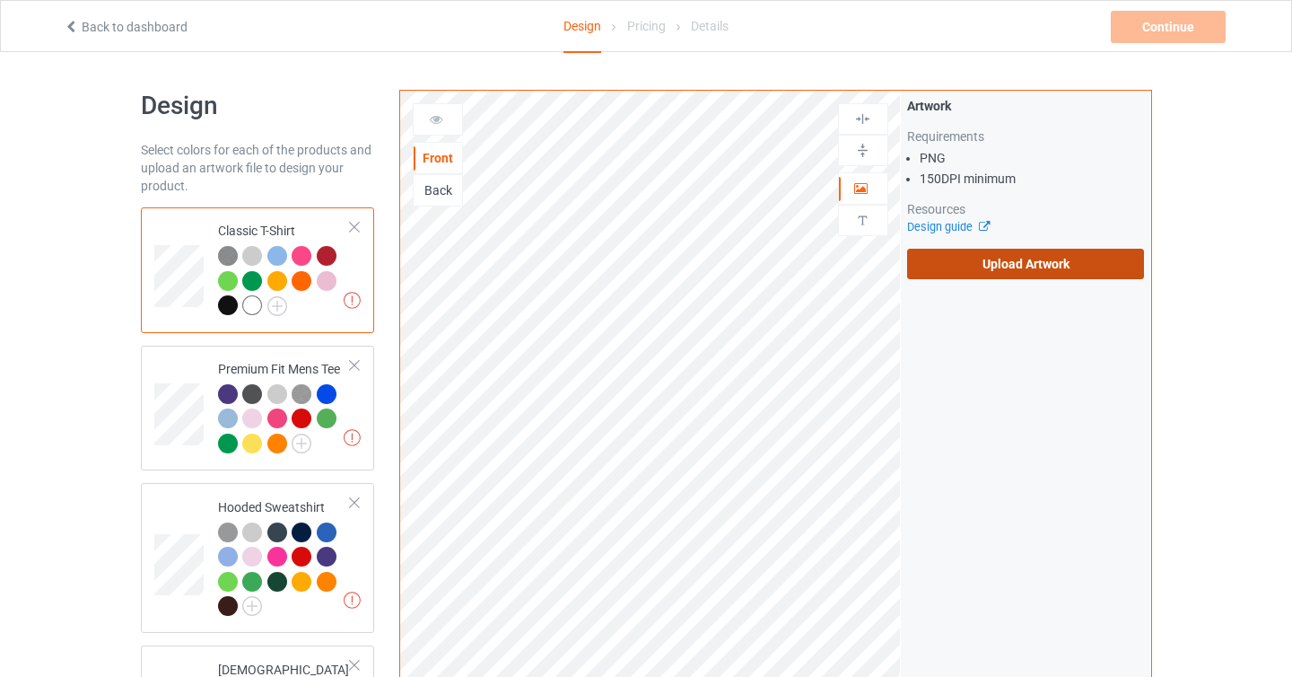
click at [1056, 272] on label "Upload Artwork" at bounding box center [1026, 264] width 238 height 31
click at [0, 0] on input "Upload Artwork" at bounding box center [0, 0] width 0 height 0
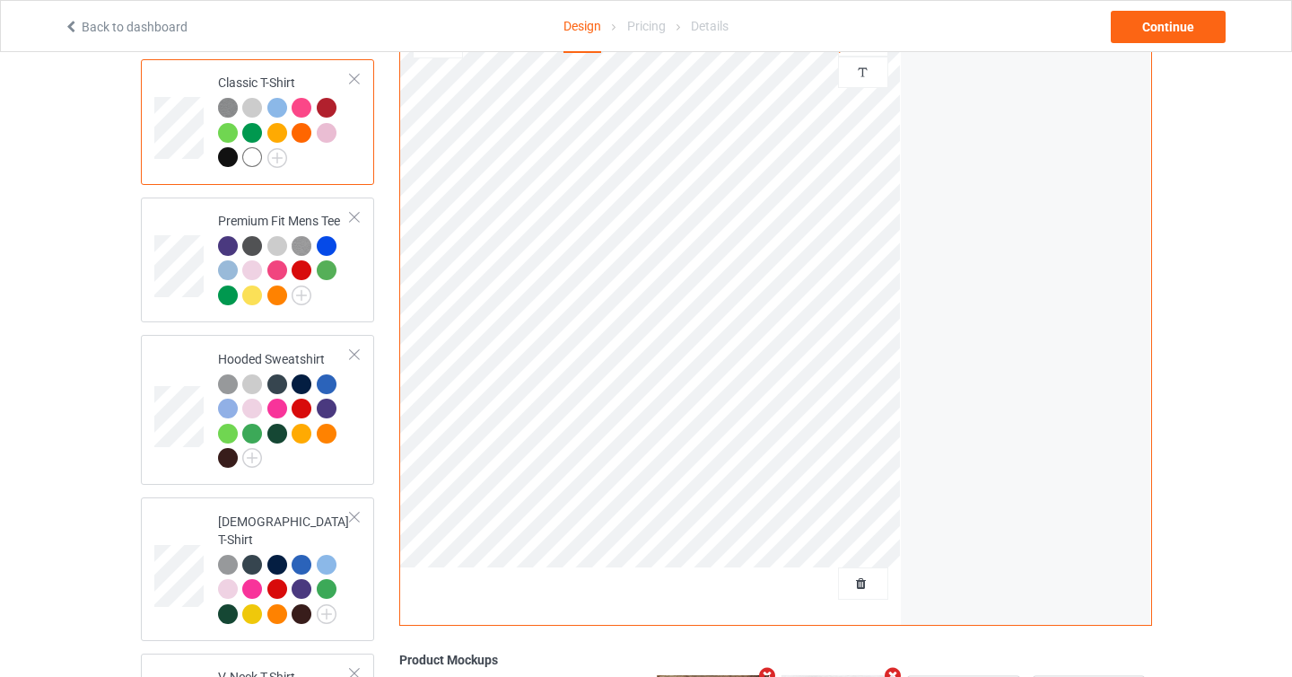
scroll to position [38, 0]
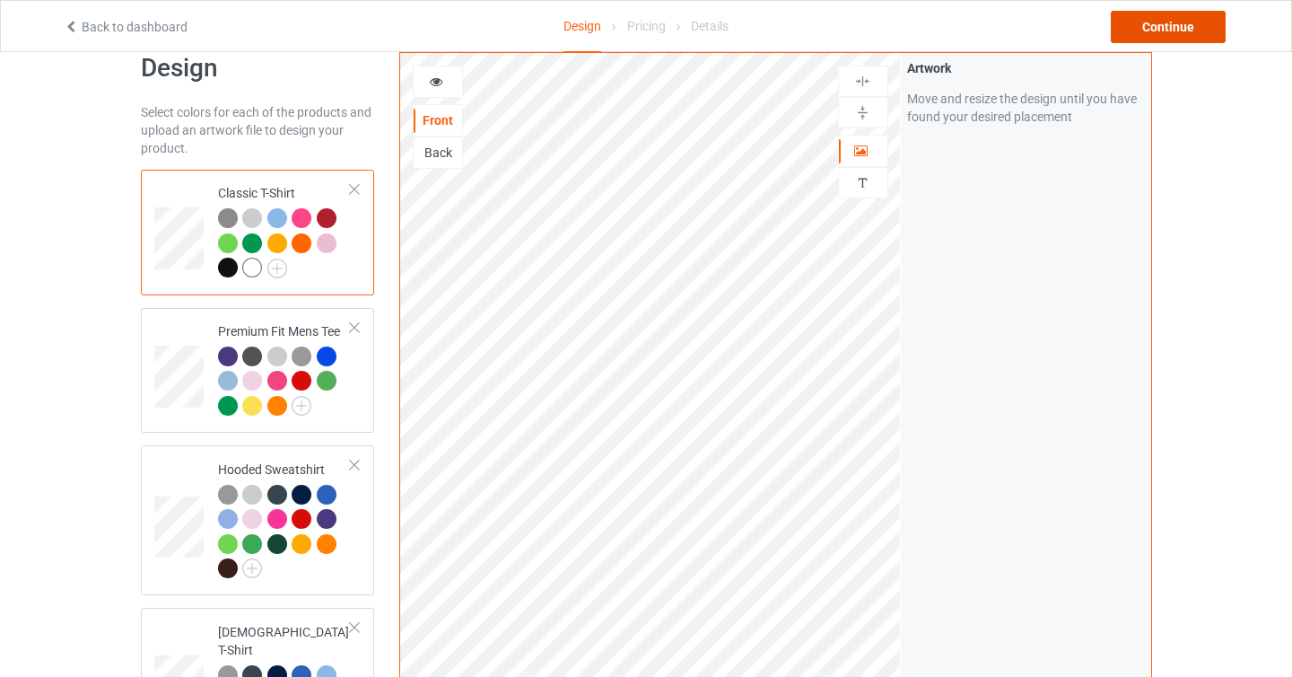
click at [1160, 31] on div "Continue" at bounding box center [1168, 27] width 115 height 32
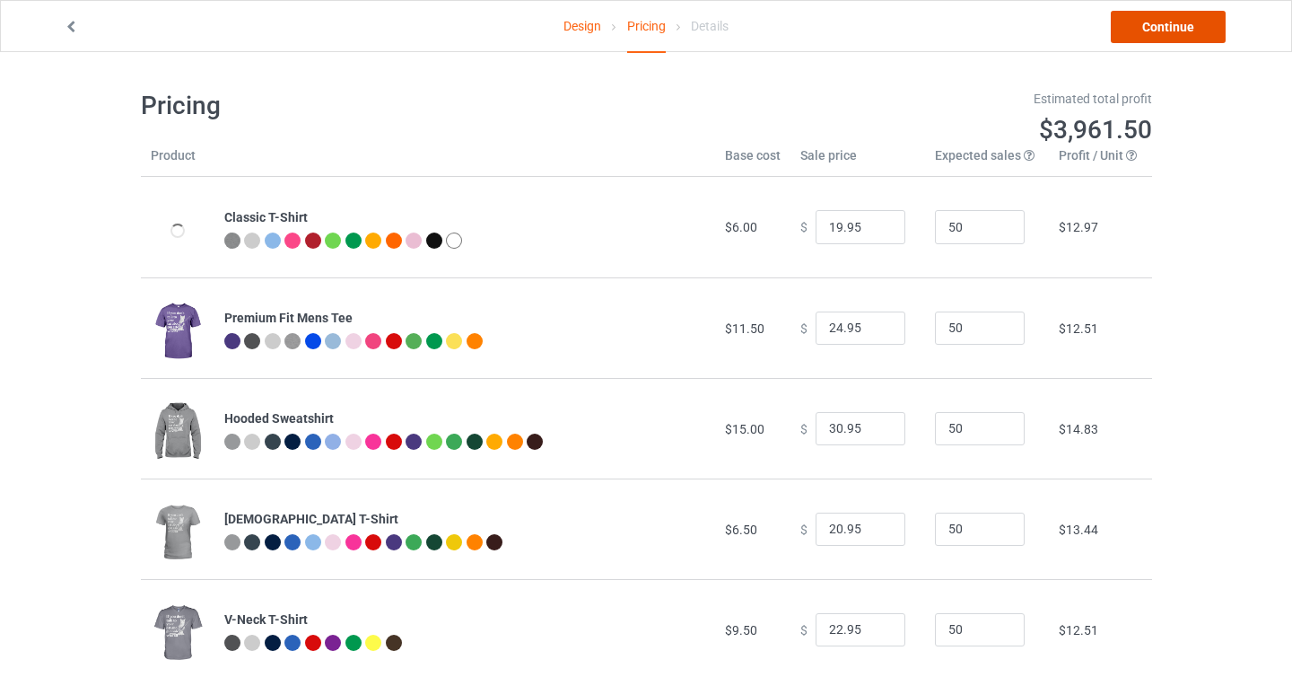
click at [1160, 31] on link "Continue" at bounding box center [1168, 27] width 115 height 32
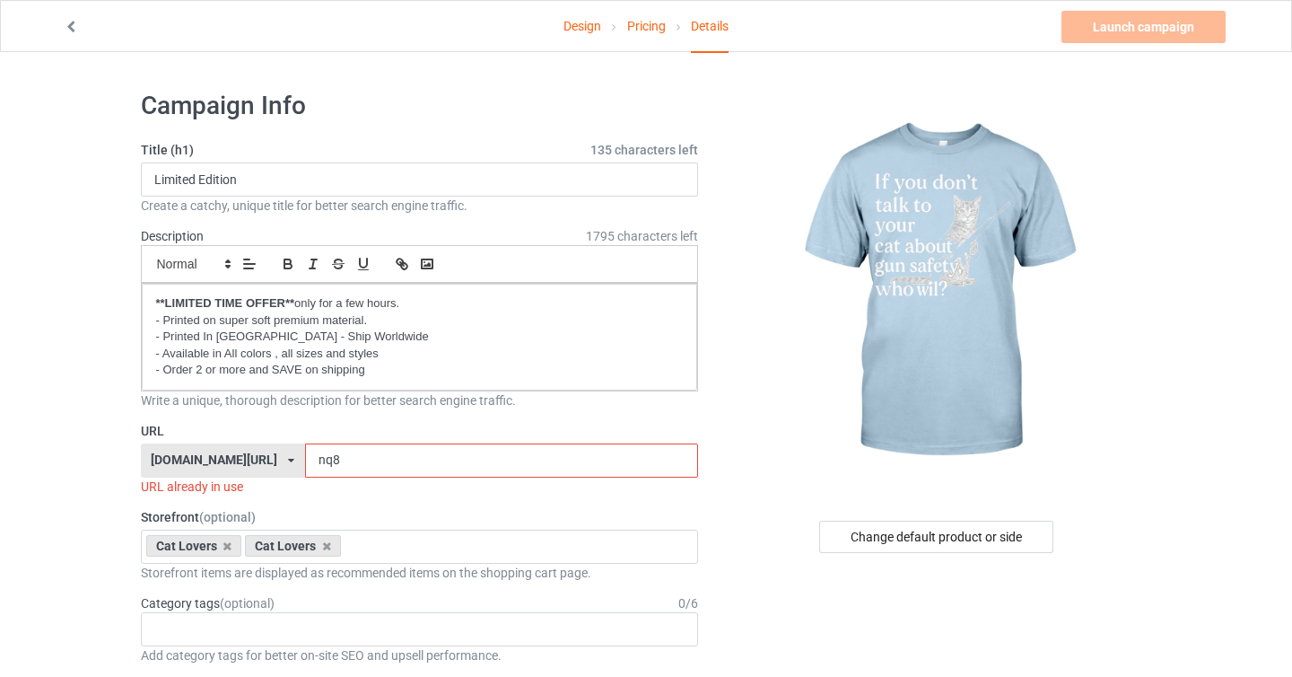
click at [492, 465] on input "nq8" at bounding box center [501, 460] width 393 height 34
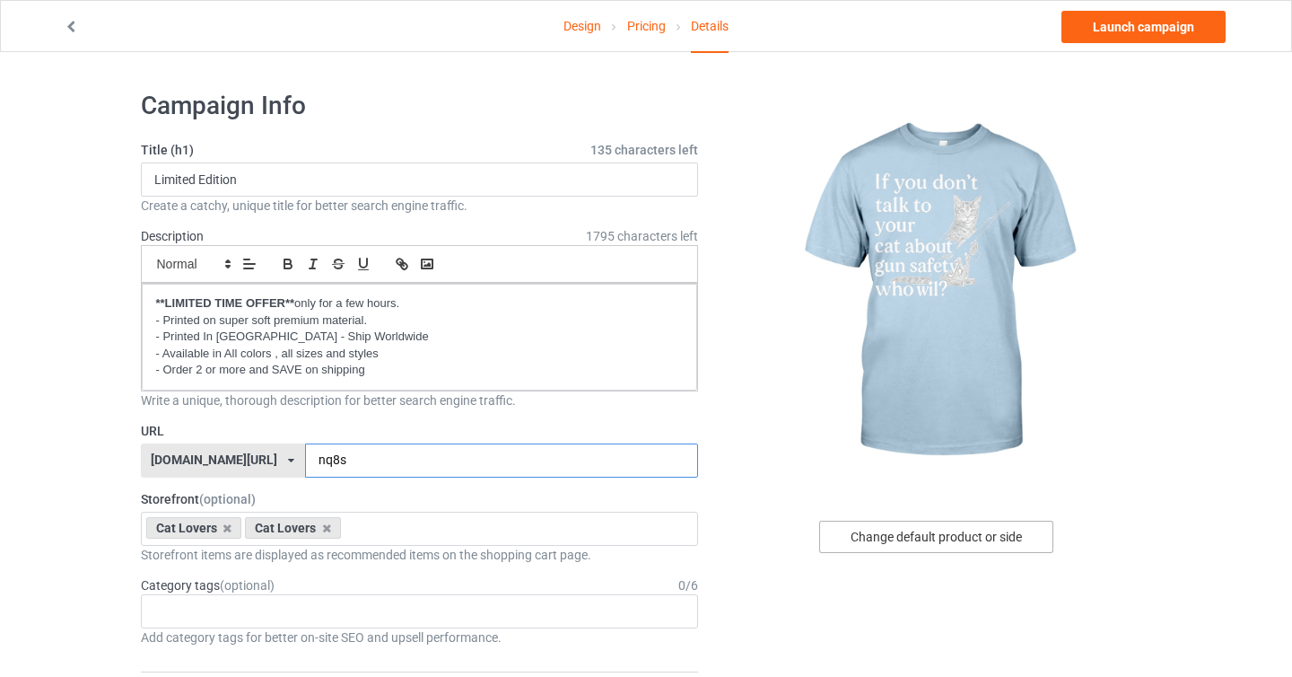
type input "nq8s"
click at [885, 543] on div "Change default product or side" at bounding box center [936, 536] width 234 height 32
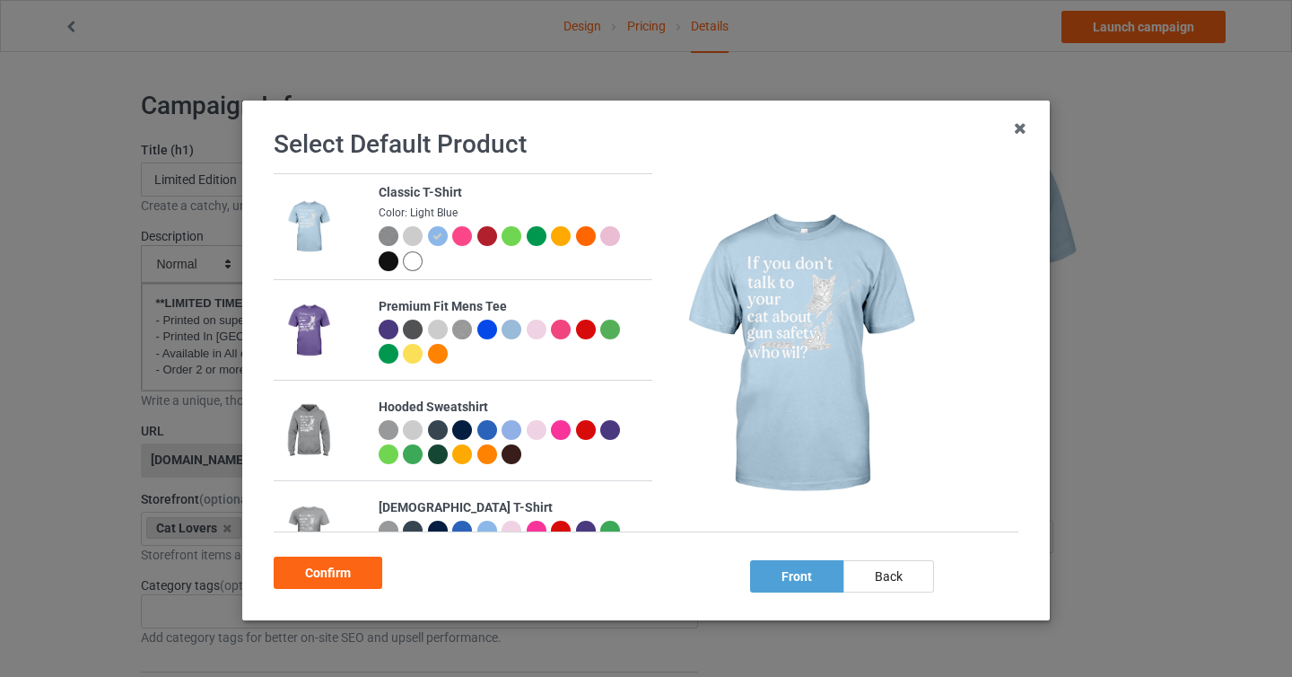
click at [387, 257] on div at bounding box center [389, 261] width 20 height 20
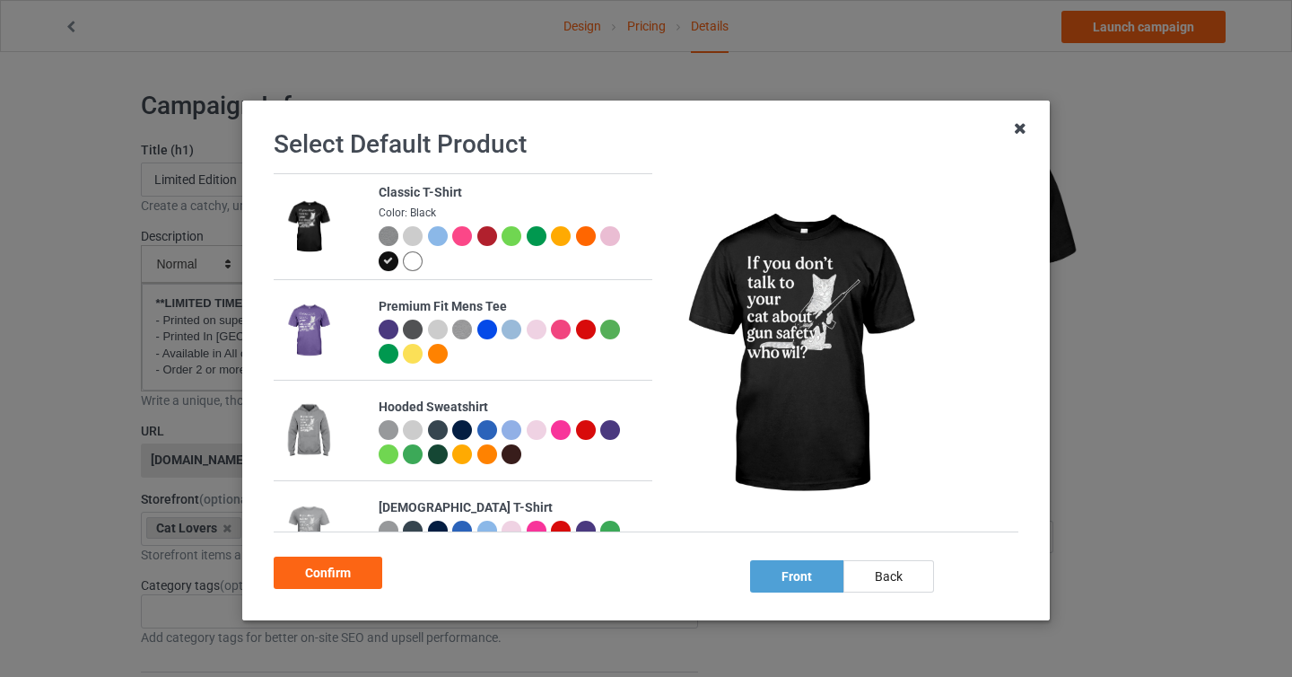
click at [1024, 132] on icon at bounding box center [1020, 128] width 29 height 29
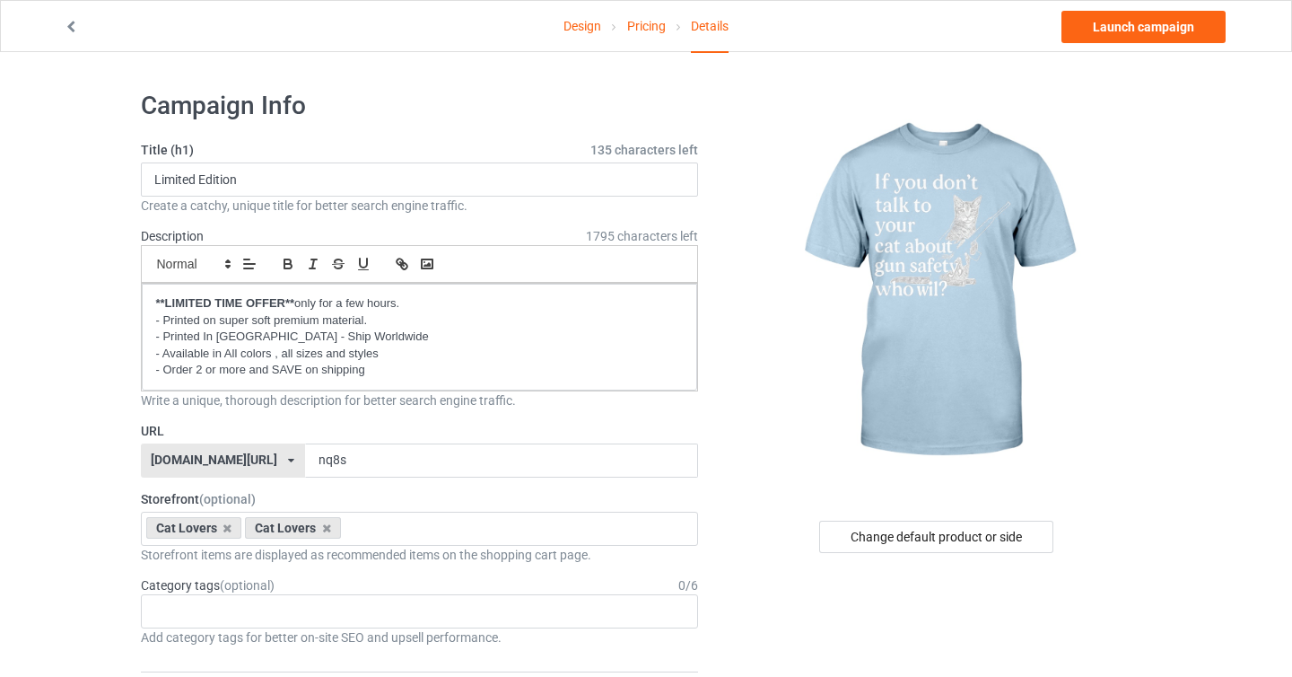
click at [573, 20] on link "Design" at bounding box center [583, 26] width 38 height 50
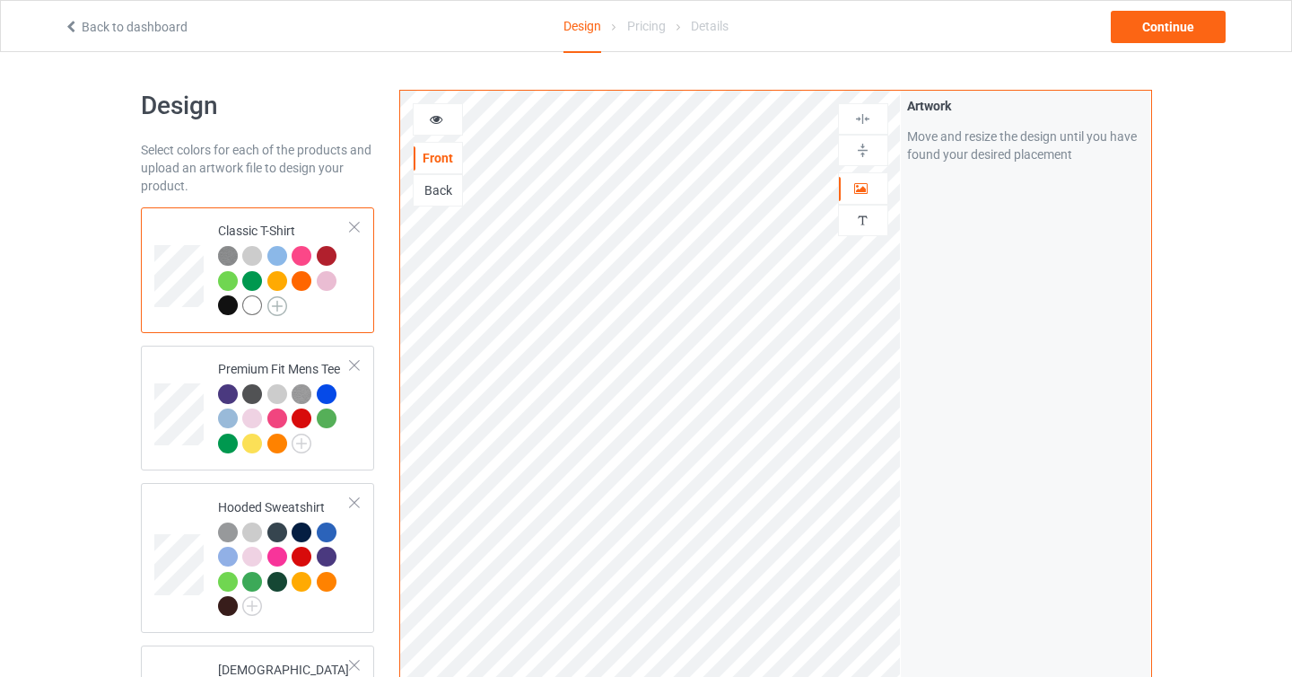
click at [279, 313] on img at bounding box center [277, 306] width 20 height 20
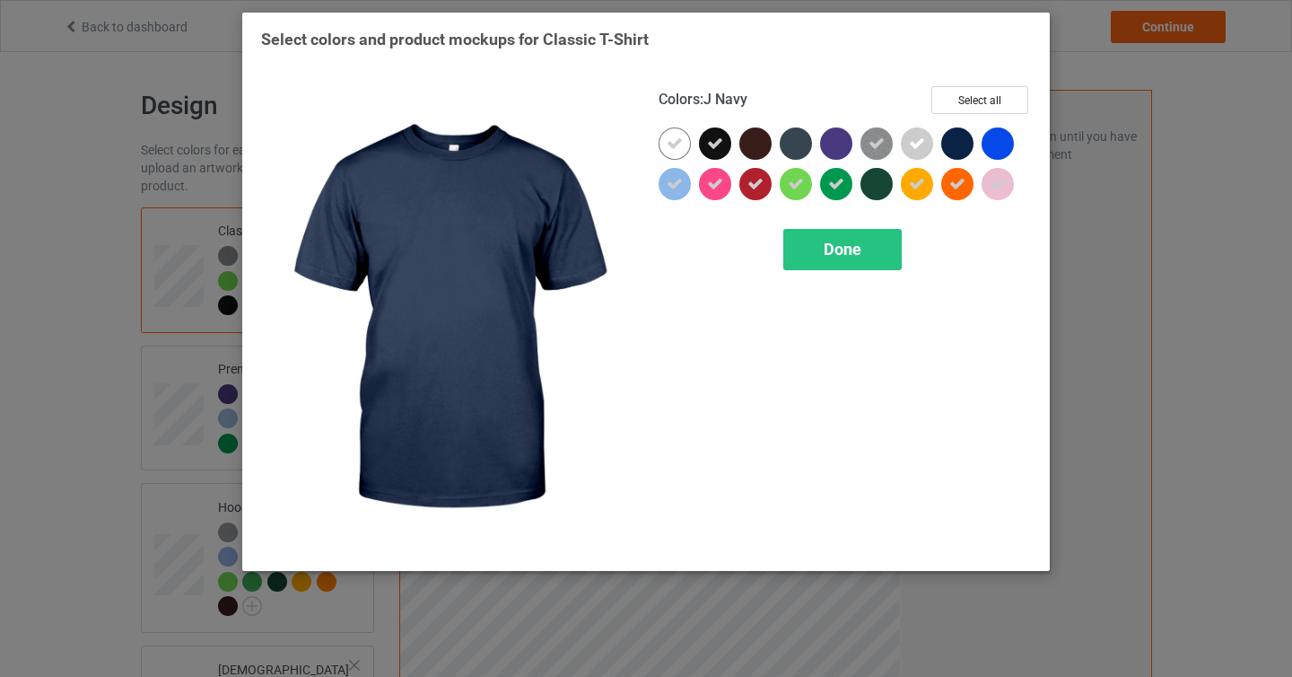
click at [963, 144] on div at bounding box center [957, 143] width 32 height 32
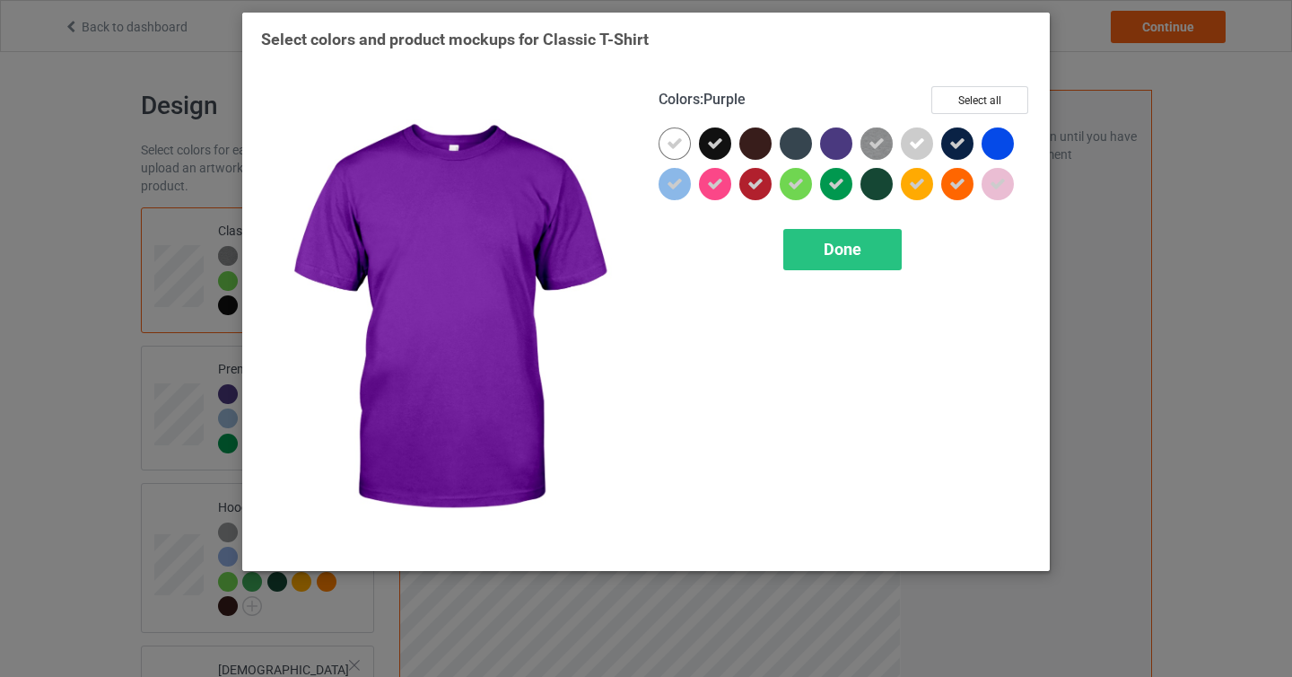
click at [829, 148] on div at bounding box center [836, 143] width 32 height 32
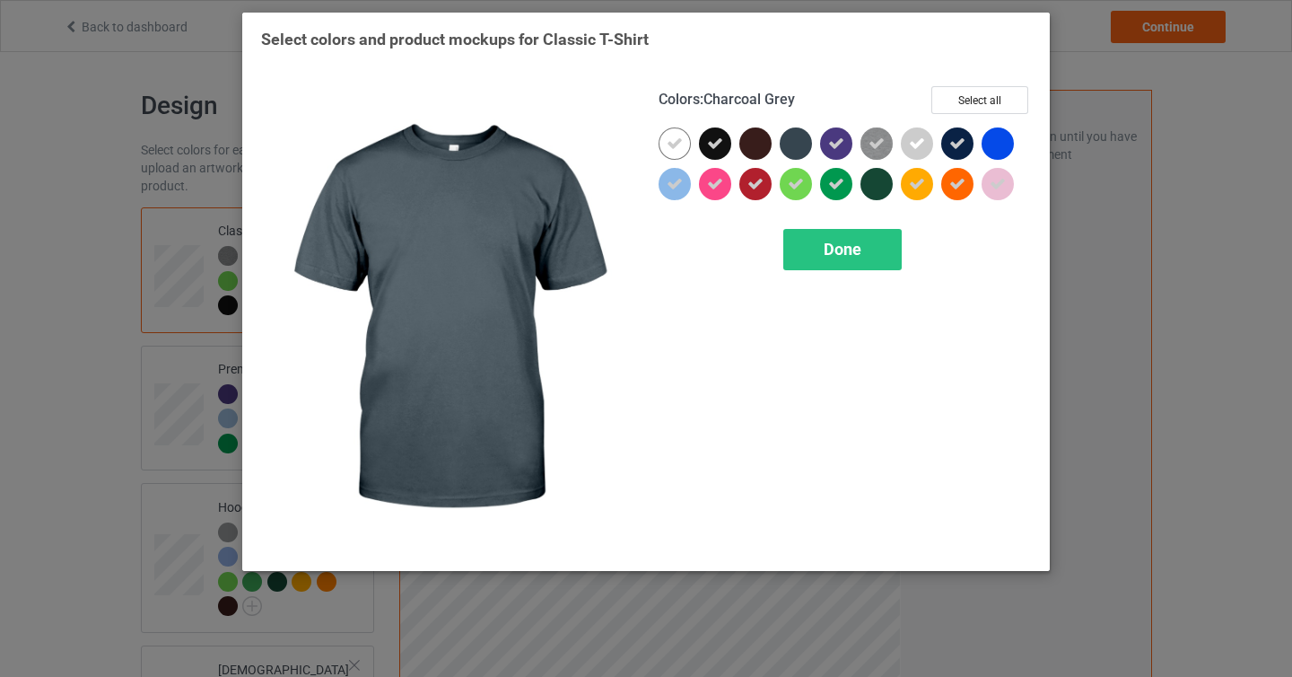
click at [801, 139] on div at bounding box center [796, 143] width 32 height 32
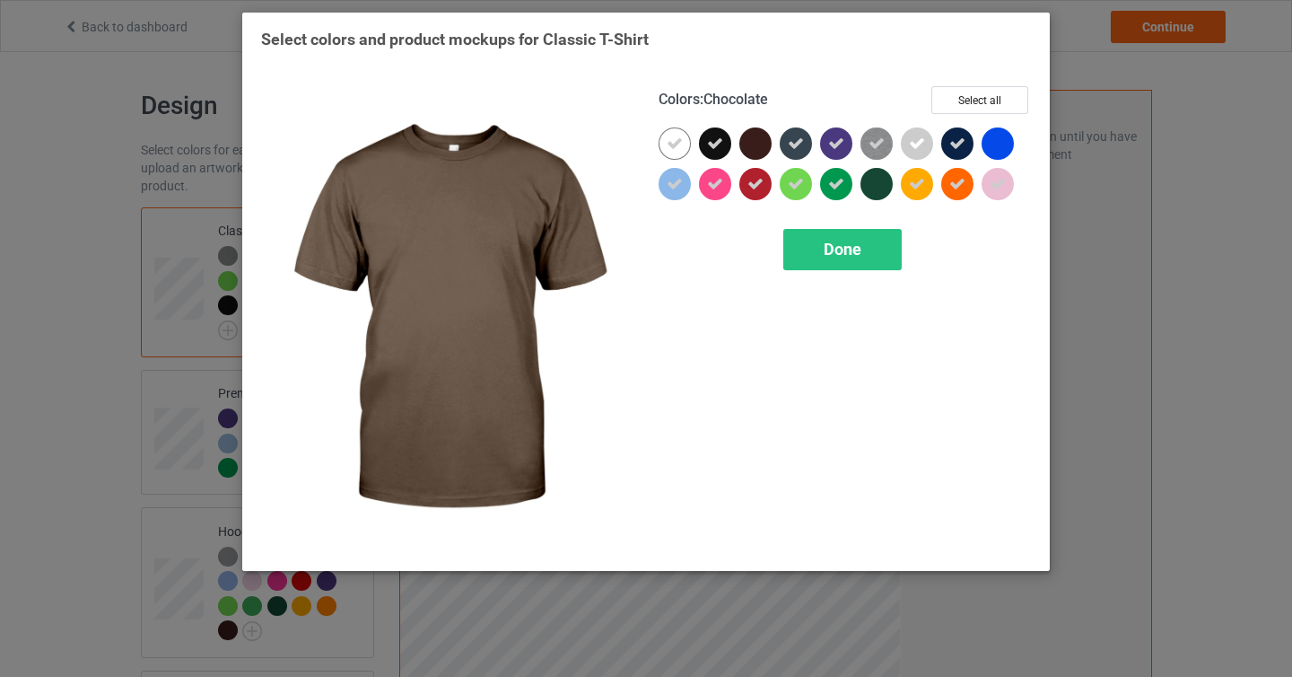
click at [754, 143] on div at bounding box center [755, 143] width 32 height 32
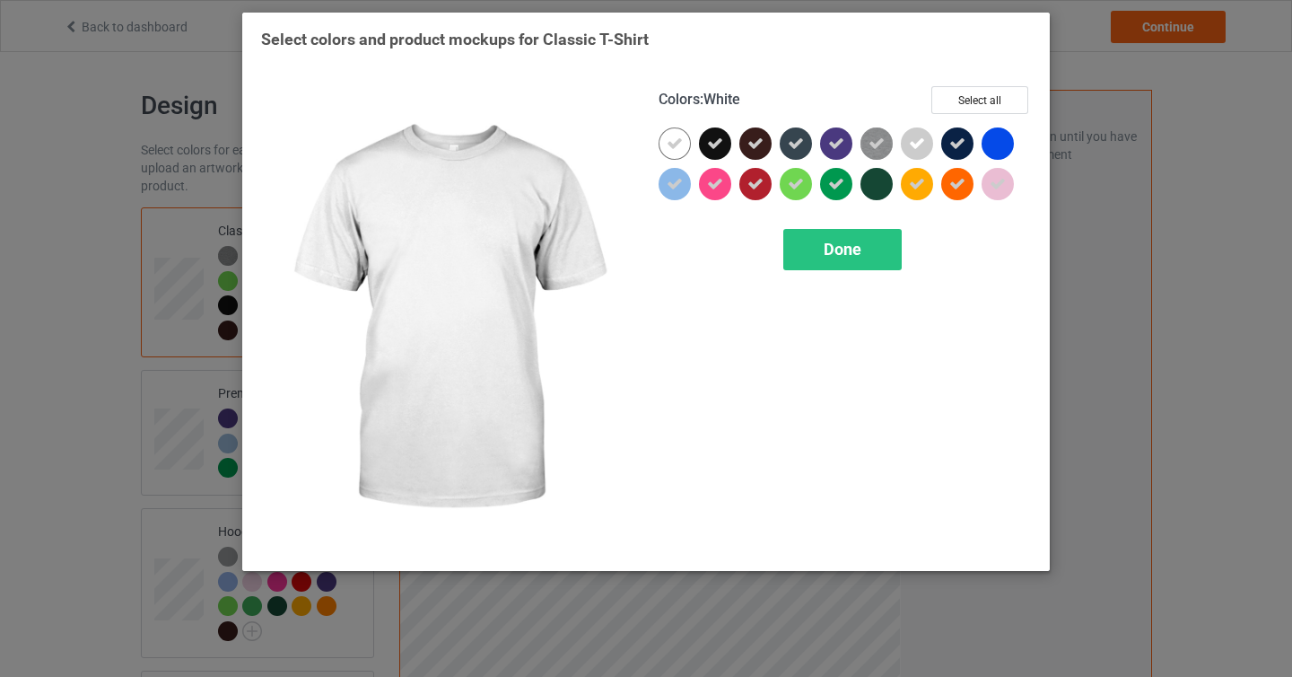
click at [683, 144] on div at bounding box center [675, 143] width 32 height 32
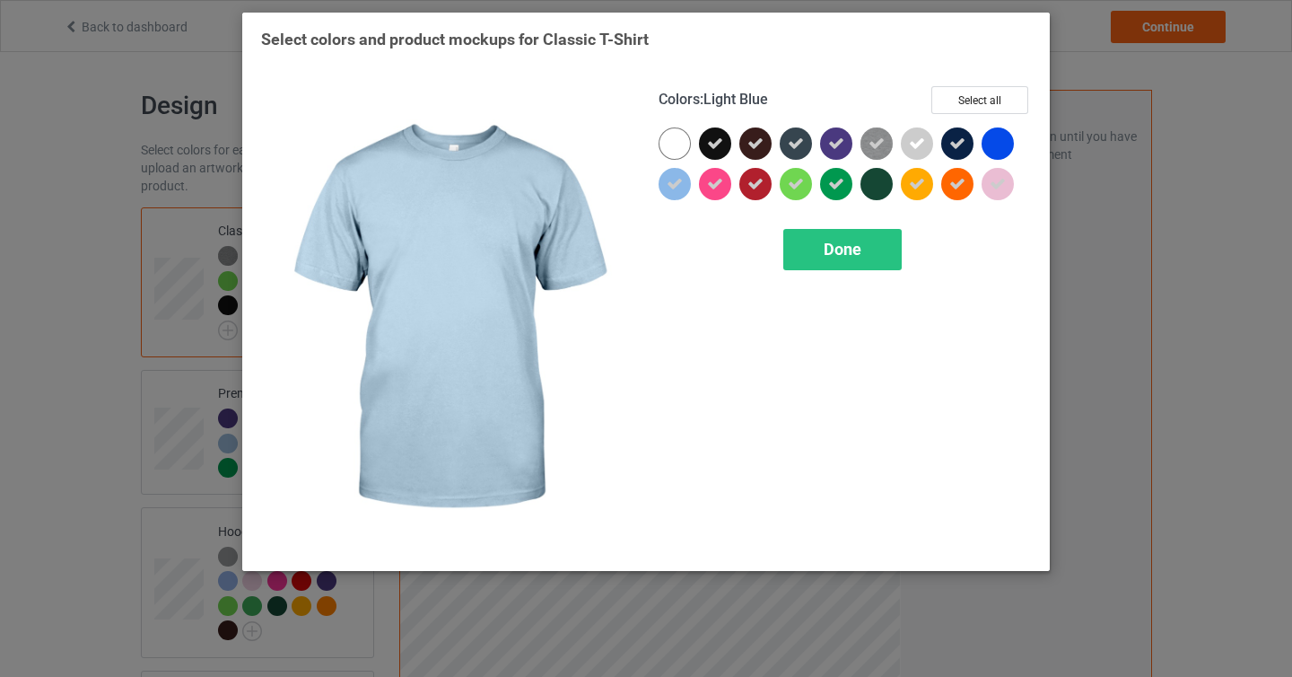
click at [685, 183] on div at bounding box center [675, 184] width 32 height 32
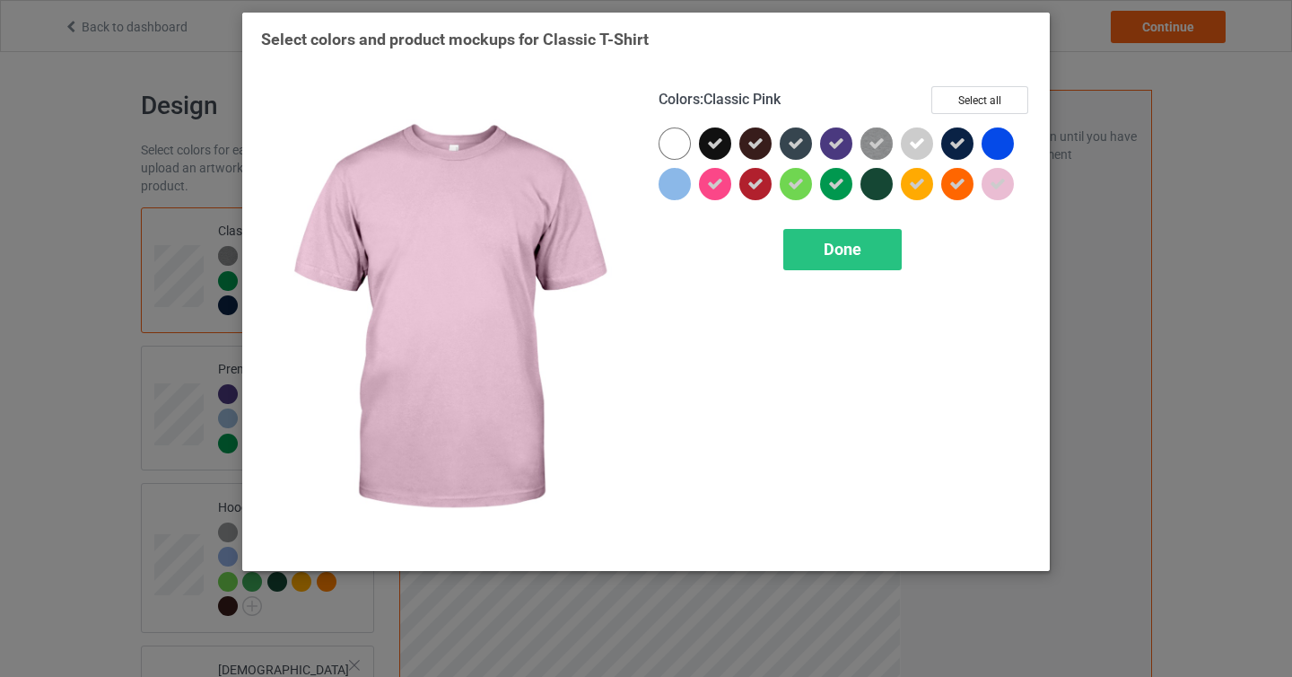
click at [996, 178] on icon at bounding box center [998, 184] width 16 height 16
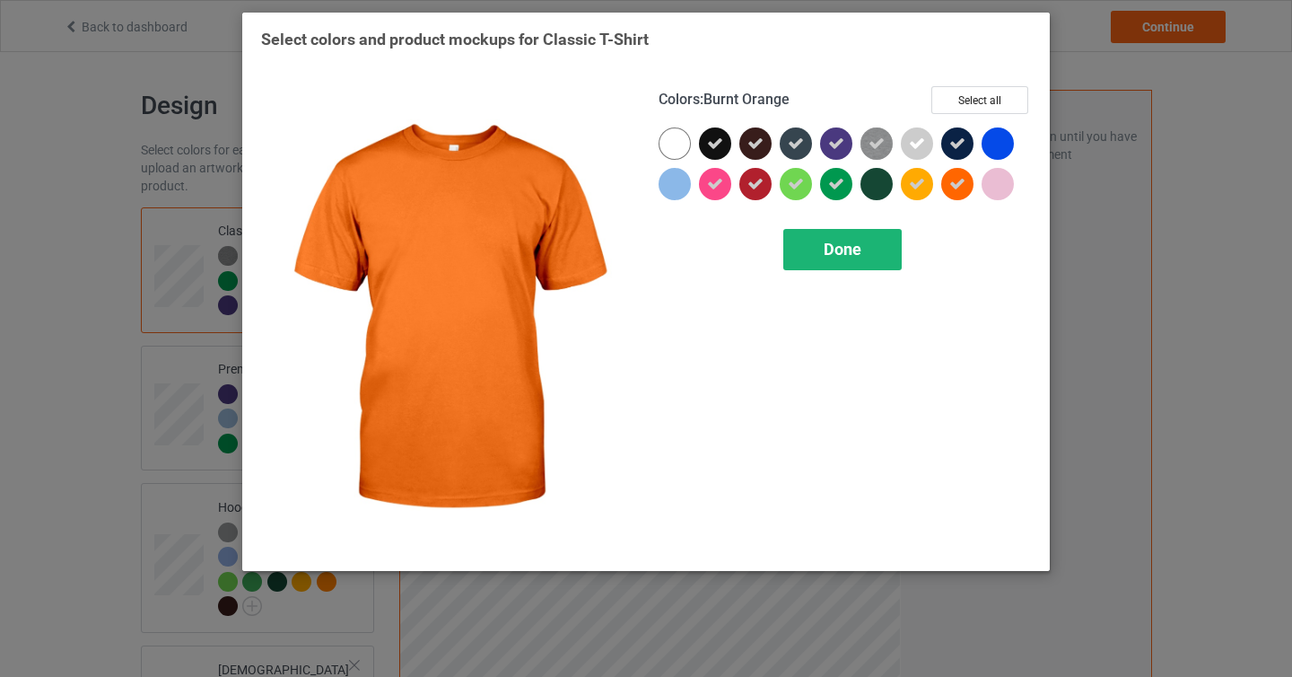
click at [827, 245] on span "Done" at bounding box center [843, 249] width 38 height 19
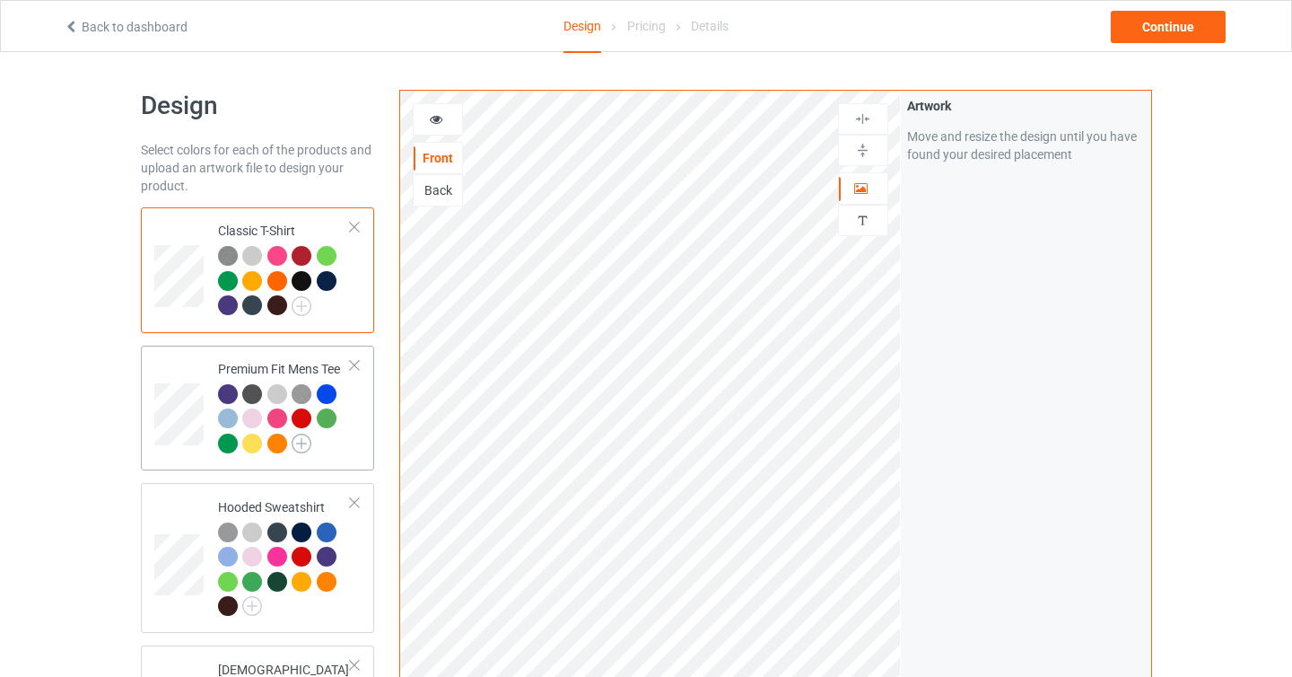
click at [303, 441] on img at bounding box center [302, 443] width 20 height 20
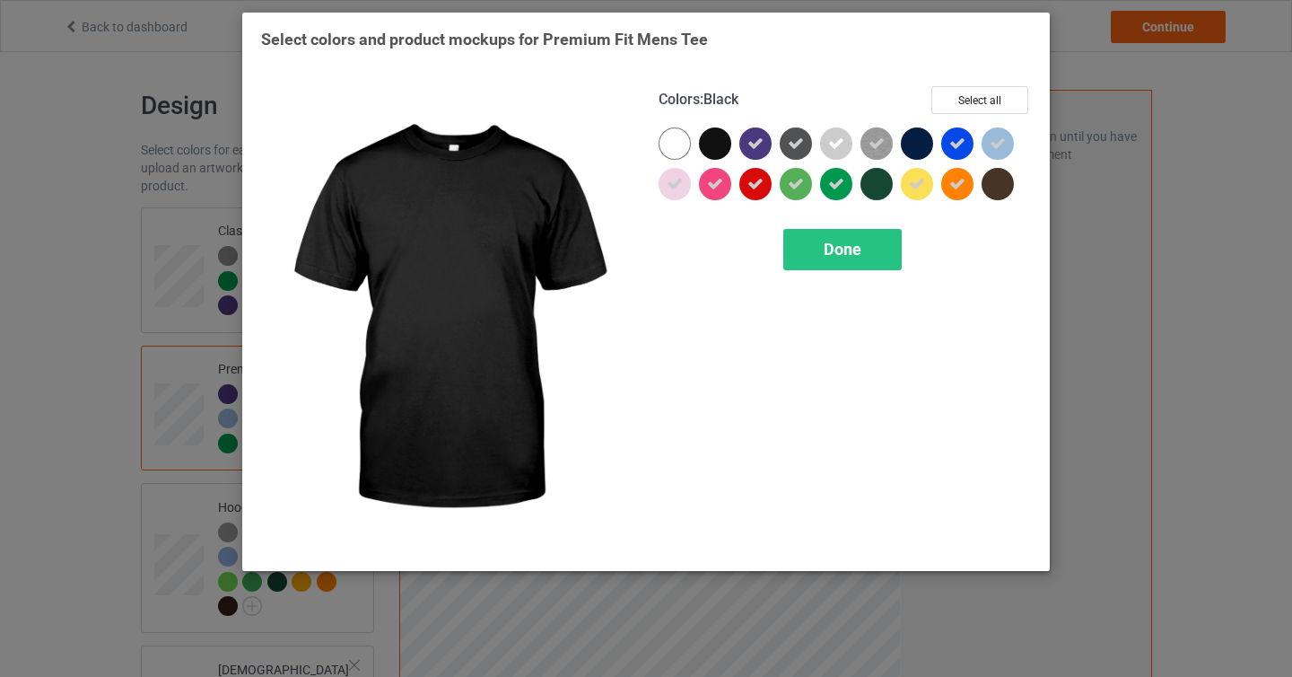
click at [728, 145] on div at bounding box center [715, 143] width 32 height 32
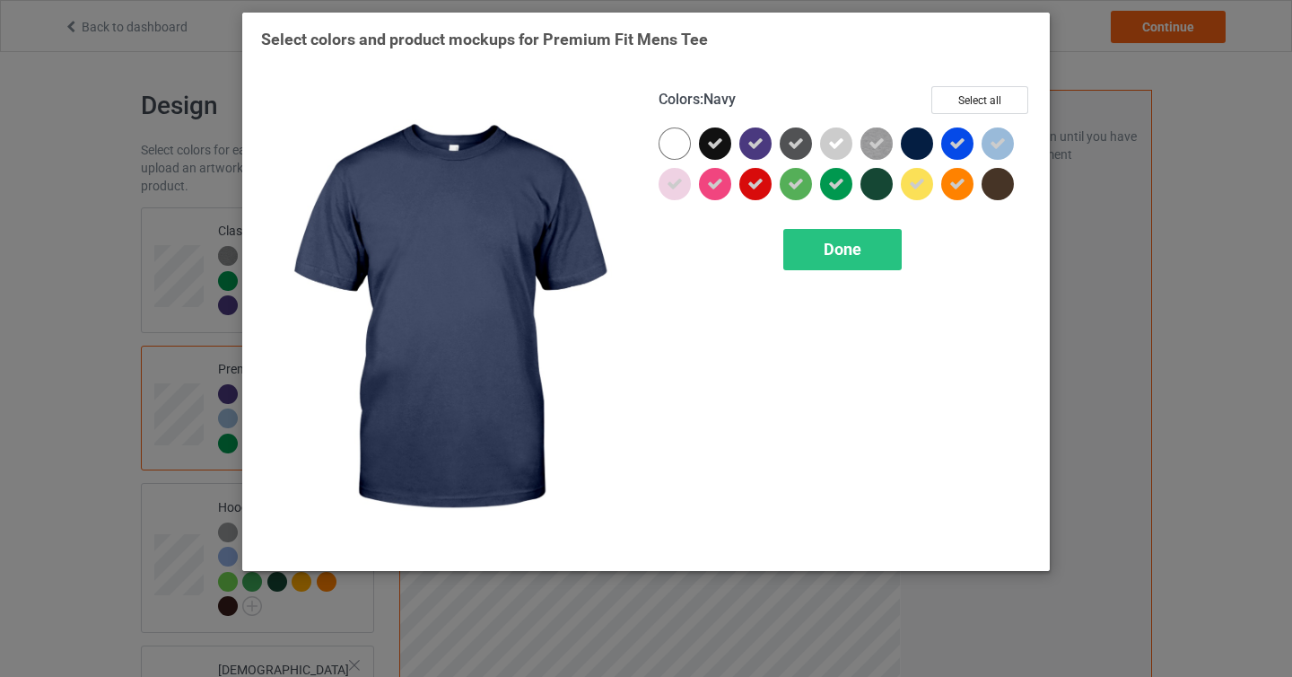
click at [908, 136] on div at bounding box center [917, 143] width 32 height 32
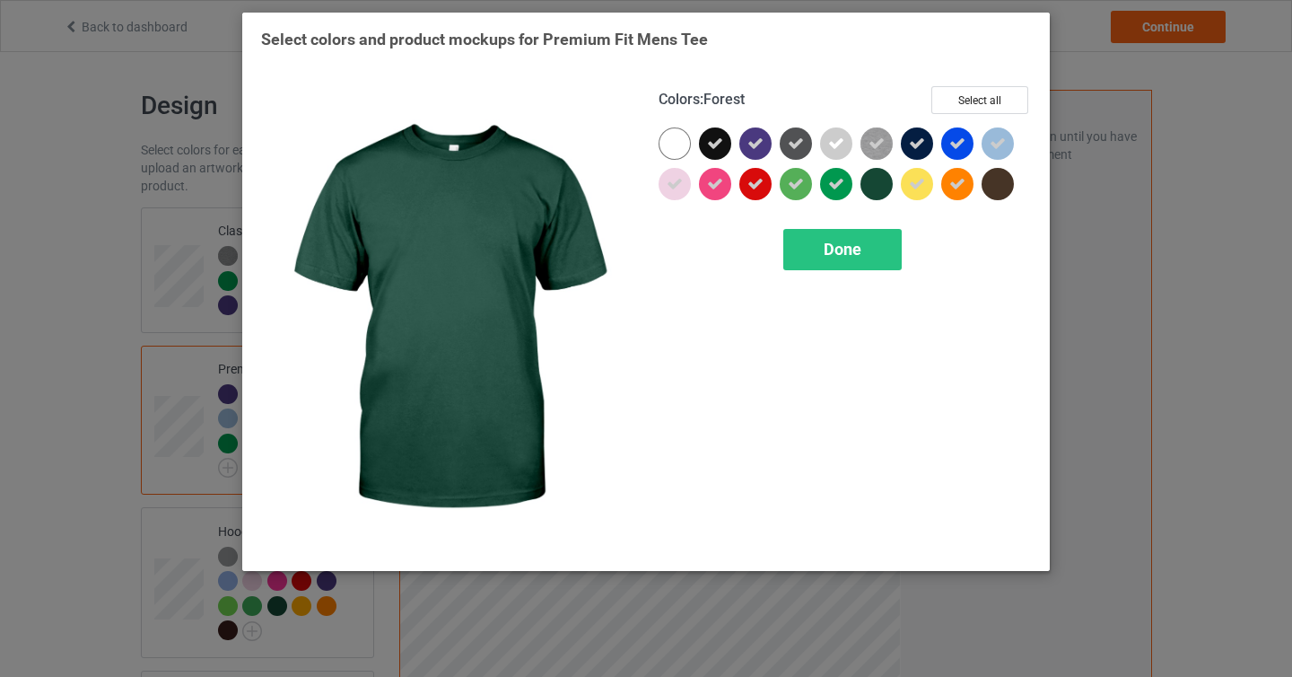
click at [875, 182] on div at bounding box center [877, 184] width 32 height 32
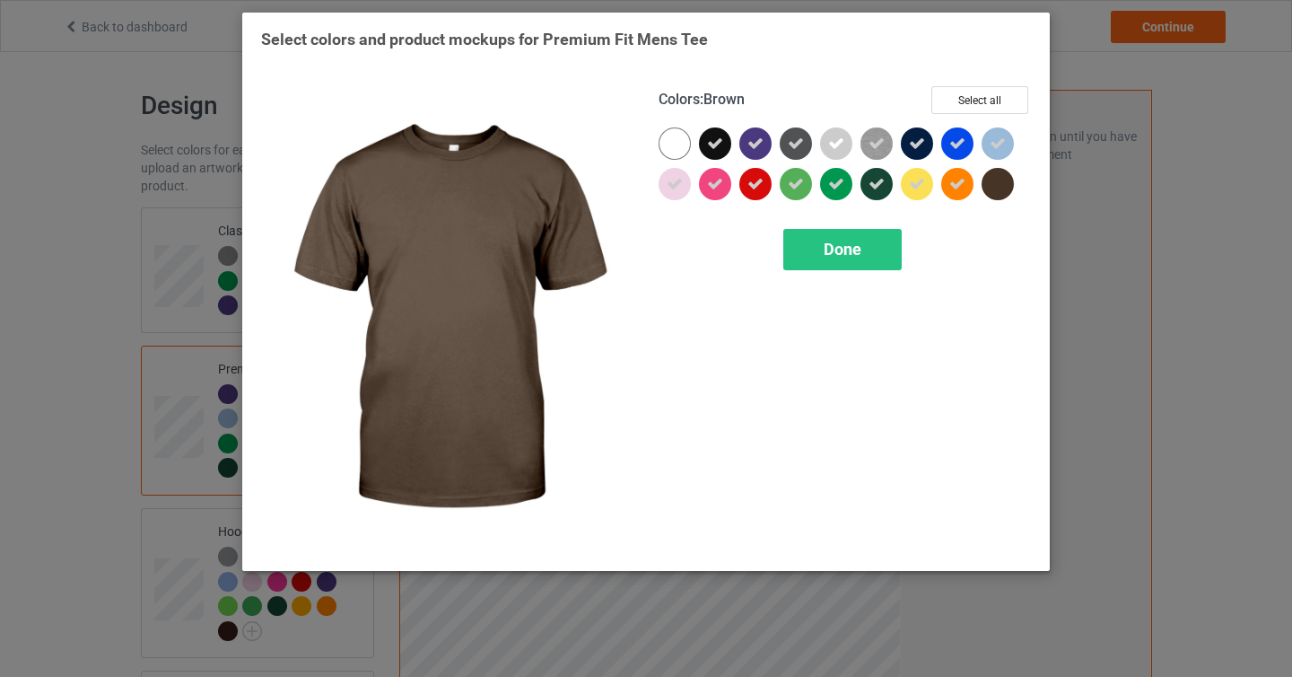
click at [996, 183] on div at bounding box center [998, 184] width 32 height 32
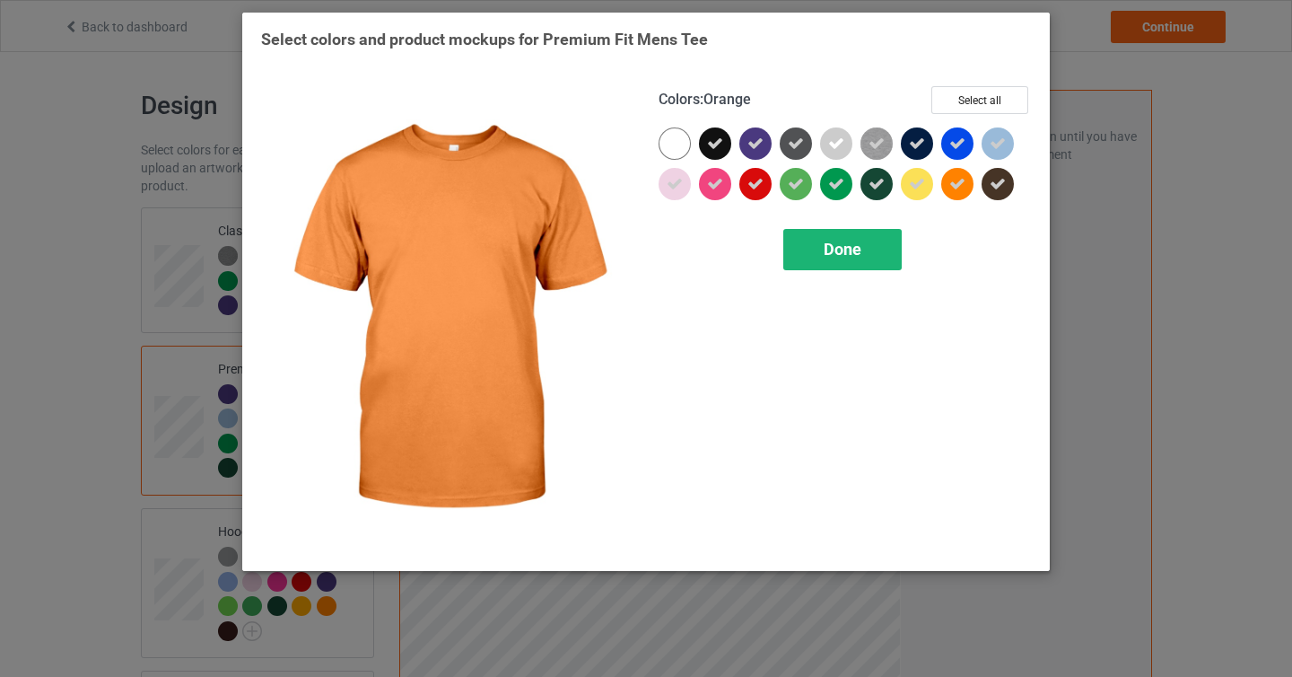
click at [854, 249] on span "Done" at bounding box center [843, 249] width 38 height 19
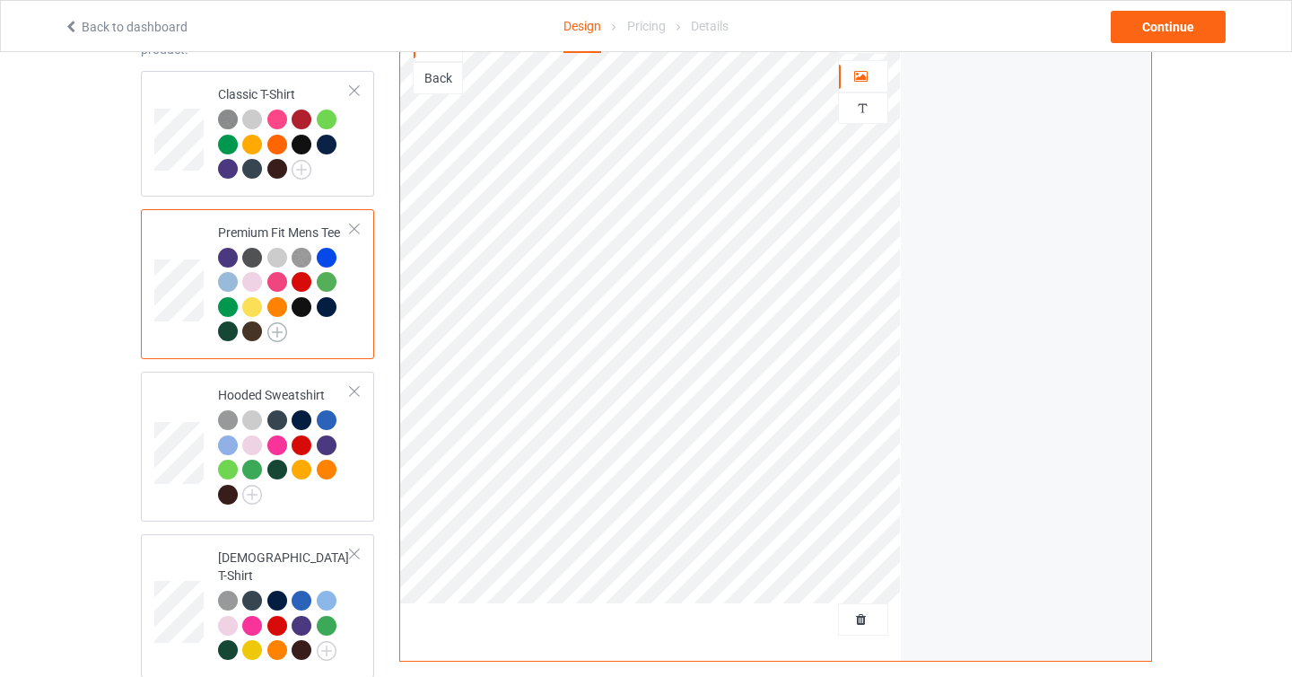
scroll to position [138, 0]
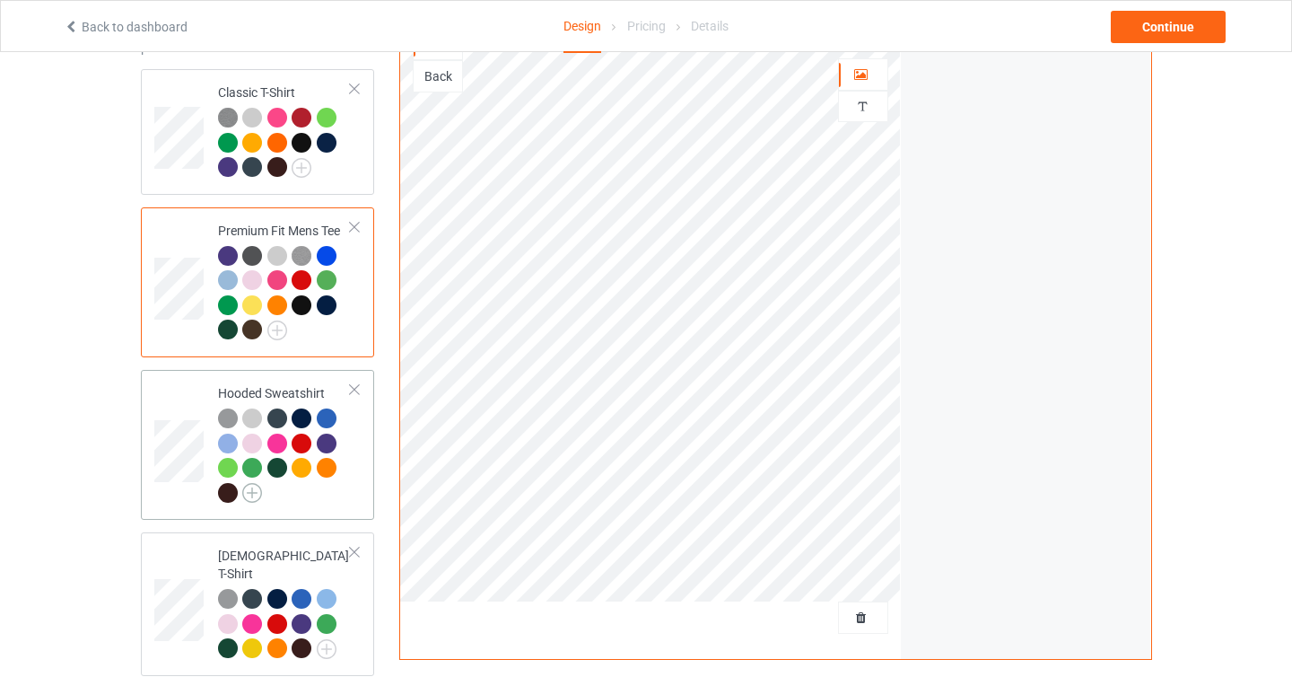
click at [252, 491] on img at bounding box center [252, 493] width 20 height 20
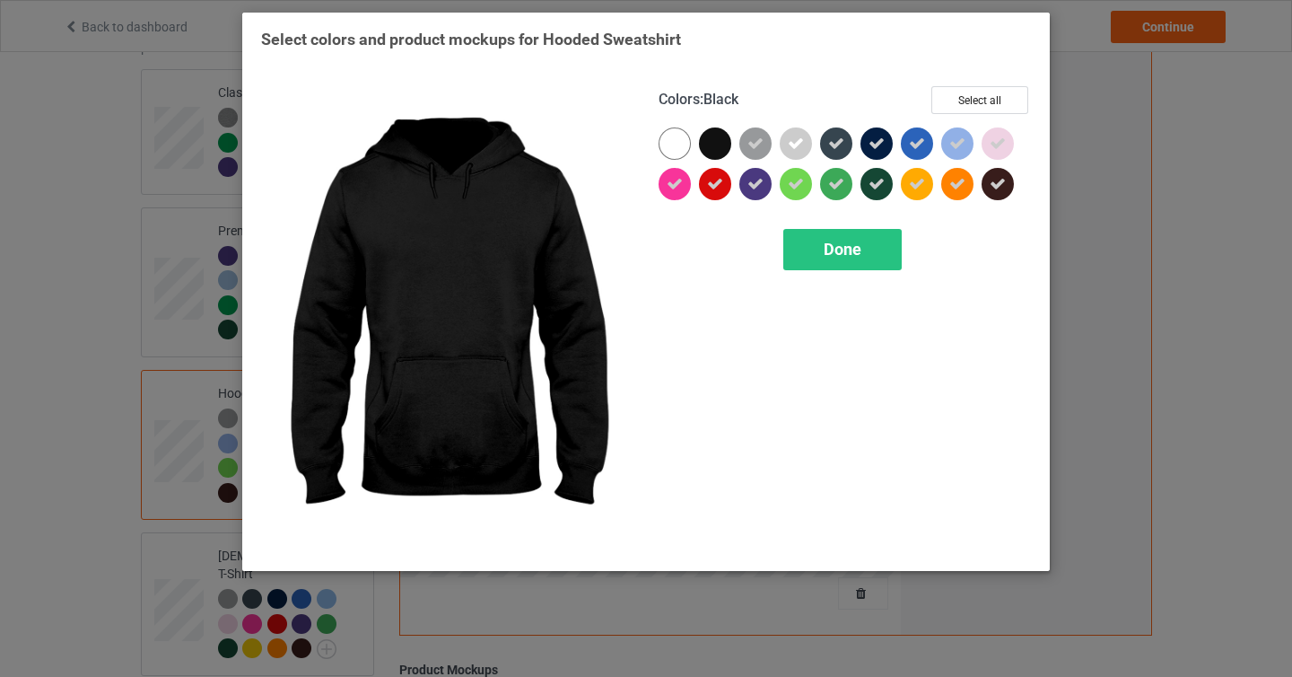
click at [714, 148] on div at bounding box center [715, 143] width 32 height 32
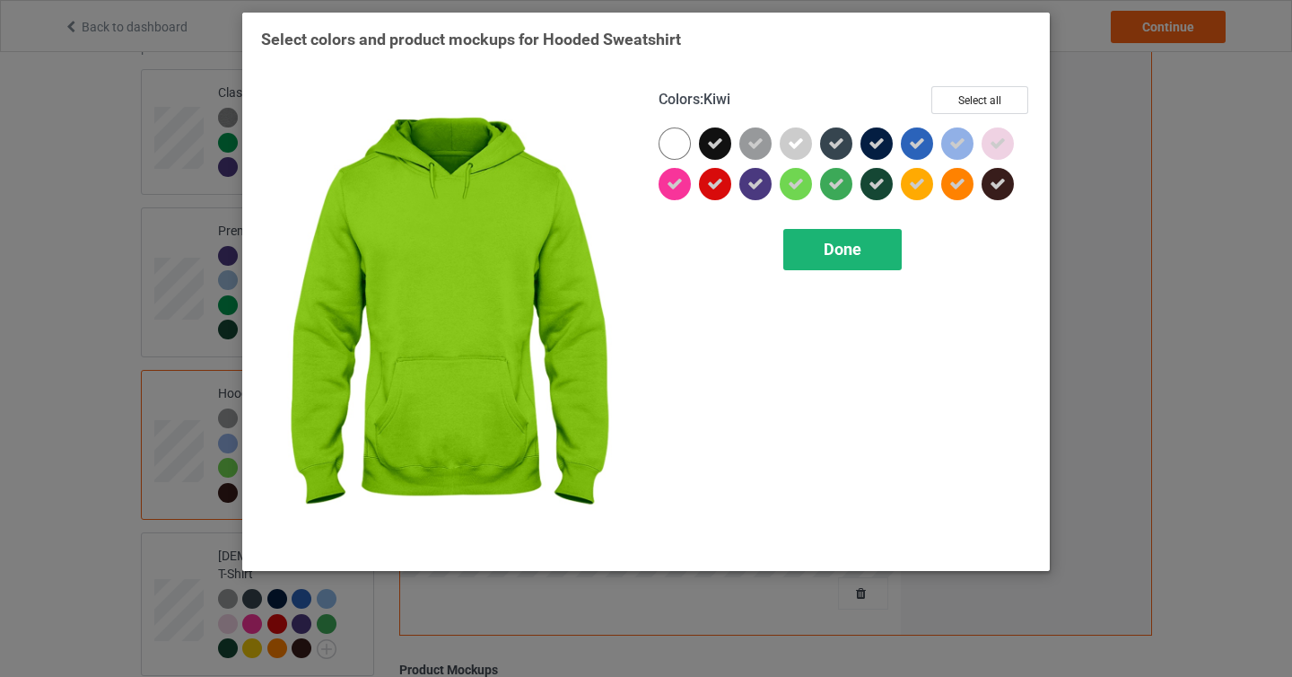
click at [829, 256] on span "Done" at bounding box center [843, 249] width 38 height 19
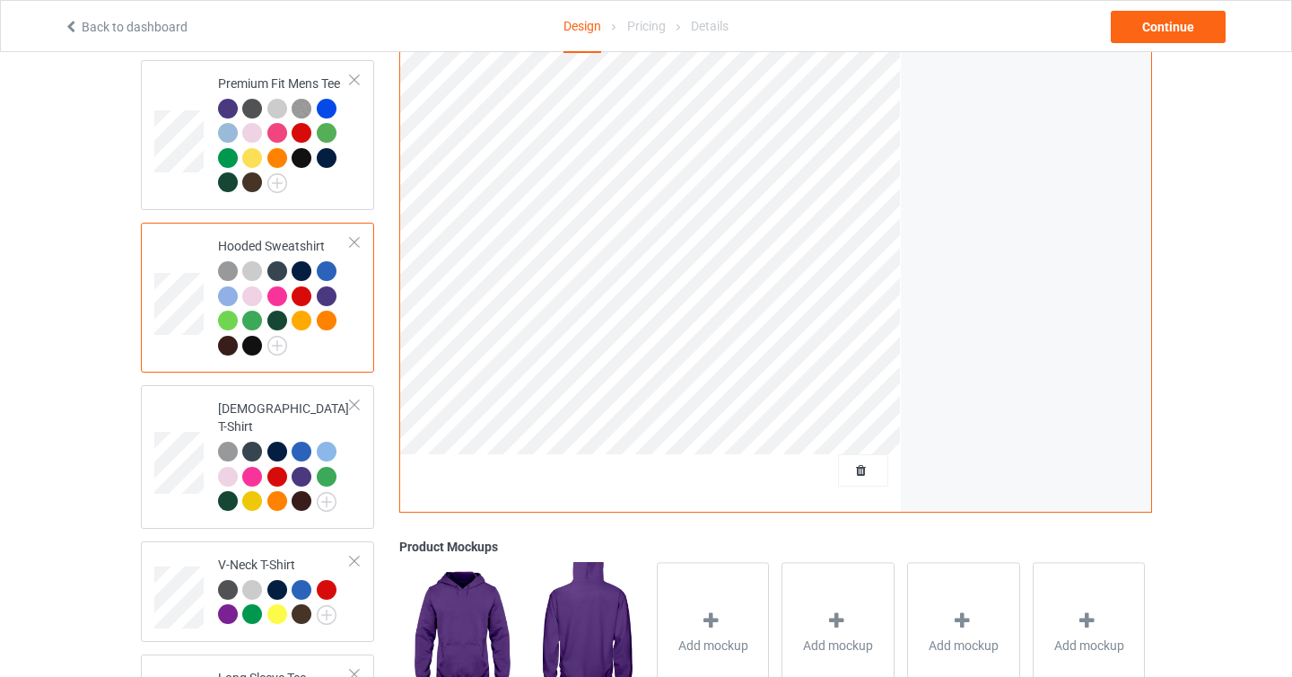
scroll to position [289, 0]
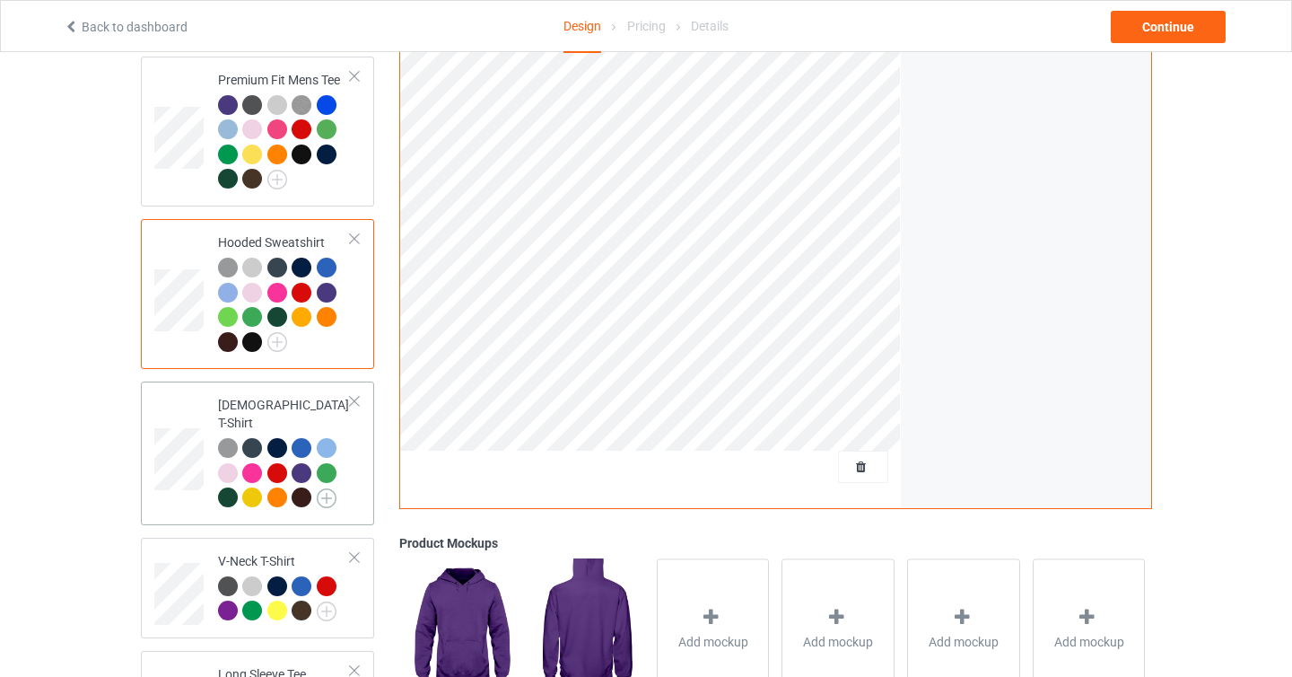
click at [335, 488] on img at bounding box center [327, 498] width 20 height 20
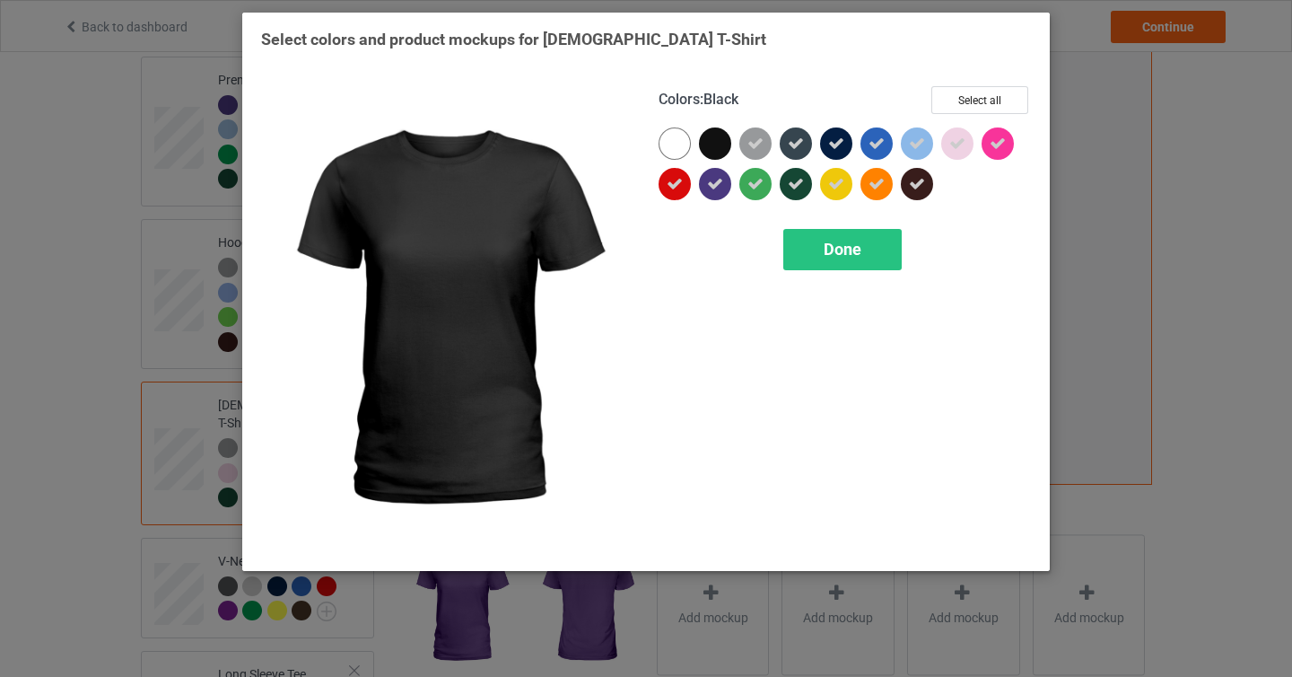
click at [716, 142] on div at bounding box center [715, 143] width 32 height 32
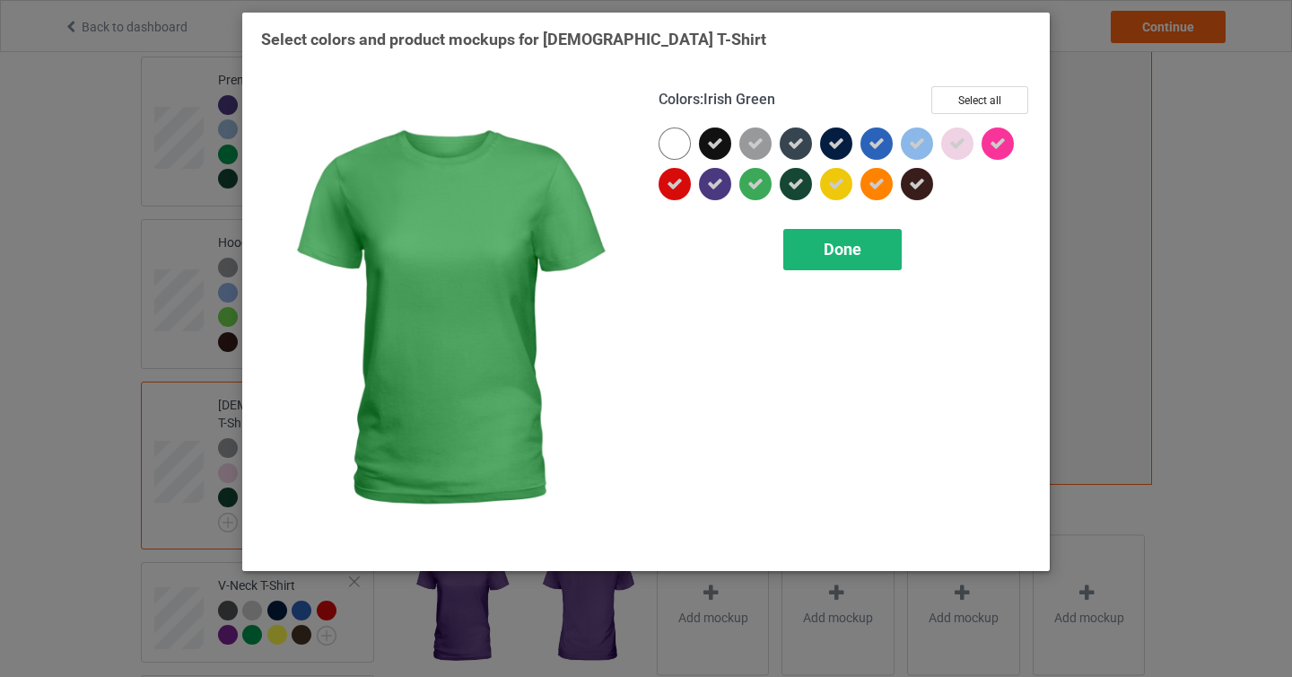
click at [833, 248] on span "Done" at bounding box center [843, 249] width 38 height 19
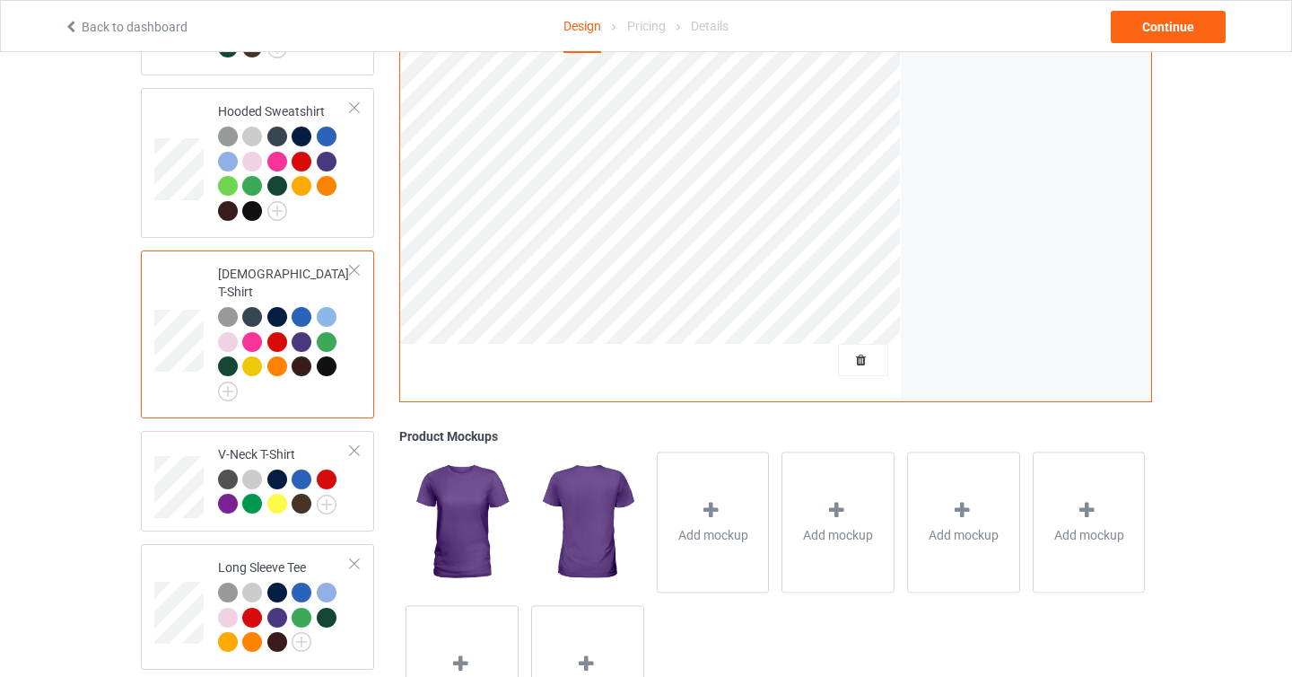
scroll to position [421, 0]
click at [329, 494] on img at bounding box center [327, 504] width 20 height 20
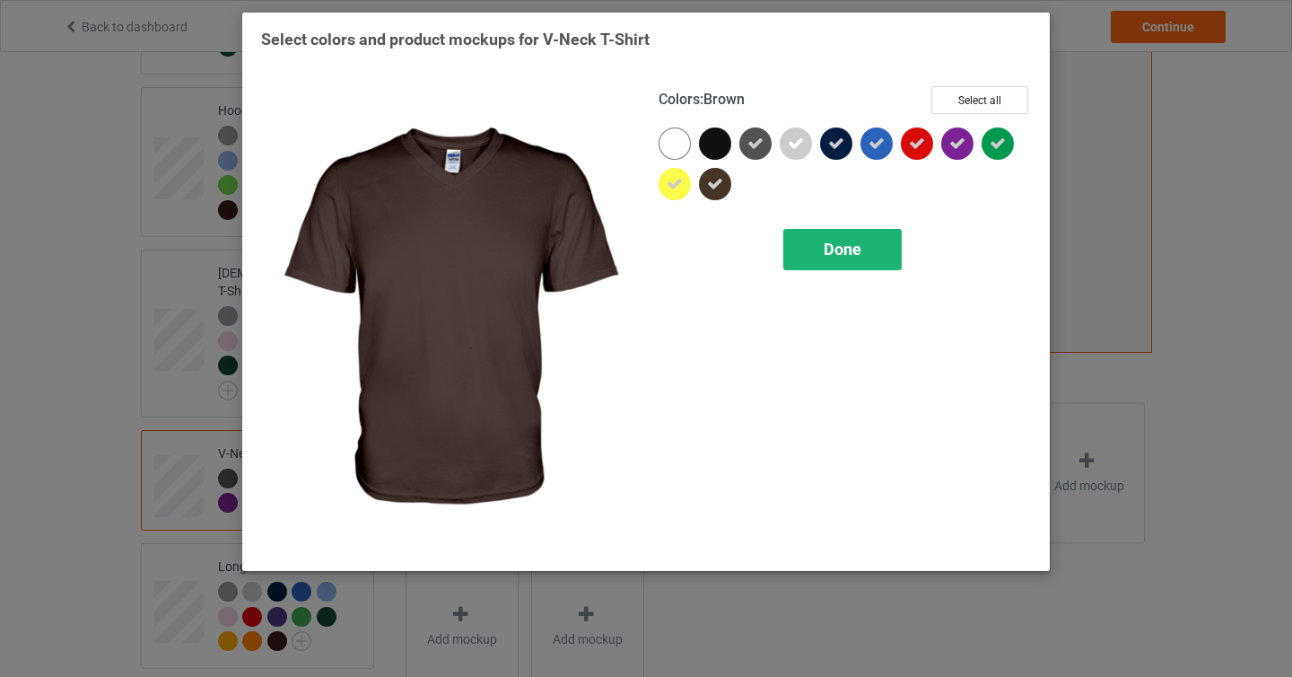
click at [840, 252] on span "Done" at bounding box center [843, 249] width 38 height 19
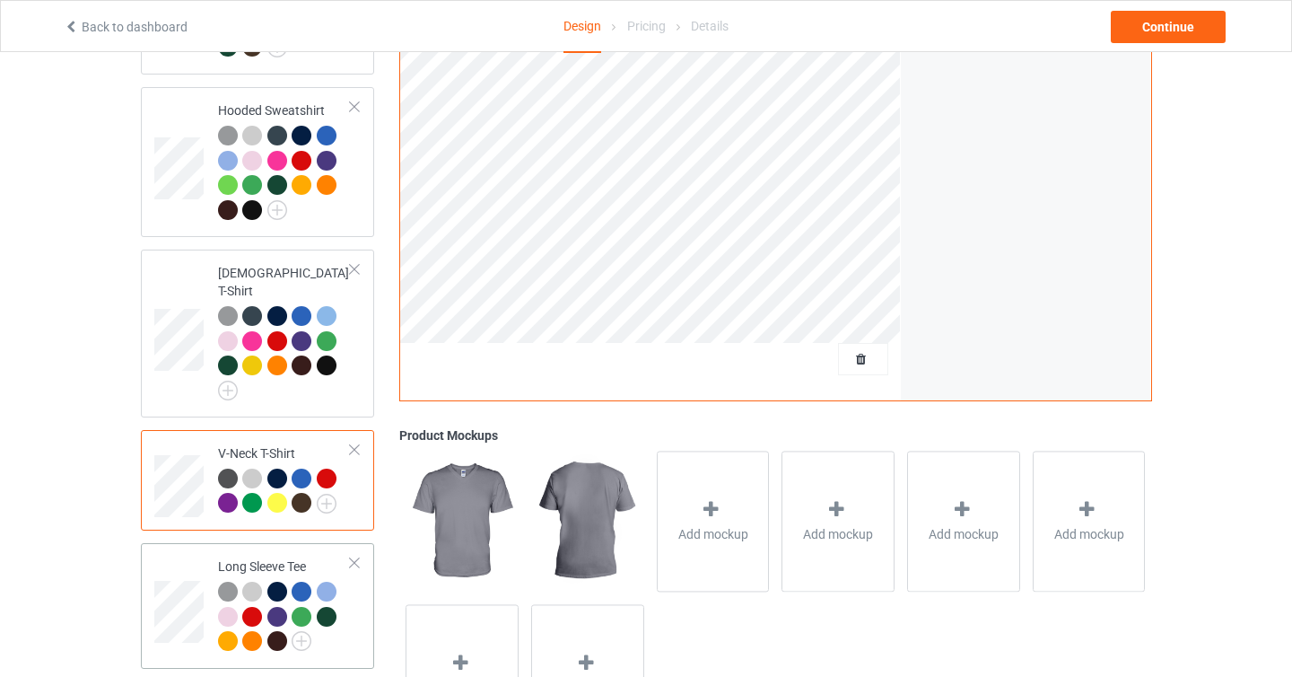
scroll to position [519, 0]
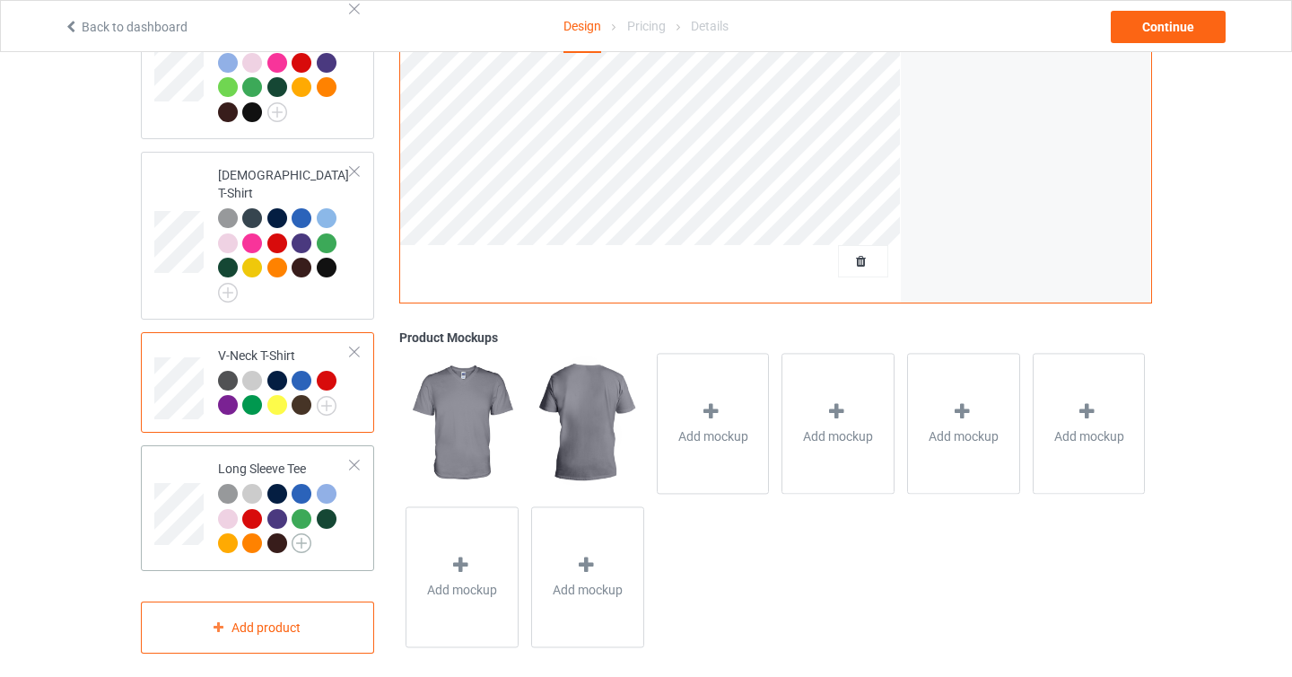
click at [307, 533] on img at bounding box center [302, 543] width 20 height 20
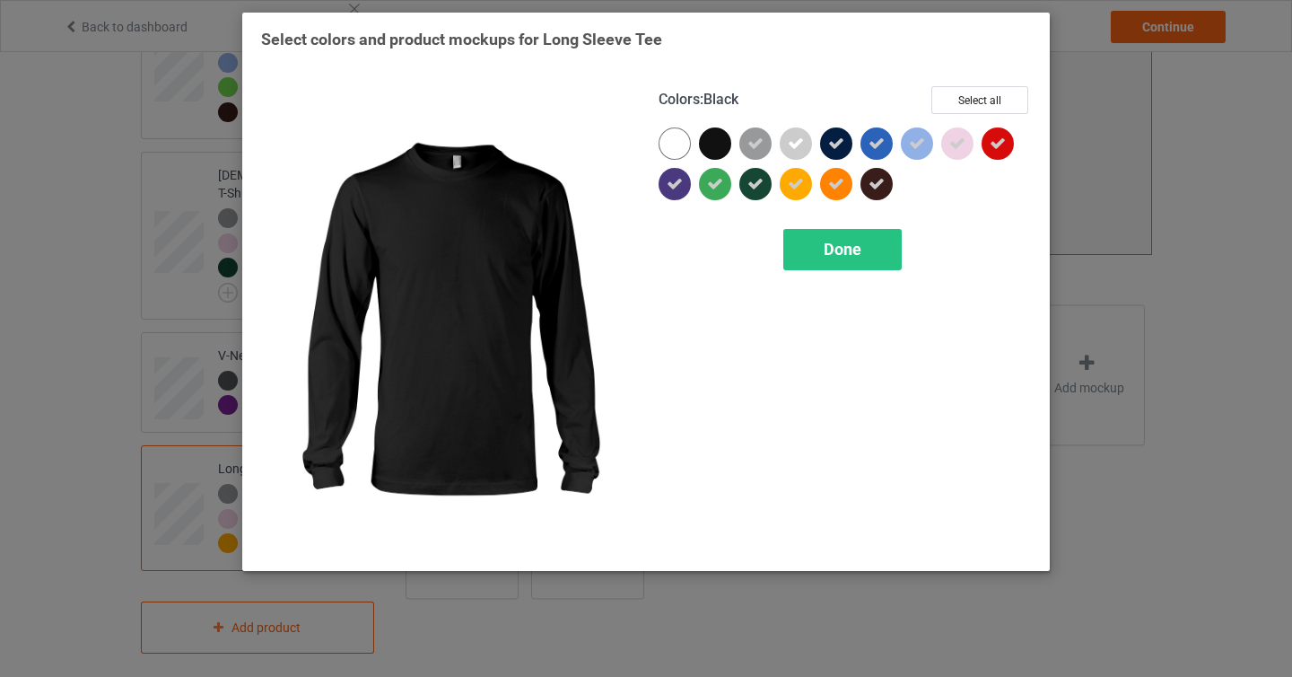
click at [722, 153] on div at bounding box center [715, 143] width 32 height 32
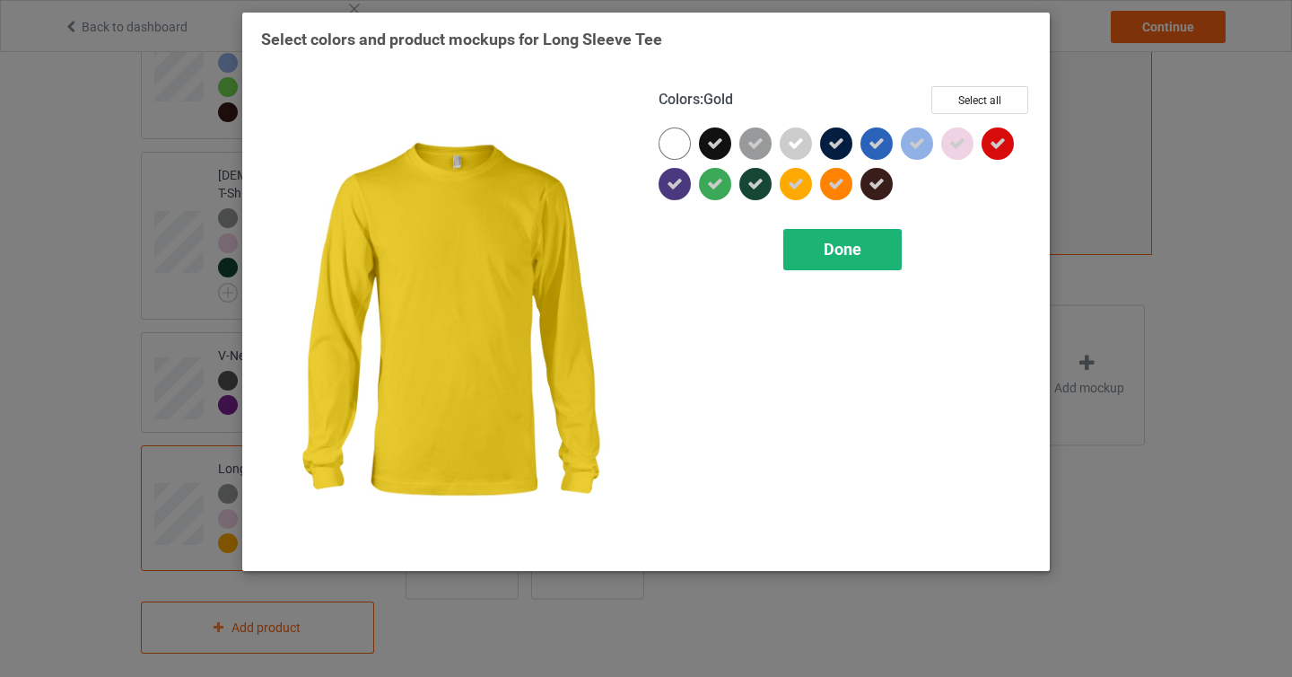
click at [864, 253] on div "Done" at bounding box center [842, 249] width 118 height 41
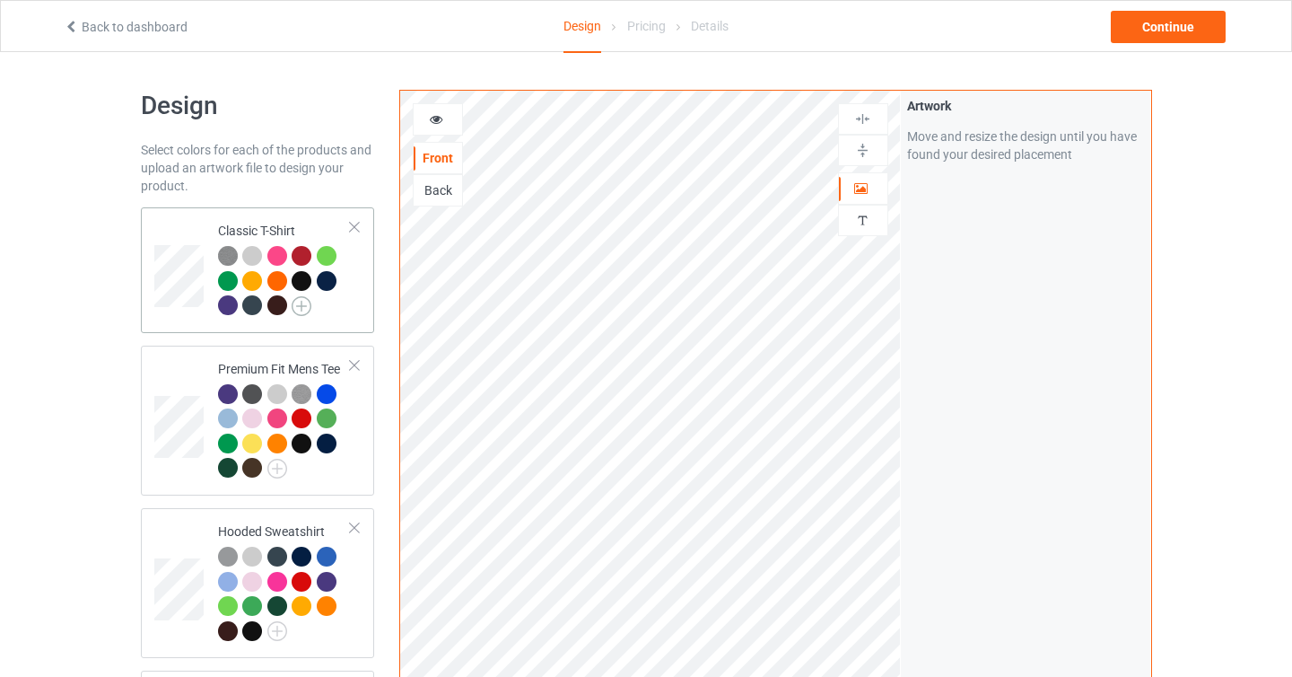
click at [297, 307] on img at bounding box center [302, 306] width 20 height 20
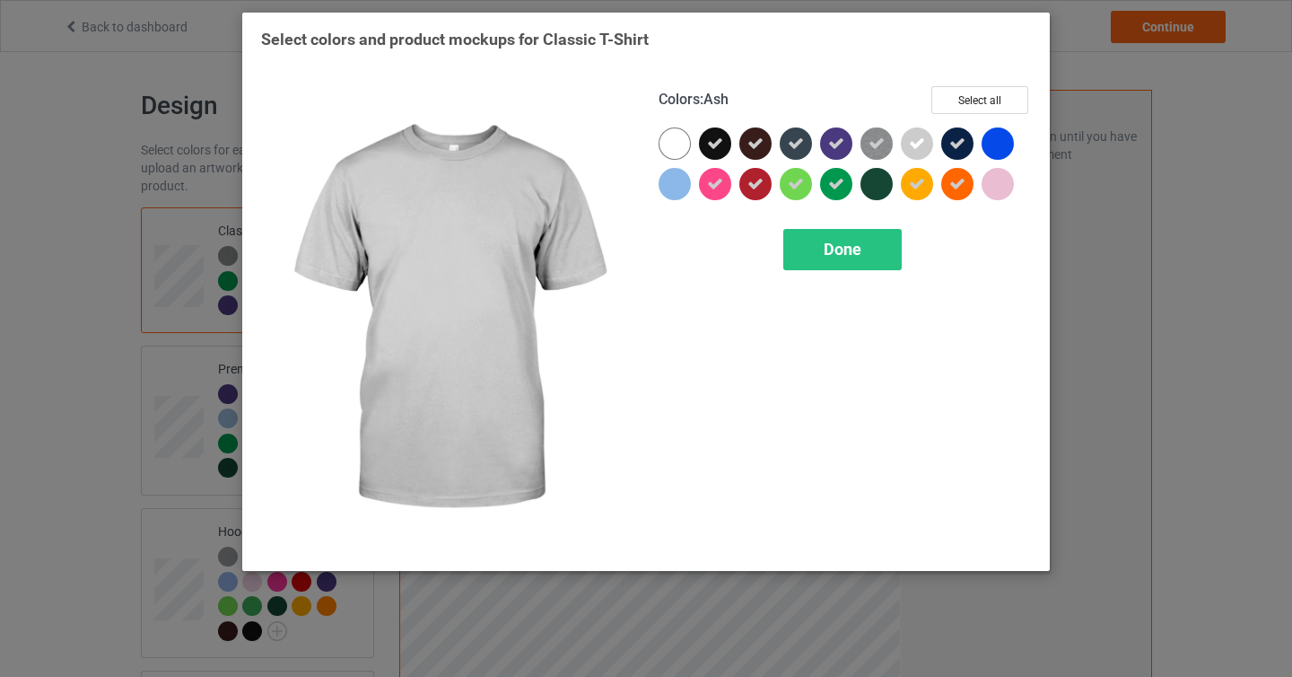
click at [924, 143] on icon at bounding box center [917, 144] width 16 height 16
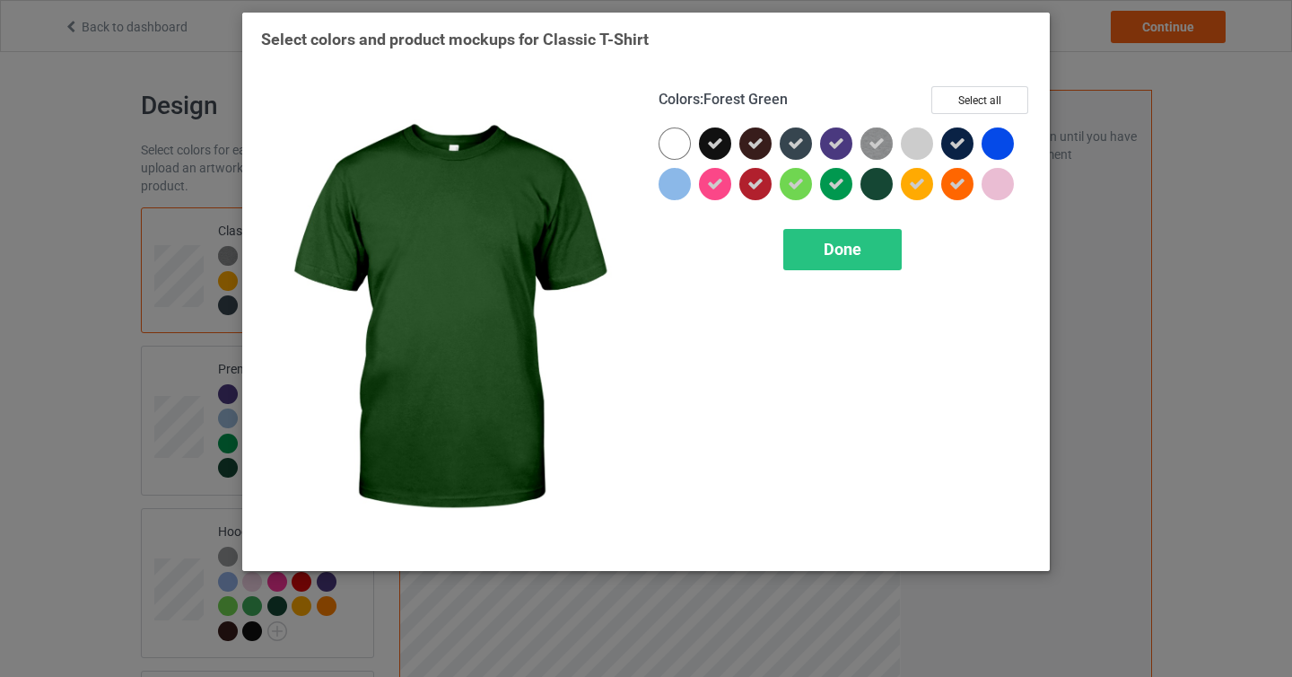
click at [872, 194] on div at bounding box center [877, 184] width 32 height 32
click at [848, 257] on span "Done" at bounding box center [843, 249] width 38 height 19
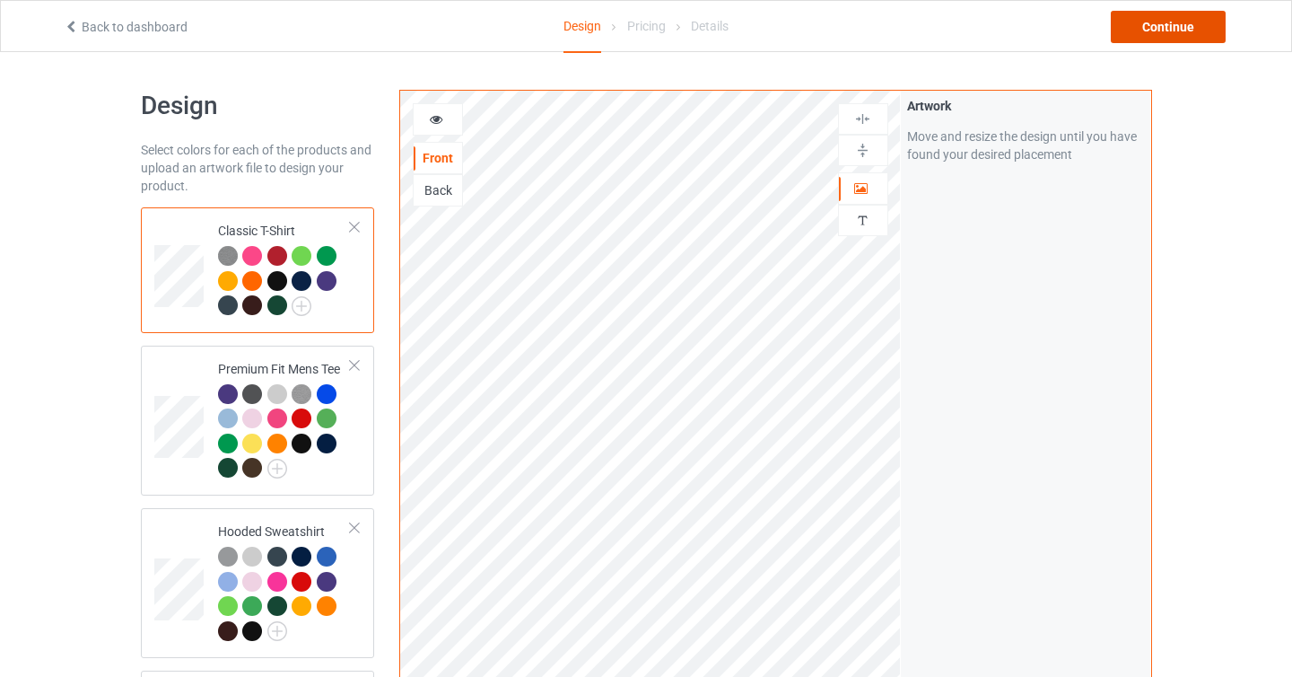
click at [1159, 24] on div "Continue" at bounding box center [1168, 27] width 115 height 32
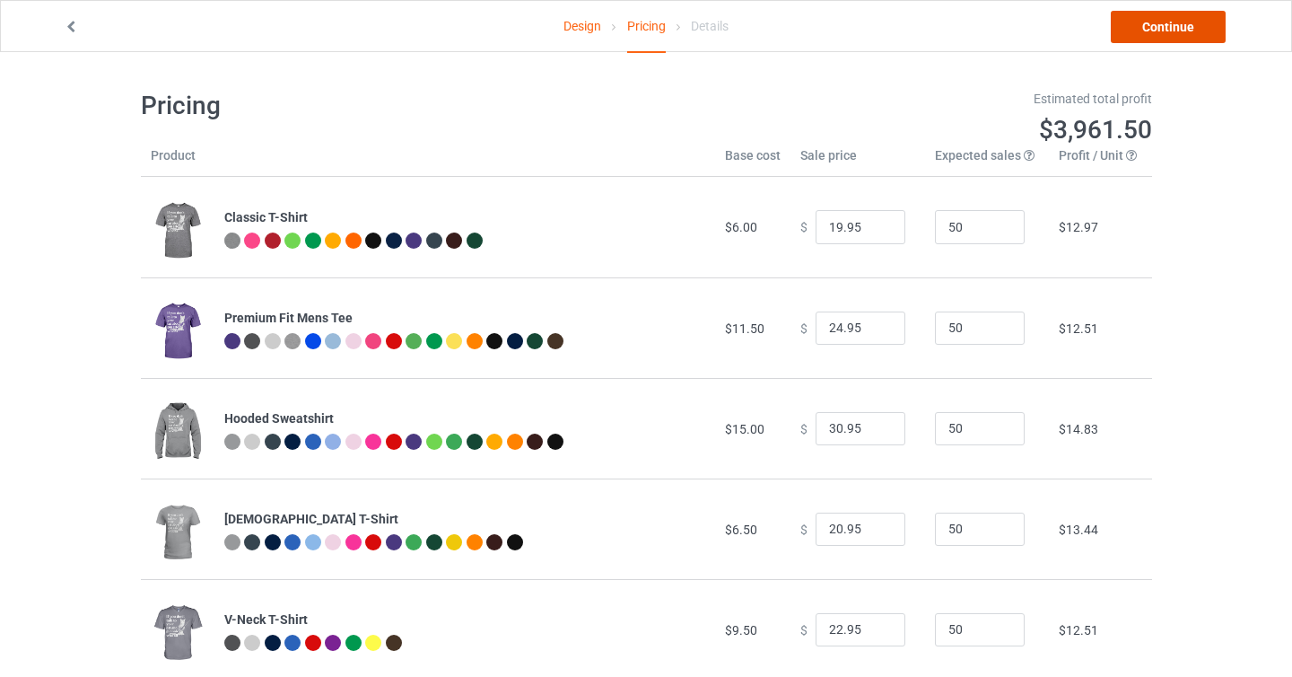
click at [1150, 38] on link "Continue" at bounding box center [1168, 27] width 115 height 32
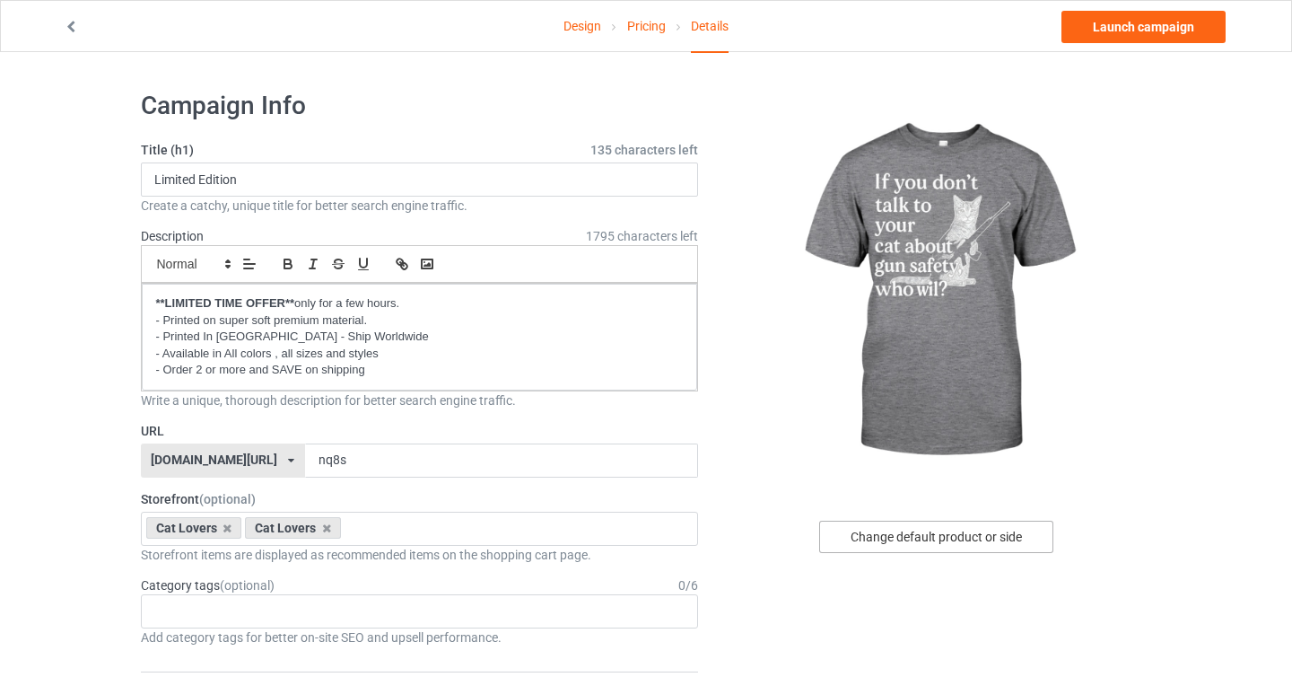
click at [906, 542] on div "Change default product or side" at bounding box center [936, 536] width 234 height 32
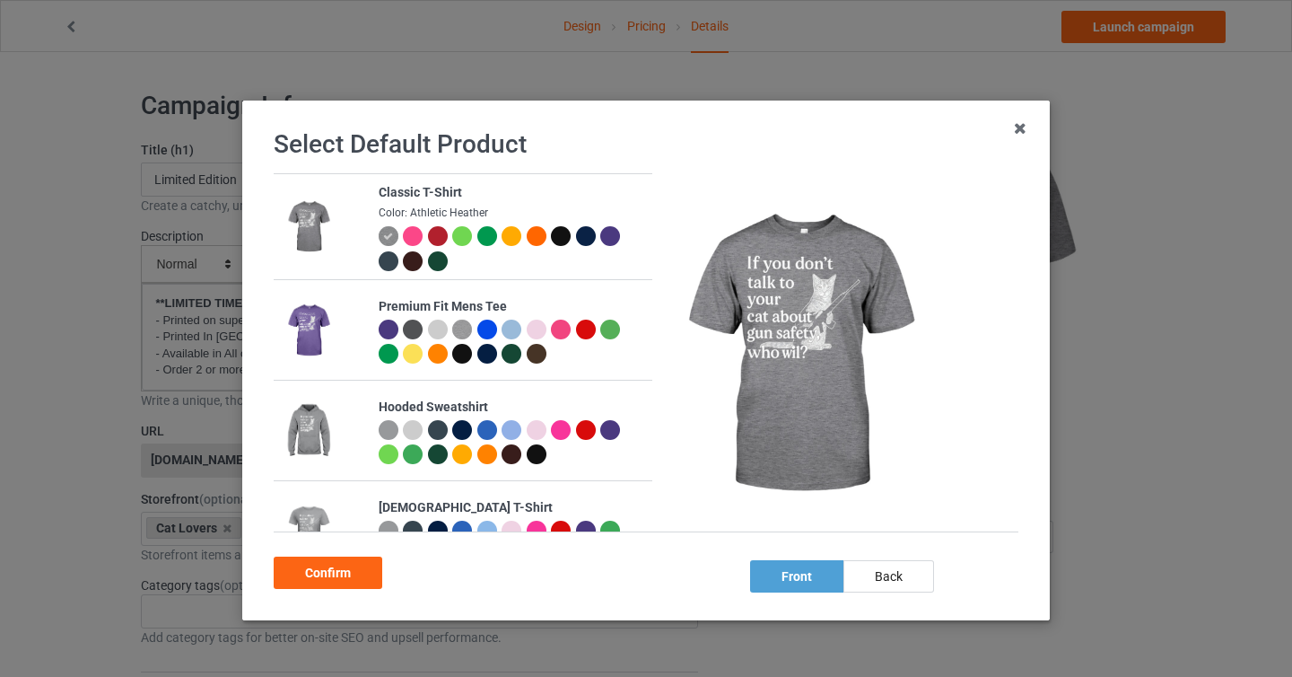
click at [411, 264] on div at bounding box center [413, 261] width 20 height 20
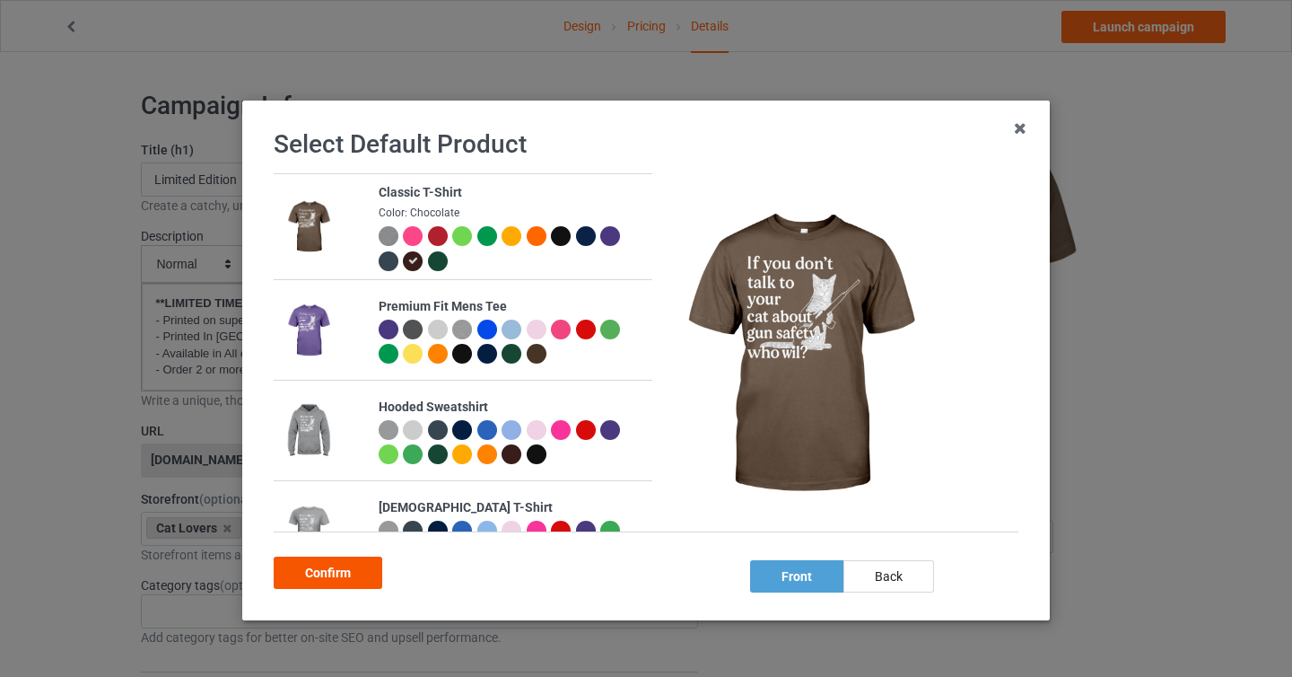
click at [332, 573] on div "Confirm" at bounding box center [328, 572] width 109 height 32
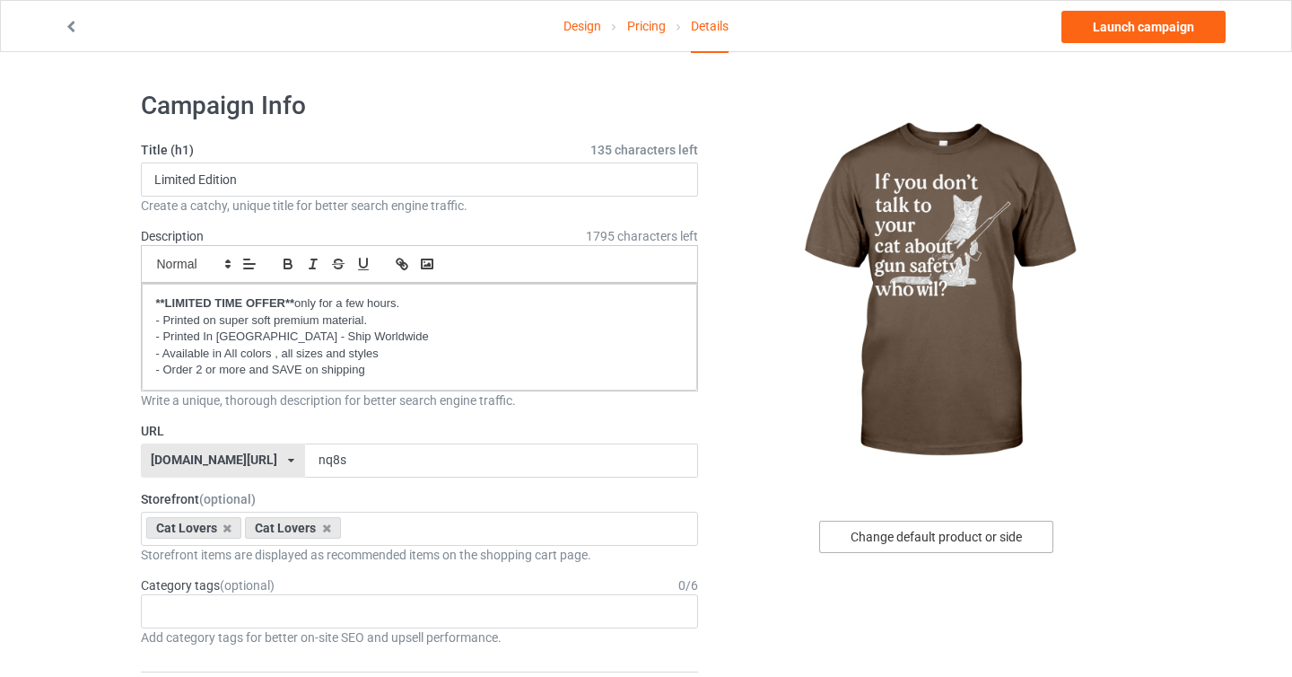
click at [952, 533] on div "Change default product or side" at bounding box center [936, 536] width 234 height 32
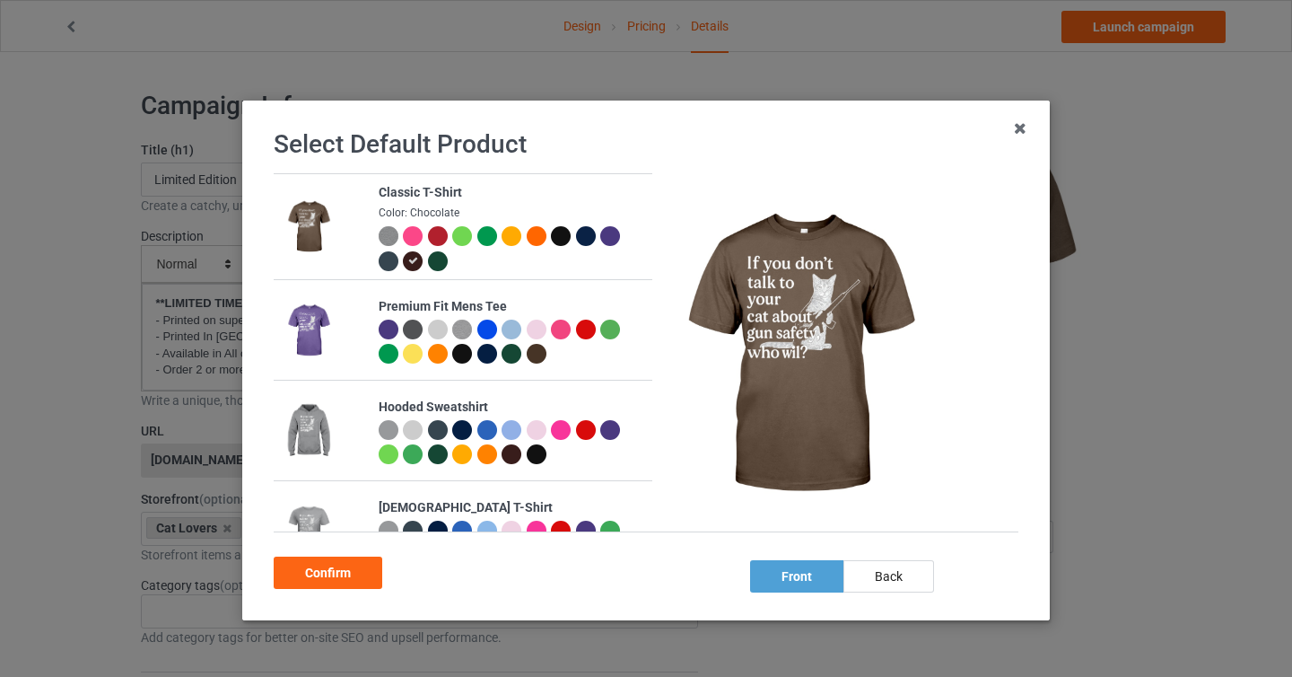
click at [559, 242] on div at bounding box center [561, 236] width 20 height 20
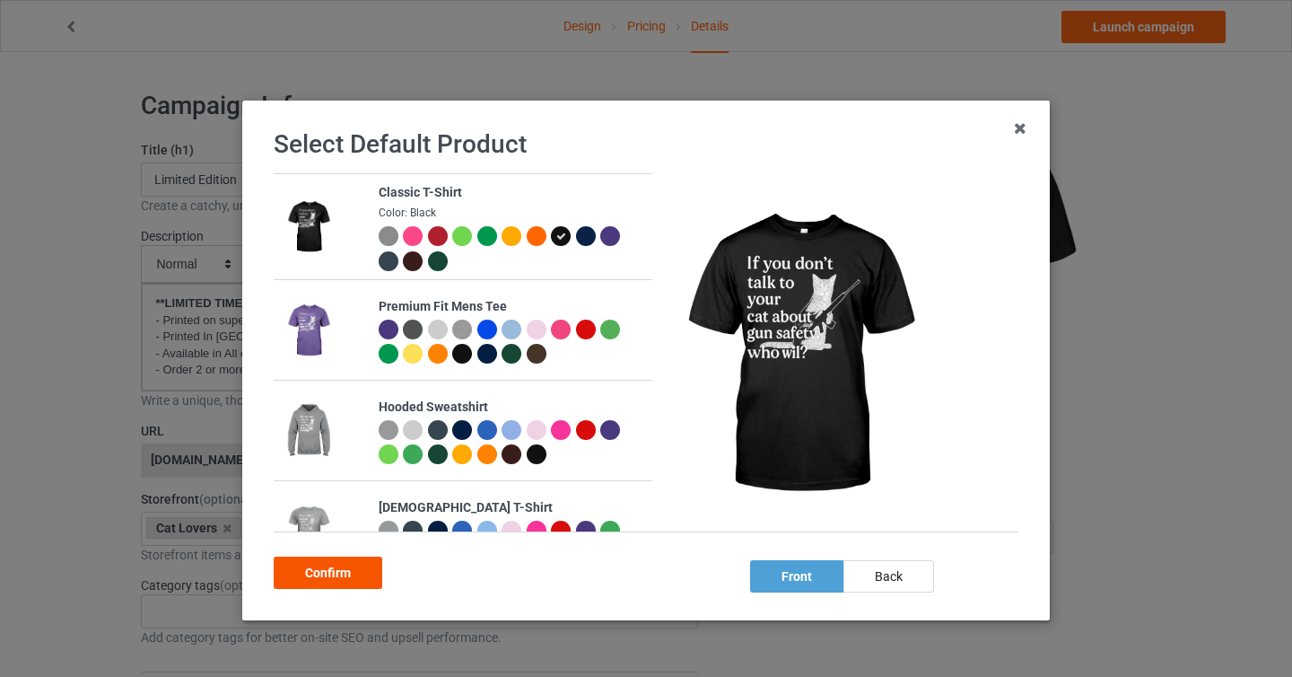
click at [313, 574] on div "Confirm" at bounding box center [328, 572] width 109 height 32
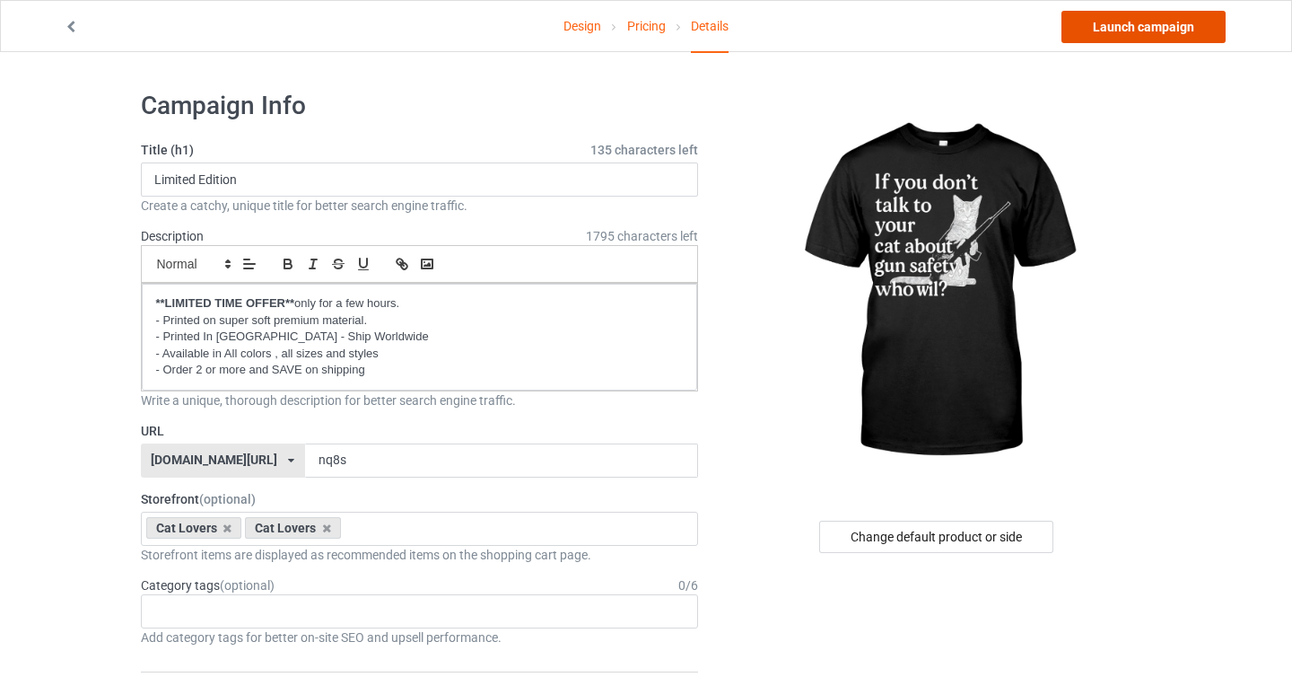
click at [1099, 24] on link "Launch campaign" at bounding box center [1144, 27] width 164 height 32
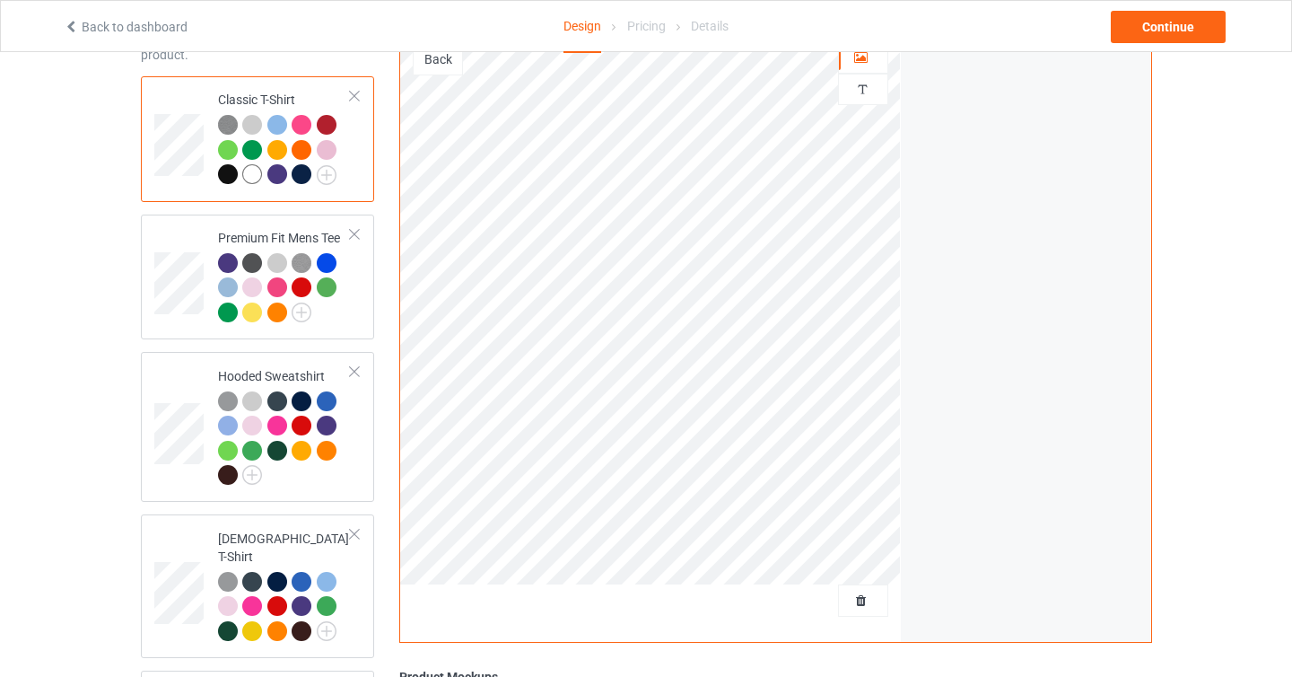
scroll to position [101, 0]
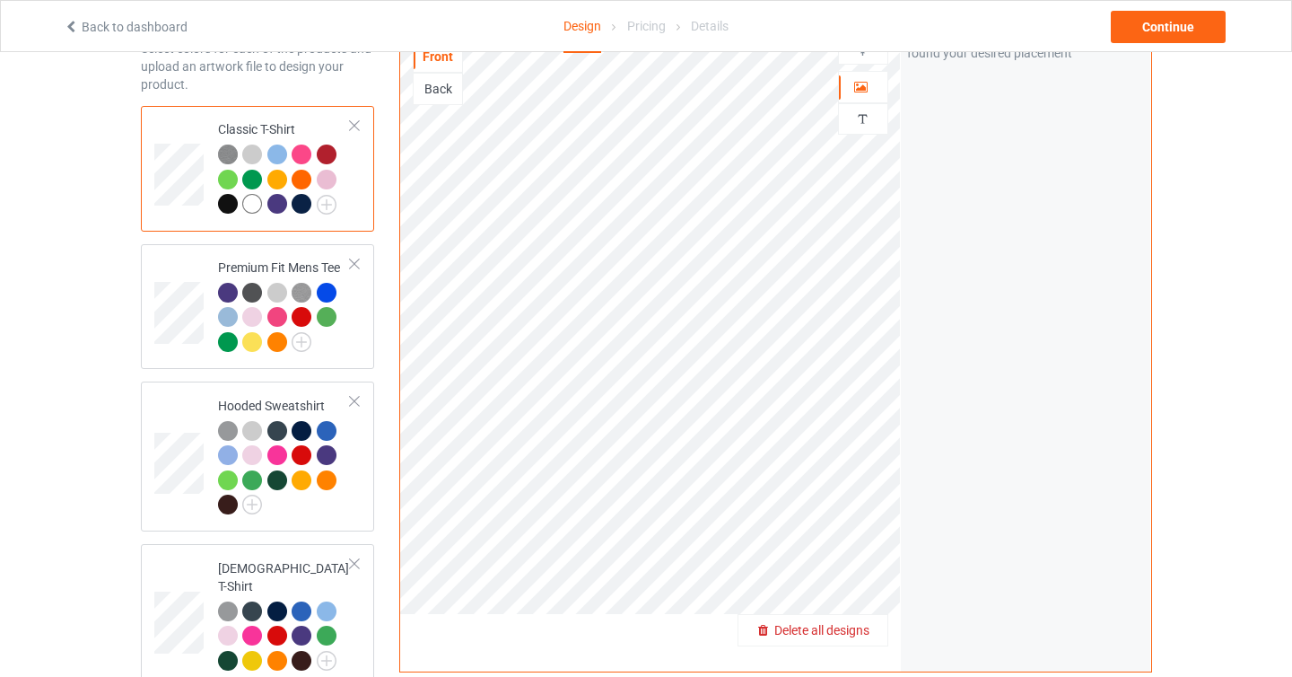
click at [872, 625] on div "Delete all designs" at bounding box center [813, 630] width 149 height 18
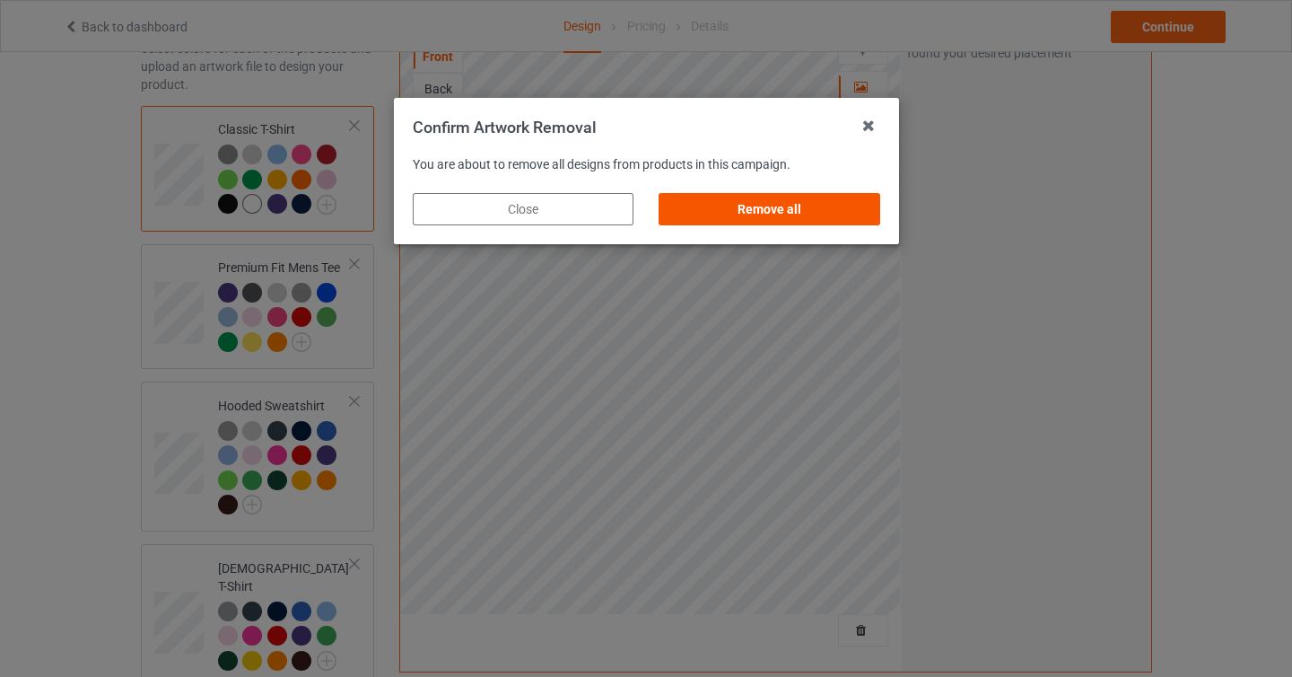
click at [807, 219] on div "Remove all" at bounding box center [769, 209] width 221 height 32
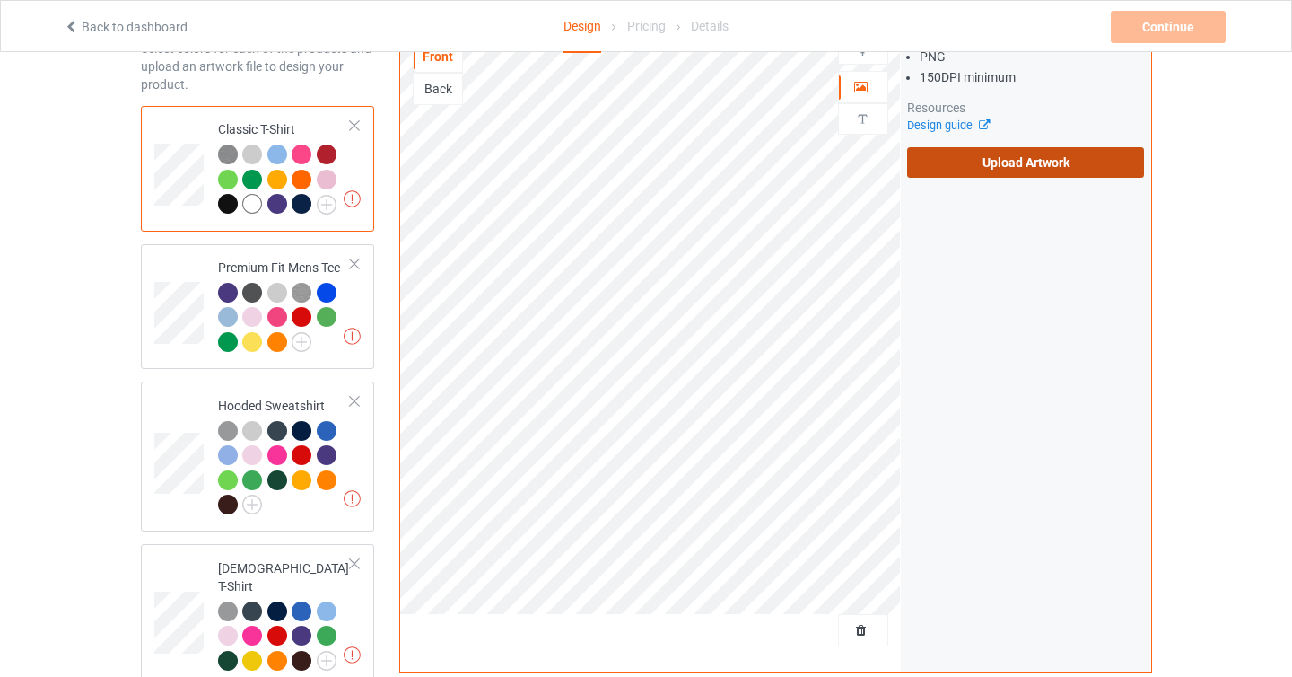
click at [955, 148] on label "Upload Artwork" at bounding box center [1026, 162] width 238 height 31
click at [0, 0] on input "Upload Artwork" at bounding box center [0, 0] width 0 height 0
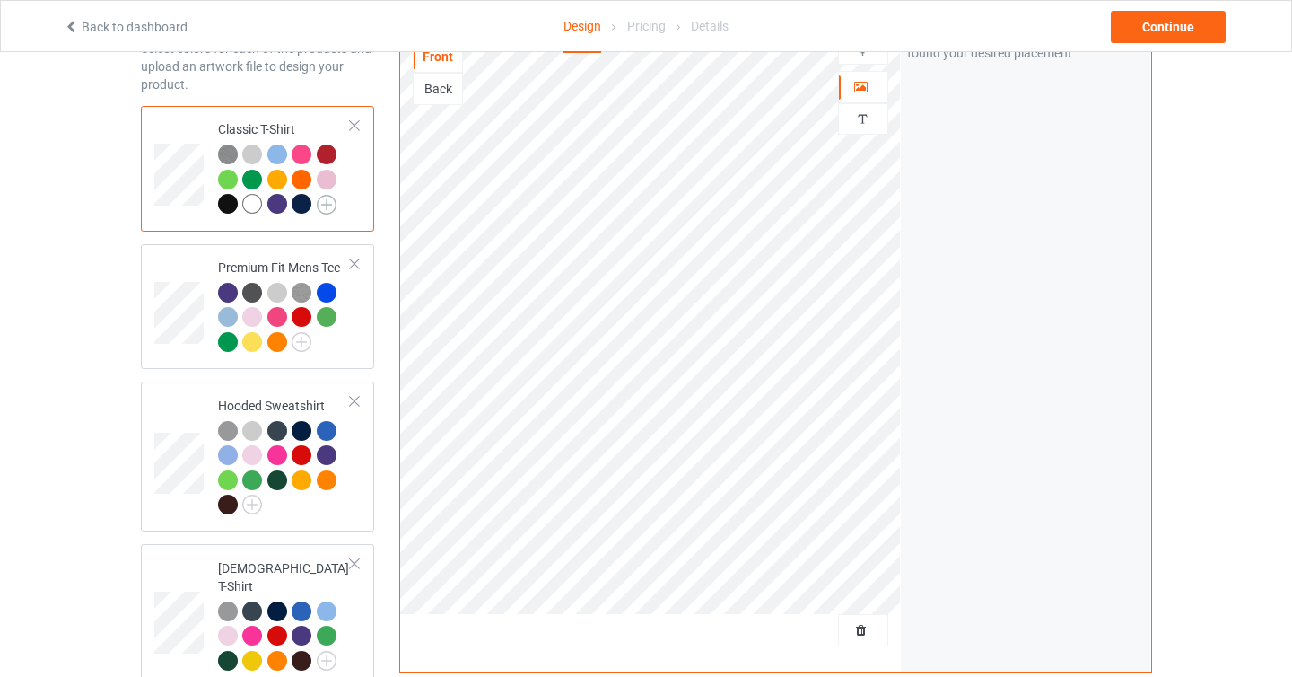
click at [326, 208] on img at bounding box center [327, 205] width 20 height 20
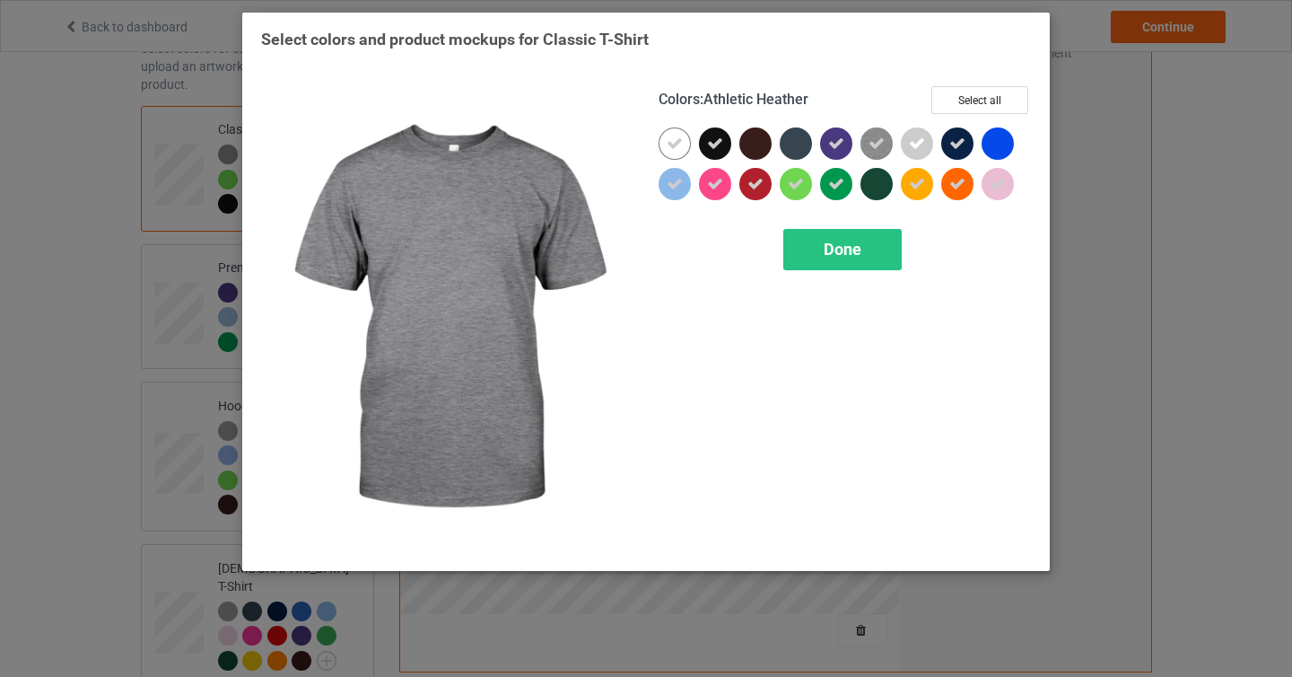
click at [1165, 398] on div "Select colors and product mockups for Classic T-Shirt Colors : Athletic Heather…" at bounding box center [646, 338] width 1292 height 677
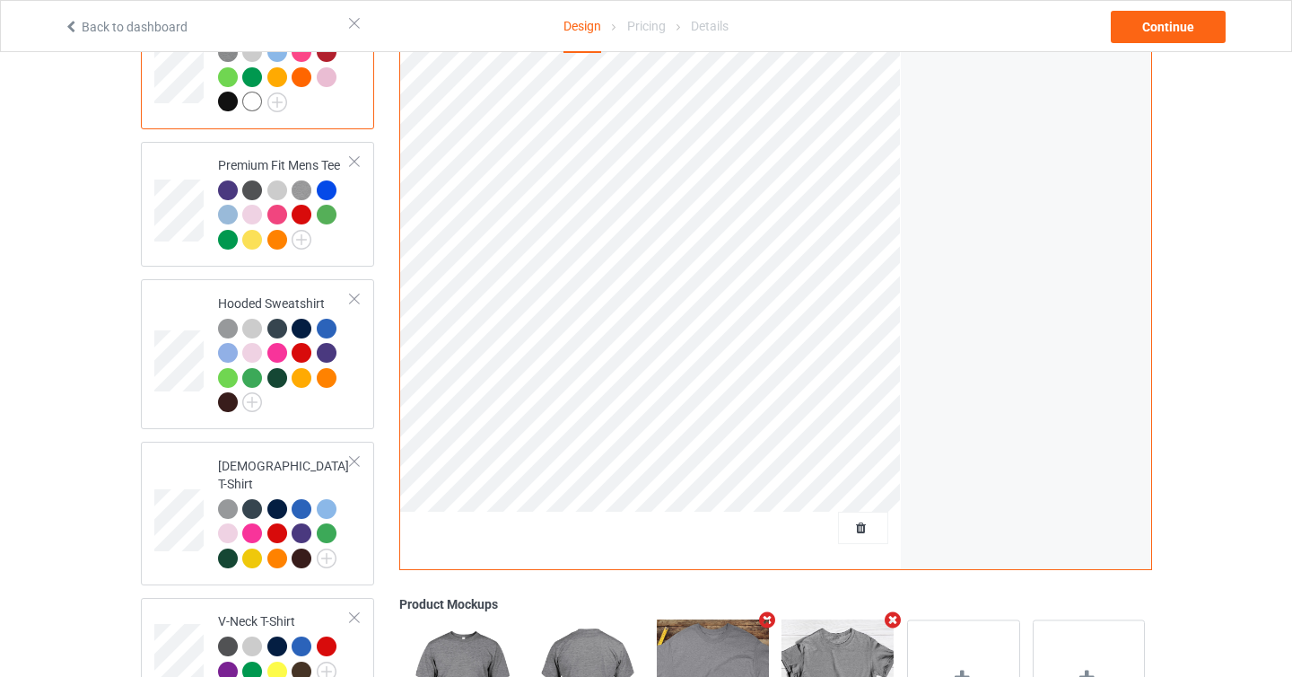
scroll to position [206, 0]
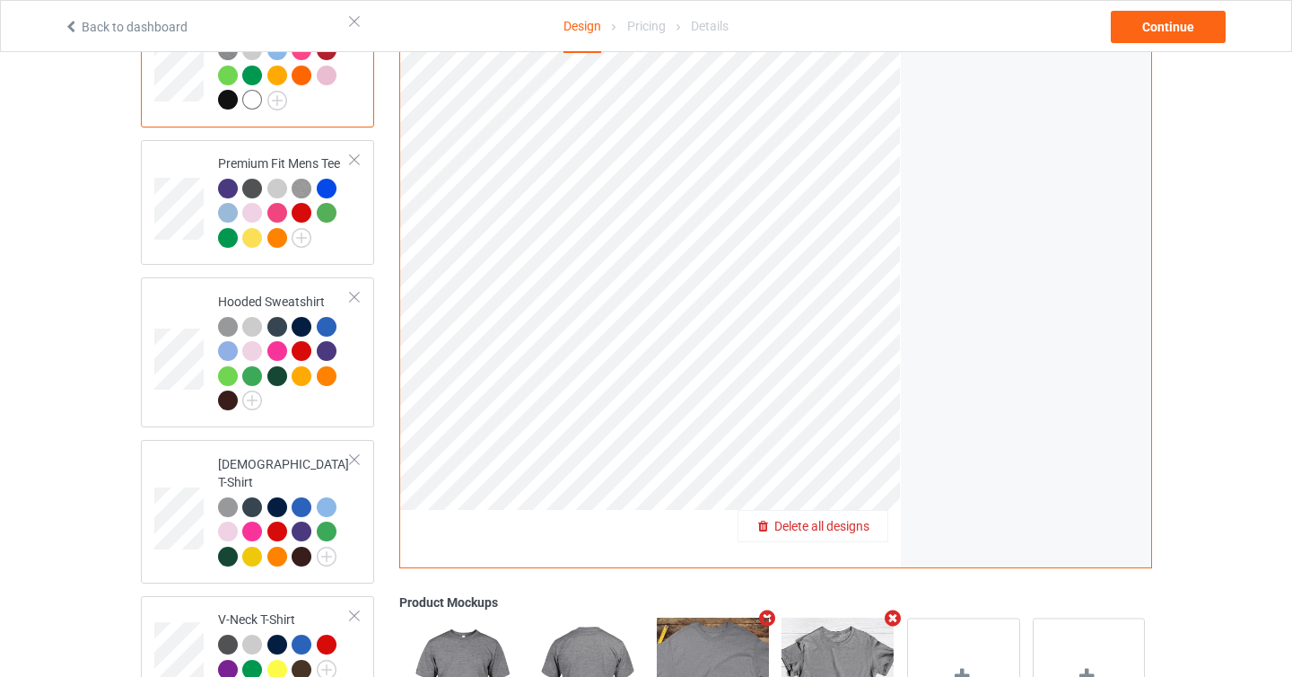
click at [856, 520] on span "Delete all designs" at bounding box center [821, 526] width 95 height 14
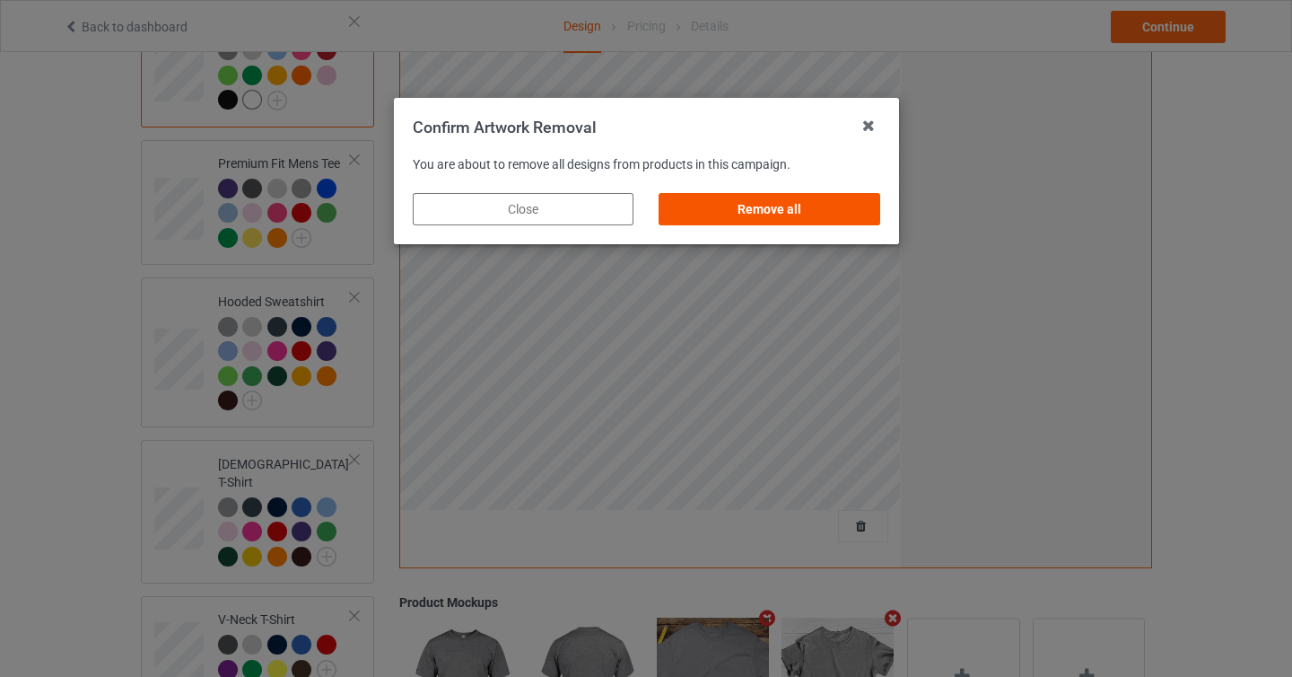
click at [806, 212] on div "Remove all" at bounding box center [769, 209] width 221 height 32
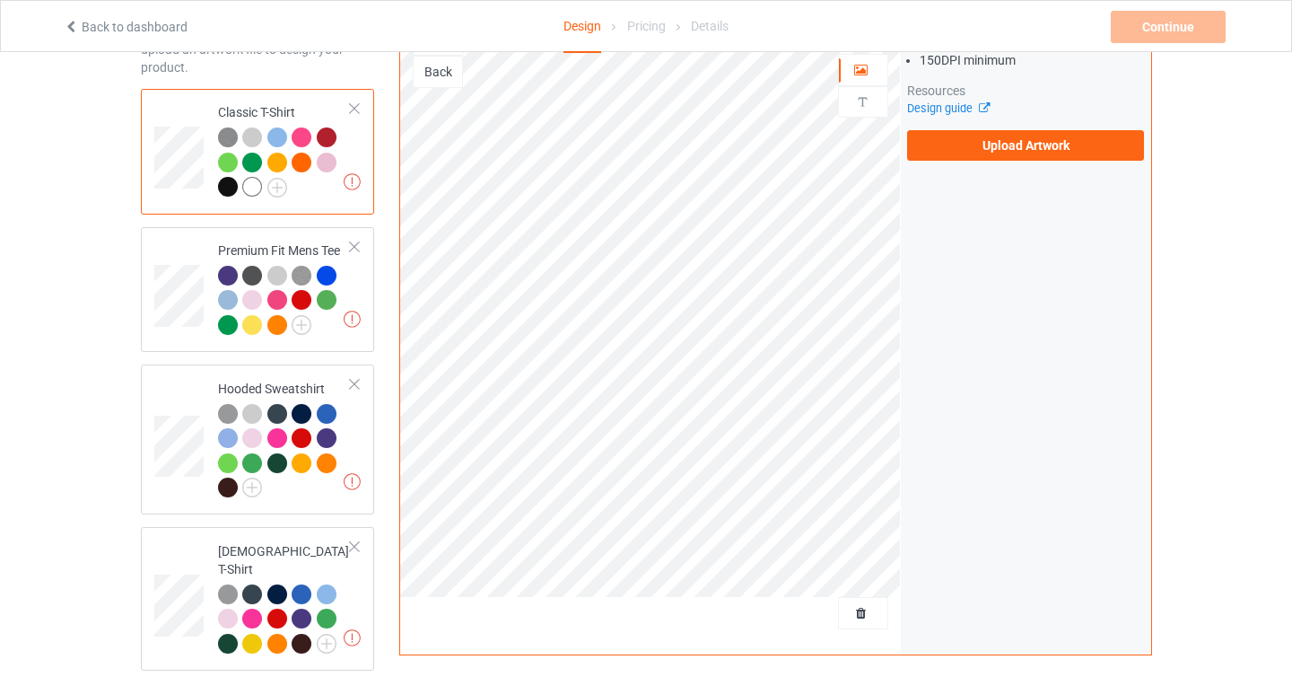
scroll to position [0, 0]
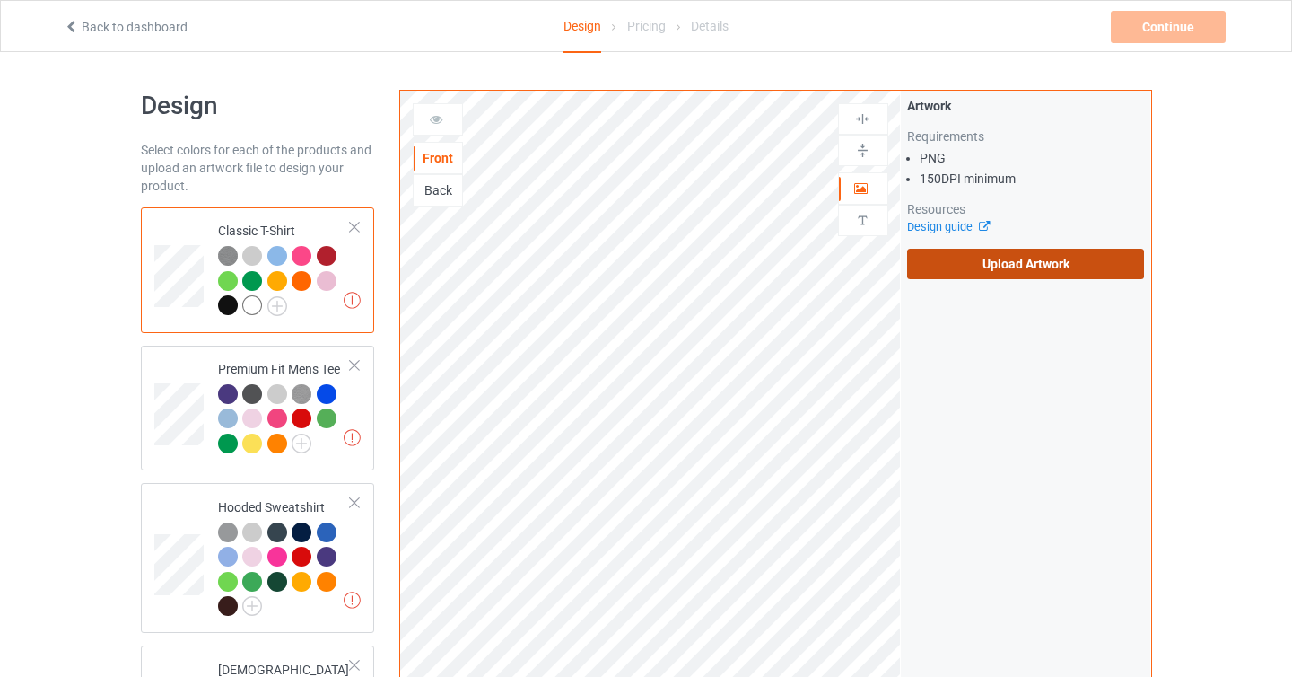
click at [968, 278] on label "Upload Artwork" at bounding box center [1026, 264] width 238 height 31
click at [0, 0] on input "Upload Artwork" at bounding box center [0, 0] width 0 height 0
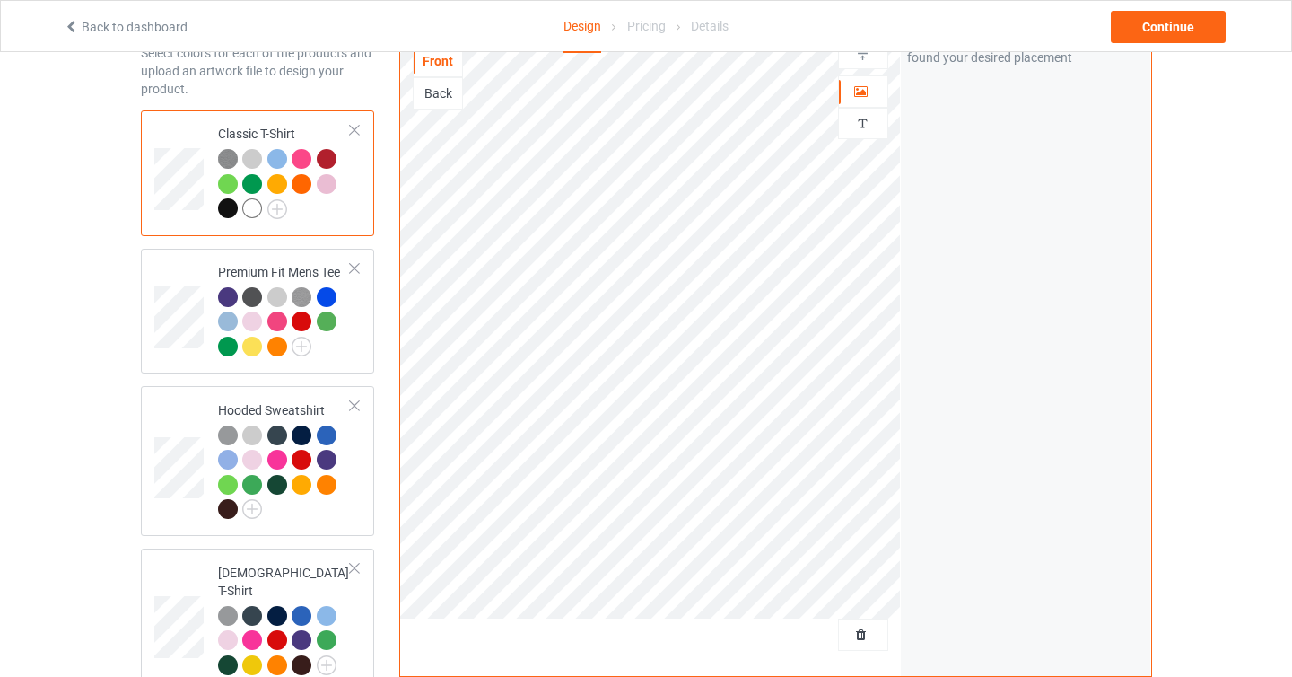
scroll to position [485, 0]
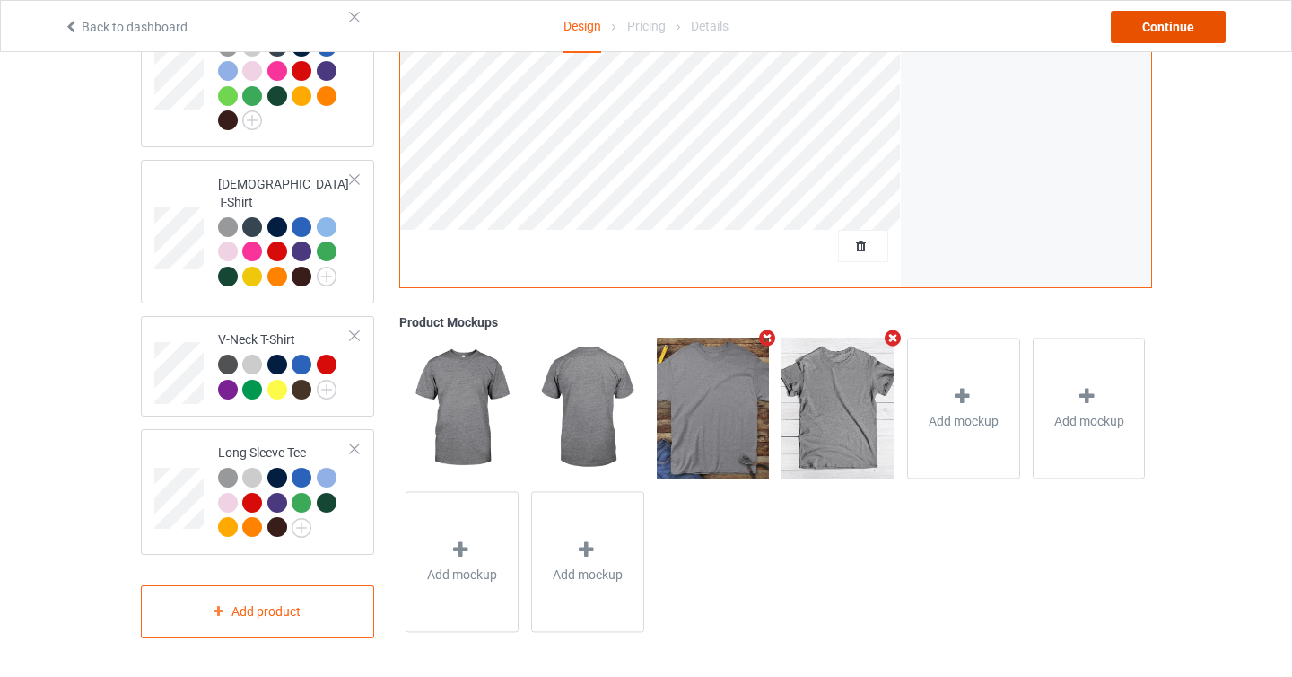
click at [1142, 20] on div "Continue" at bounding box center [1168, 27] width 115 height 32
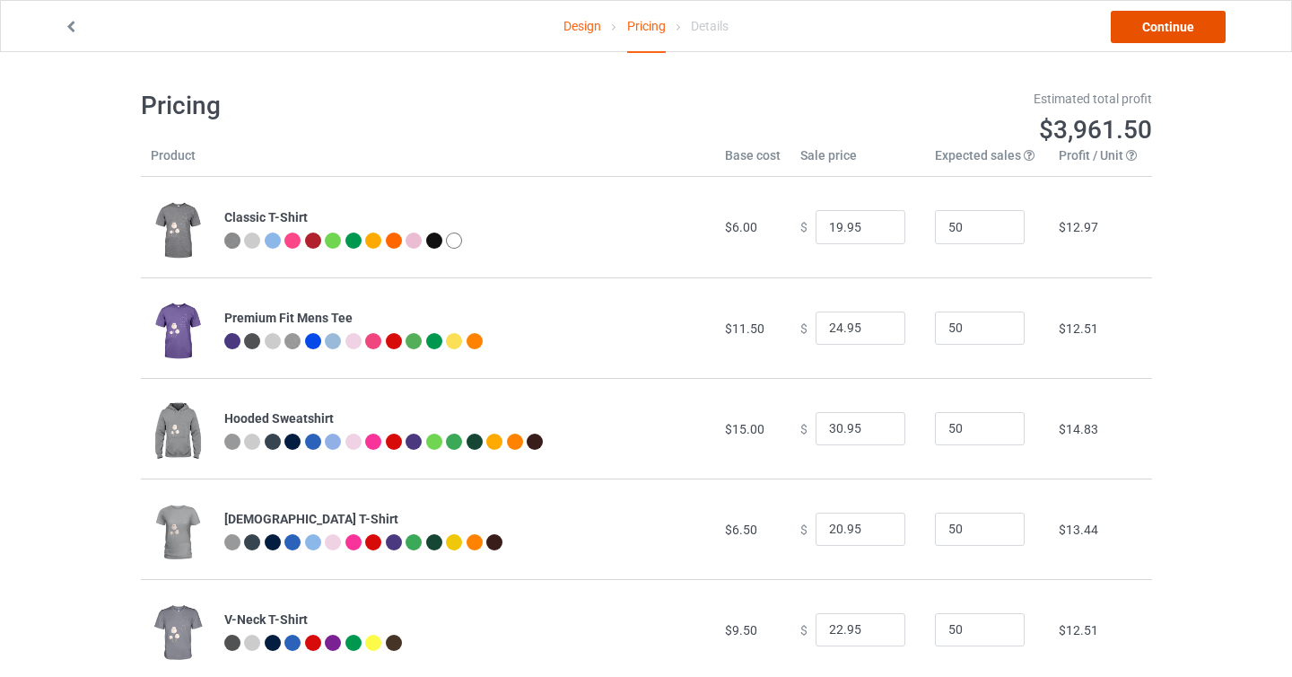
click at [1128, 37] on link "Continue" at bounding box center [1168, 27] width 115 height 32
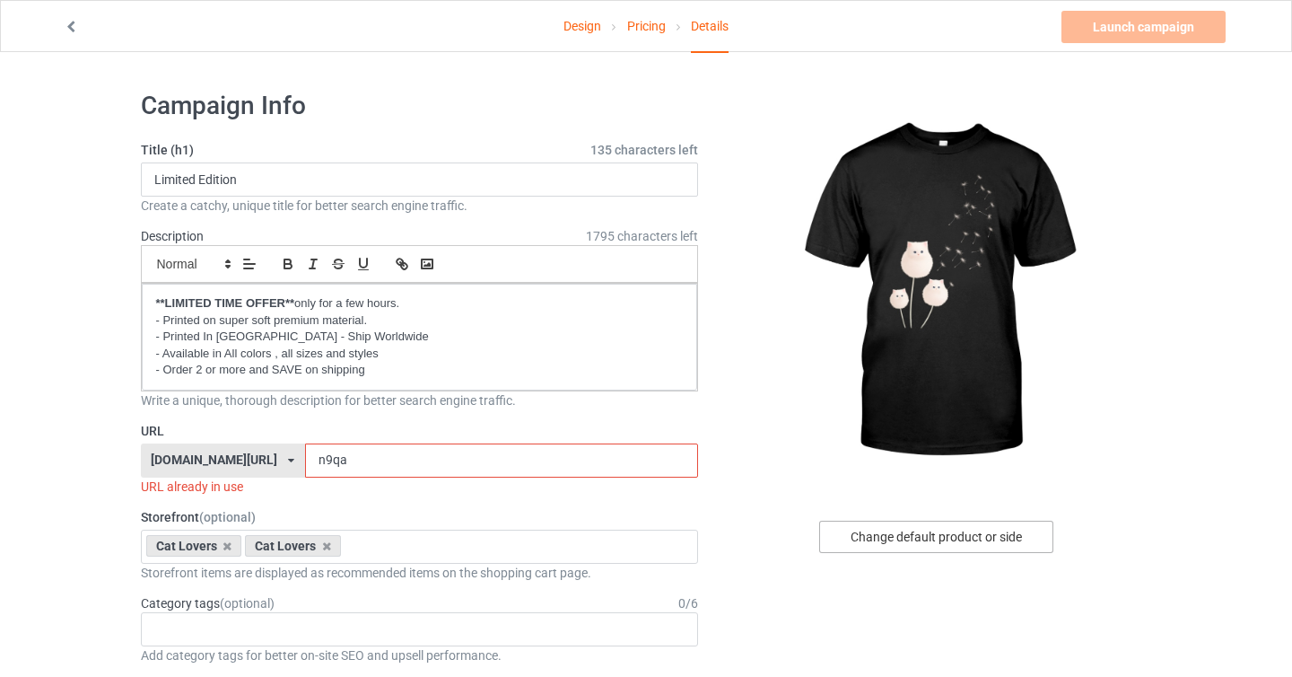
click at [885, 547] on div "Change default product or side" at bounding box center [936, 536] width 234 height 32
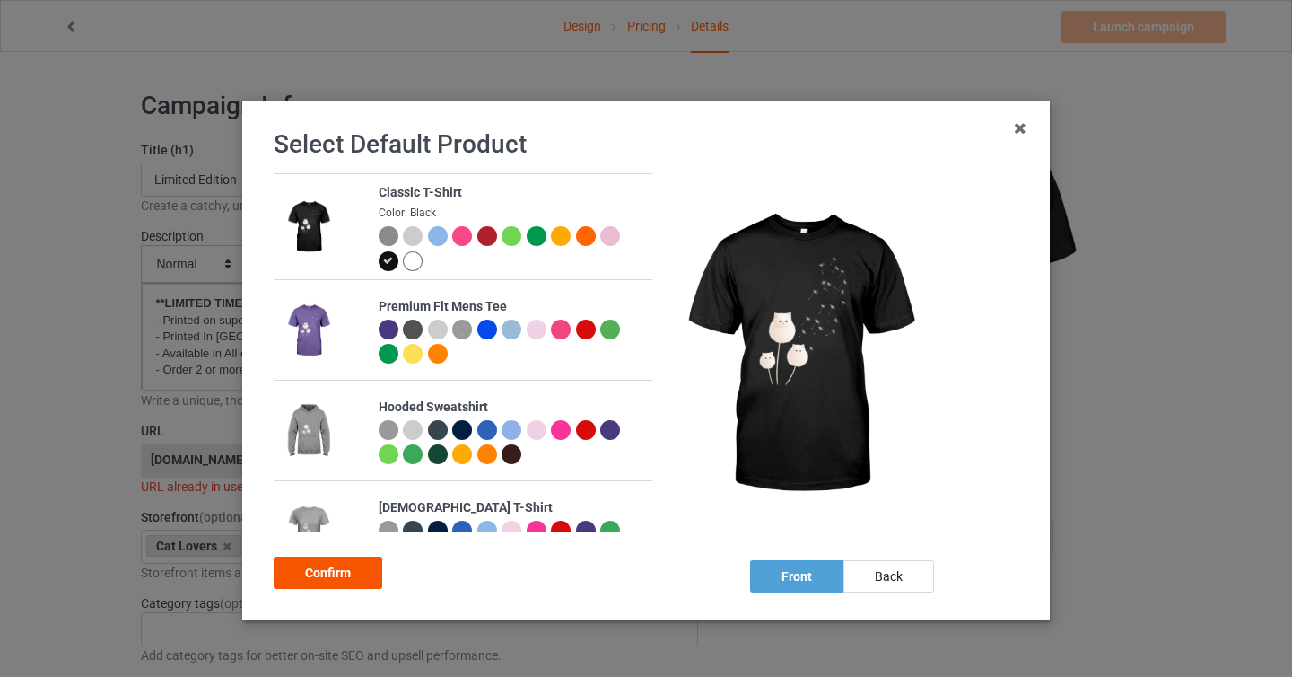
click at [313, 581] on div "Confirm" at bounding box center [328, 572] width 109 height 32
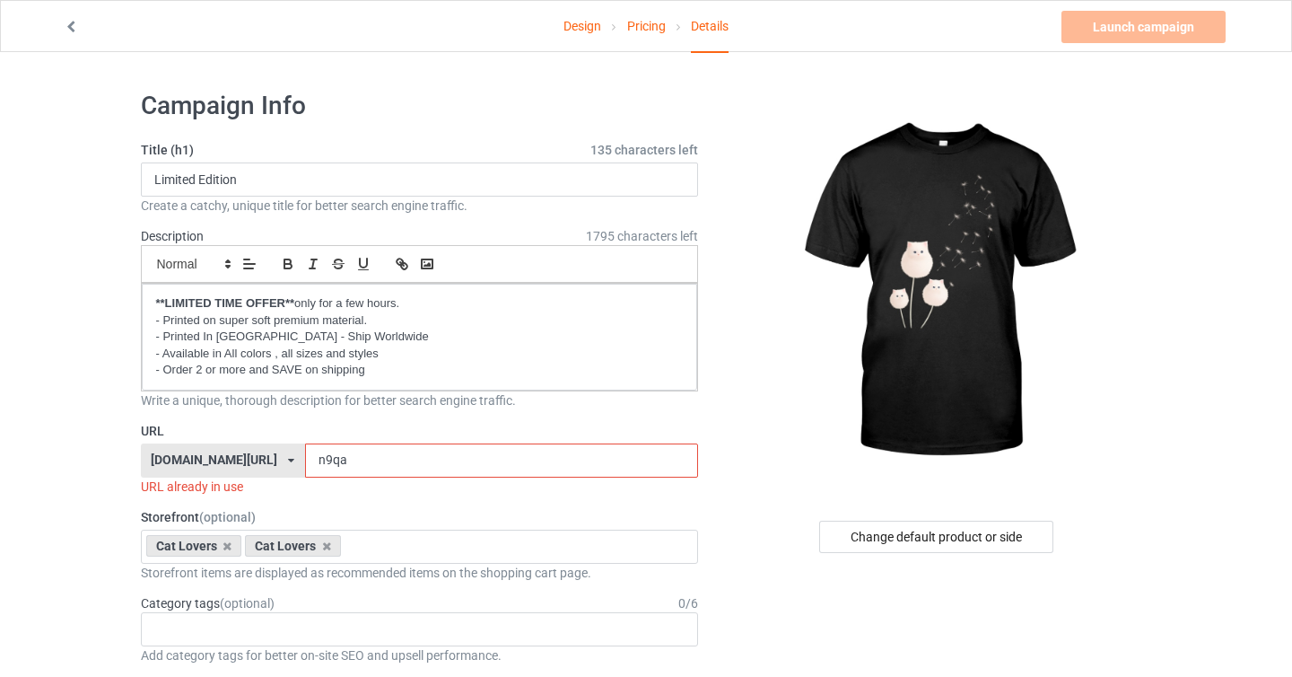
click at [489, 469] on input "n9qa" at bounding box center [501, 460] width 393 height 34
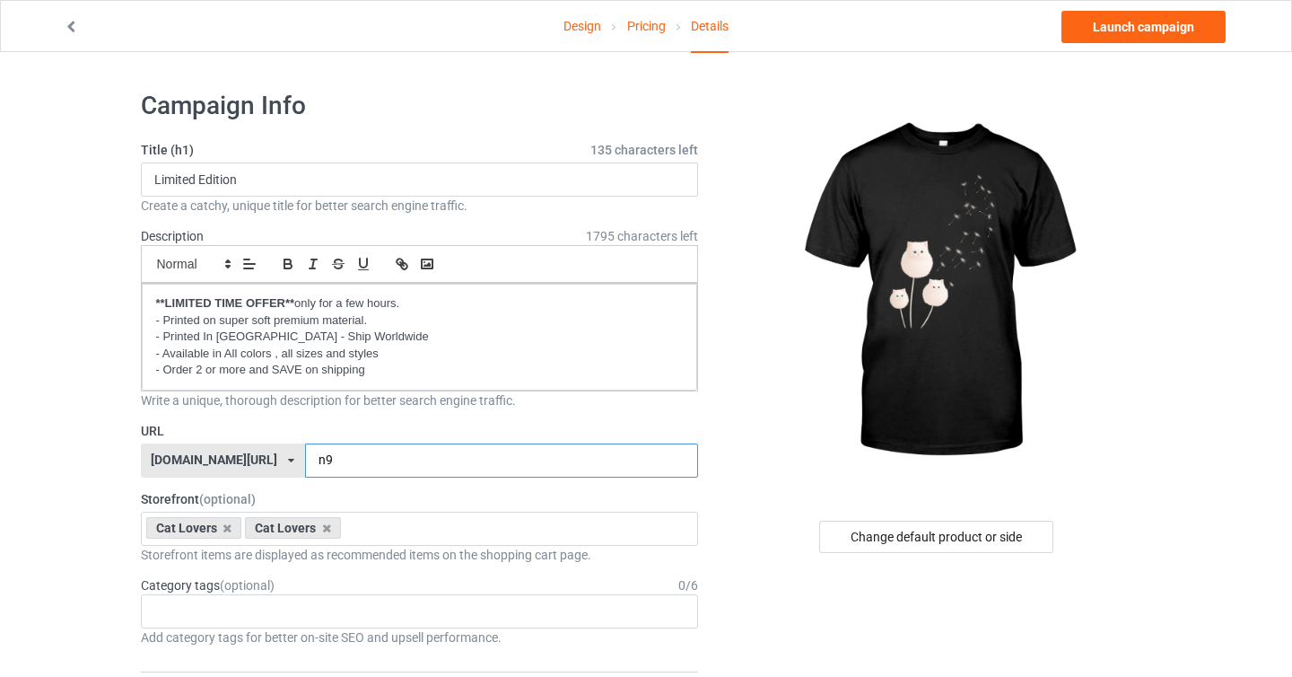
type input "n9d"
click at [1118, 41] on link "Launch campaign" at bounding box center [1144, 27] width 164 height 32
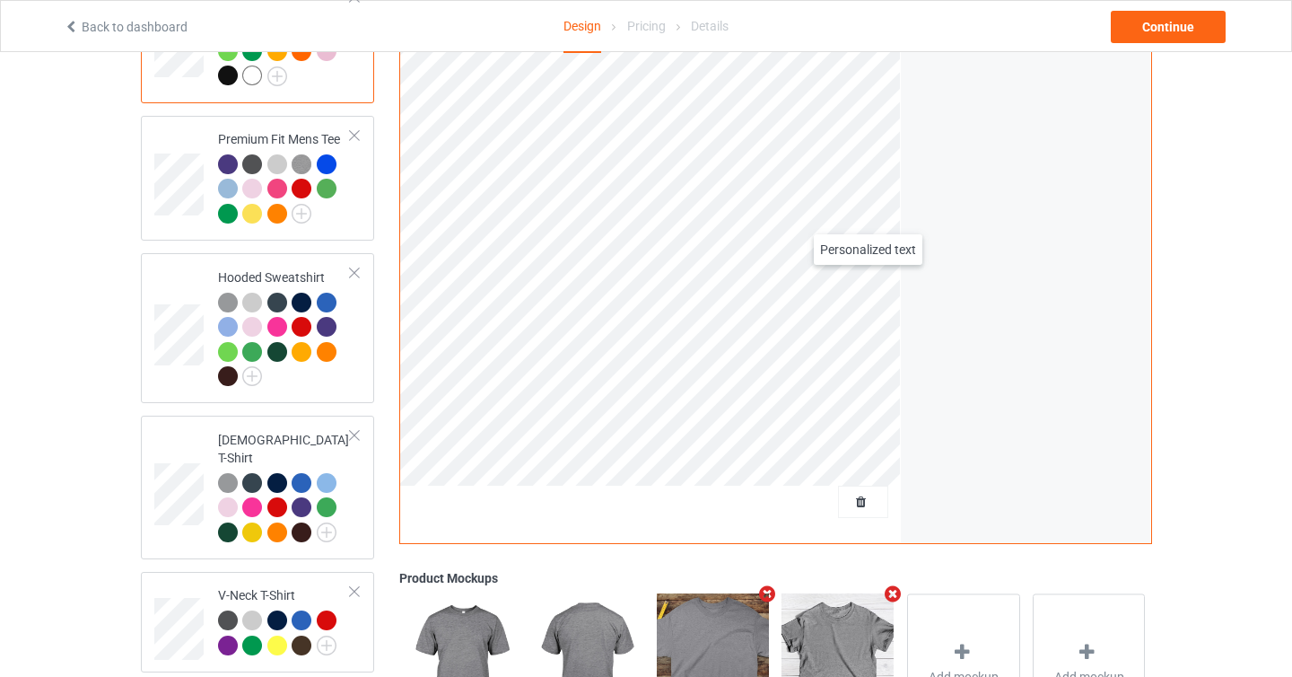
scroll to position [235, 0]
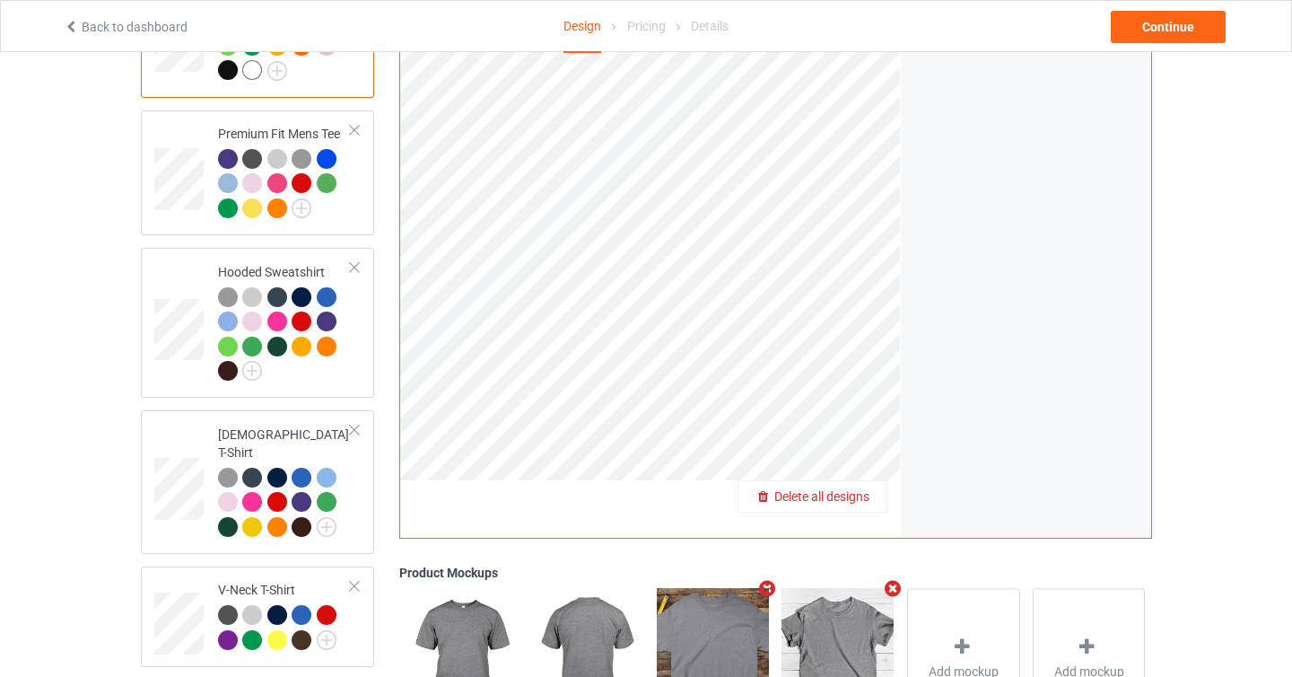
click at [853, 496] on span "Delete all designs" at bounding box center [821, 496] width 95 height 14
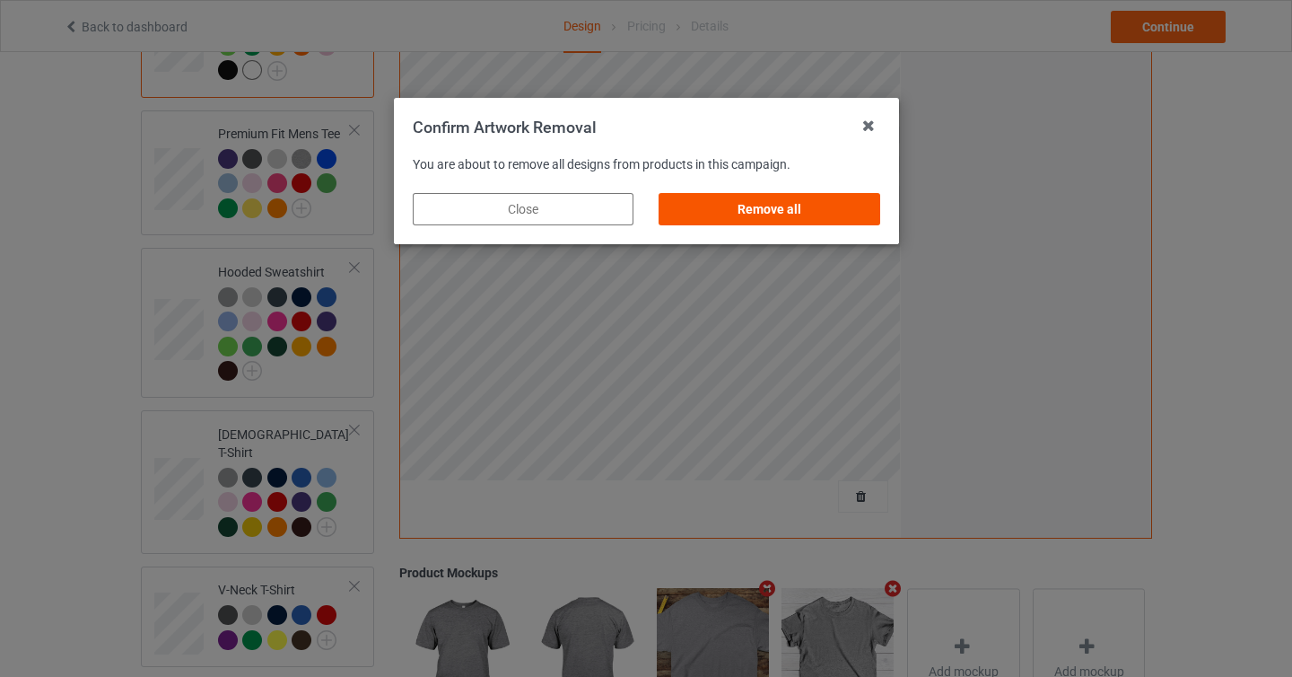
click at [773, 201] on div "Remove all" at bounding box center [769, 209] width 221 height 32
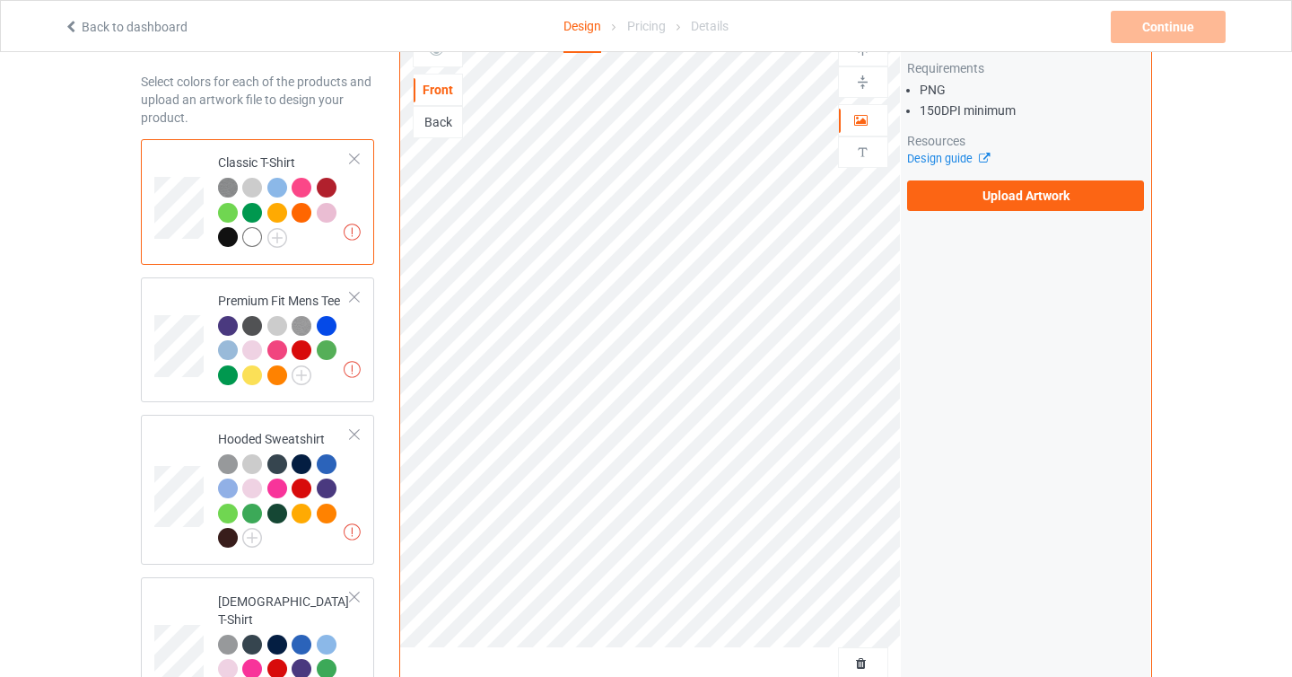
scroll to position [111, 0]
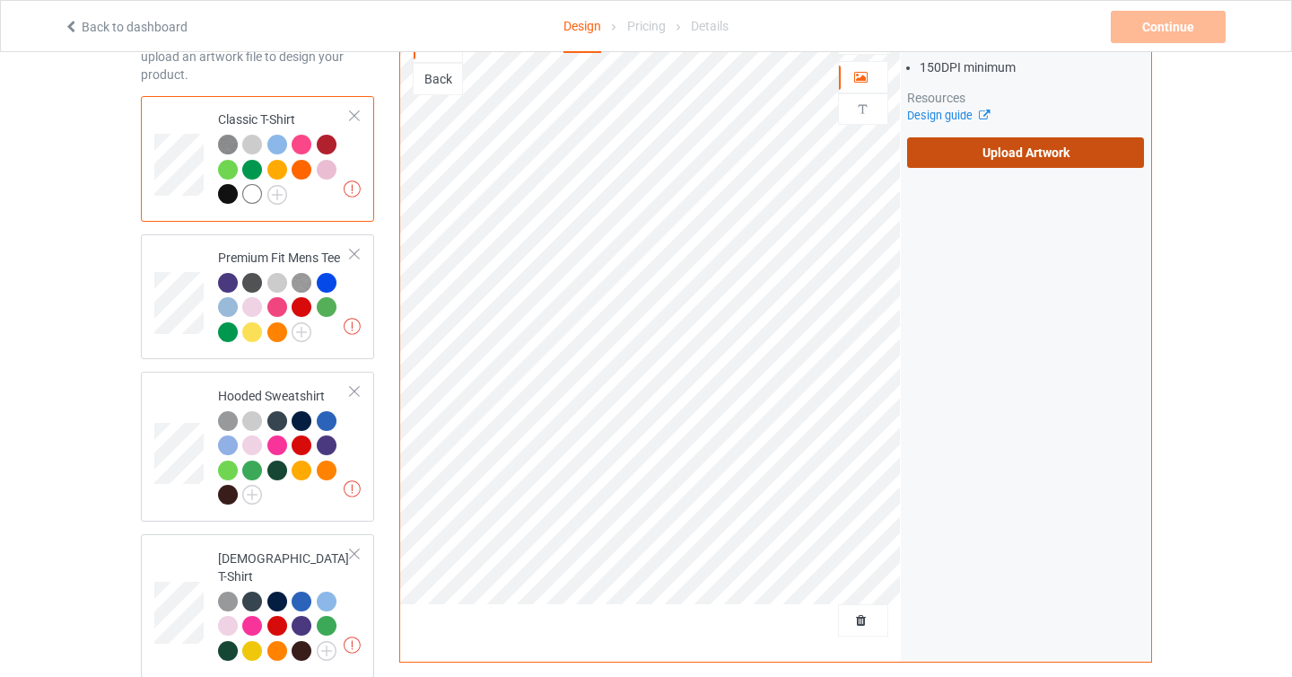
click at [1030, 164] on label "Upload Artwork" at bounding box center [1026, 152] width 238 height 31
click at [0, 0] on input "Upload Artwork" at bounding box center [0, 0] width 0 height 0
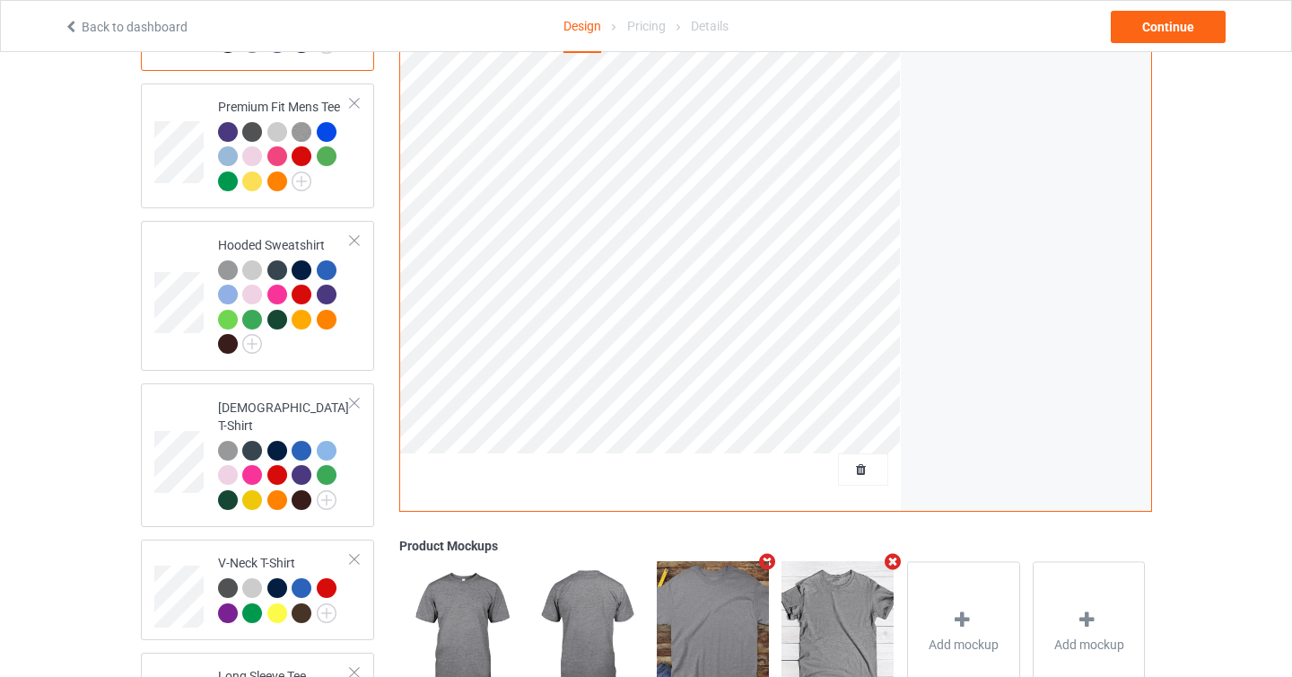
scroll to position [398, 0]
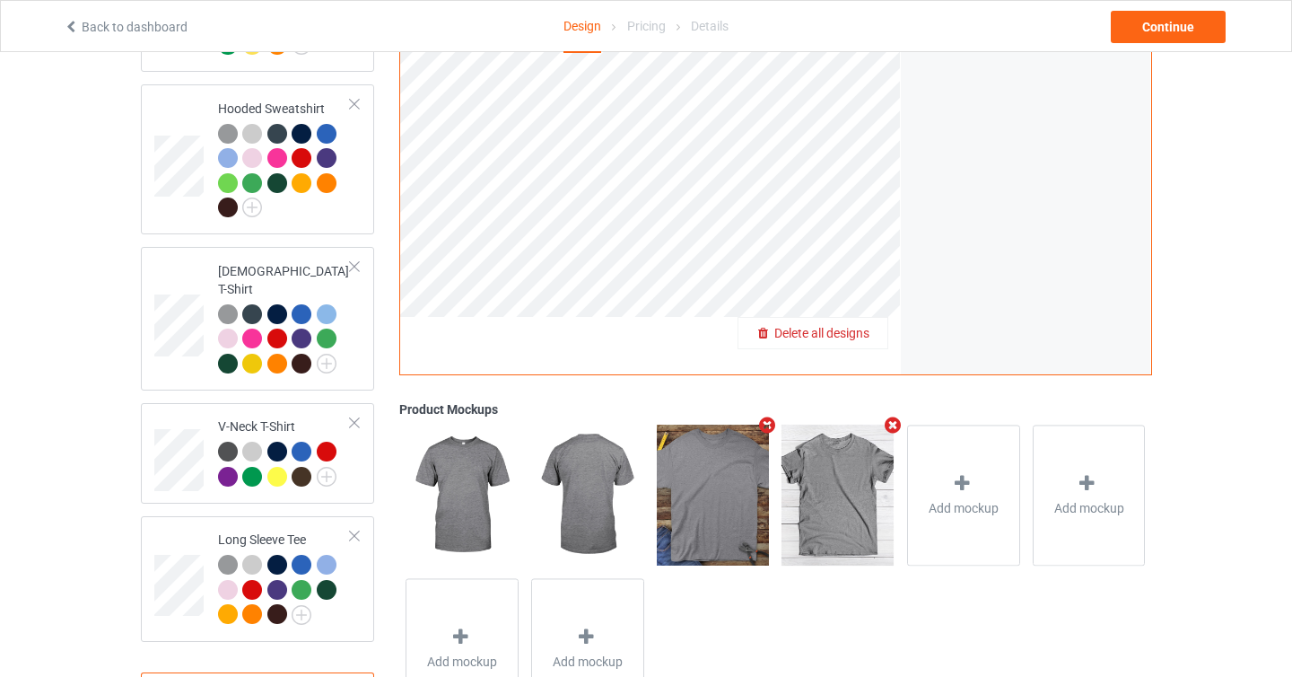
click at [859, 336] on span "Delete all designs" at bounding box center [821, 333] width 95 height 14
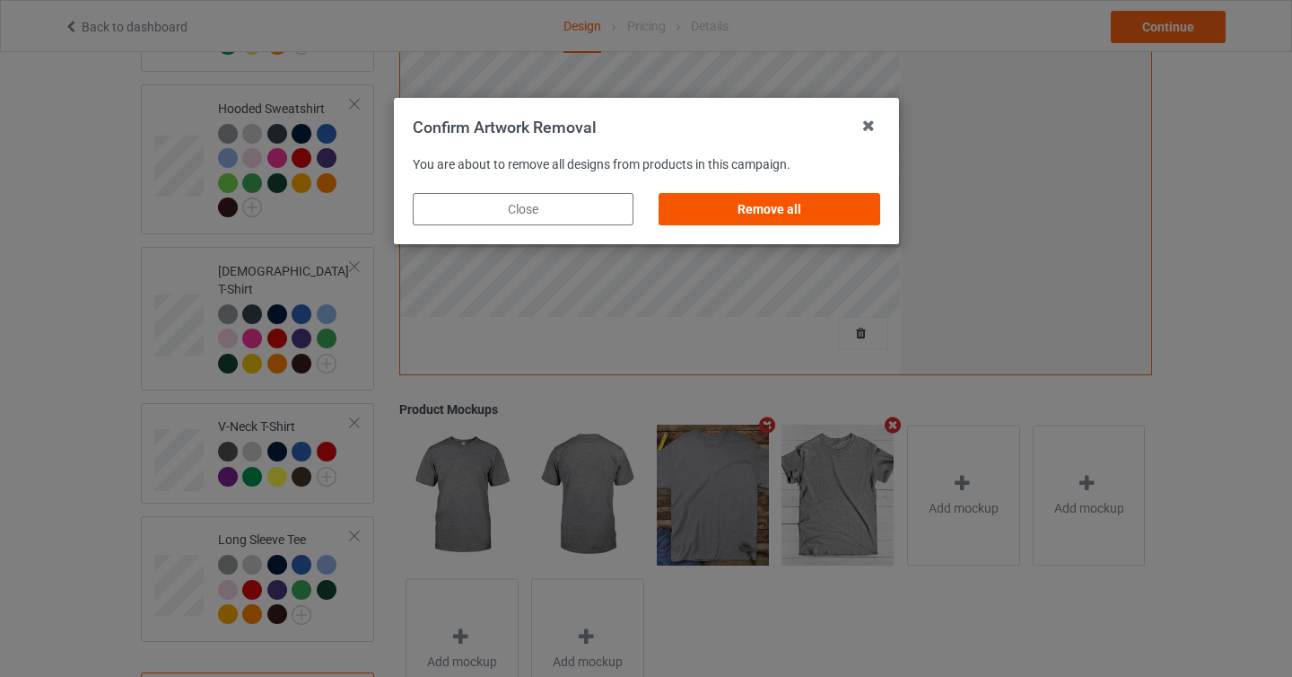
click at [826, 202] on div "Remove all" at bounding box center [769, 209] width 221 height 32
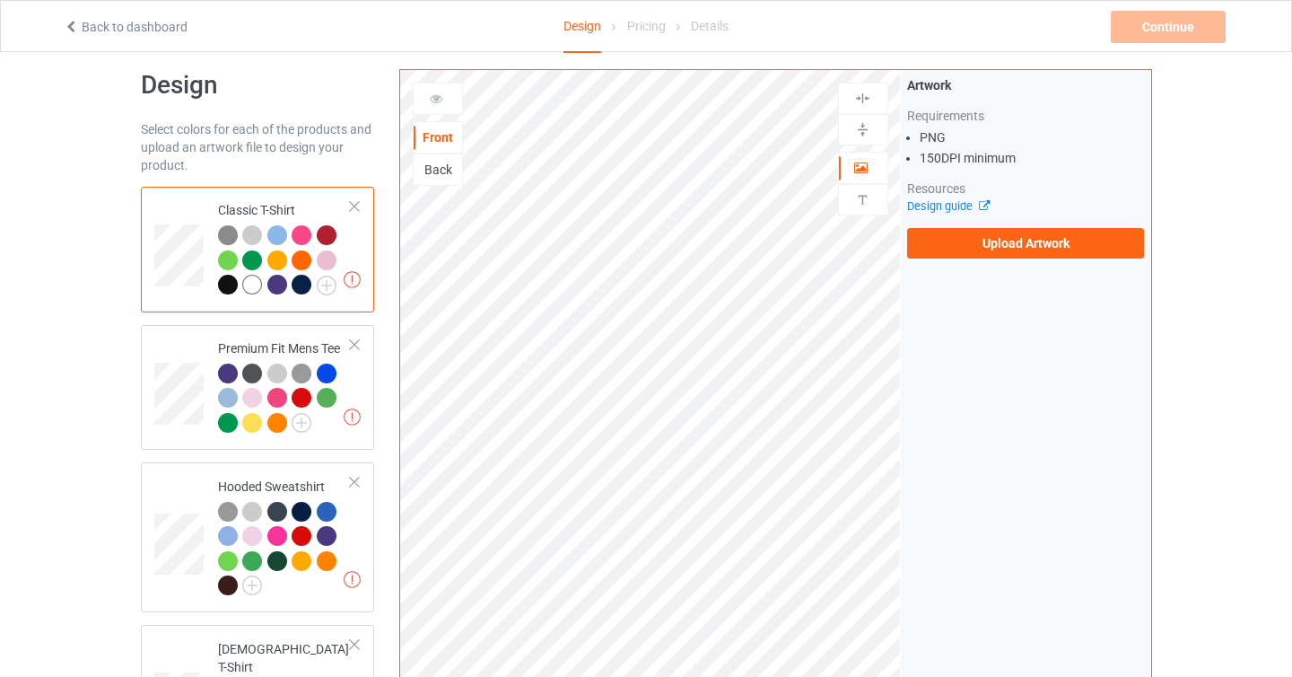
scroll to position [0, 0]
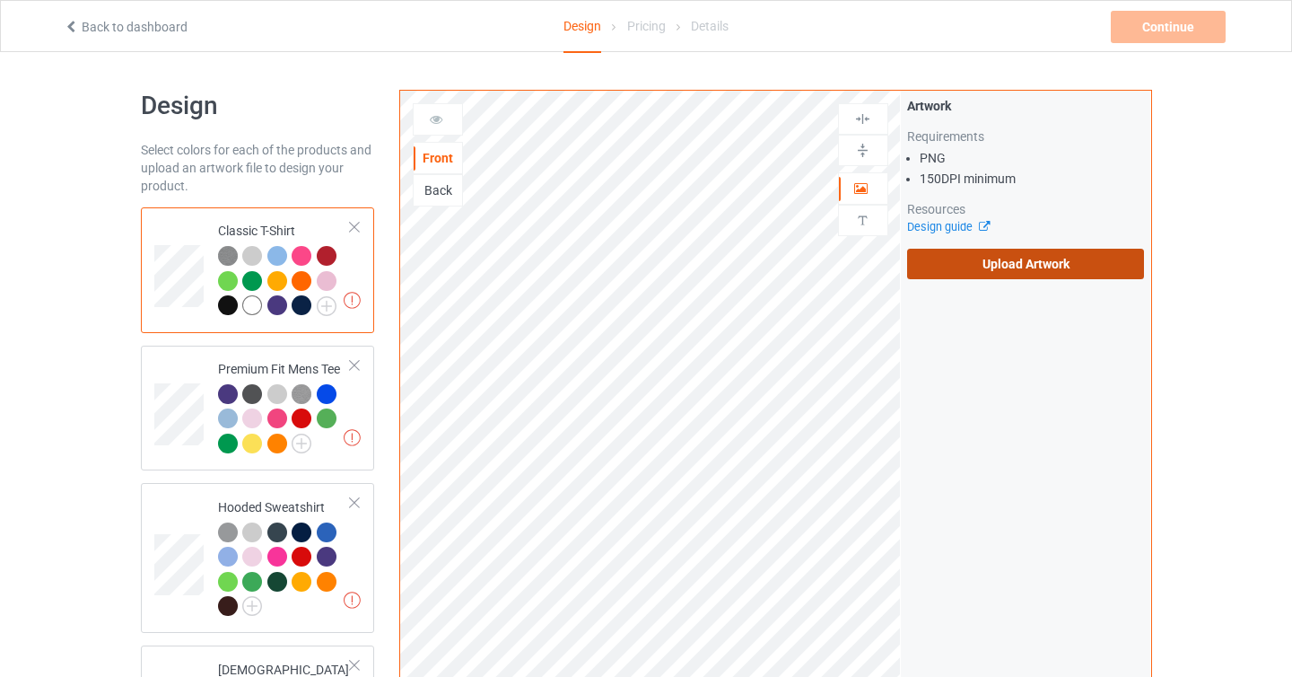
click at [954, 278] on label "Upload Artwork" at bounding box center [1026, 264] width 238 height 31
click at [0, 0] on input "Upload Artwork" at bounding box center [0, 0] width 0 height 0
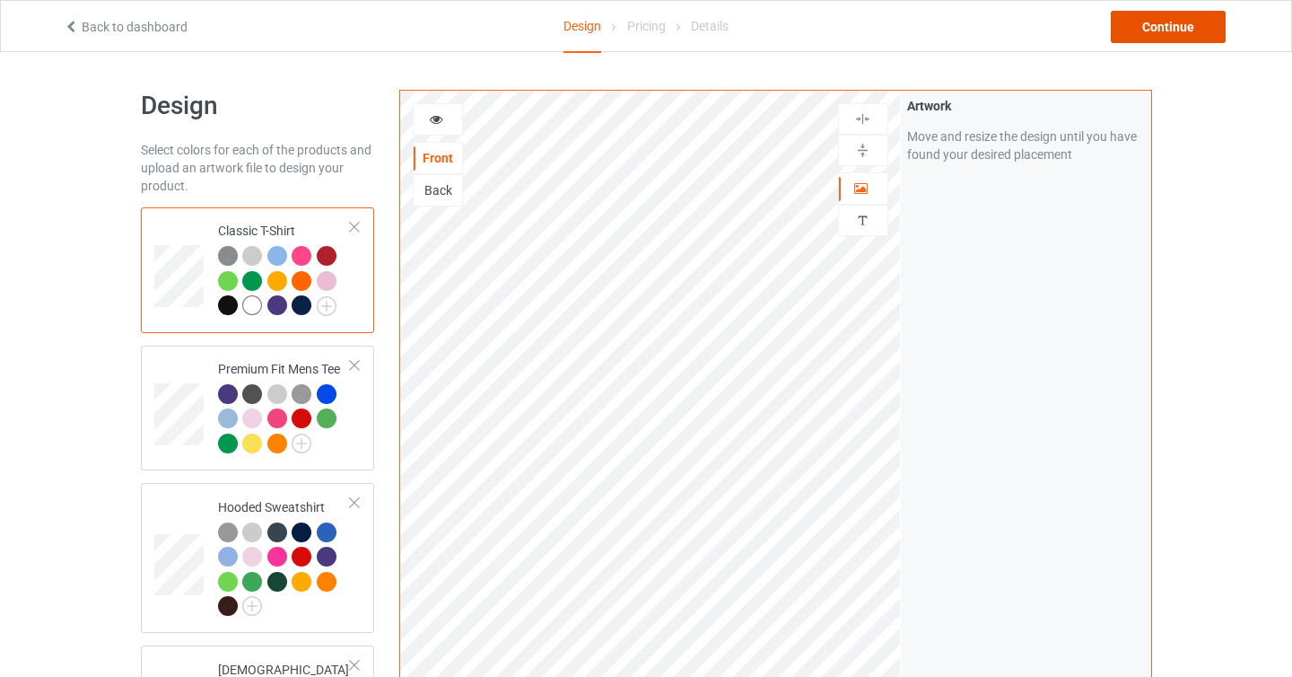
click at [1153, 36] on div "Continue" at bounding box center [1168, 27] width 115 height 32
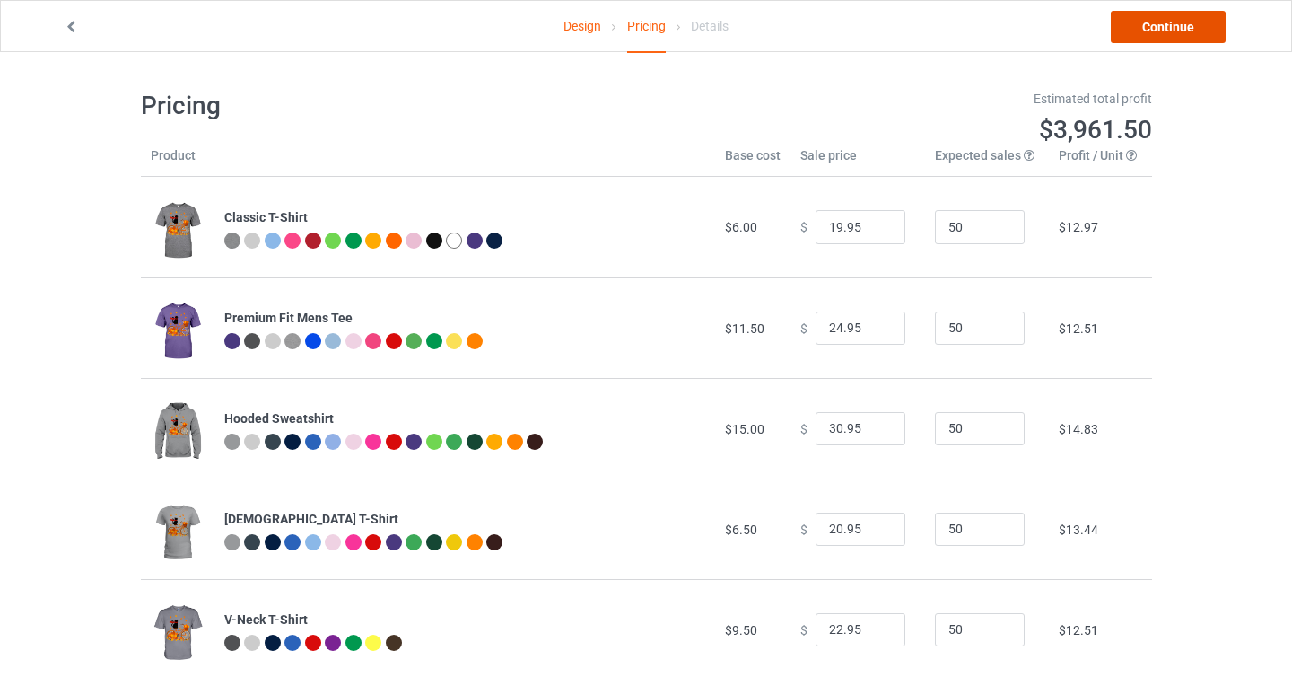
click at [1157, 39] on link "Continue" at bounding box center [1168, 27] width 115 height 32
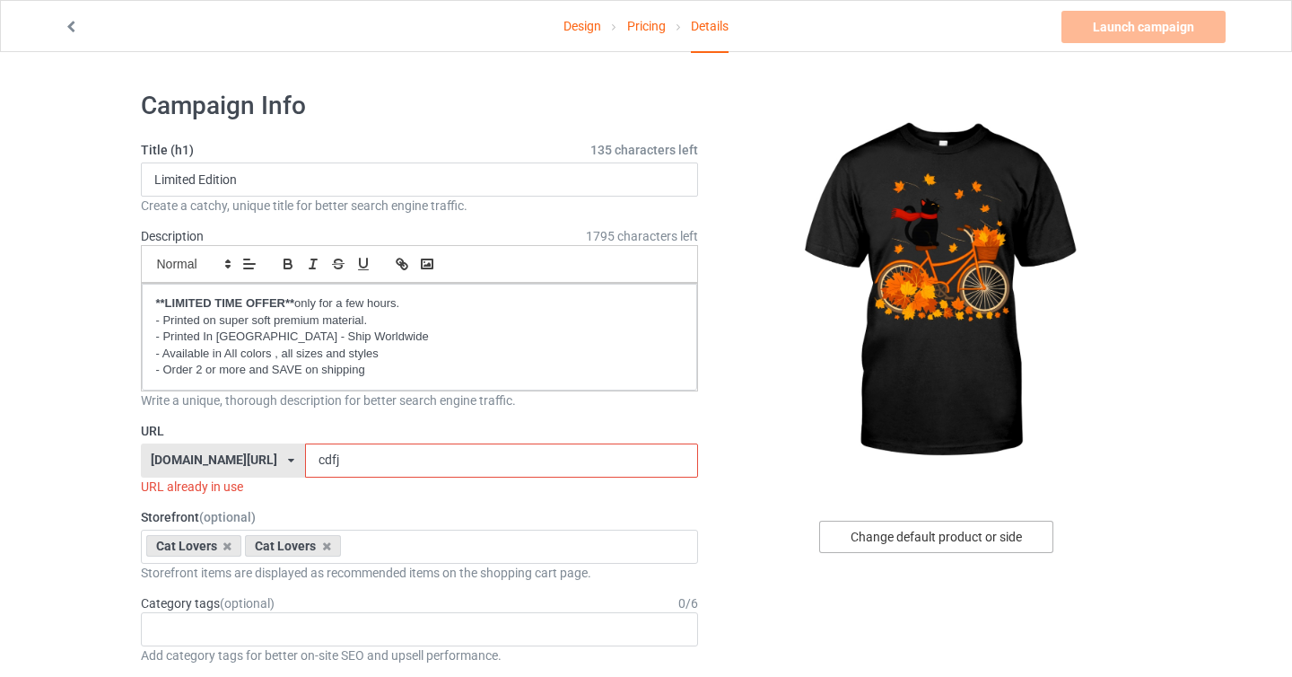
click at [953, 531] on div "Change default product or side" at bounding box center [936, 536] width 234 height 32
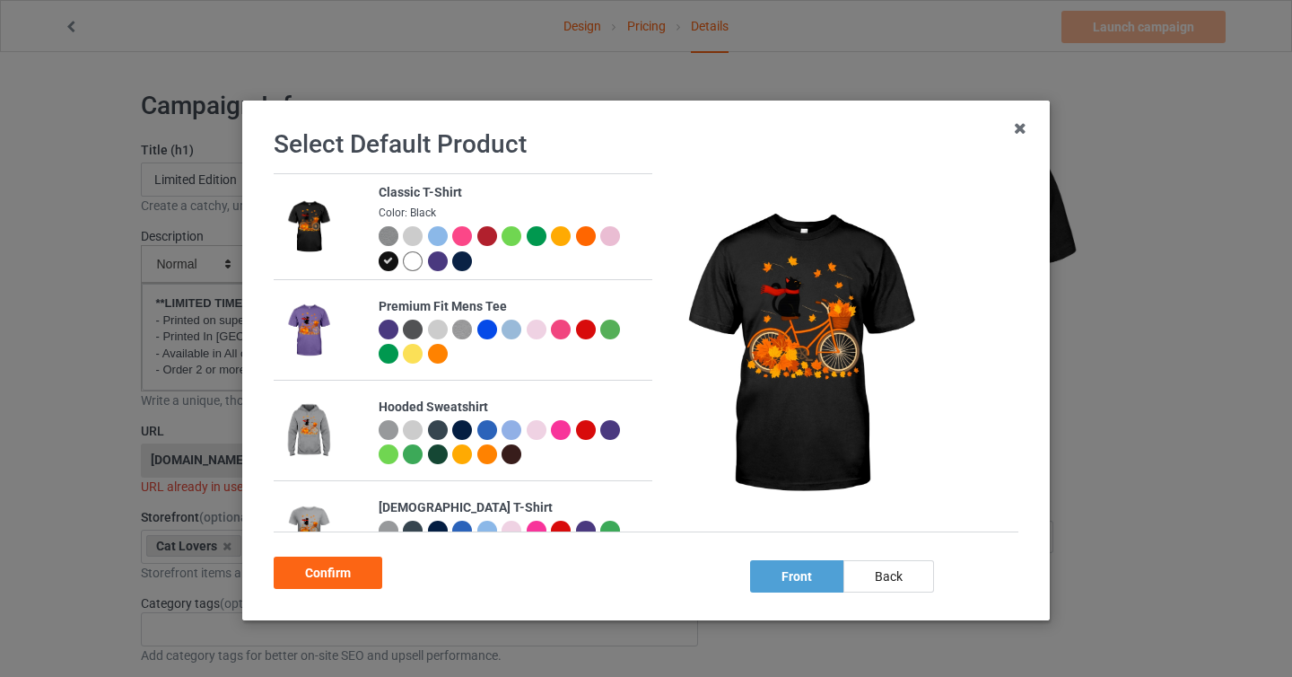
click at [440, 262] on div at bounding box center [438, 261] width 20 height 20
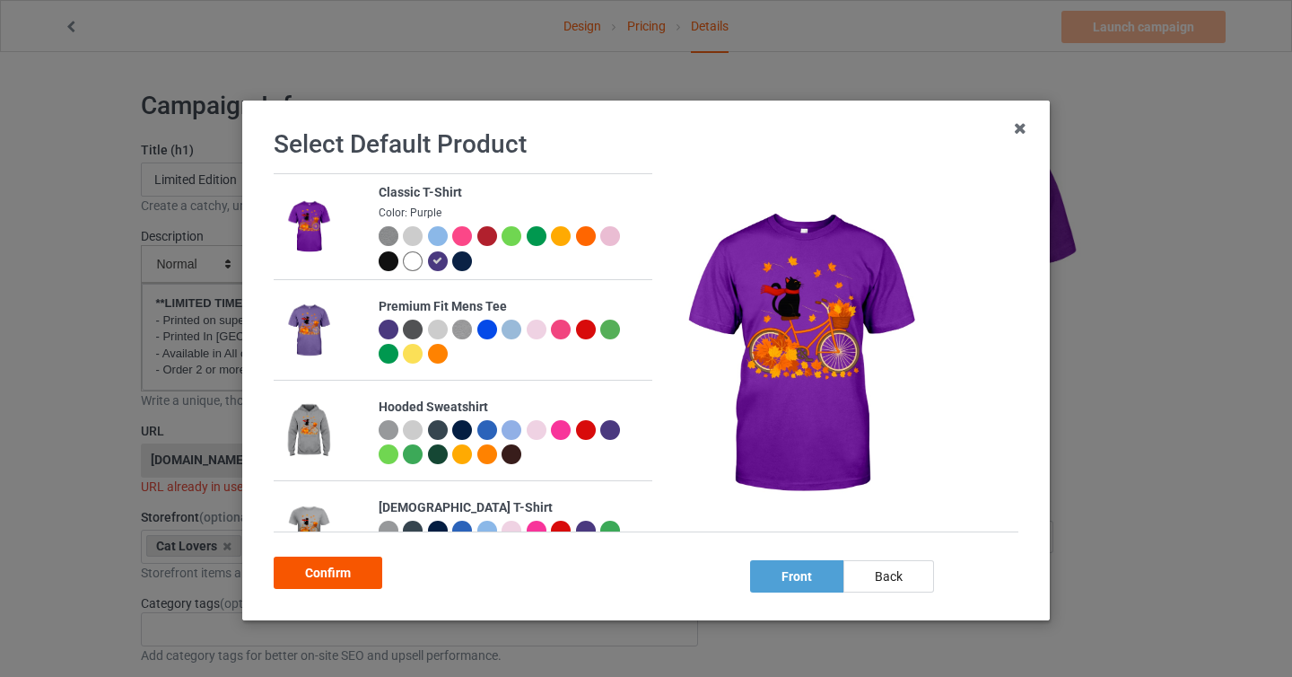
click at [329, 574] on div "Confirm" at bounding box center [328, 572] width 109 height 32
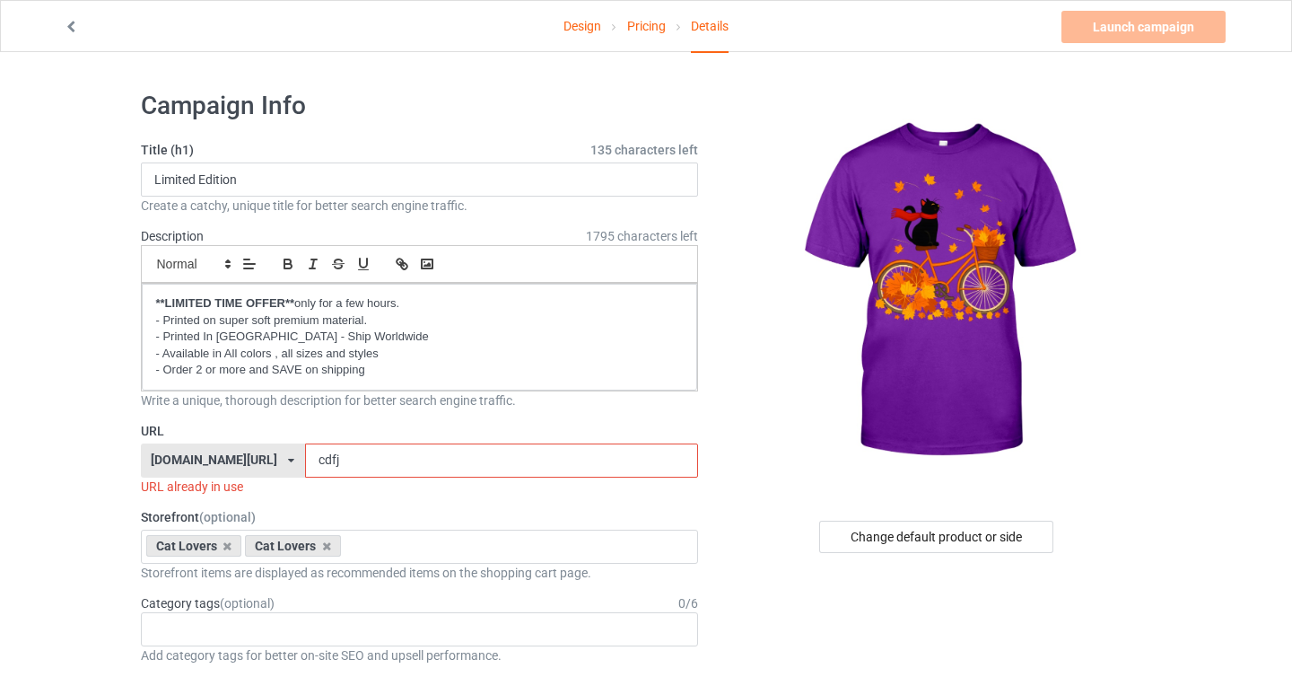
click at [381, 471] on input "cdfj" at bounding box center [501, 460] width 393 height 34
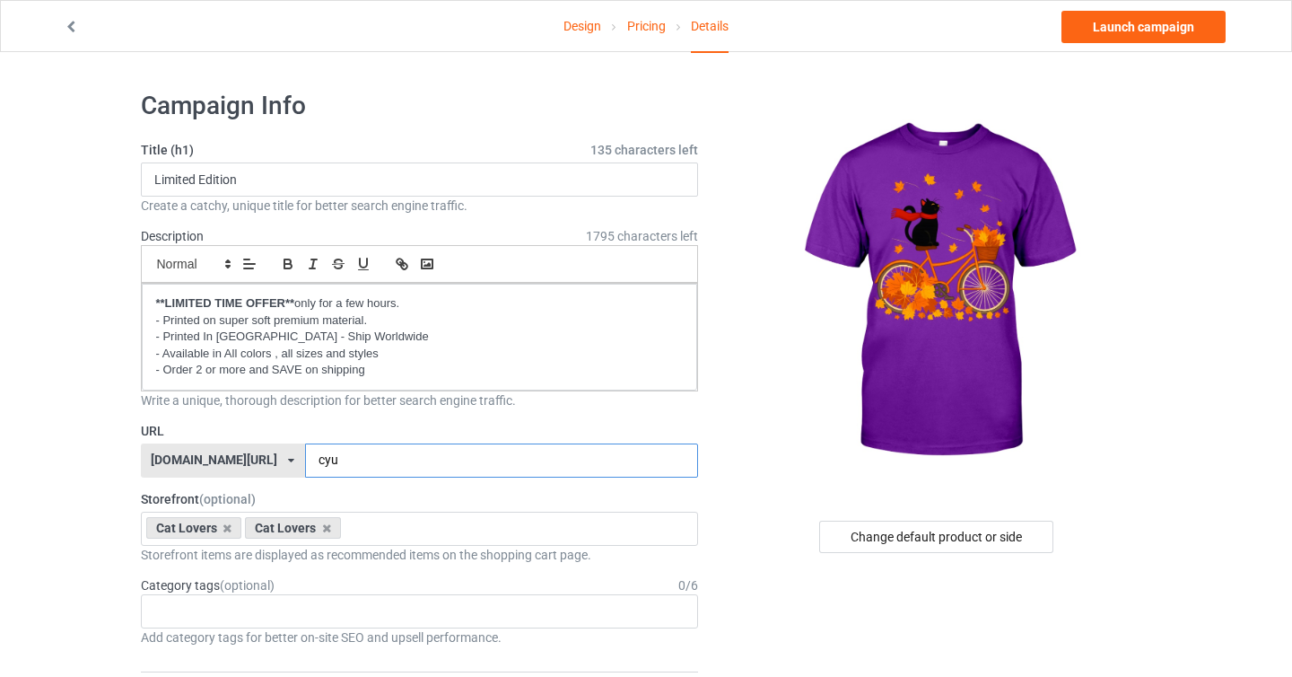
type input "cyu"
drag, startPoint x: 735, startPoint y: 418, endPoint x: 823, endPoint y: -131, distance: 556.2
click at [823, 0] on html "Design Pricing Details Launch campaign Campaign Info Title (h1) 135 characters …" at bounding box center [646, 338] width 1292 height 677
click at [1127, 39] on link "Launch campaign" at bounding box center [1144, 27] width 164 height 32
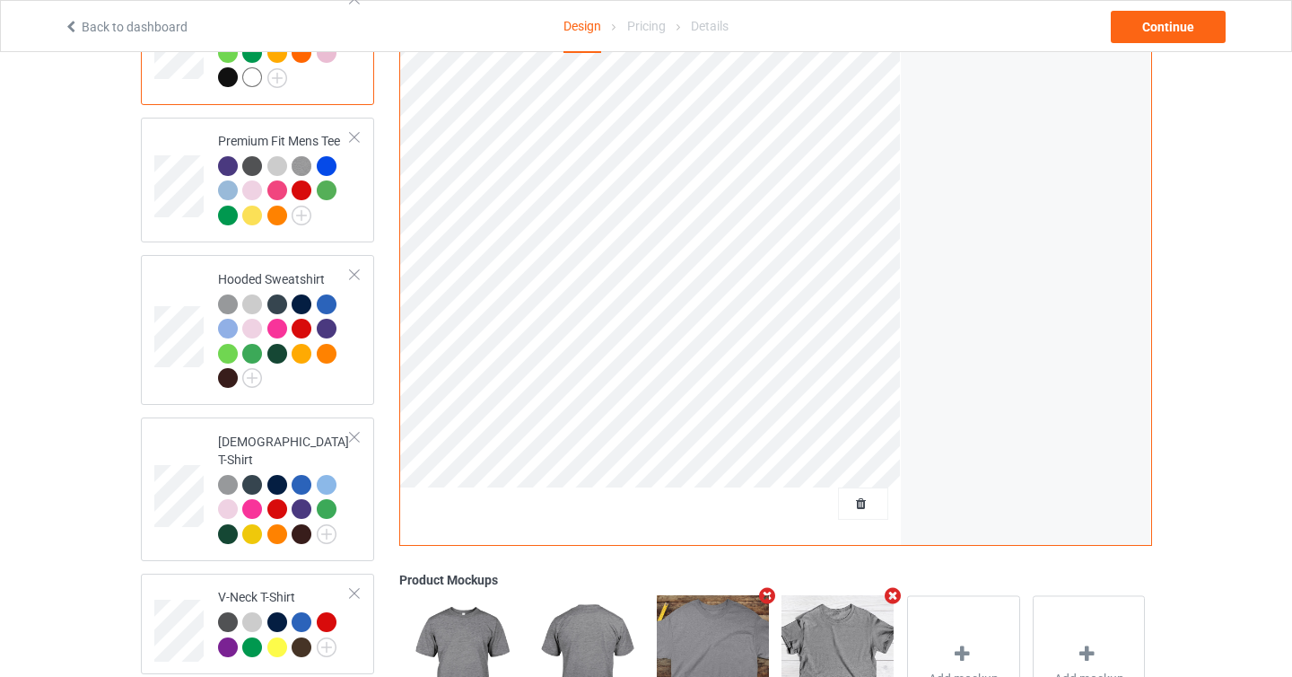
scroll to position [225, 0]
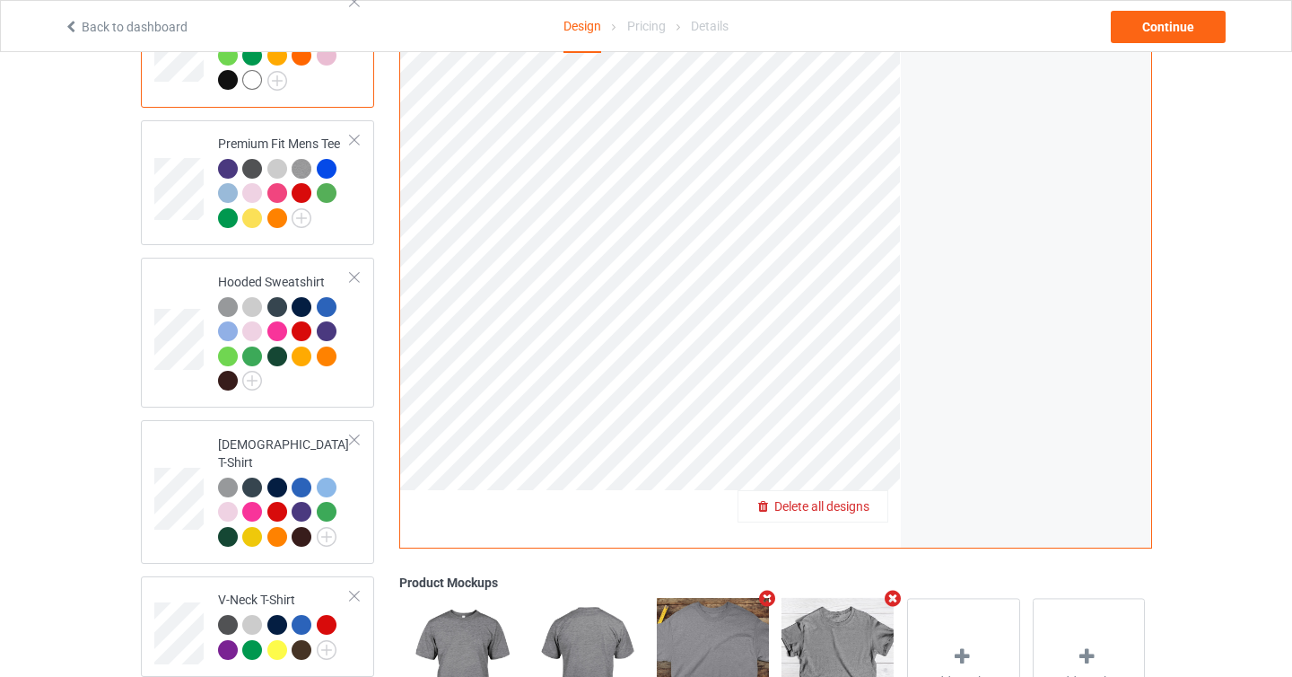
click at [851, 497] on div "Delete all designs" at bounding box center [813, 506] width 149 height 18
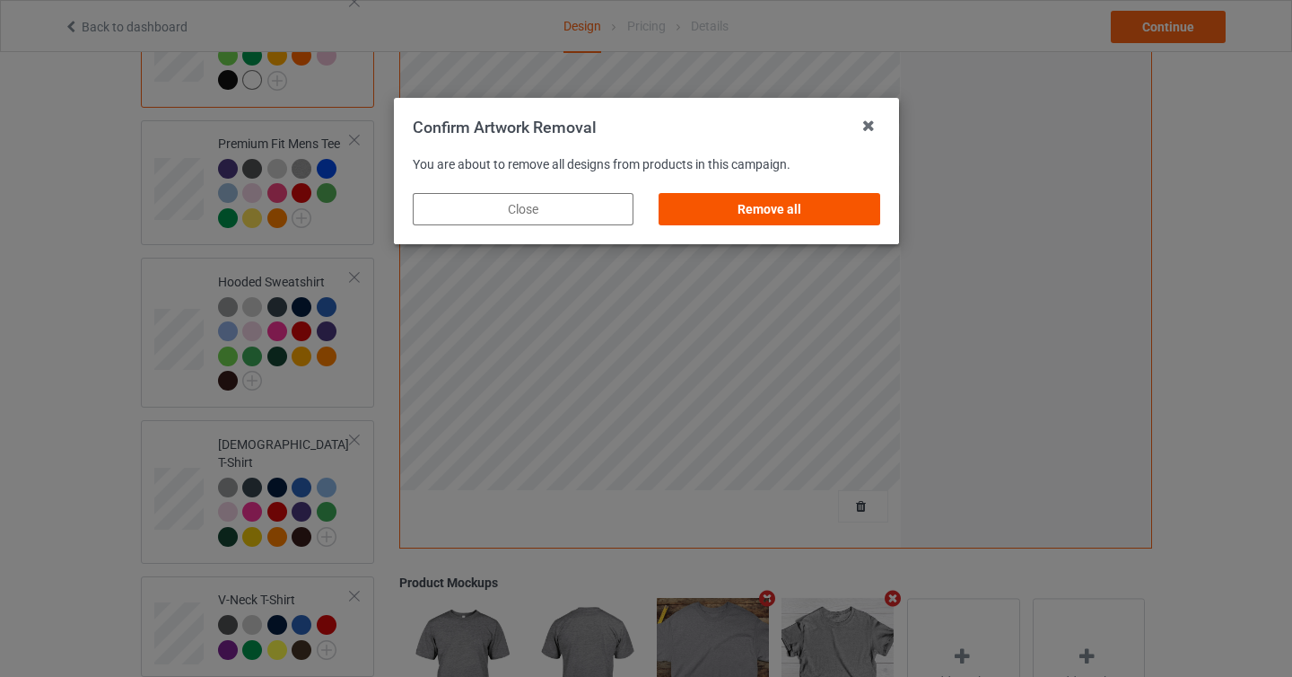
click at [807, 207] on div "Remove all" at bounding box center [769, 209] width 221 height 32
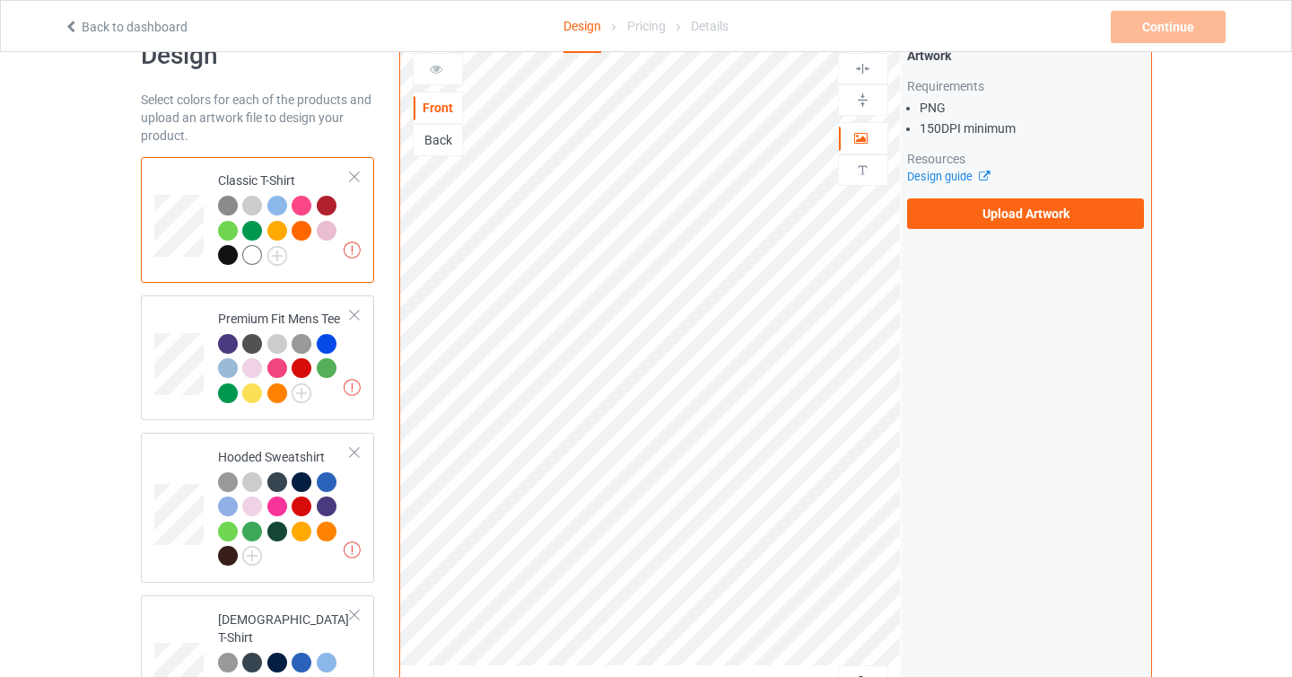
scroll to position [44, 0]
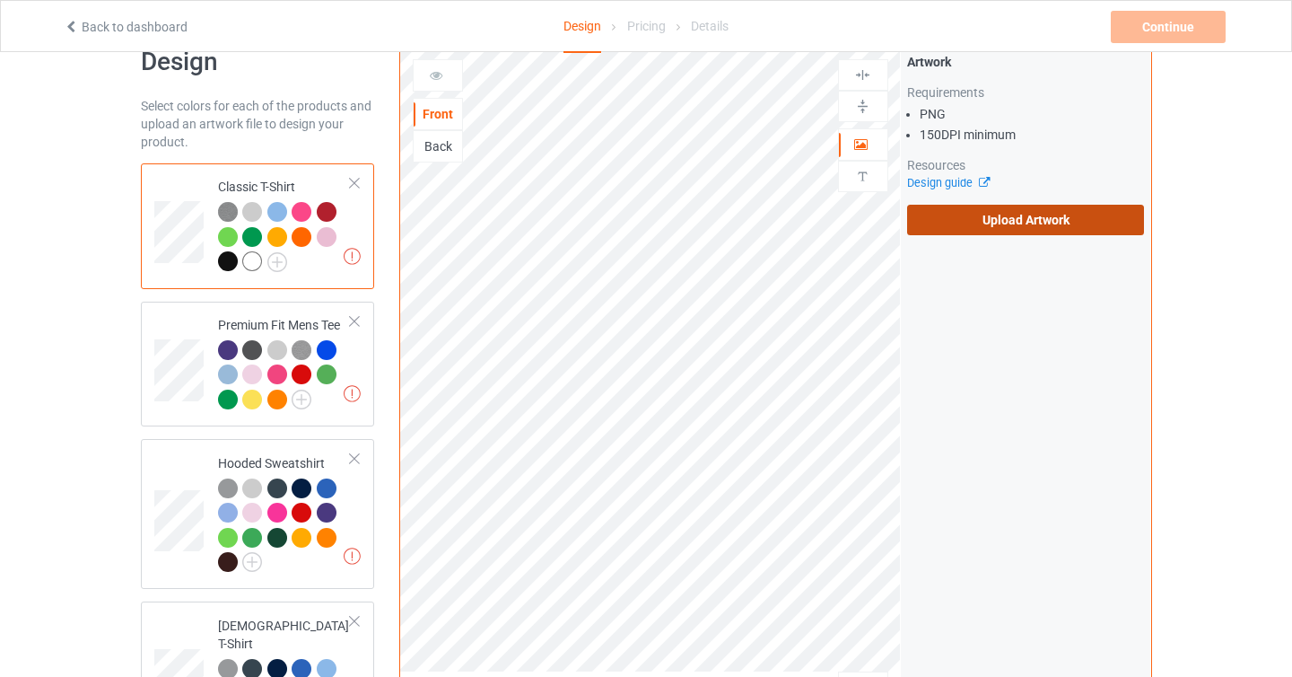
click at [978, 232] on label "Upload Artwork" at bounding box center [1026, 220] width 238 height 31
click at [0, 0] on input "Upload Artwork" at bounding box center [0, 0] width 0 height 0
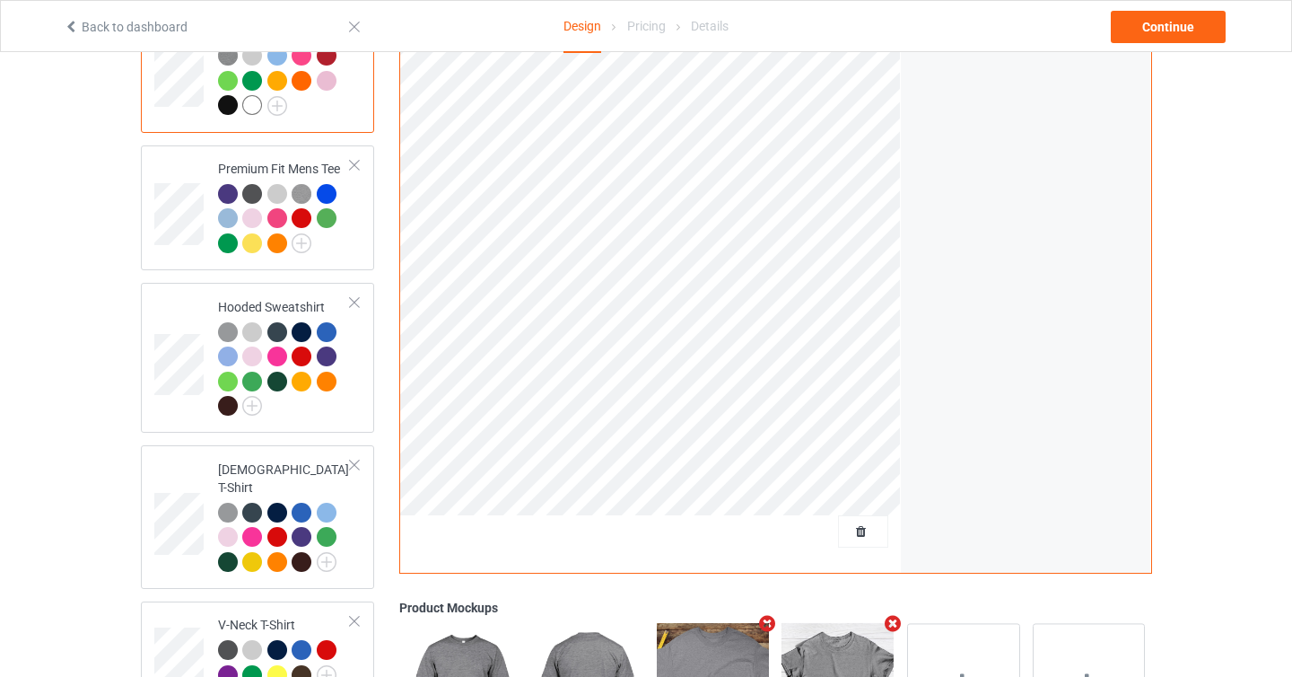
scroll to position [220, 0]
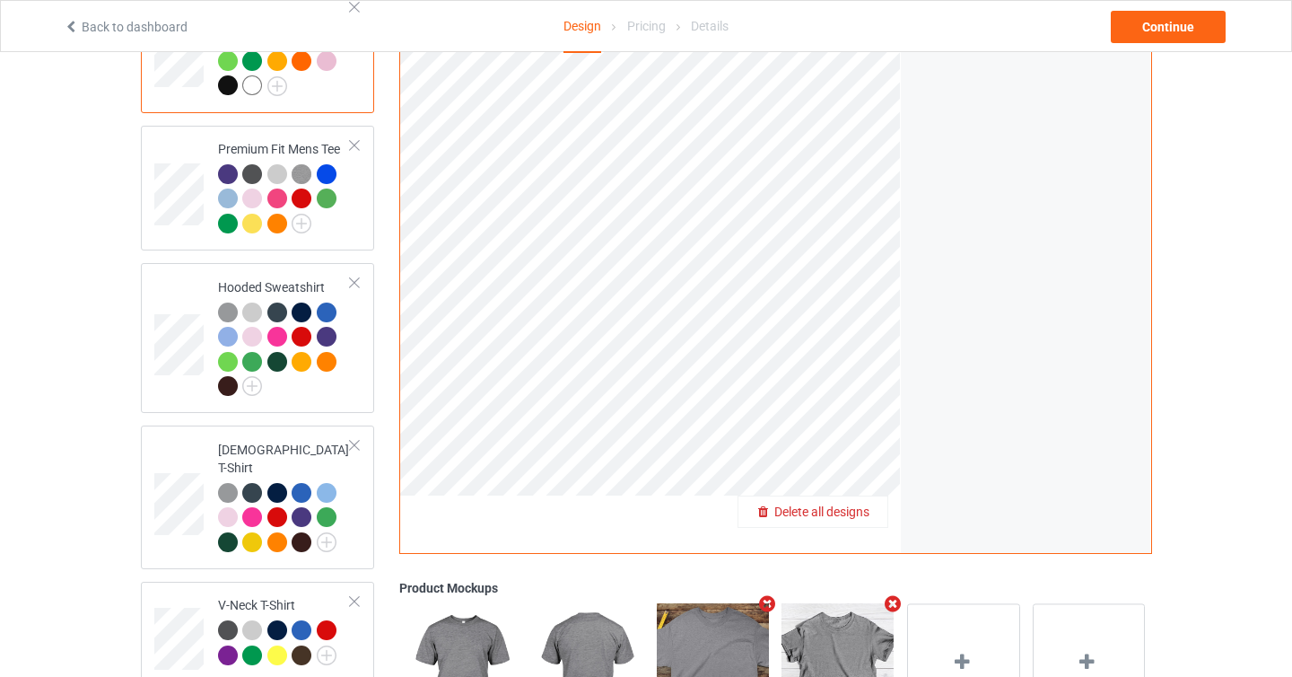
click at [872, 511] on div "Delete all designs" at bounding box center [813, 512] width 149 height 18
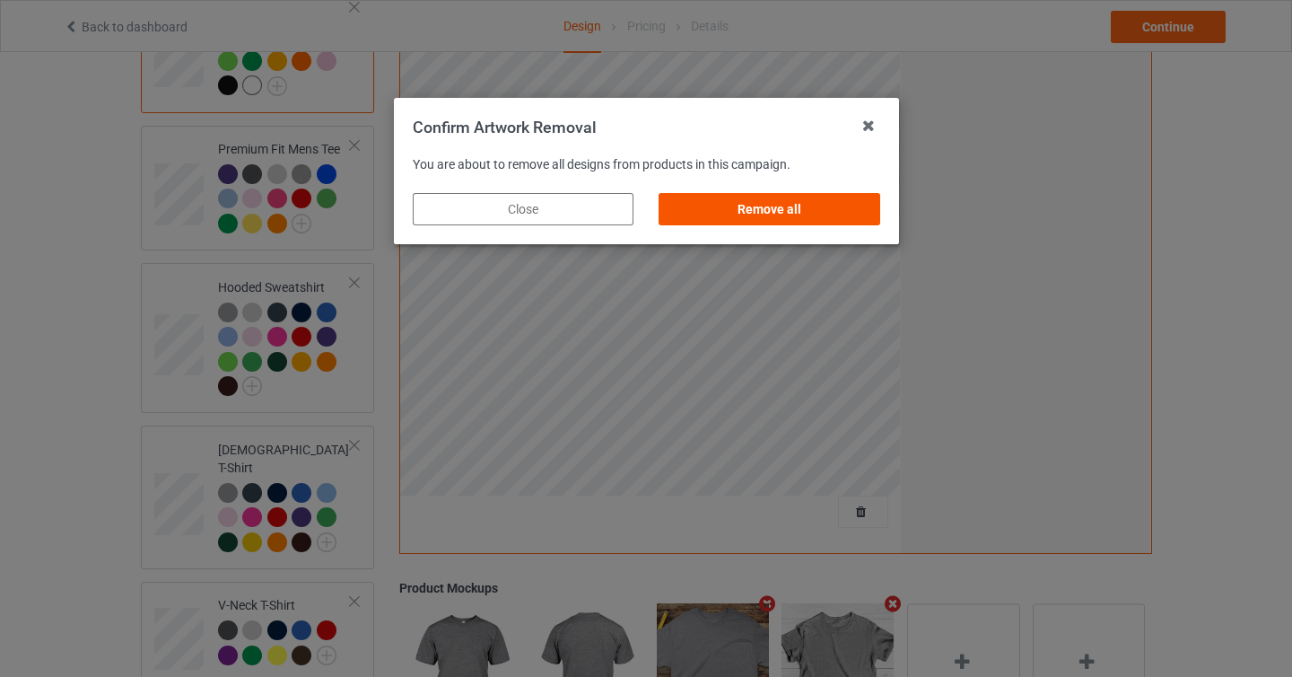
click at [822, 202] on div "Remove all" at bounding box center [769, 209] width 221 height 32
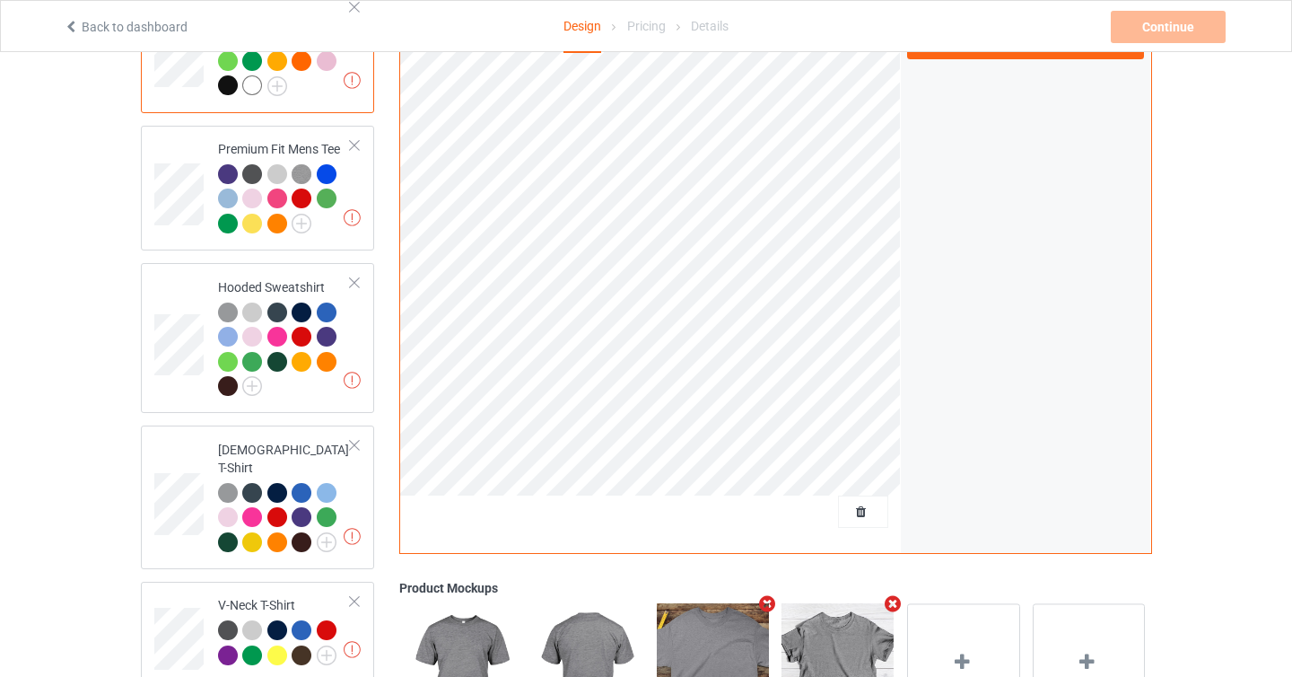
scroll to position [67, 0]
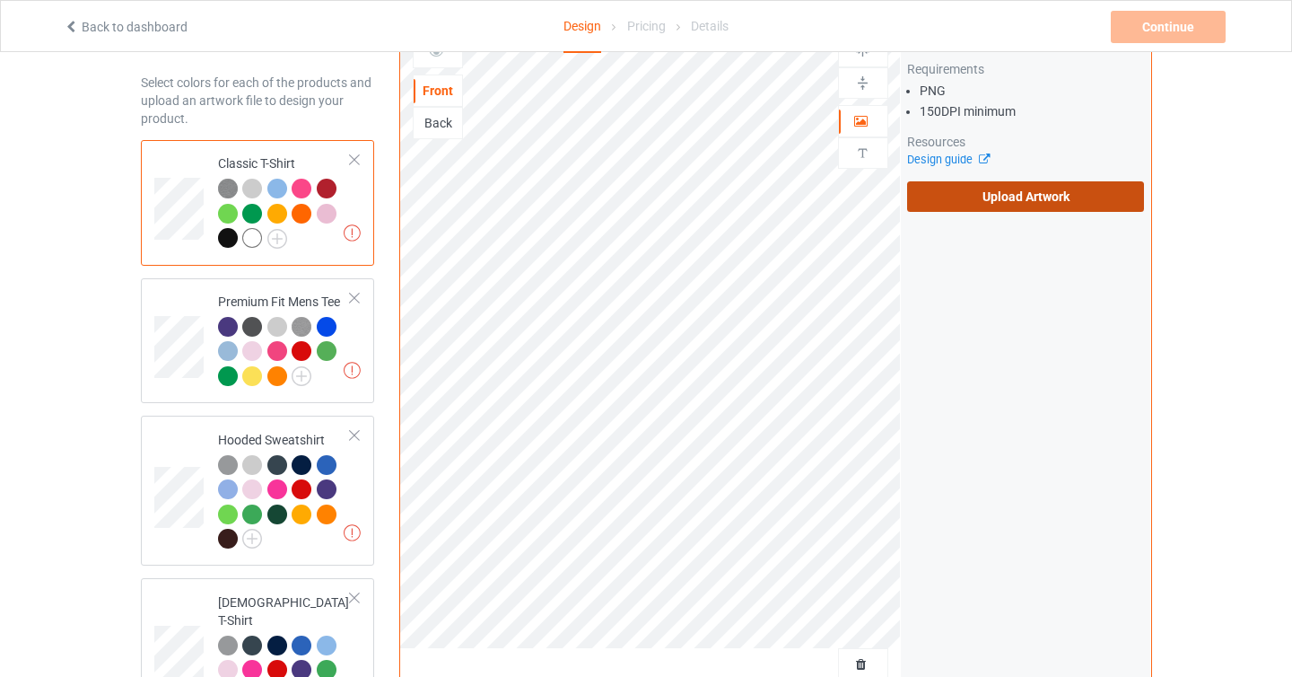
click at [1011, 188] on label "Upload Artwork" at bounding box center [1026, 196] width 238 height 31
click at [0, 0] on input "Upload Artwork" at bounding box center [0, 0] width 0 height 0
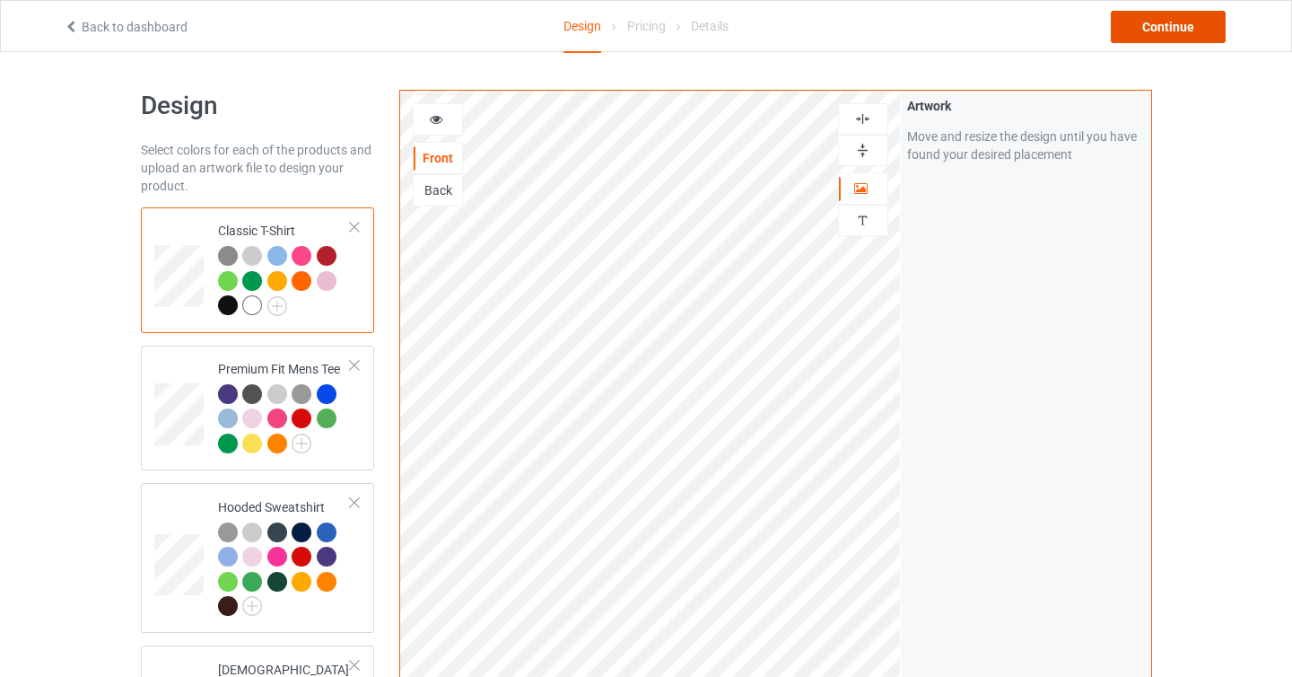
click at [1146, 27] on div "Continue" at bounding box center [1168, 27] width 115 height 32
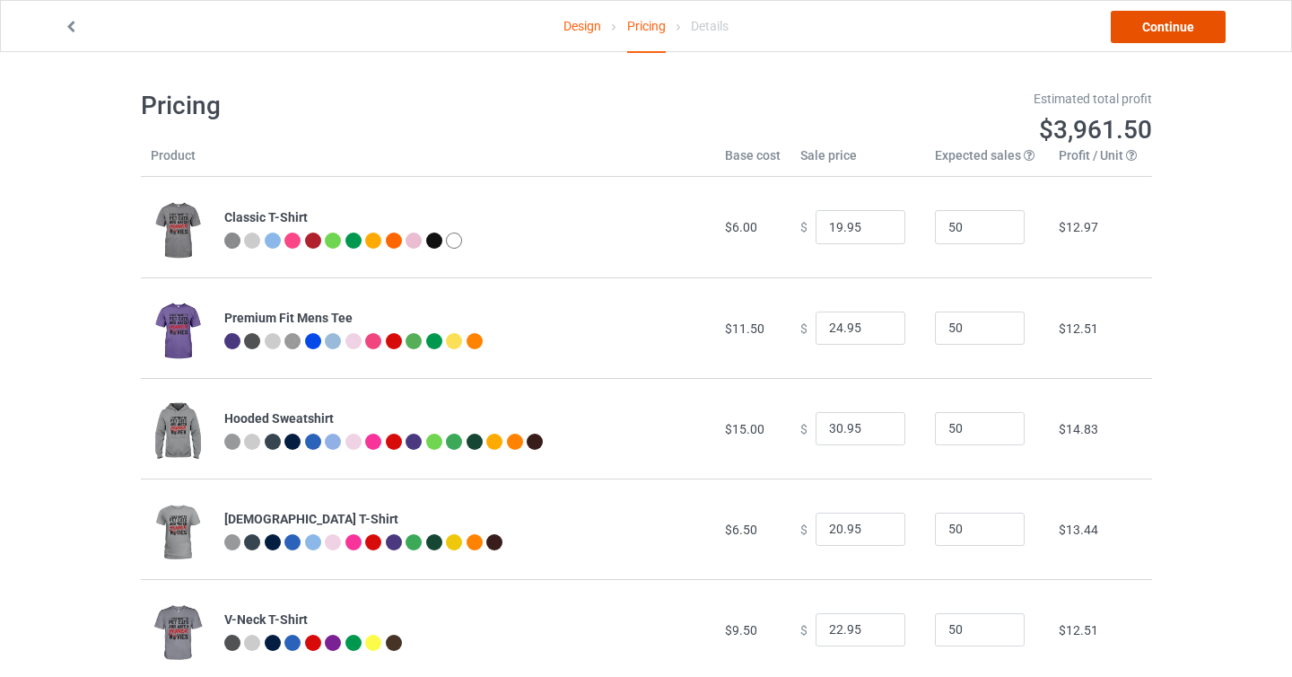
click at [1168, 22] on link "Continue" at bounding box center [1168, 27] width 115 height 32
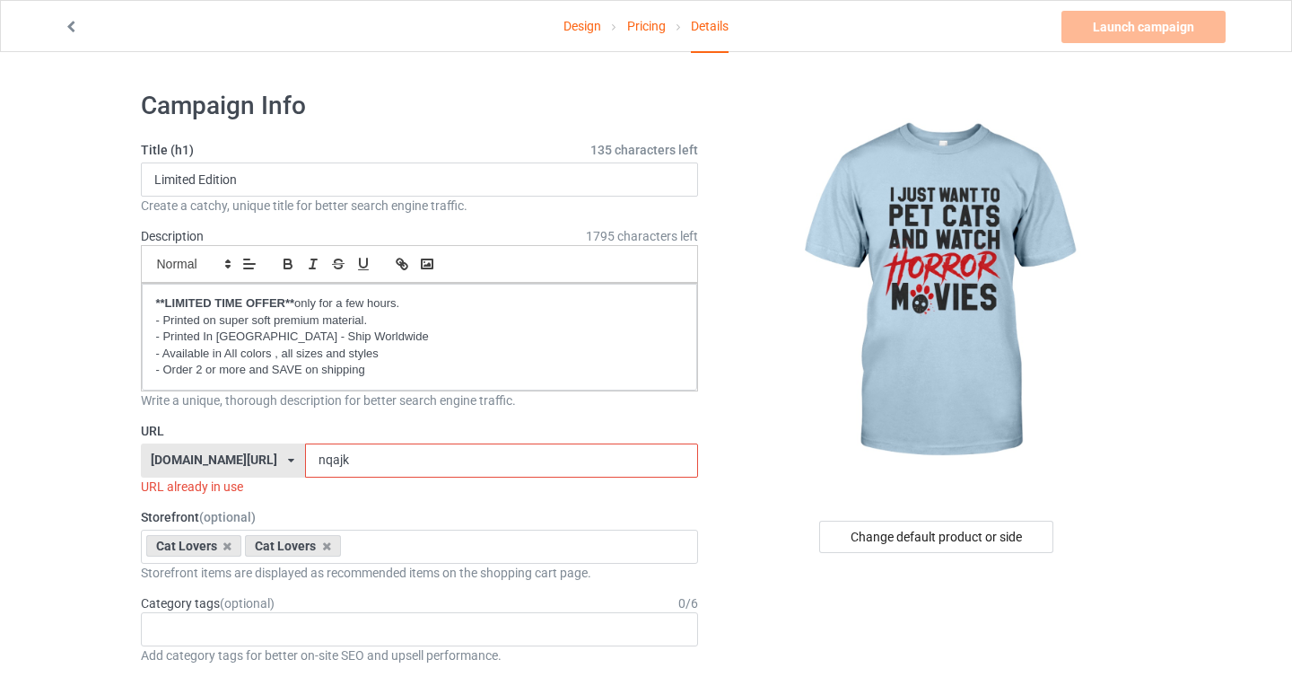
click at [305, 465] on input "nqajk" at bounding box center [501, 460] width 393 height 34
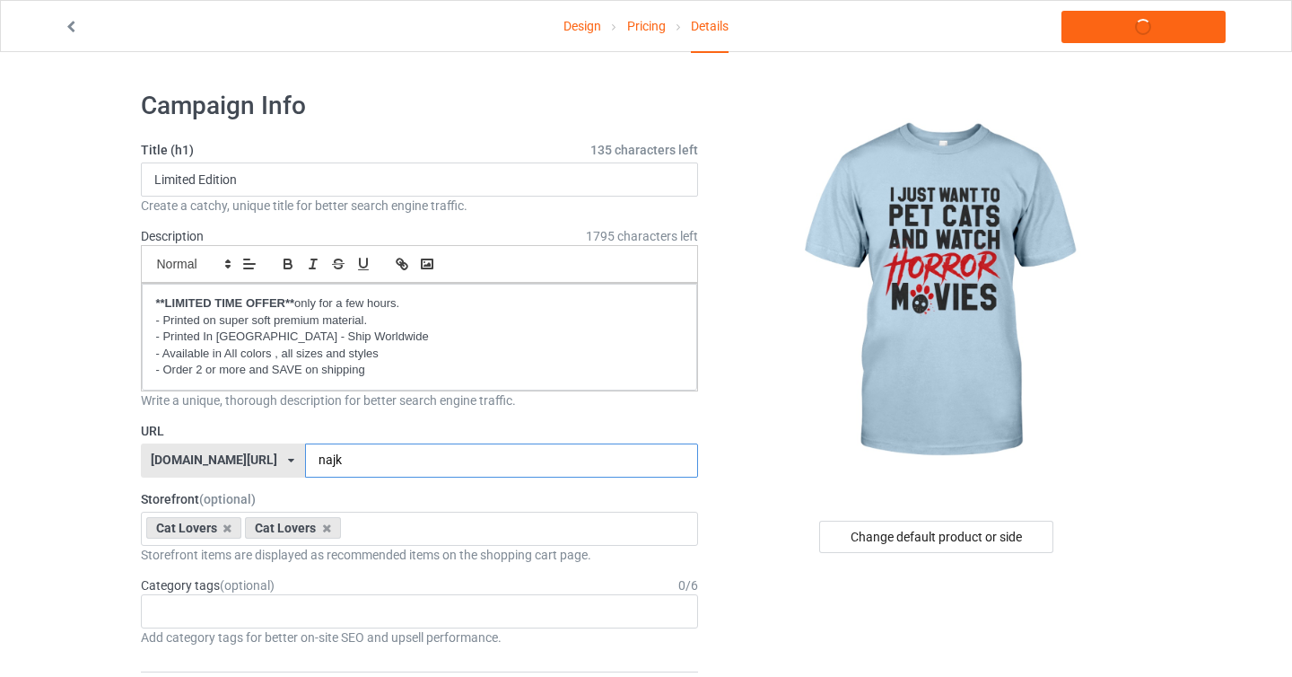
type input "ajk"
click at [1144, 29] on link "Launch campaign" at bounding box center [1144, 27] width 164 height 32
